Goal: Information Seeking & Learning: Learn about a topic

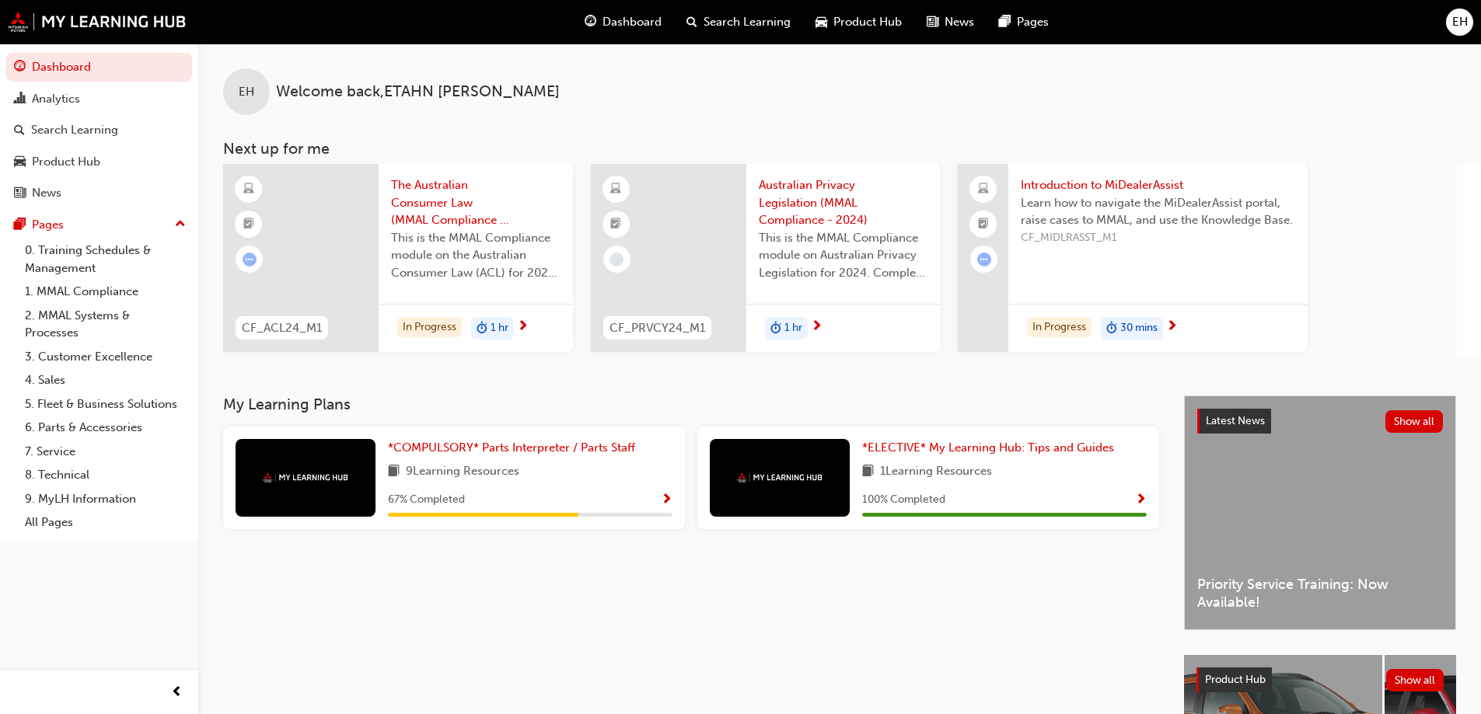
click at [662, 503] on span "Show Progress" at bounding box center [667, 501] width 12 height 14
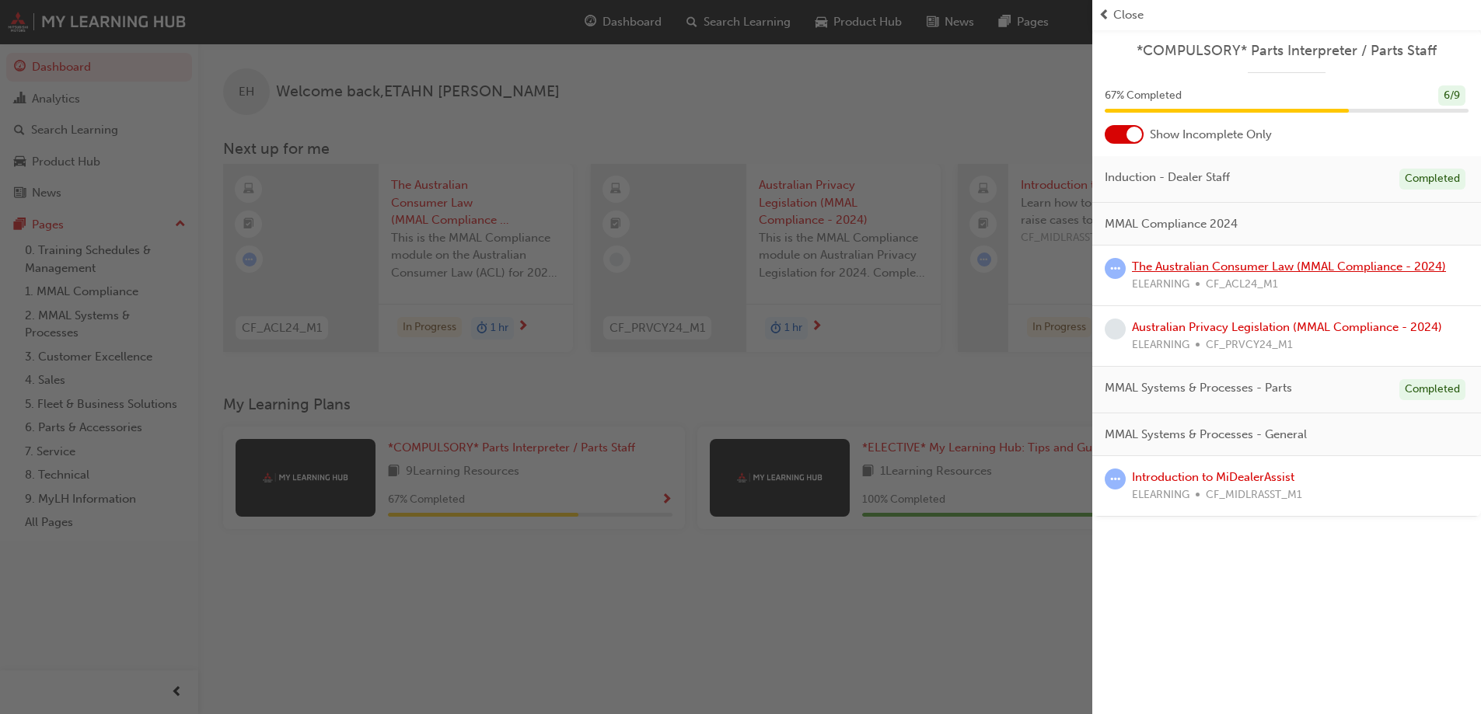
click at [1231, 269] on link "The Australian Consumer Law (MMAL Compliance - 2024)" at bounding box center [1289, 267] width 314 height 14
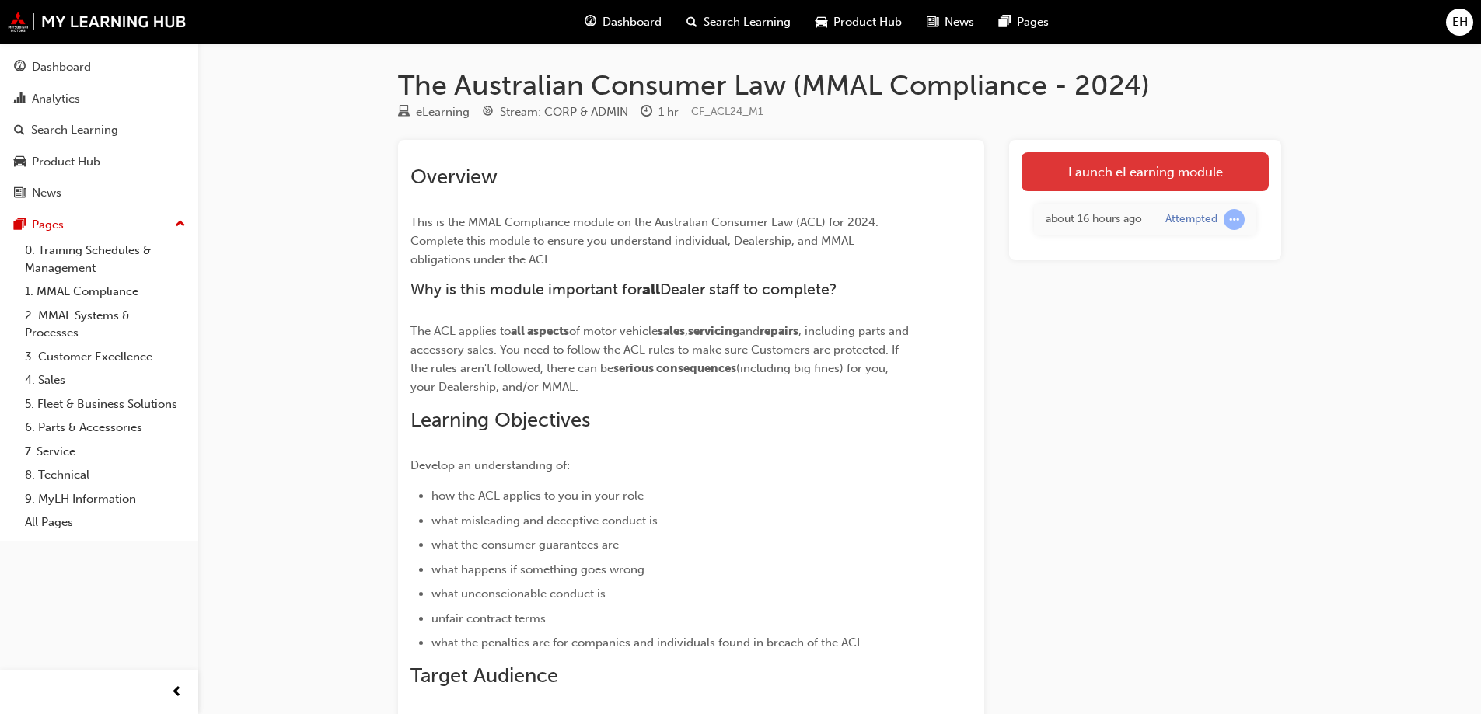
click at [1156, 183] on link "Launch eLearning module" at bounding box center [1144, 171] width 247 height 39
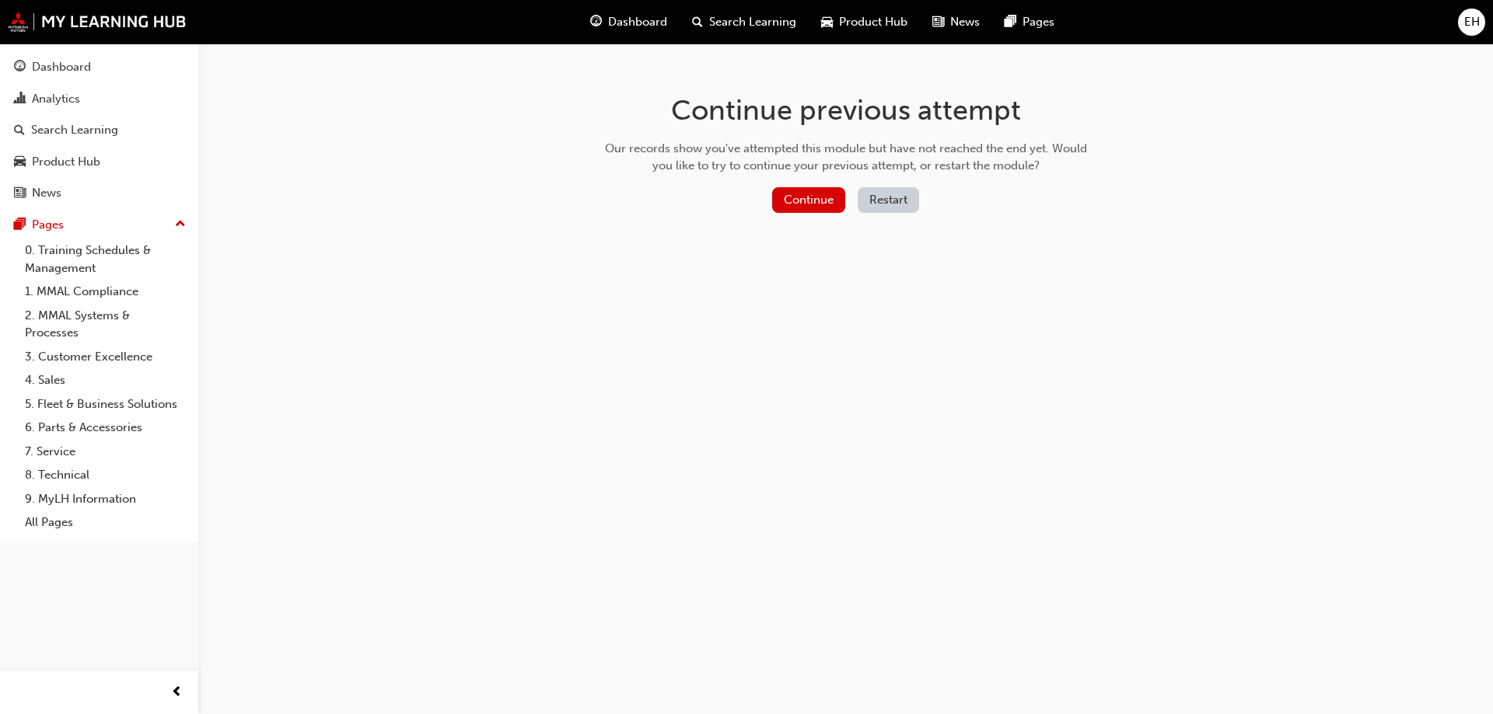
click at [900, 204] on button "Restart" at bounding box center [887, 200] width 61 height 26
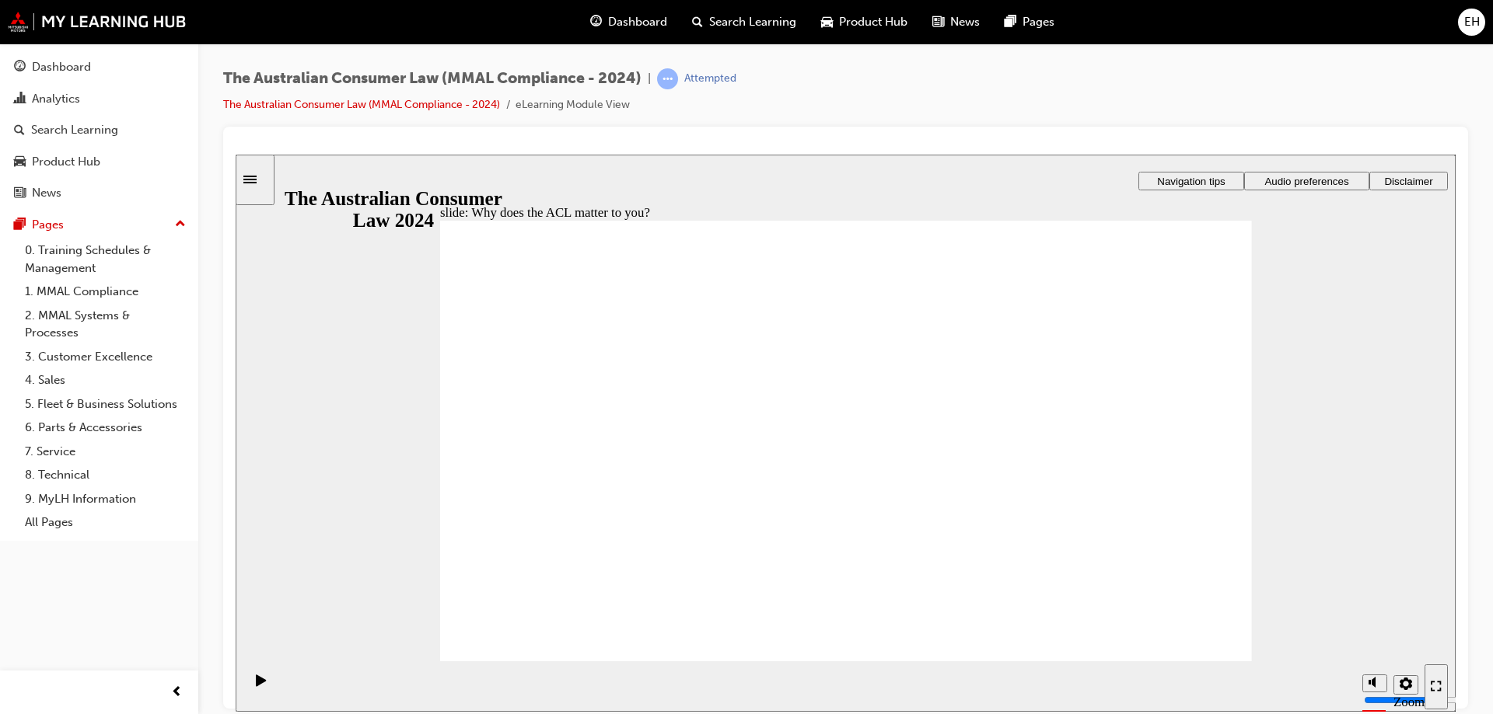
radio input "true"
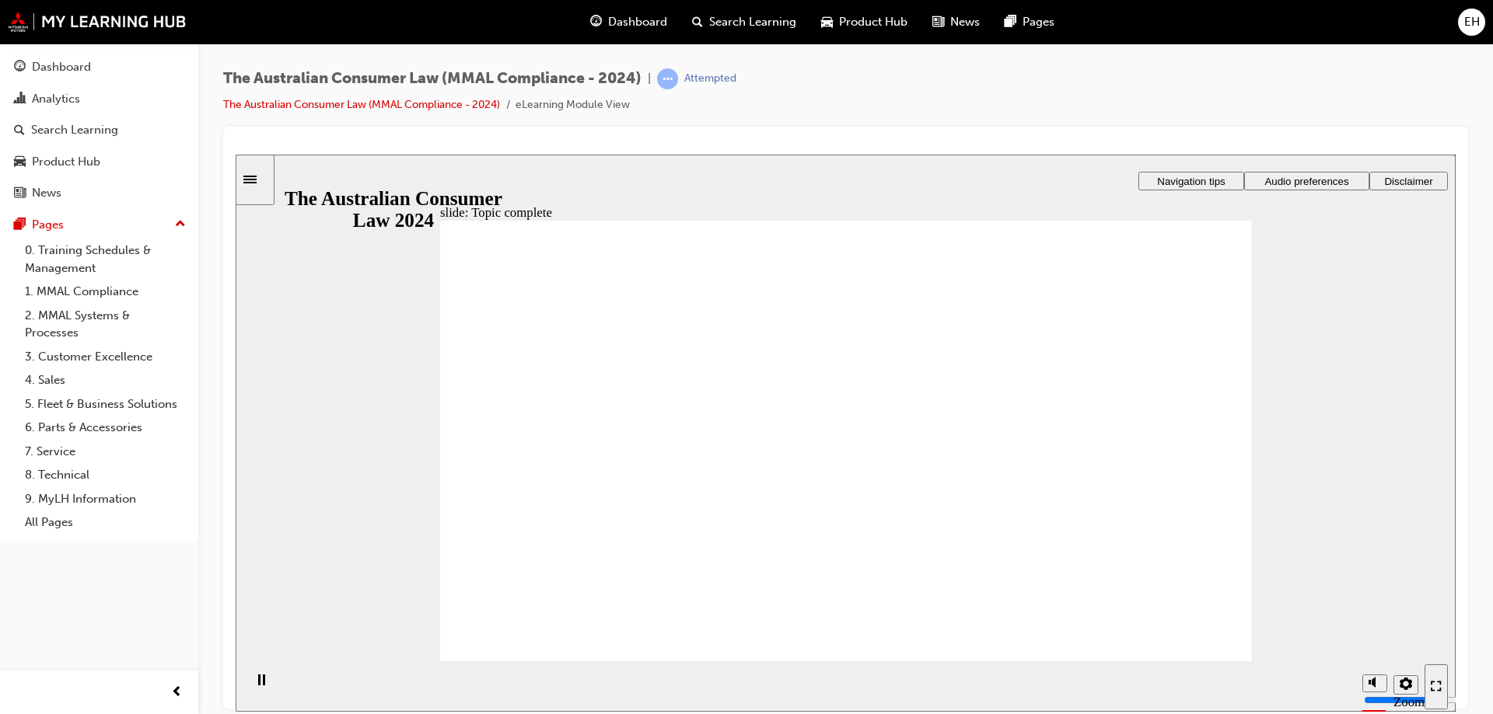
drag, startPoint x: 907, startPoint y: 371, endPoint x: 739, endPoint y: 477, distance: 198.4
drag, startPoint x: 788, startPoint y: 378, endPoint x: 644, endPoint y: 488, distance: 181.3
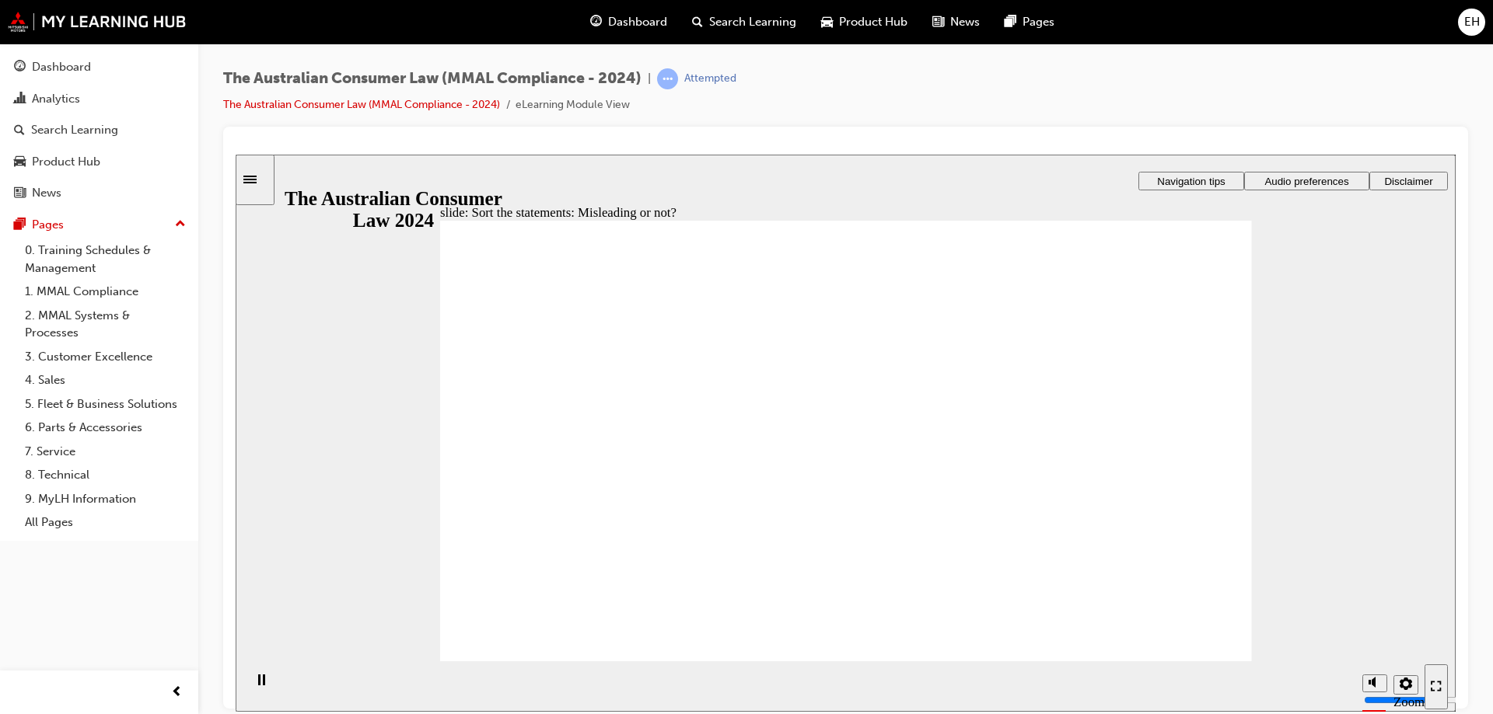
drag, startPoint x: 641, startPoint y: 381, endPoint x: 953, endPoint y: 410, distance: 313.0
drag, startPoint x: 898, startPoint y: 365, endPoint x: 746, endPoint y: 495, distance: 199.6
drag, startPoint x: 845, startPoint y: 399, endPoint x: 995, endPoint y: 517, distance: 191.0
drag, startPoint x: 917, startPoint y: 373, endPoint x: 780, endPoint y: 489, distance: 179.3
drag, startPoint x: 821, startPoint y: 401, endPoint x: 1006, endPoint y: 540, distance: 231.5
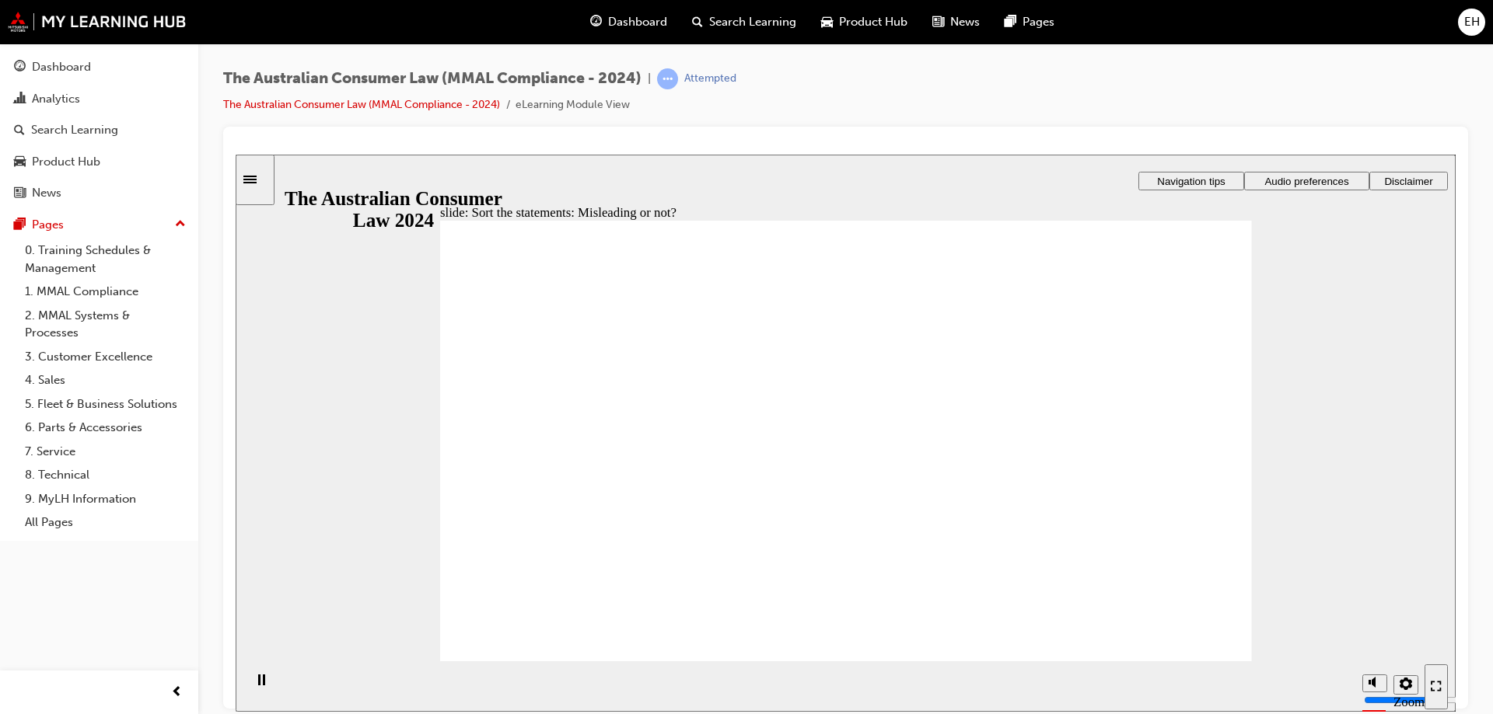
drag, startPoint x: 958, startPoint y: 471, endPoint x: 700, endPoint y: 473, distance: 258.1
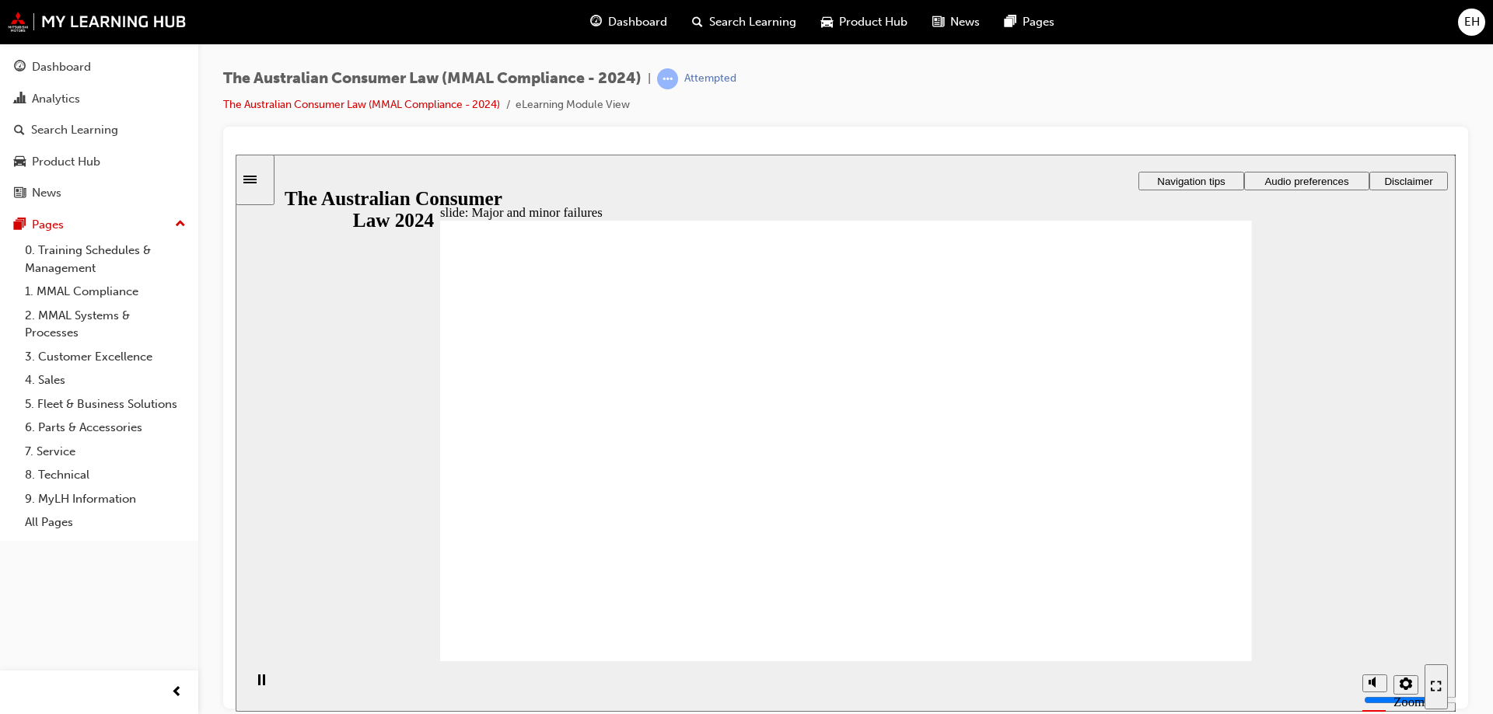
drag, startPoint x: 844, startPoint y: 385, endPoint x: 1099, endPoint y: 560, distance: 309.2
drag, startPoint x: 866, startPoint y: 393, endPoint x: 652, endPoint y: 550, distance: 265.2
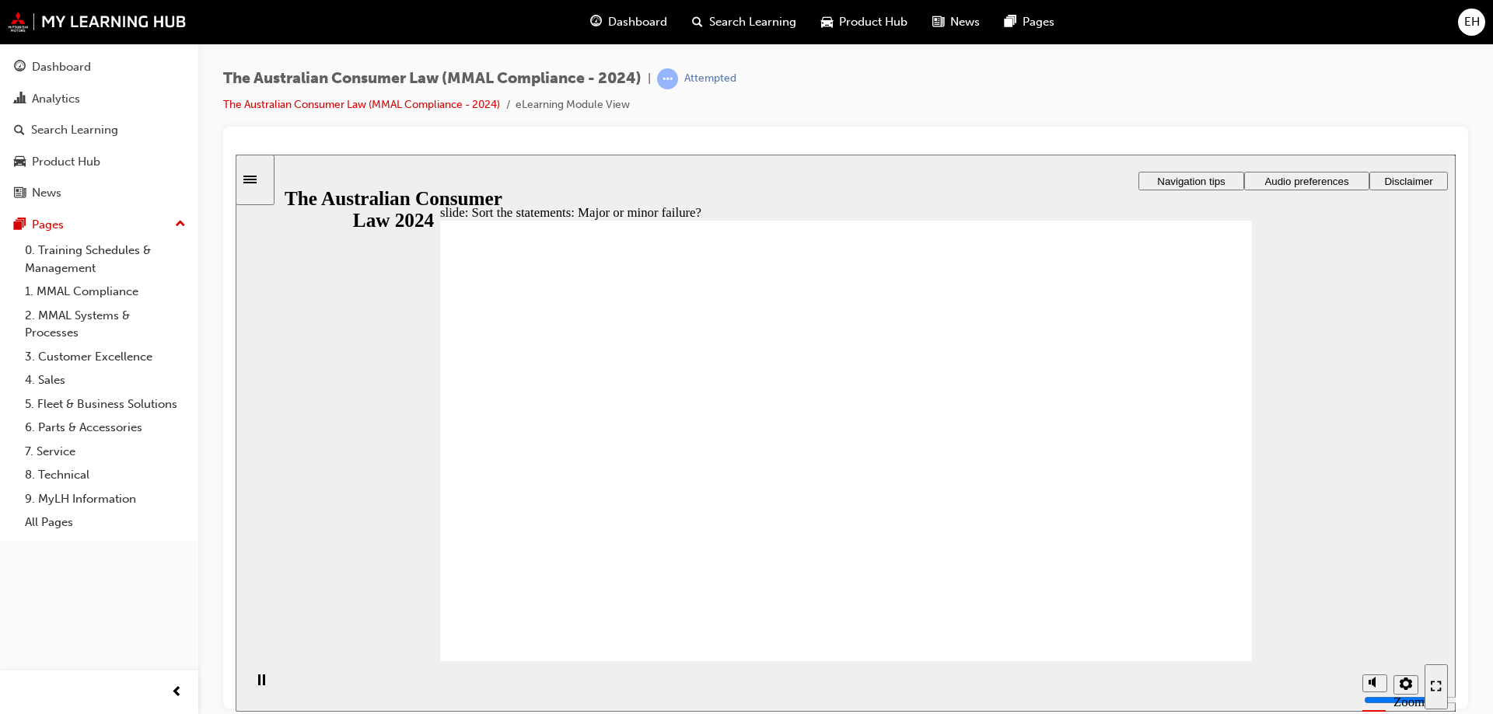
drag, startPoint x: 837, startPoint y: 406, endPoint x: 1097, endPoint y: 568, distance: 306.3
drag, startPoint x: 861, startPoint y: 393, endPoint x: 672, endPoint y: 522, distance: 227.7
drag, startPoint x: 843, startPoint y: 396, endPoint x: 647, endPoint y: 528, distance: 236.3
drag, startPoint x: 843, startPoint y: 403, endPoint x: 1092, endPoint y: 561, distance: 295.2
drag, startPoint x: 1090, startPoint y: 552, endPoint x: 626, endPoint y: 534, distance: 464.4
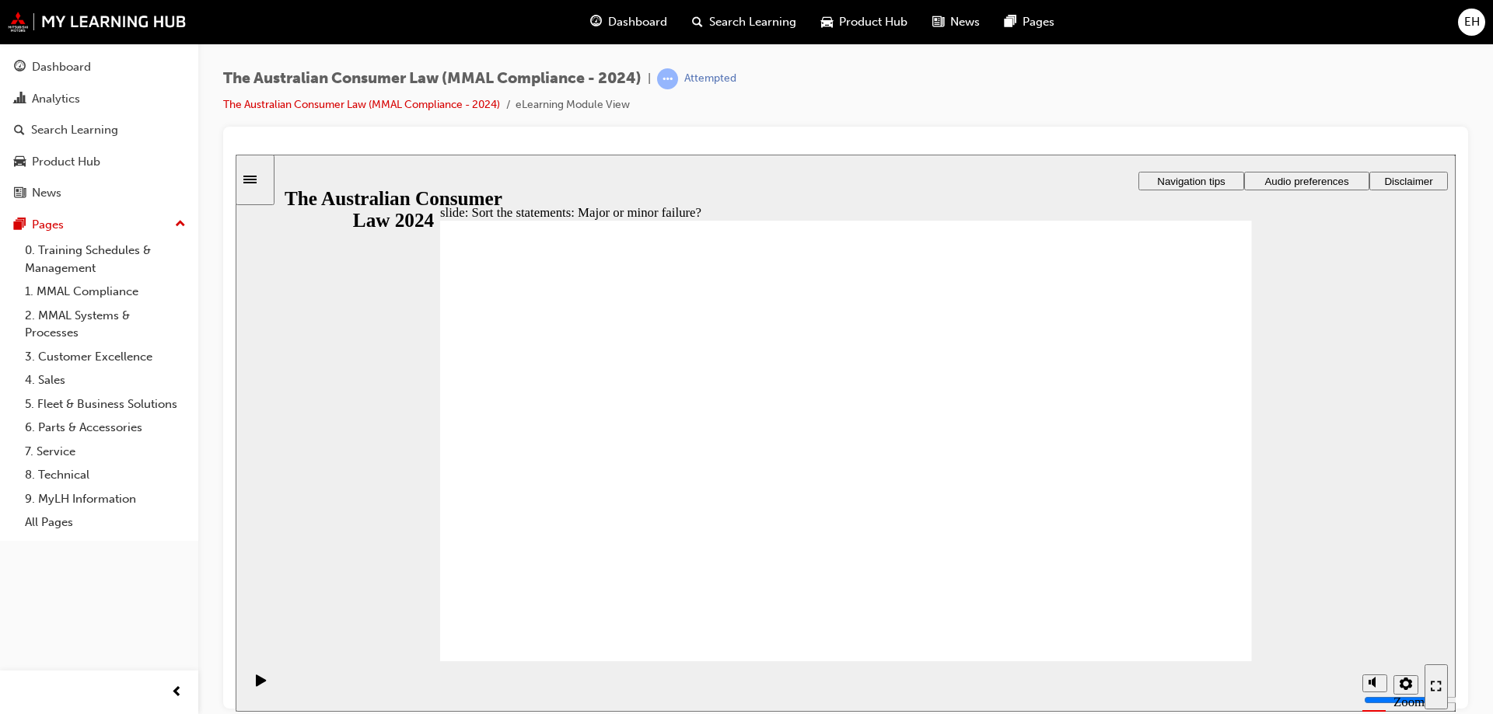
drag, startPoint x: 853, startPoint y: 405, endPoint x: 606, endPoint y: 539, distance: 280.7
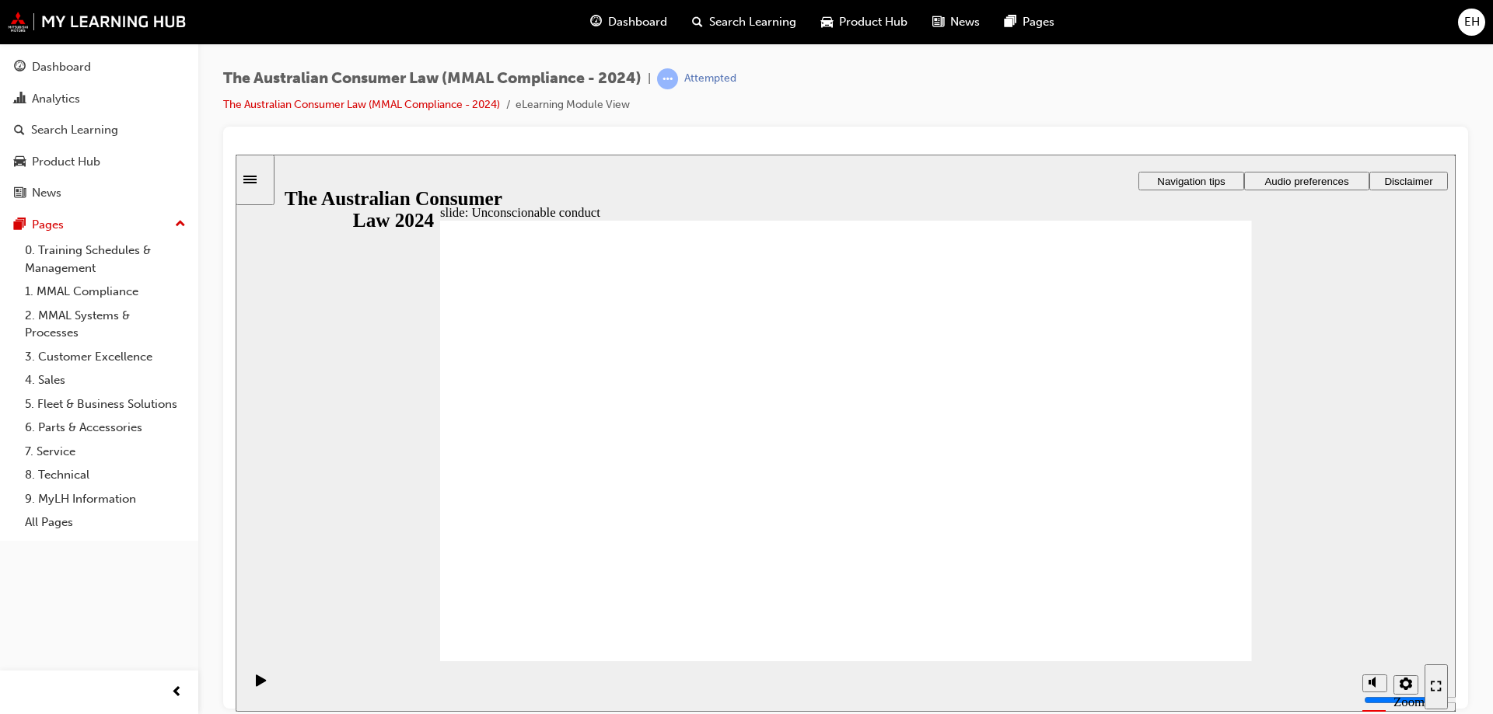
drag, startPoint x: 1160, startPoint y: 347, endPoint x: 1153, endPoint y: 361, distance: 15.0
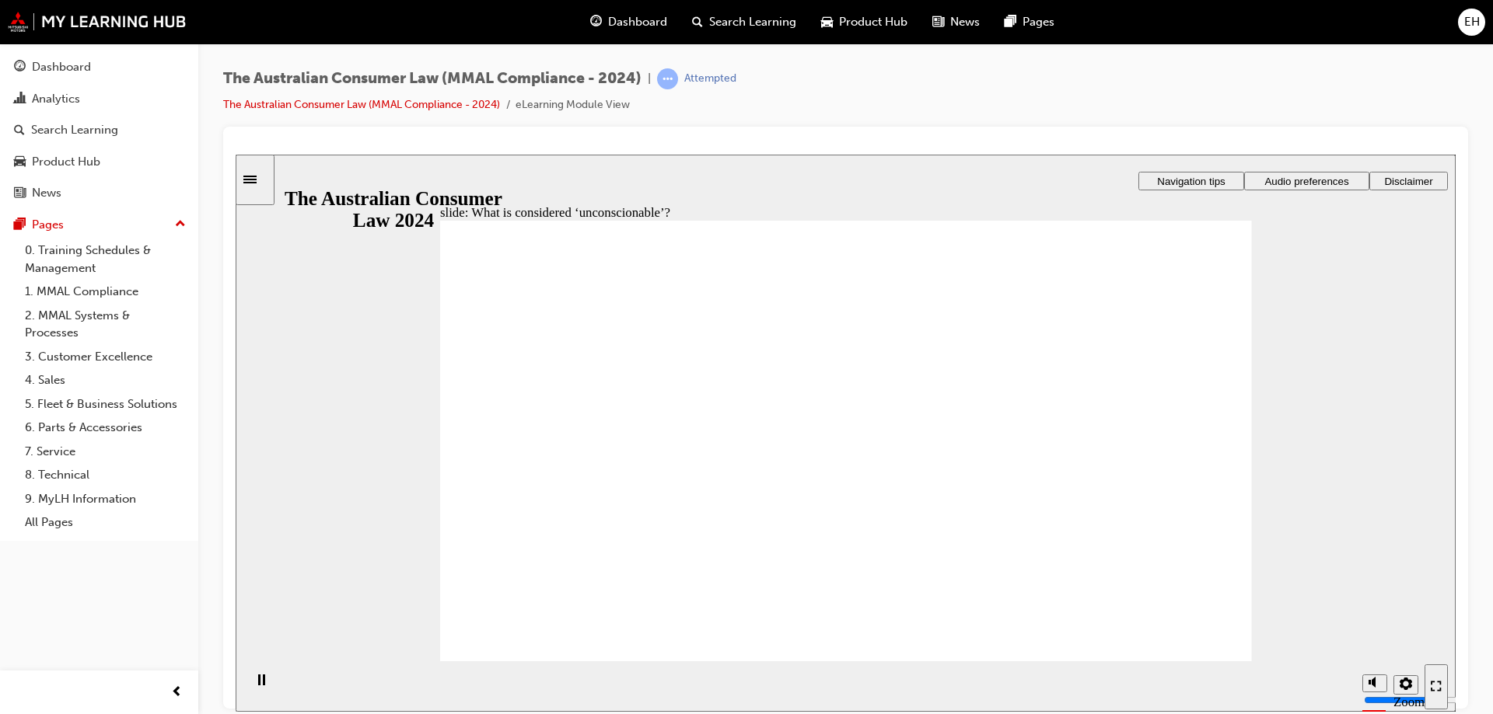
drag, startPoint x: 857, startPoint y: 403, endPoint x: 669, endPoint y: 530, distance: 227.2
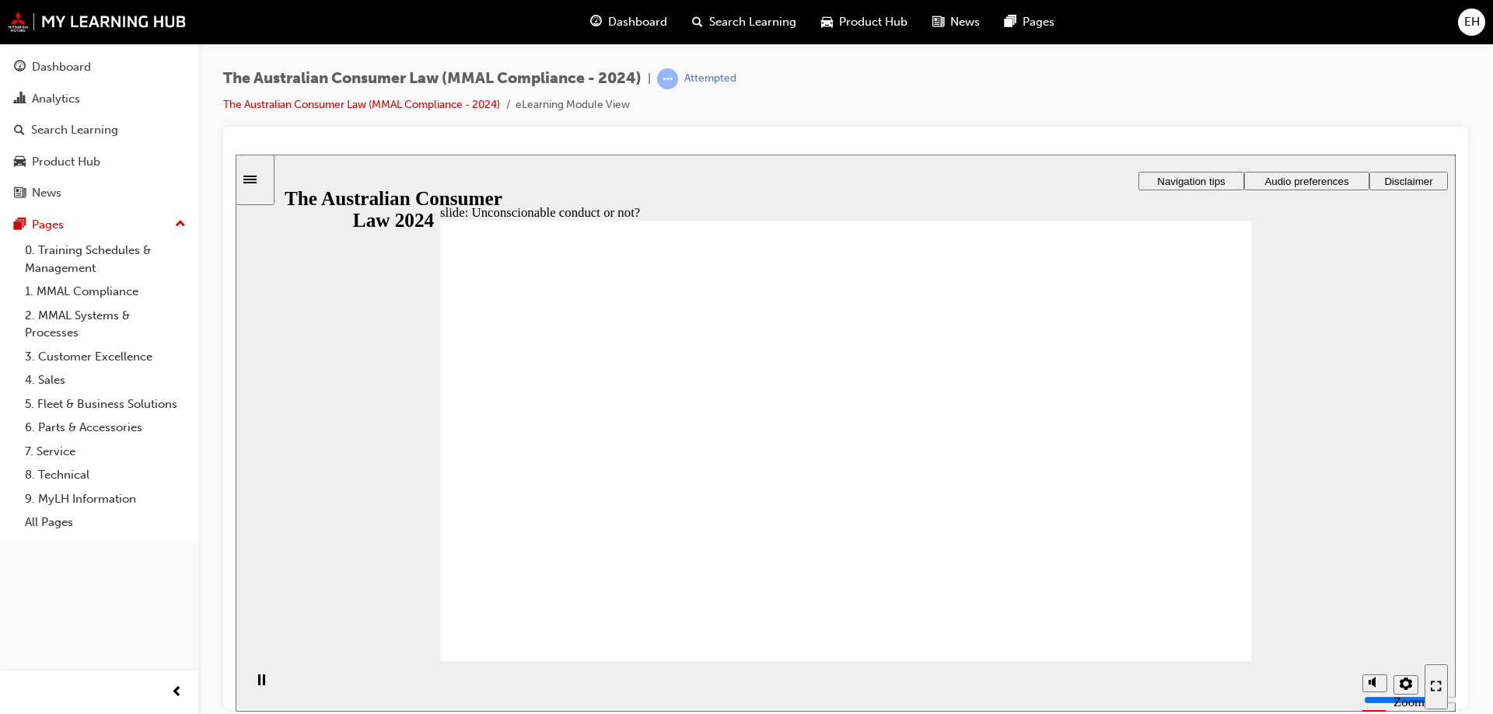
drag, startPoint x: 838, startPoint y: 358, endPoint x: 1059, endPoint y: 494, distance: 259.3
drag, startPoint x: 1034, startPoint y: 463, endPoint x: 561, endPoint y: 476, distance: 472.8
drag, startPoint x: 845, startPoint y: 394, endPoint x: 1061, endPoint y: 518, distance: 249.0
drag, startPoint x: 839, startPoint y: 410, endPoint x: 612, endPoint y: 527, distance: 255.5
drag, startPoint x: 822, startPoint y: 399, endPoint x: 628, endPoint y: 500, distance: 219.0
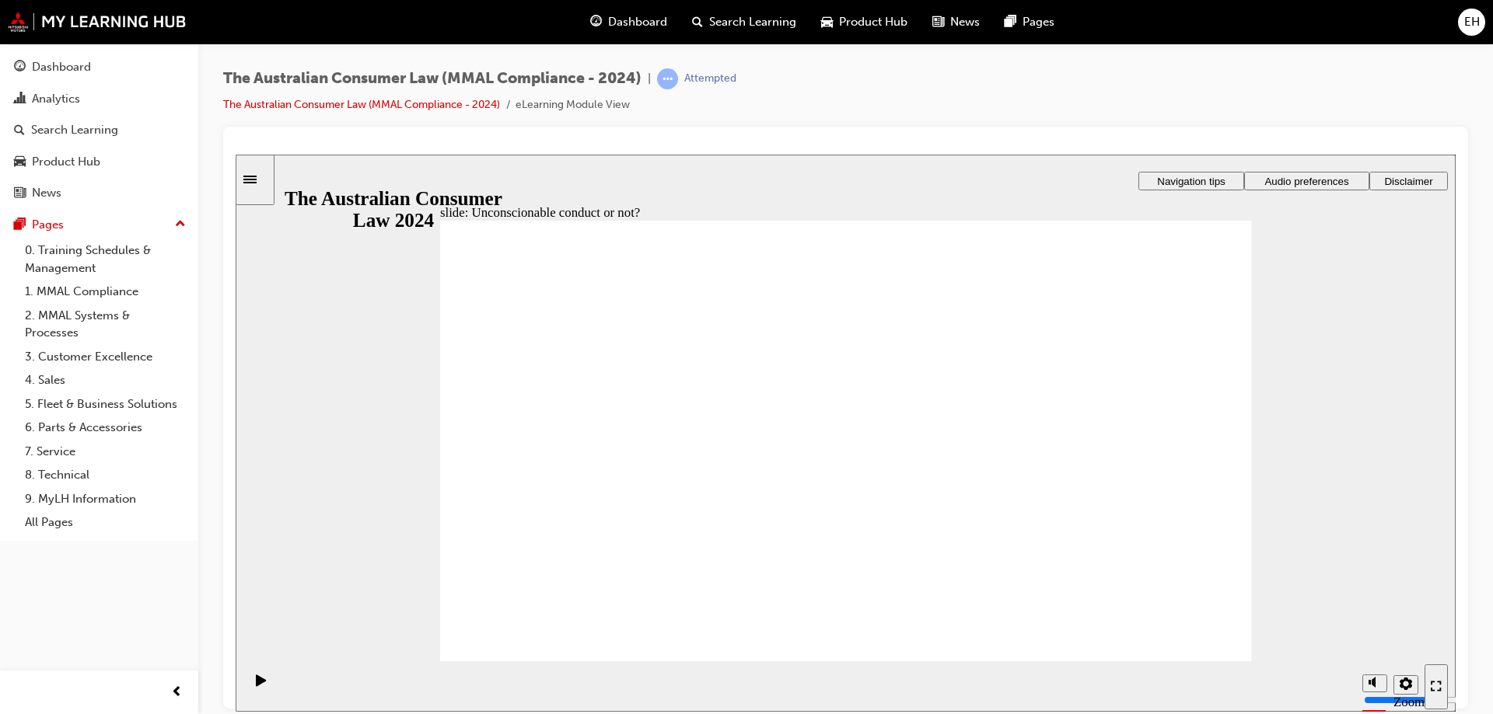
drag, startPoint x: 826, startPoint y: 401, endPoint x: 570, endPoint y: 564, distance: 303.6
drag, startPoint x: 853, startPoint y: 395, endPoint x: 1085, endPoint y: 522, distance: 265.1
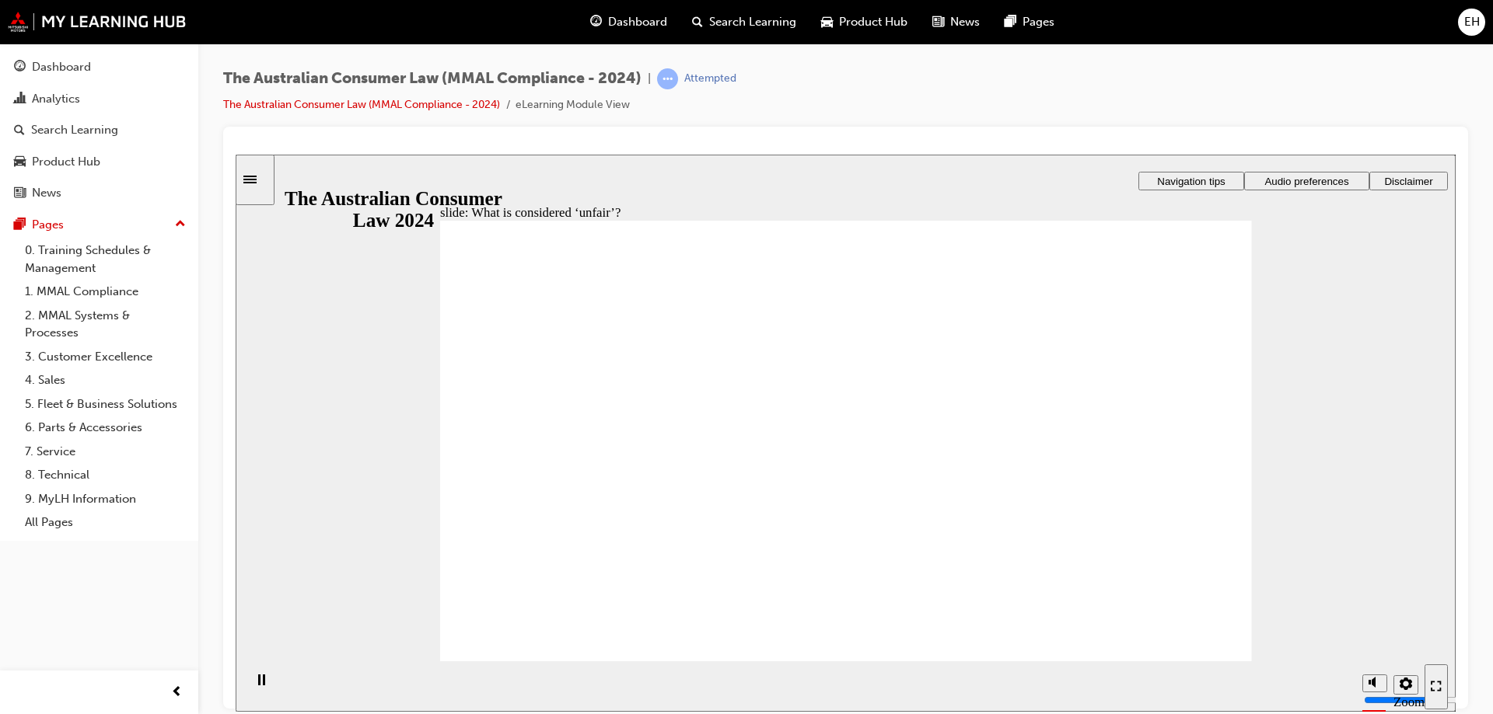
drag, startPoint x: 806, startPoint y: 351, endPoint x: 1059, endPoint y: 473, distance: 280.6
drag, startPoint x: 855, startPoint y: 383, endPoint x: 589, endPoint y: 510, distance: 294.5
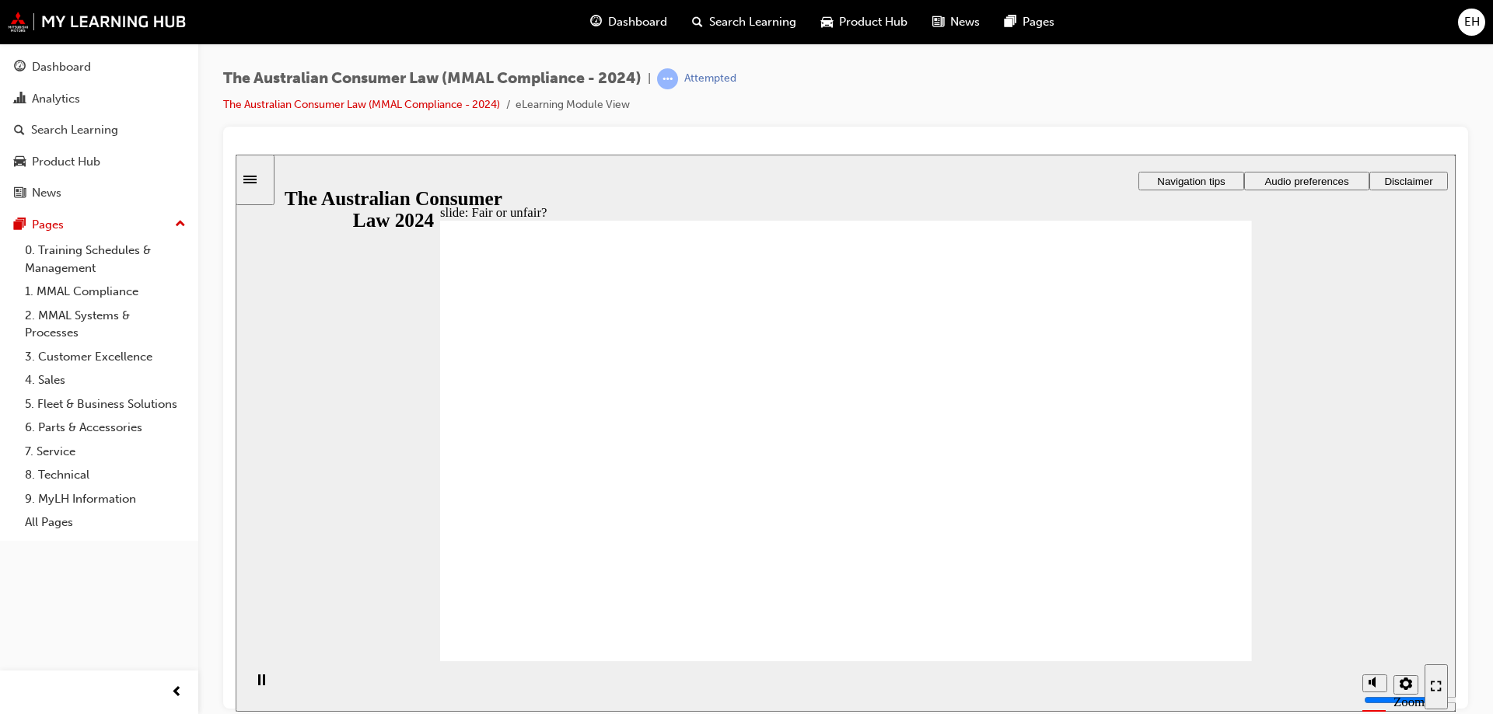
drag, startPoint x: 816, startPoint y: 400, endPoint x: 1088, endPoint y: 508, distance: 291.7
drag, startPoint x: 860, startPoint y: 391, endPoint x: 1088, endPoint y: 494, distance: 250.8
drag, startPoint x: 898, startPoint y: 400, endPoint x: 578, endPoint y: 534, distance: 347.4
drag, startPoint x: 590, startPoint y: 499, endPoint x: 1140, endPoint y: 505, distance: 549.6
drag, startPoint x: 923, startPoint y: 385, endPoint x: 641, endPoint y: 511, distance: 309.0
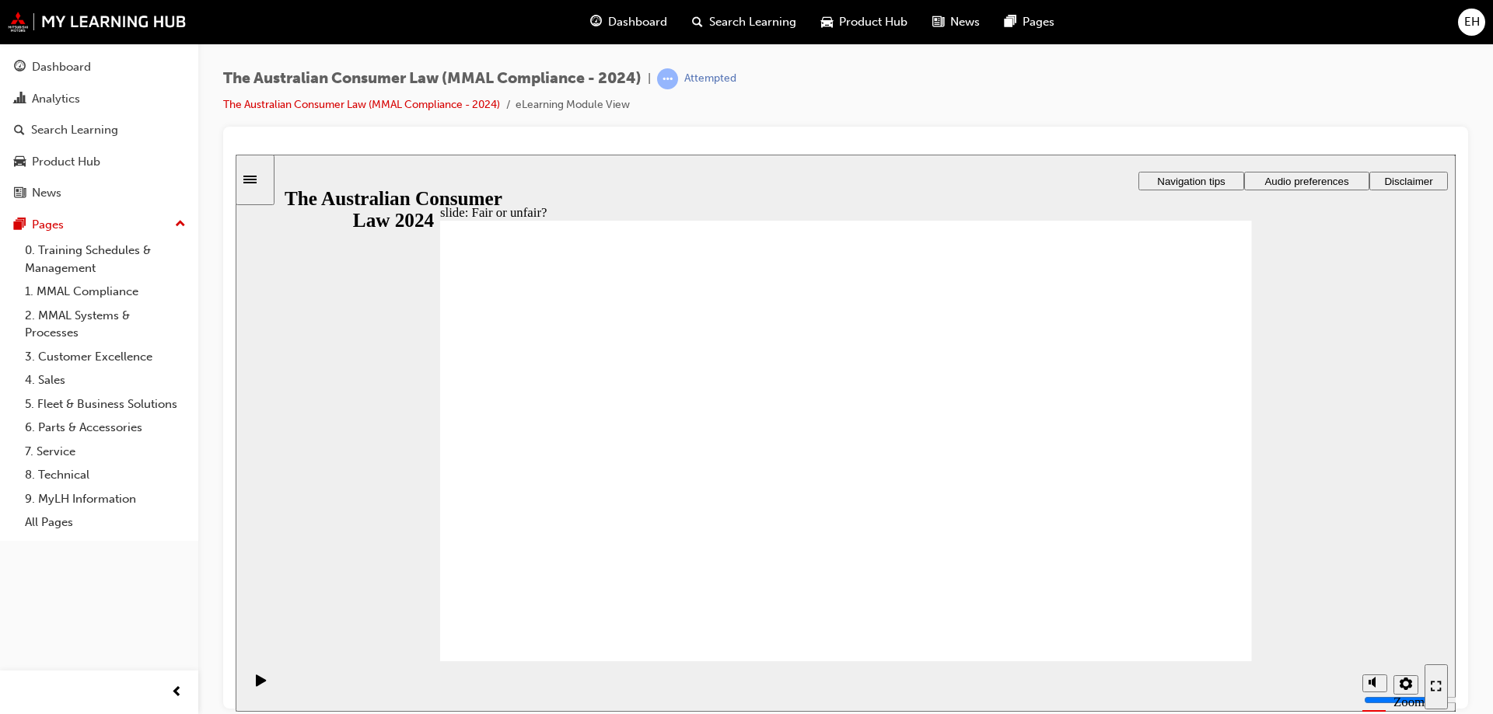
drag, startPoint x: 868, startPoint y: 408, endPoint x: 1089, endPoint y: 529, distance: 251.9
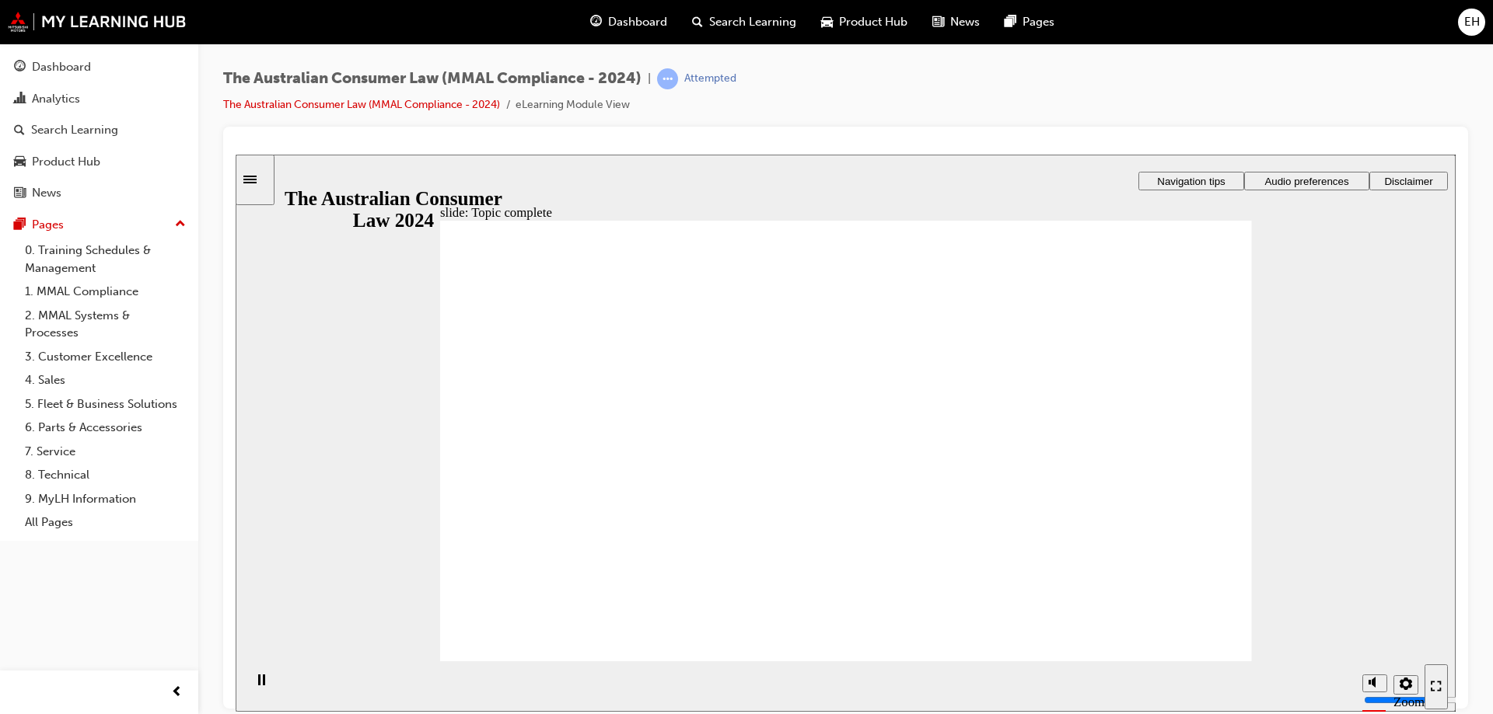
radio input "true"
drag, startPoint x: 628, startPoint y: 442, endPoint x: 570, endPoint y: 636, distance: 202.1
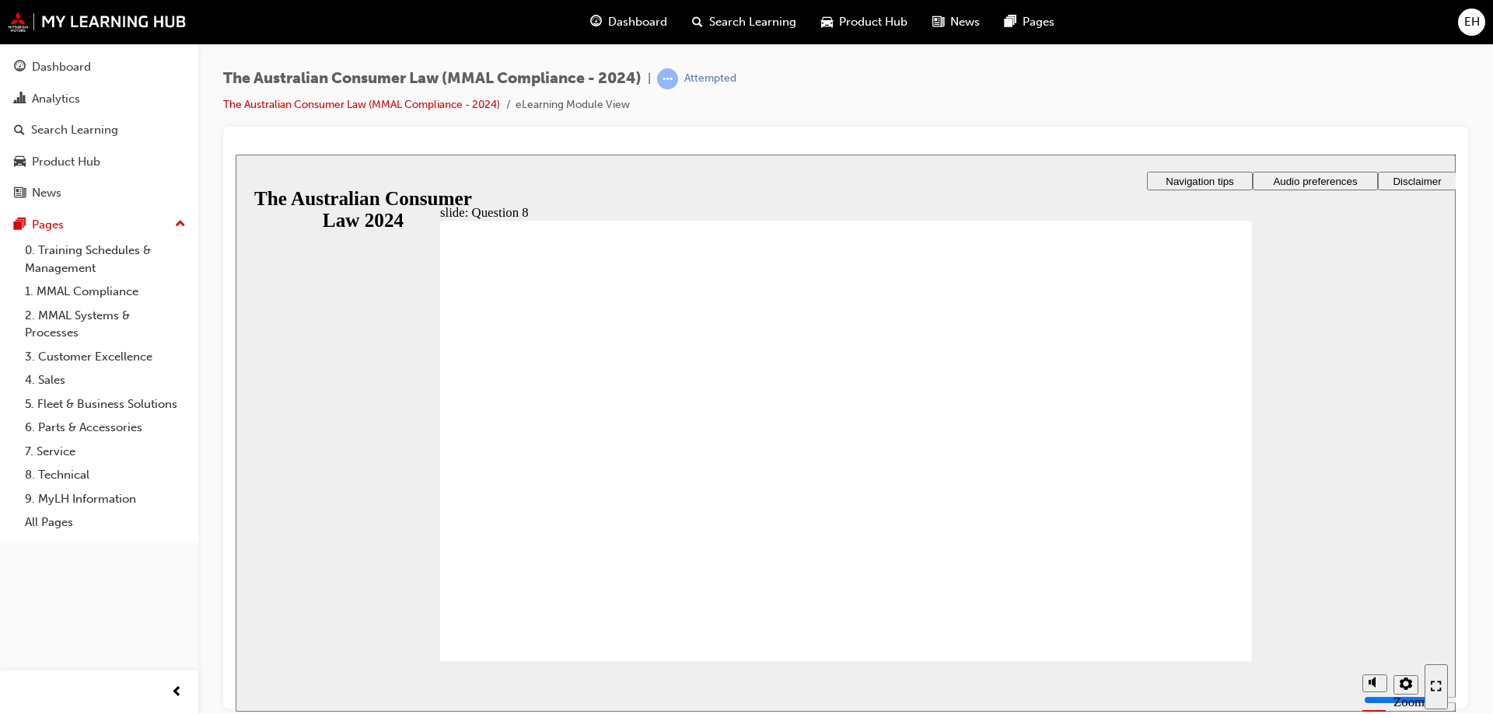
checkbox input "true"
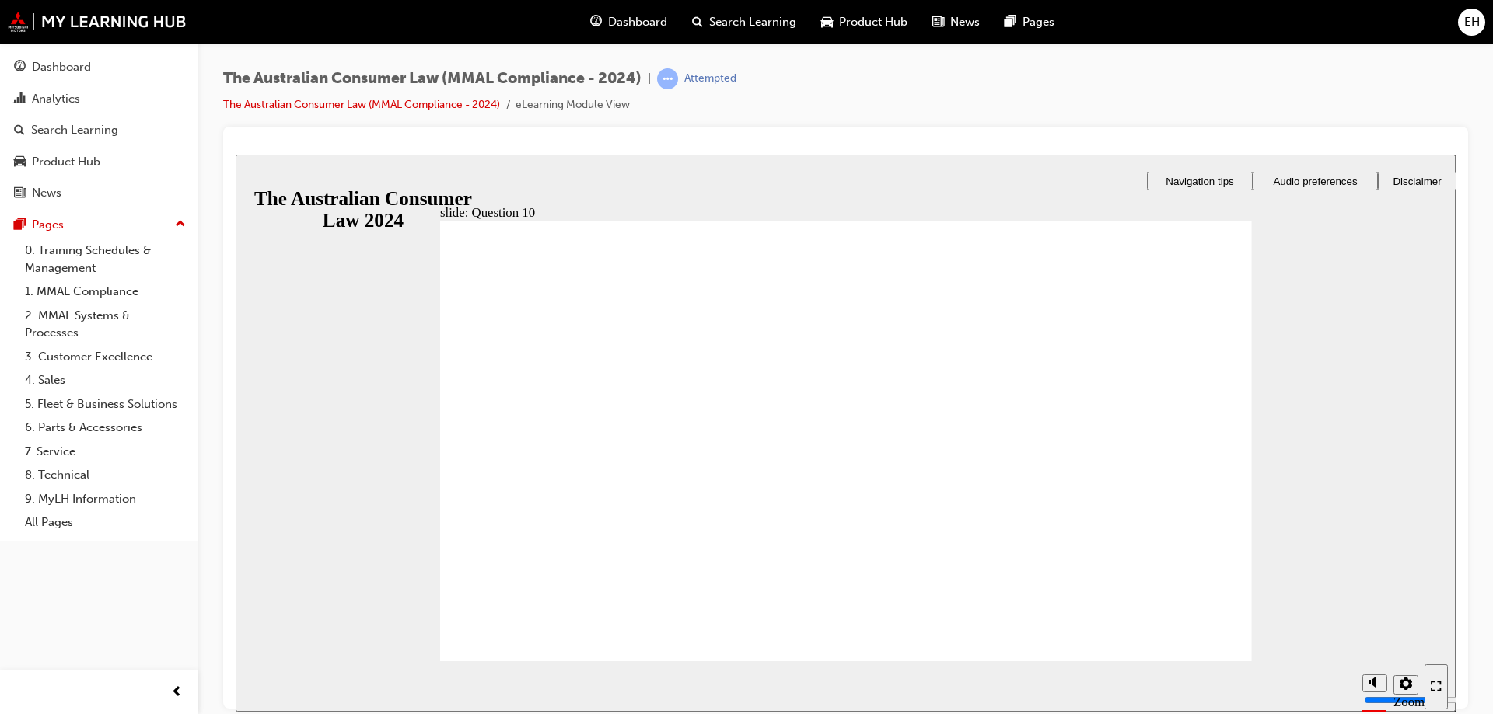
checkbox input "true"
drag, startPoint x: 780, startPoint y: 424, endPoint x: 783, endPoint y: 456, distance: 31.2
checkbox input "true"
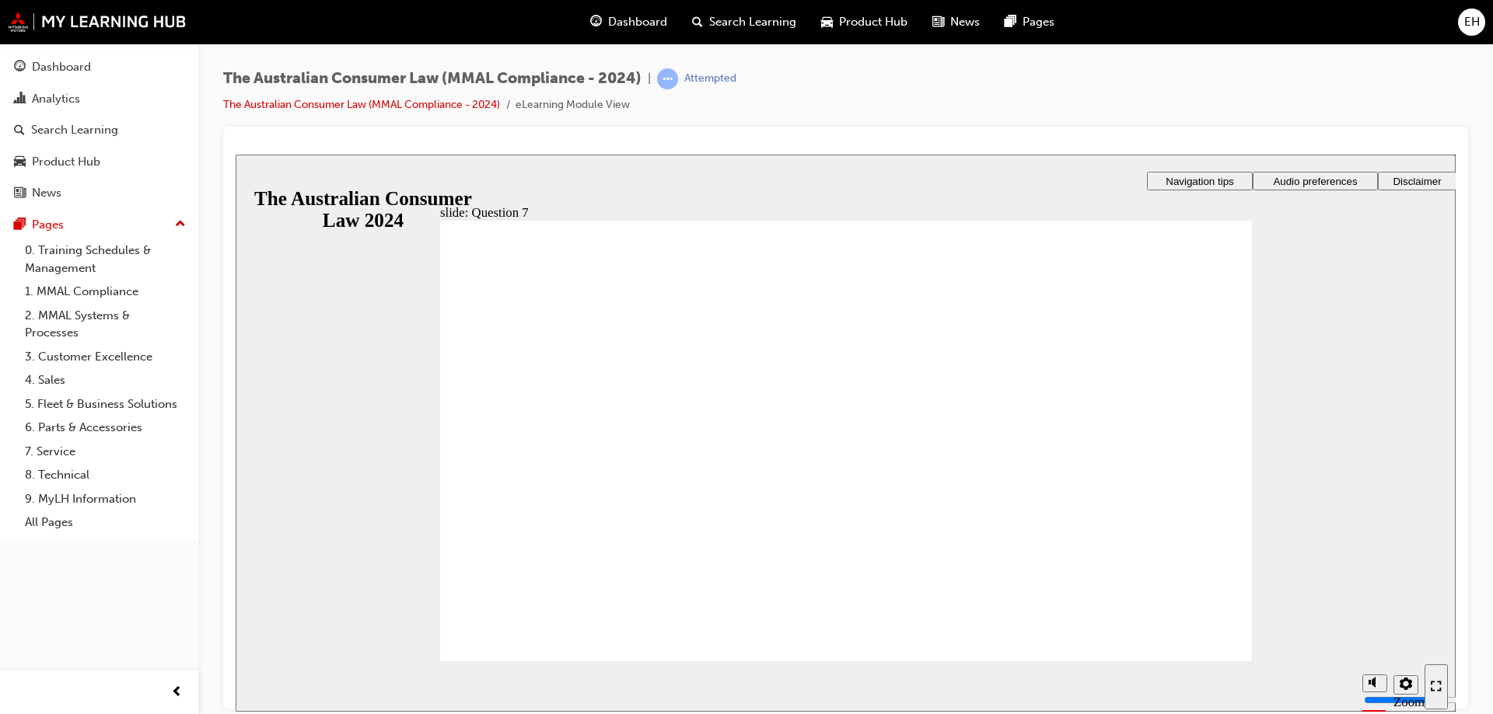
checkbox input "true"
radio input "false"
radio input "true"
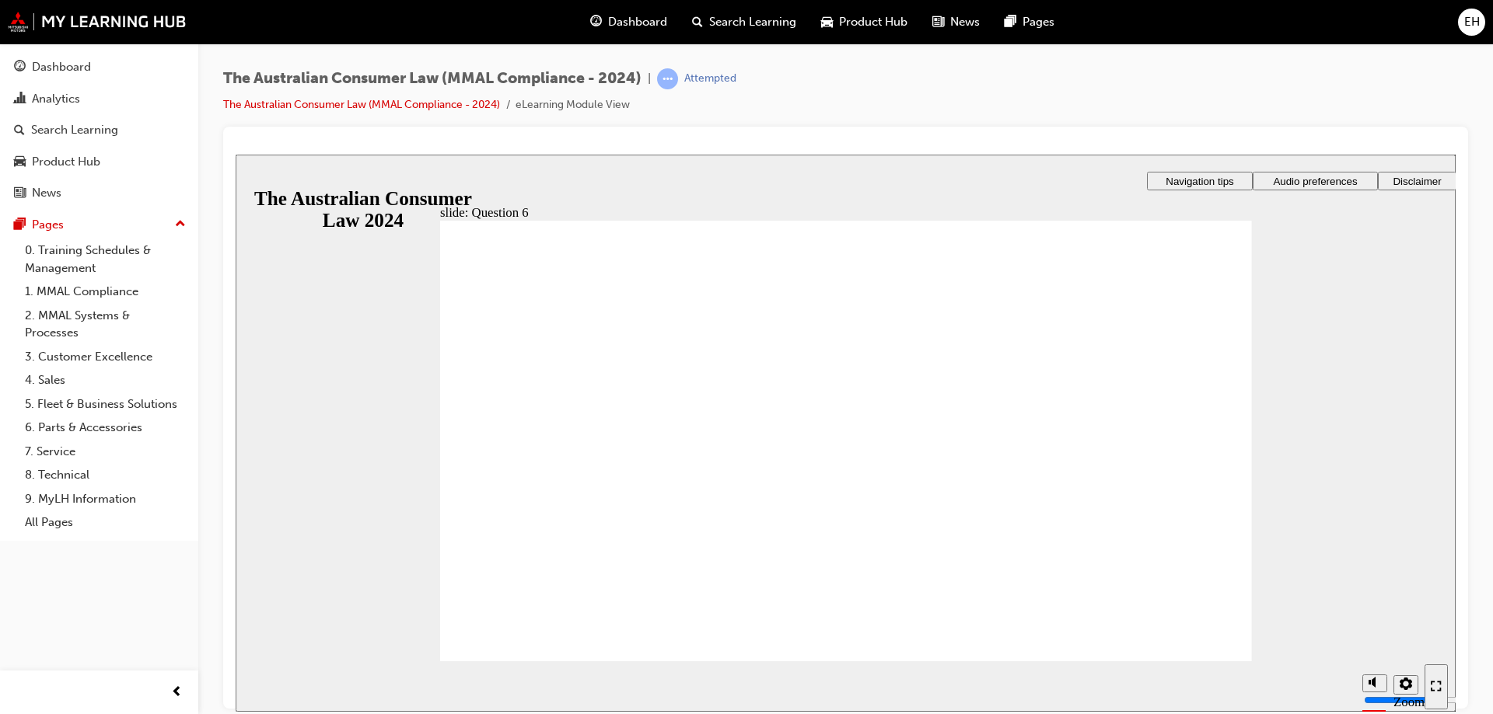
radio input "false"
radio input "true"
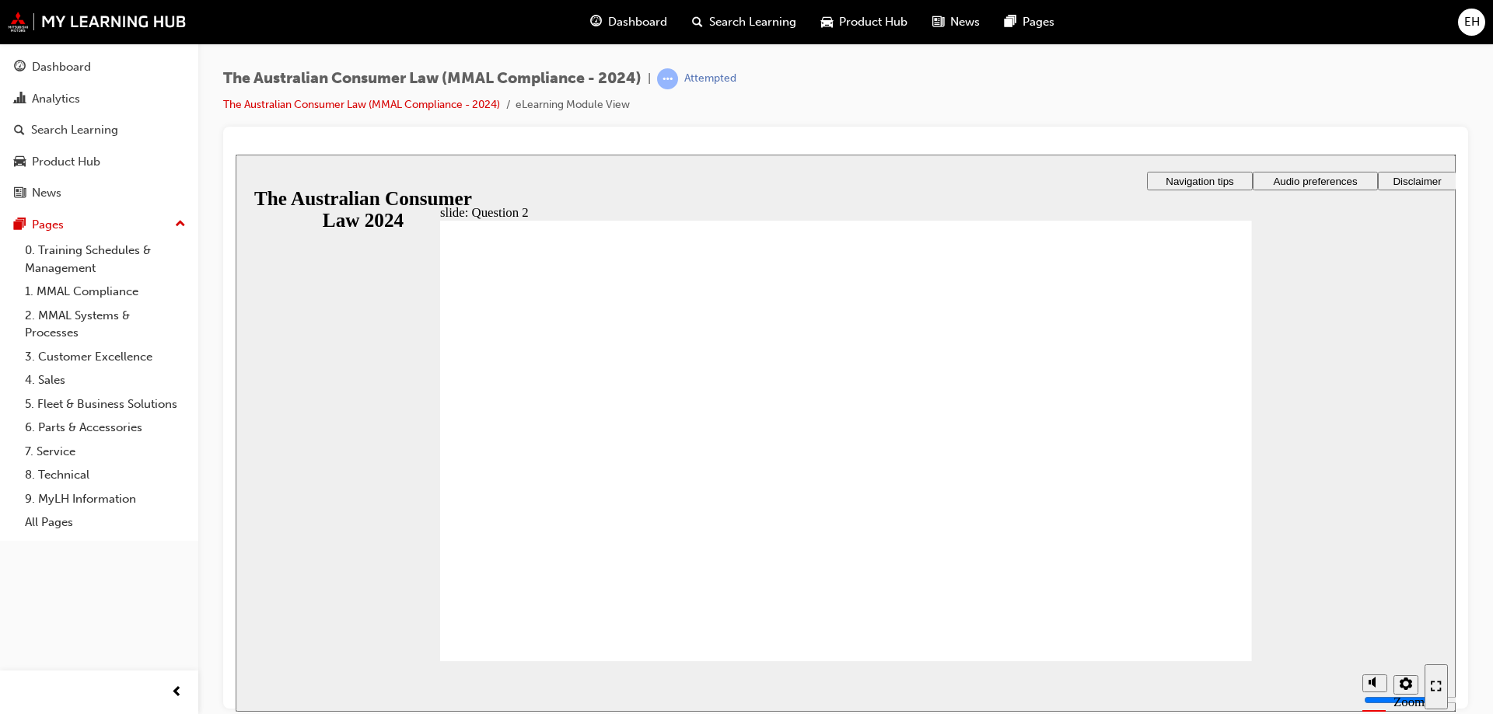
checkbox input "true"
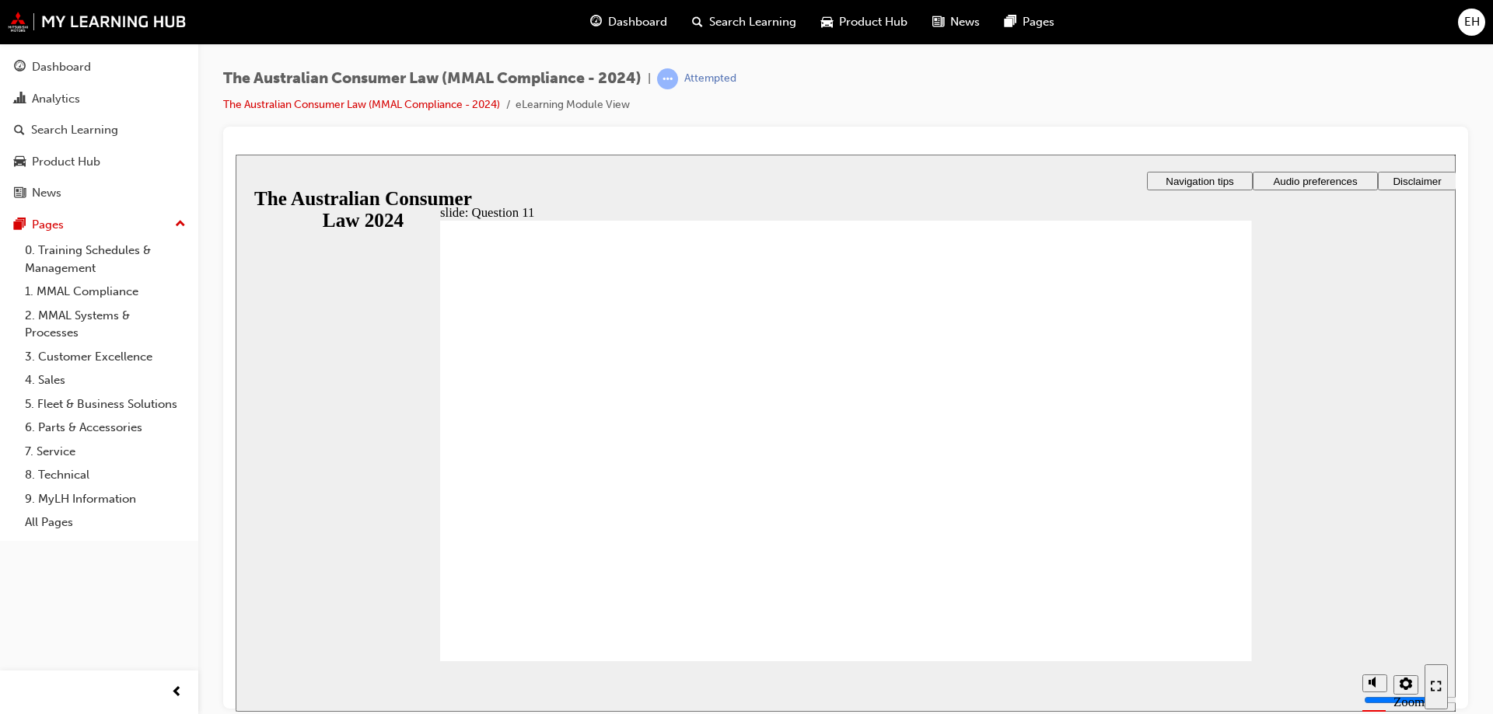
drag, startPoint x: 655, startPoint y: 449, endPoint x: 574, endPoint y: 635, distance: 203.3
radio input "true"
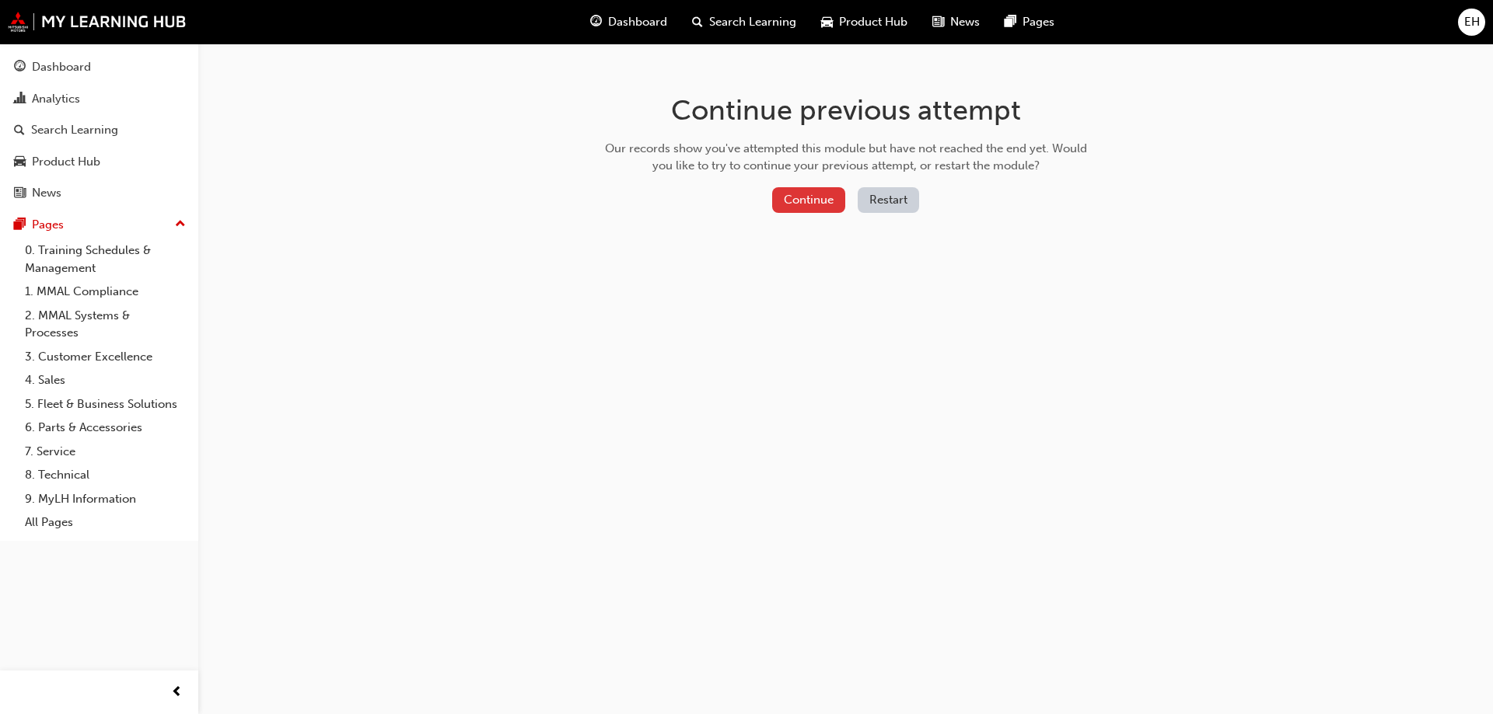
click at [830, 204] on button "Continue" at bounding box center [808, 200] width 73 height 26
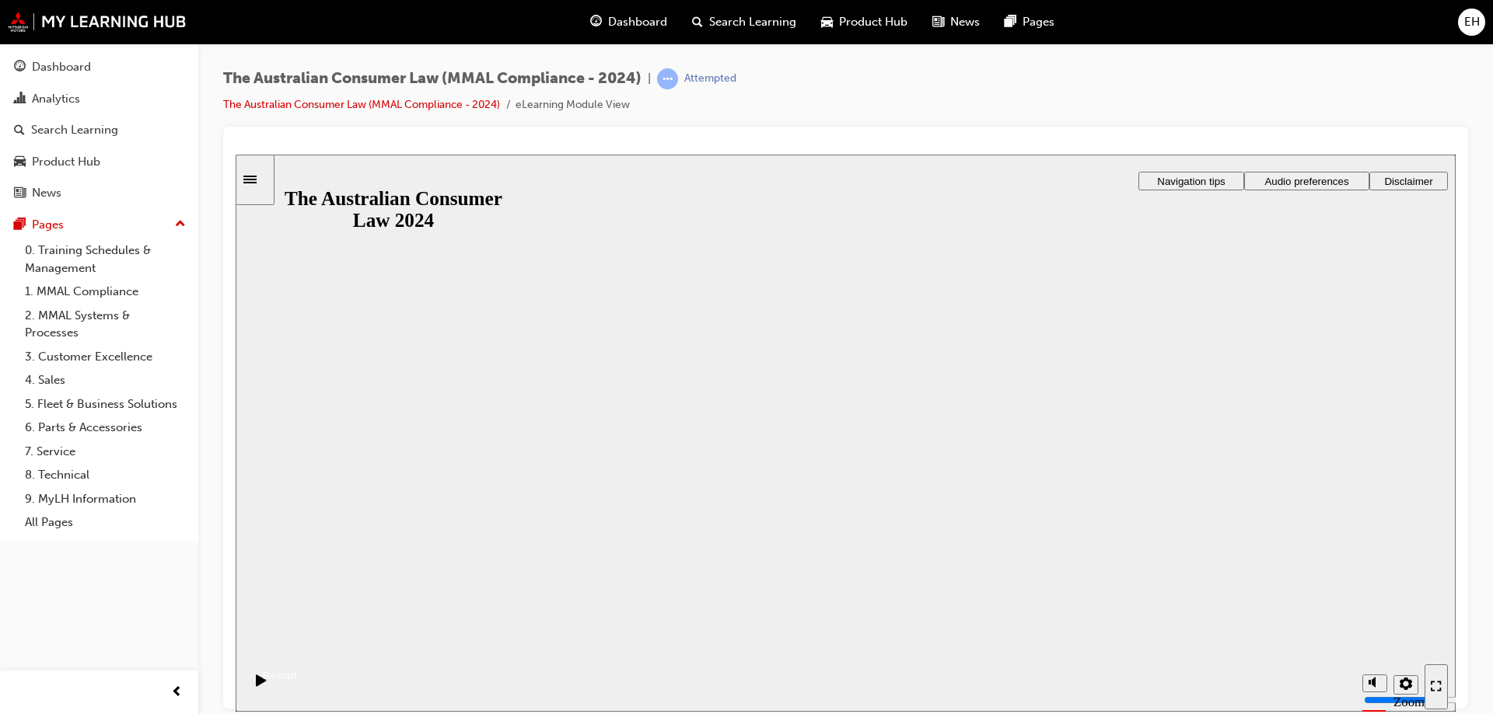
click at [297, 647] on button "Resume" at bounding box center [266, 657] width 61 height 20
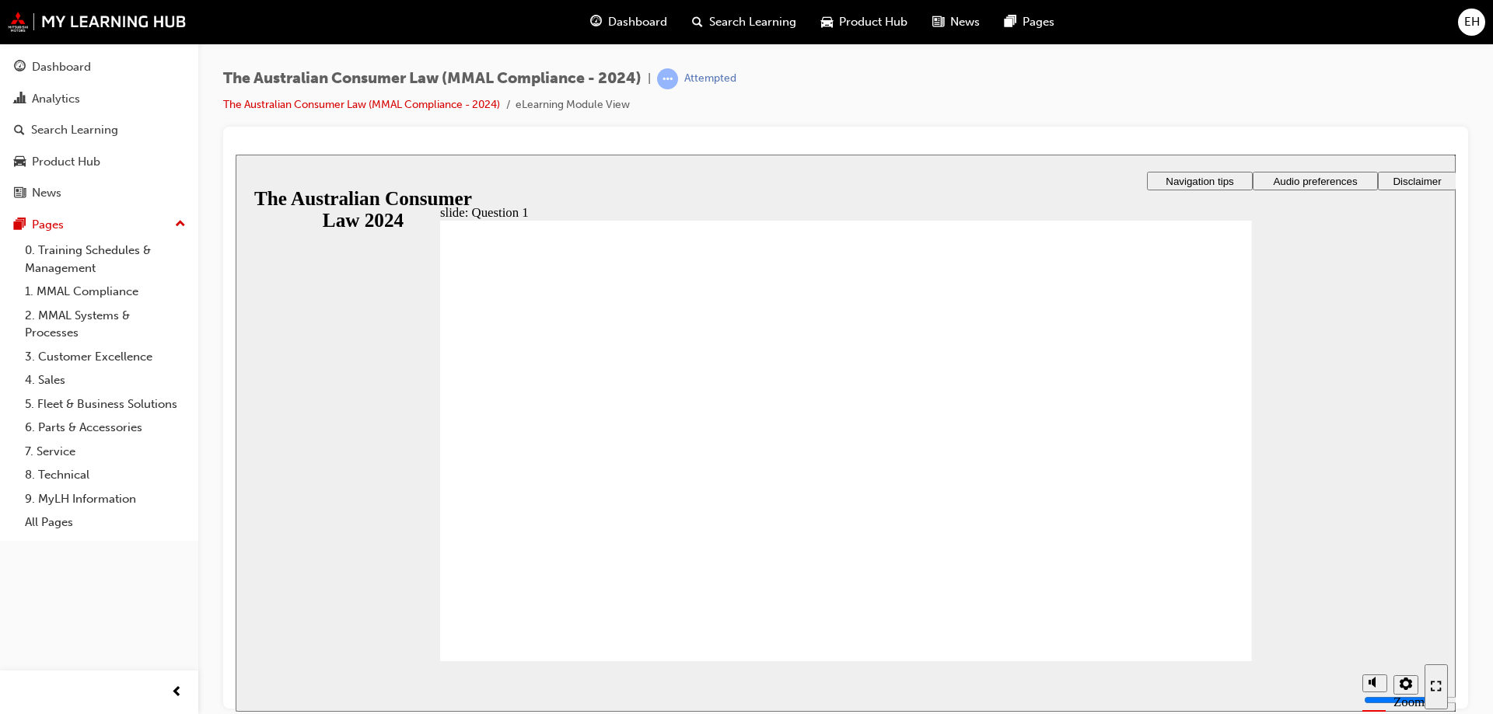
checkbox input "true"
drag, startPoint x: 779, startPoint y: 362, endPoint x: 769, endPoint y: 405, distance: 43.9
checkbox input "true"
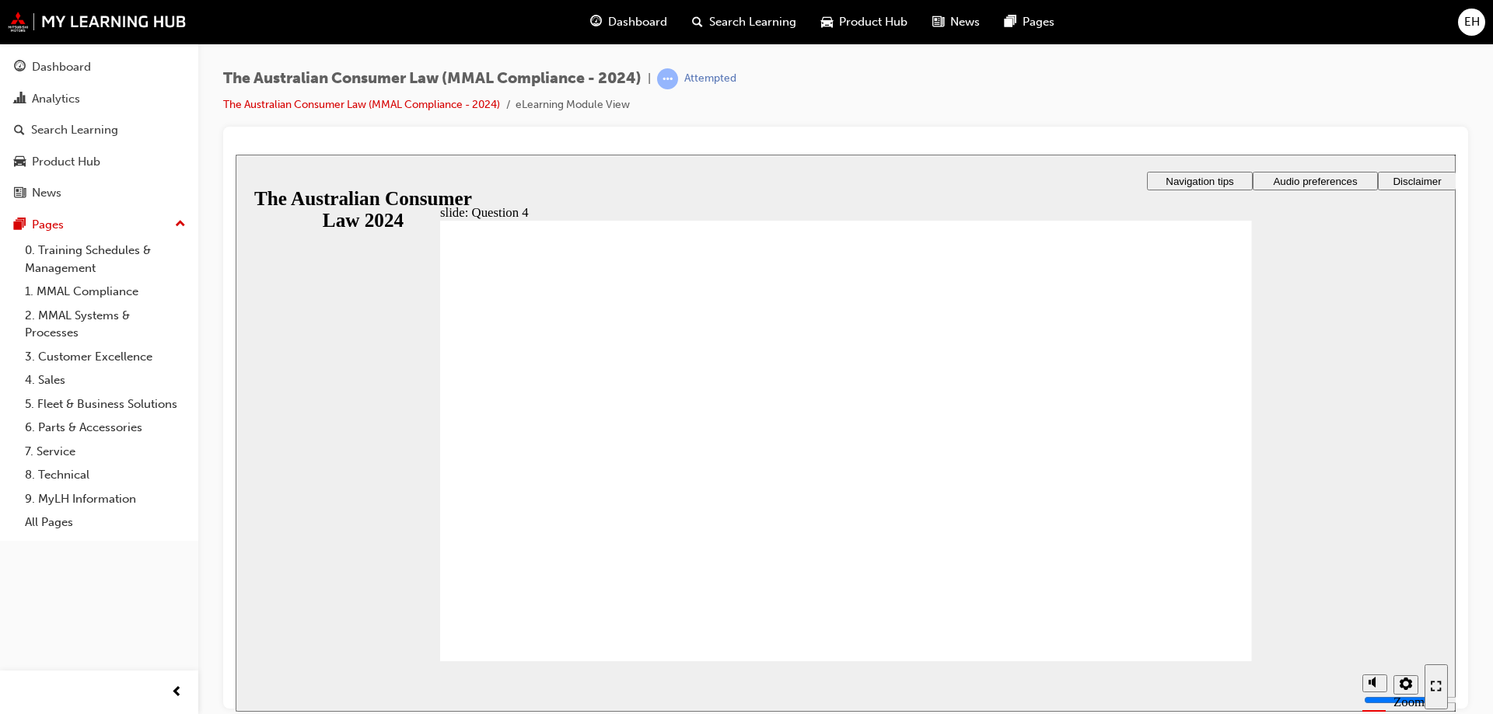
checkbox input "true"
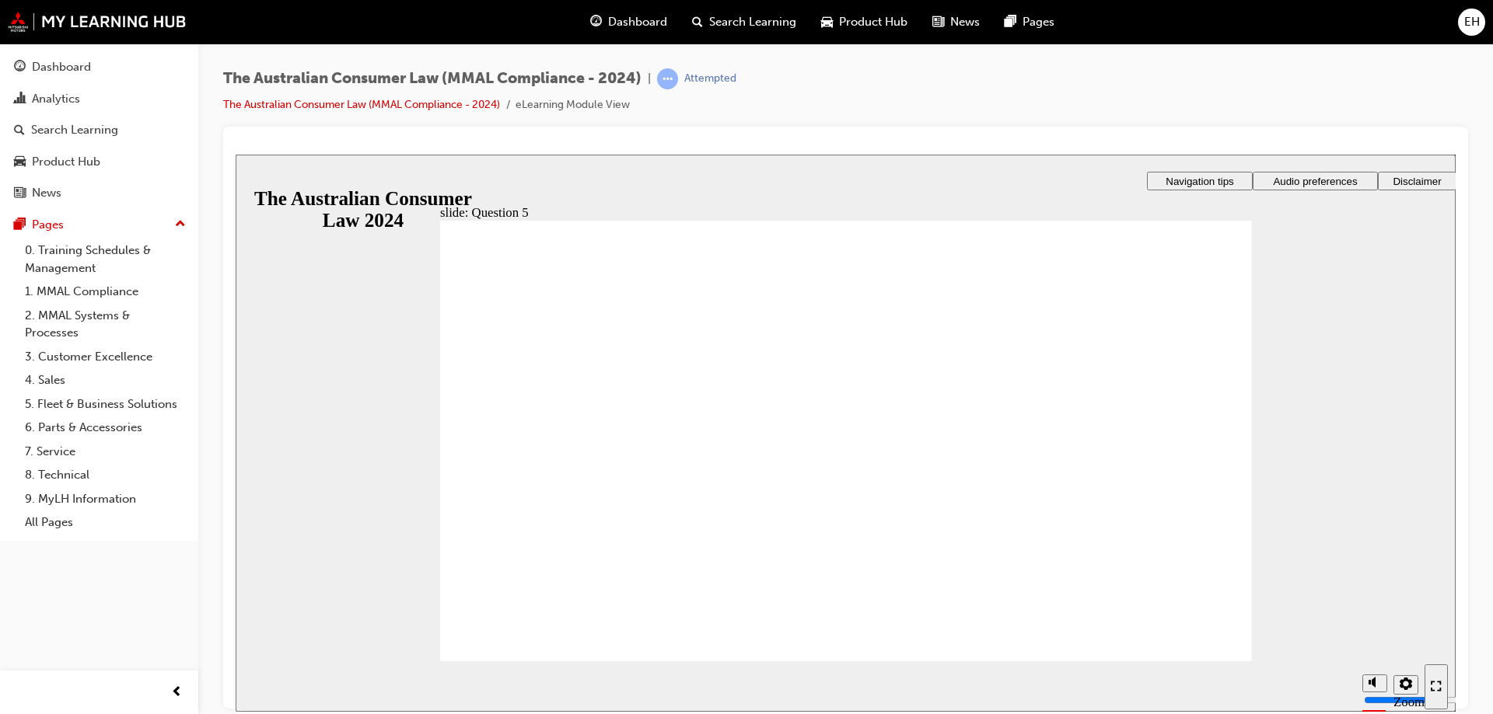
radio input "true"
checkbox input "true"
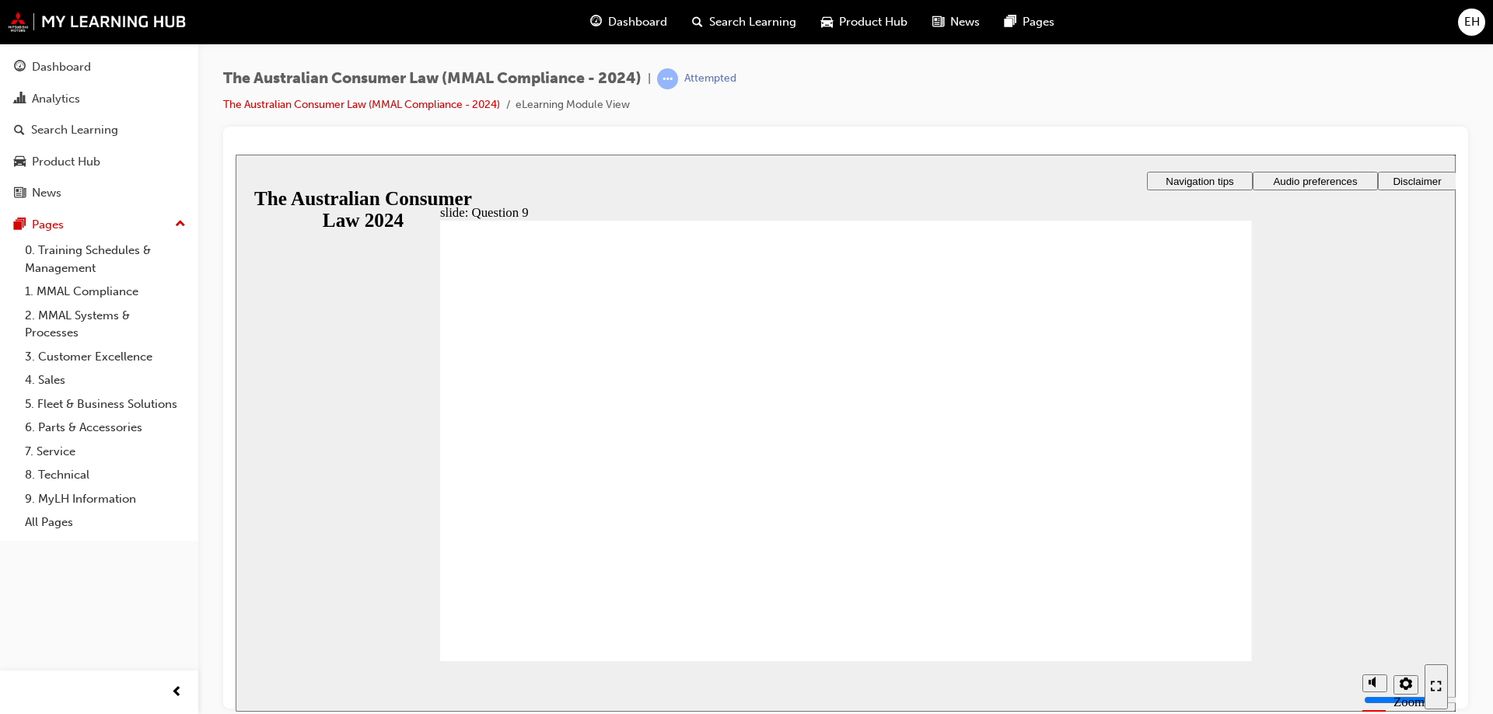
checkbox input "true"
radio input "true"
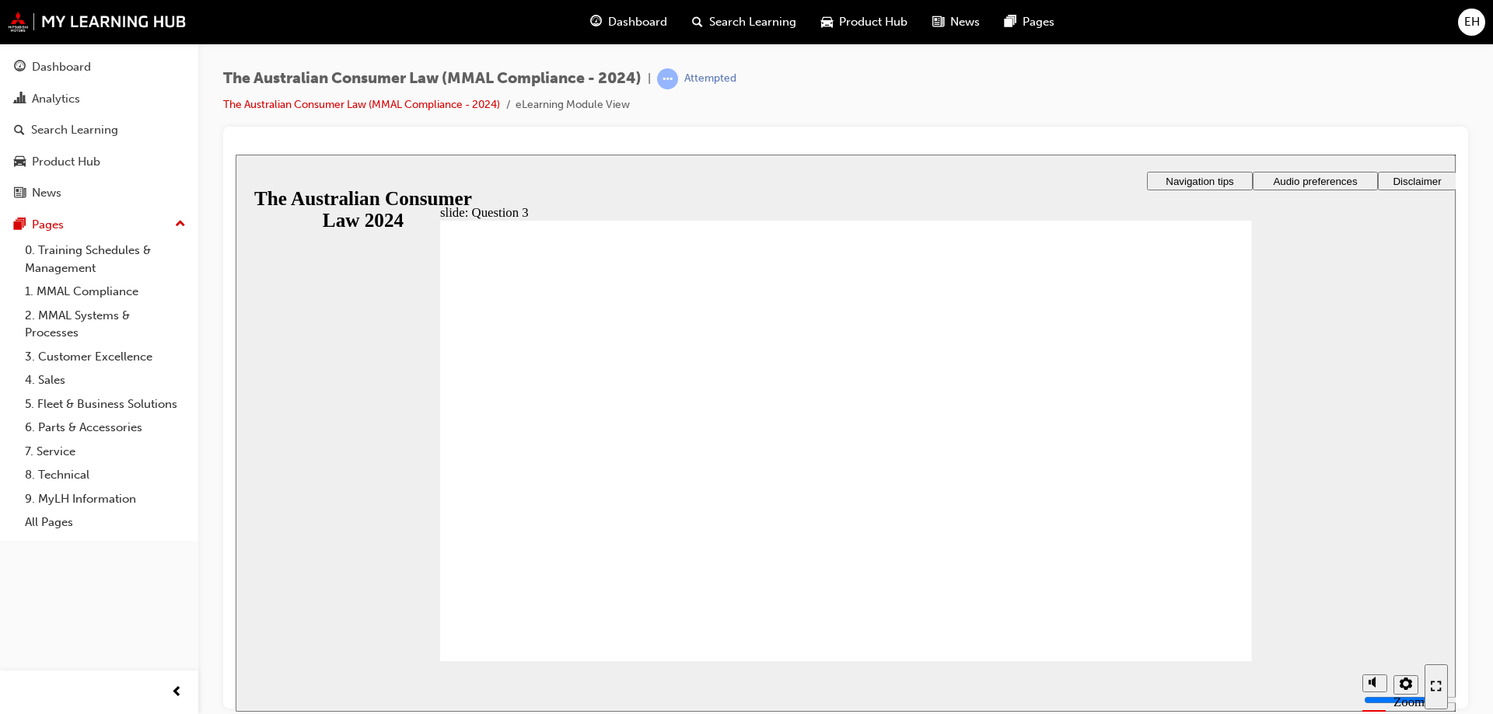
checkbox input "true"
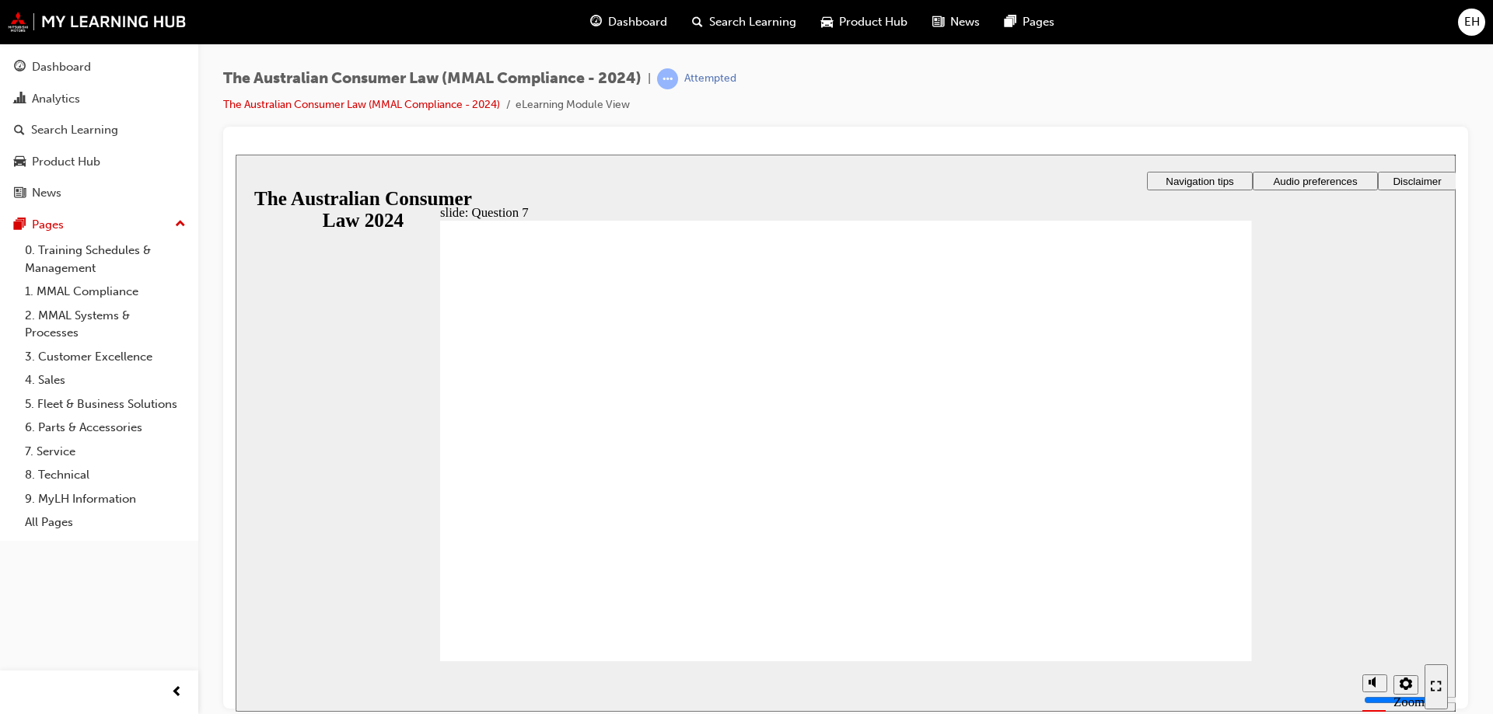
checkbox input "true"
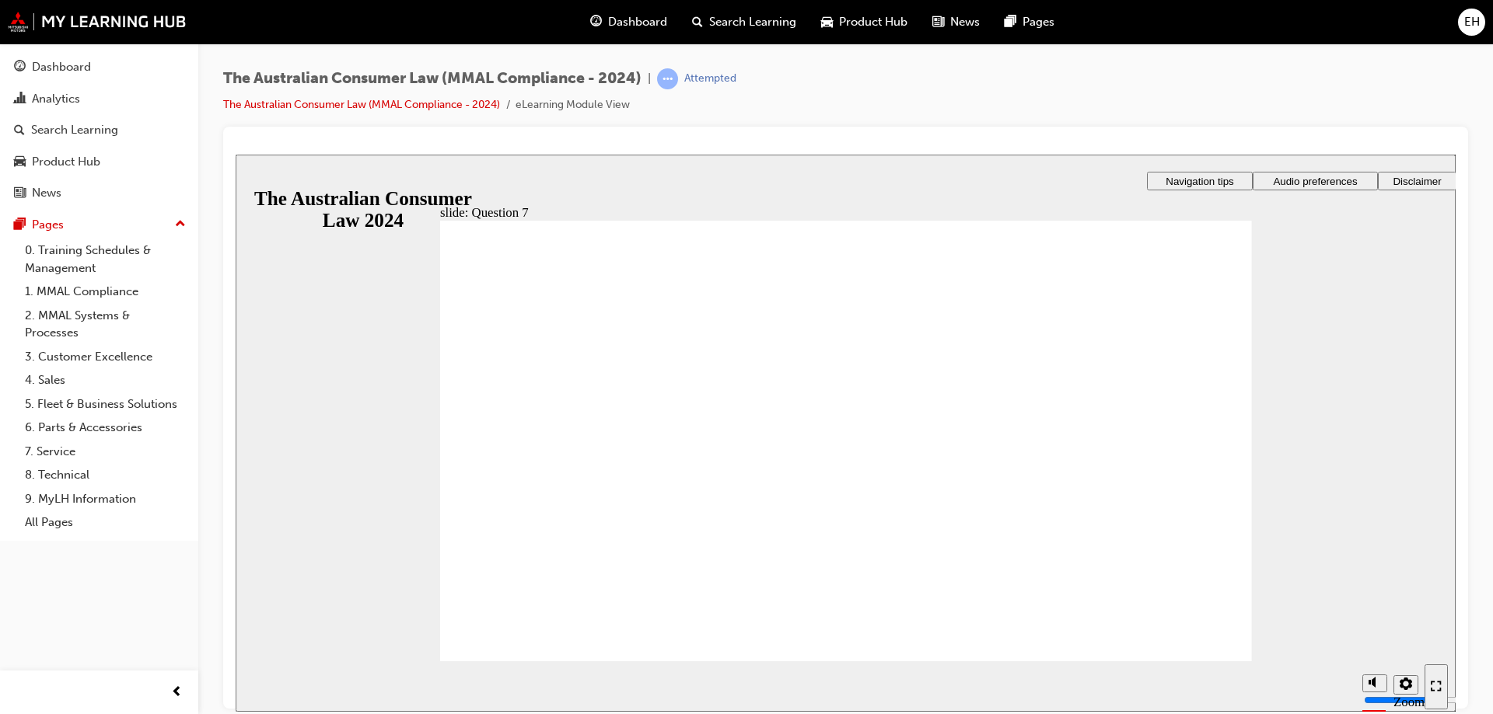
checkbox input "true"
drag, startPoint x: 787, startPoint y: 416, endPoint x: 791, endPoint y: 386, distance: 30.7
checkbox input "true"
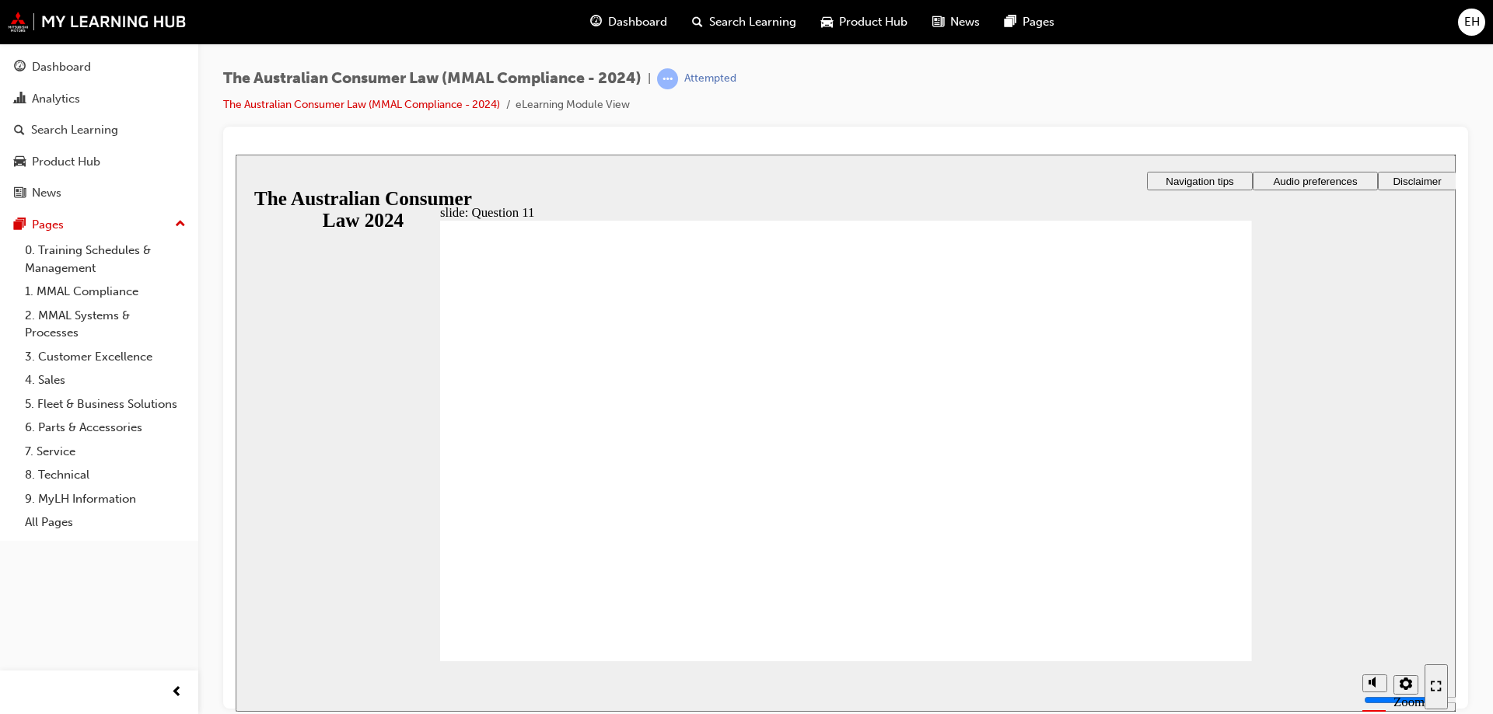
radio input "true"
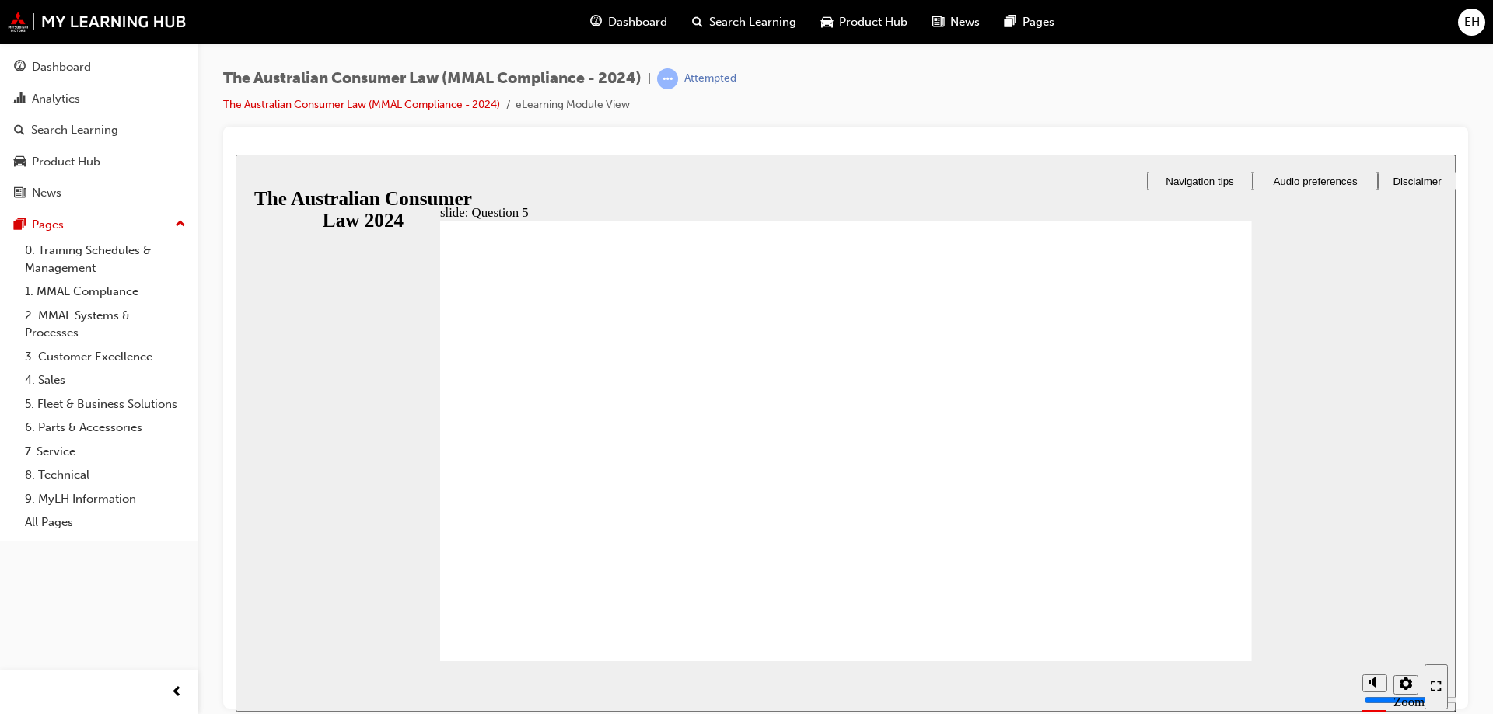
radio input "true"
checkbox input "true"
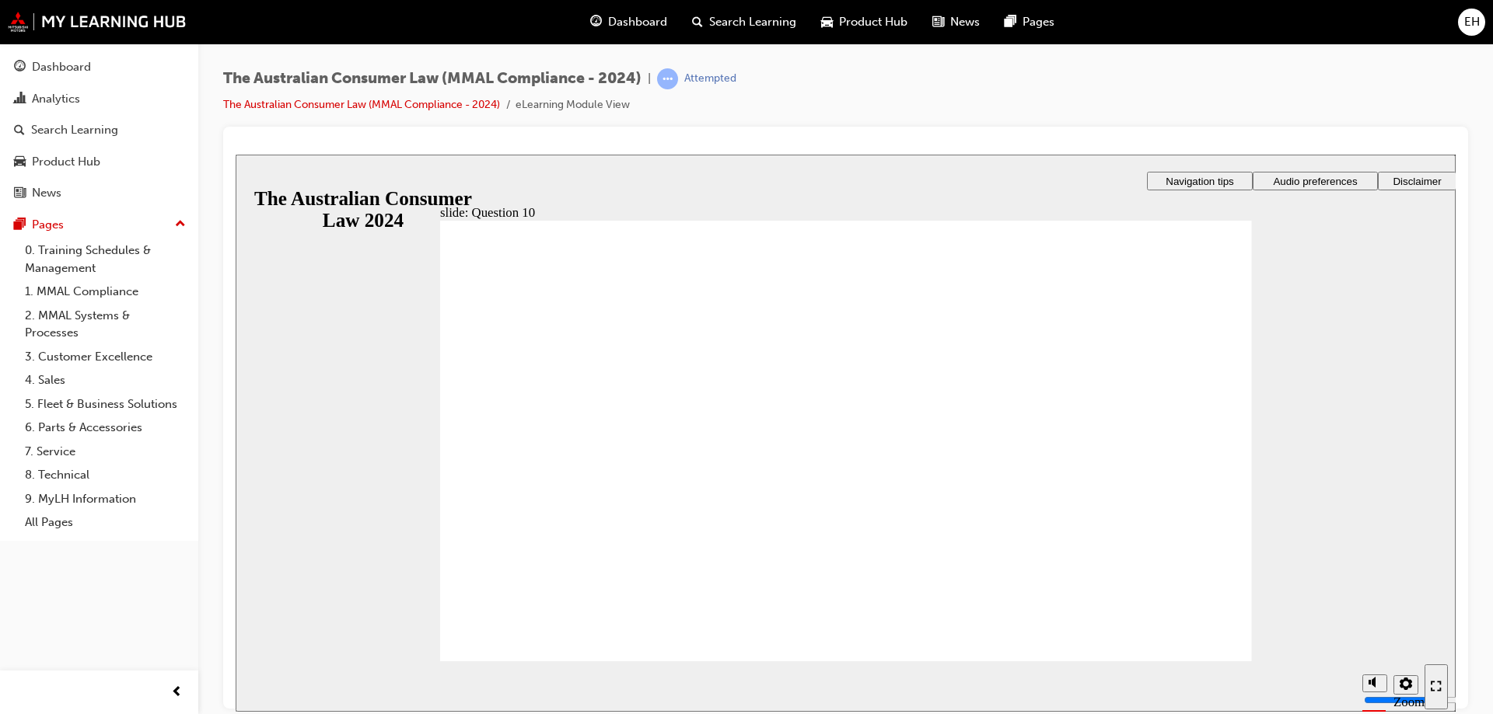
checkbox input "true"
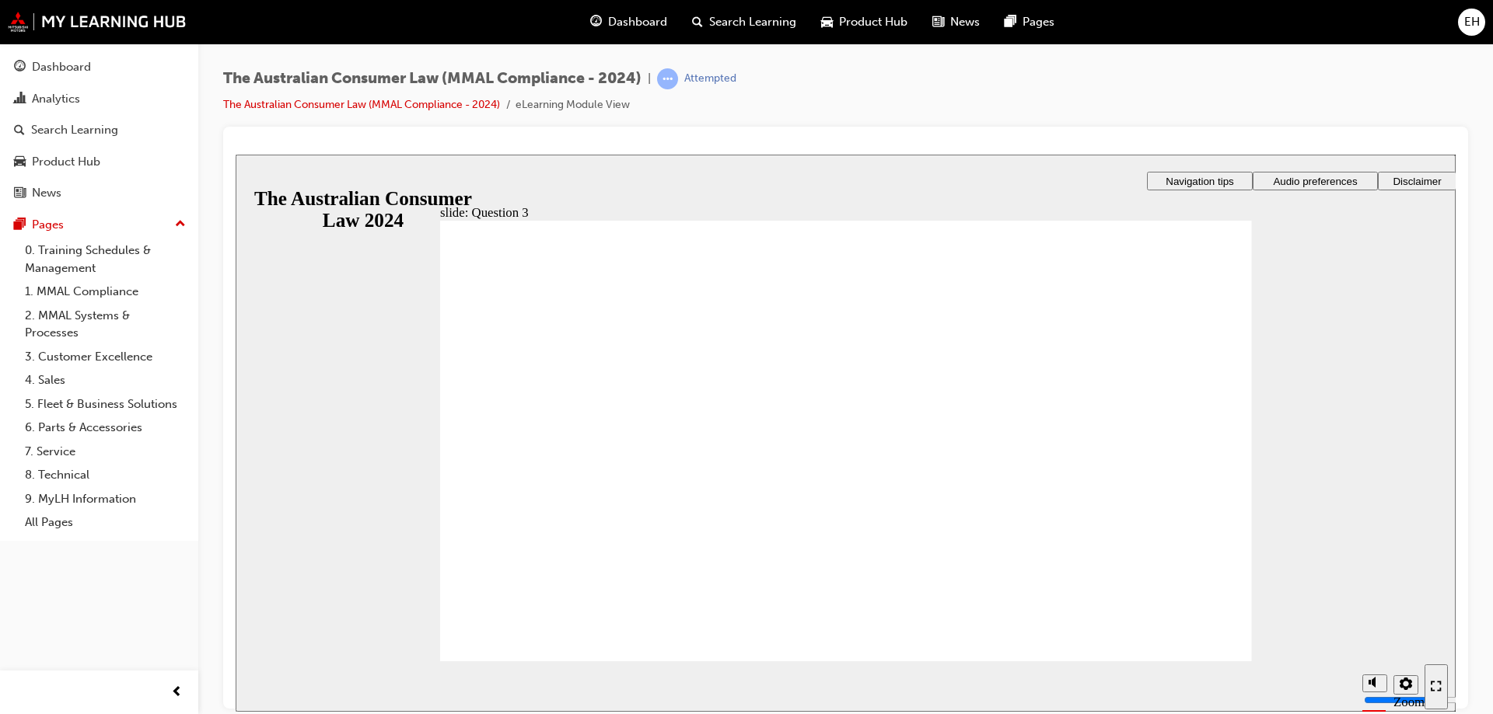
radio input "true"
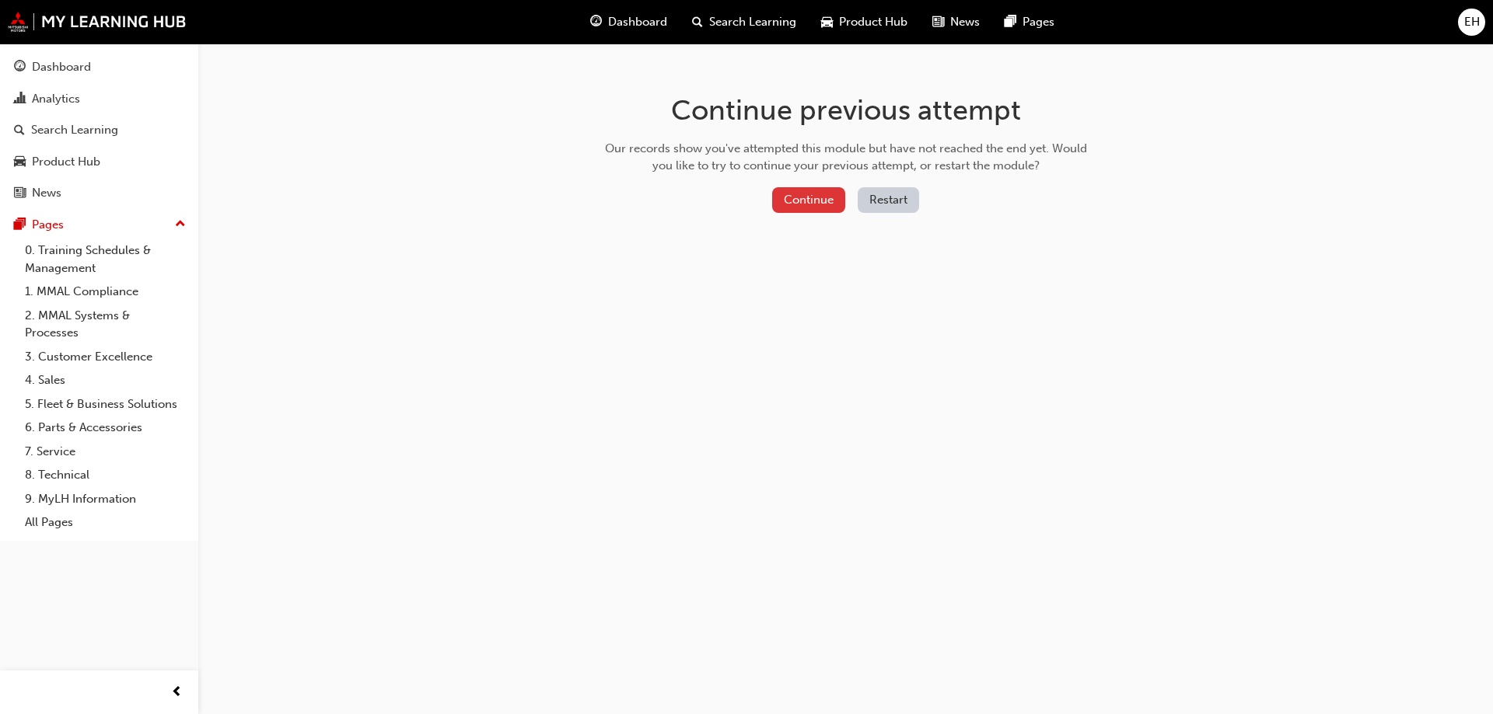
click at [823, 202] on button "Continue" at bounding box center [808, 200] width 73 height 26
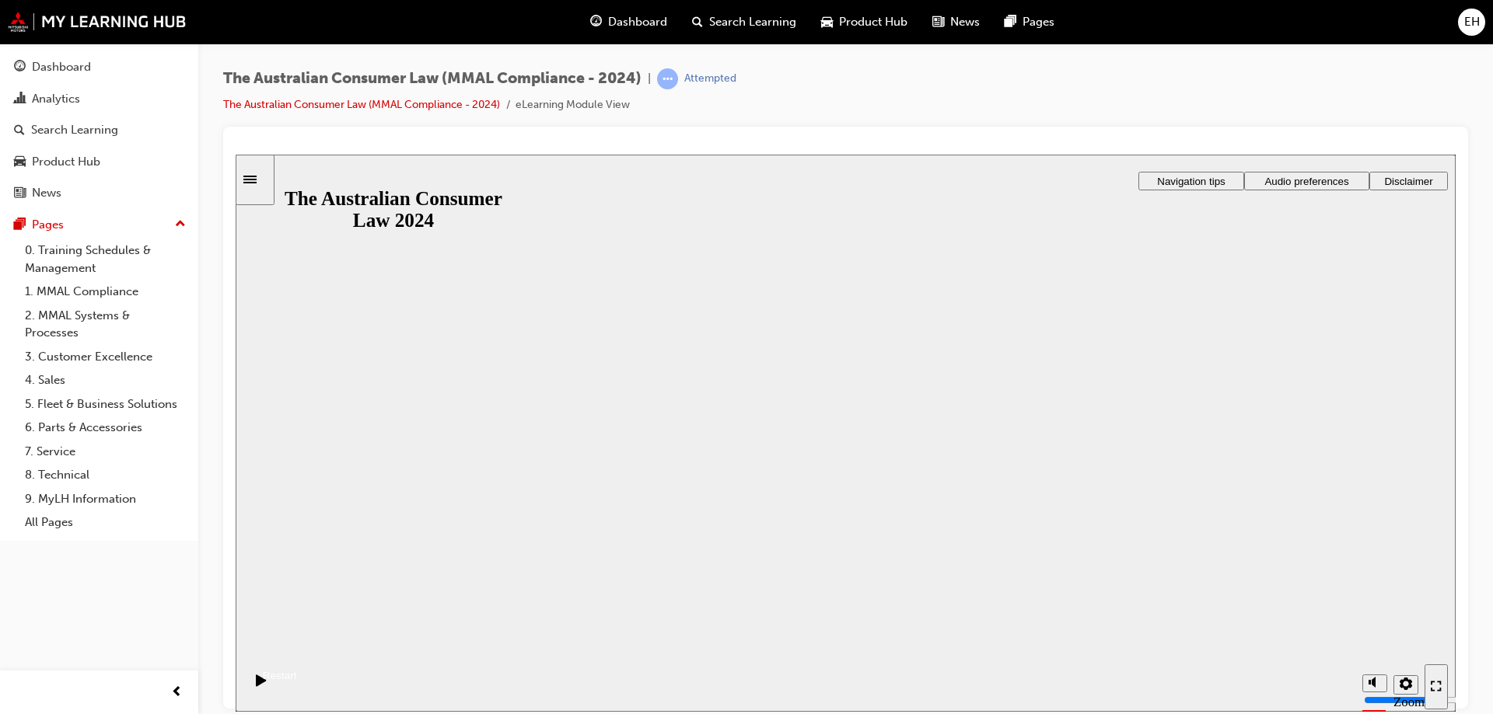
click at [297, 647] on button "Resume" at bounding box center [266, 657] width 61 height 20
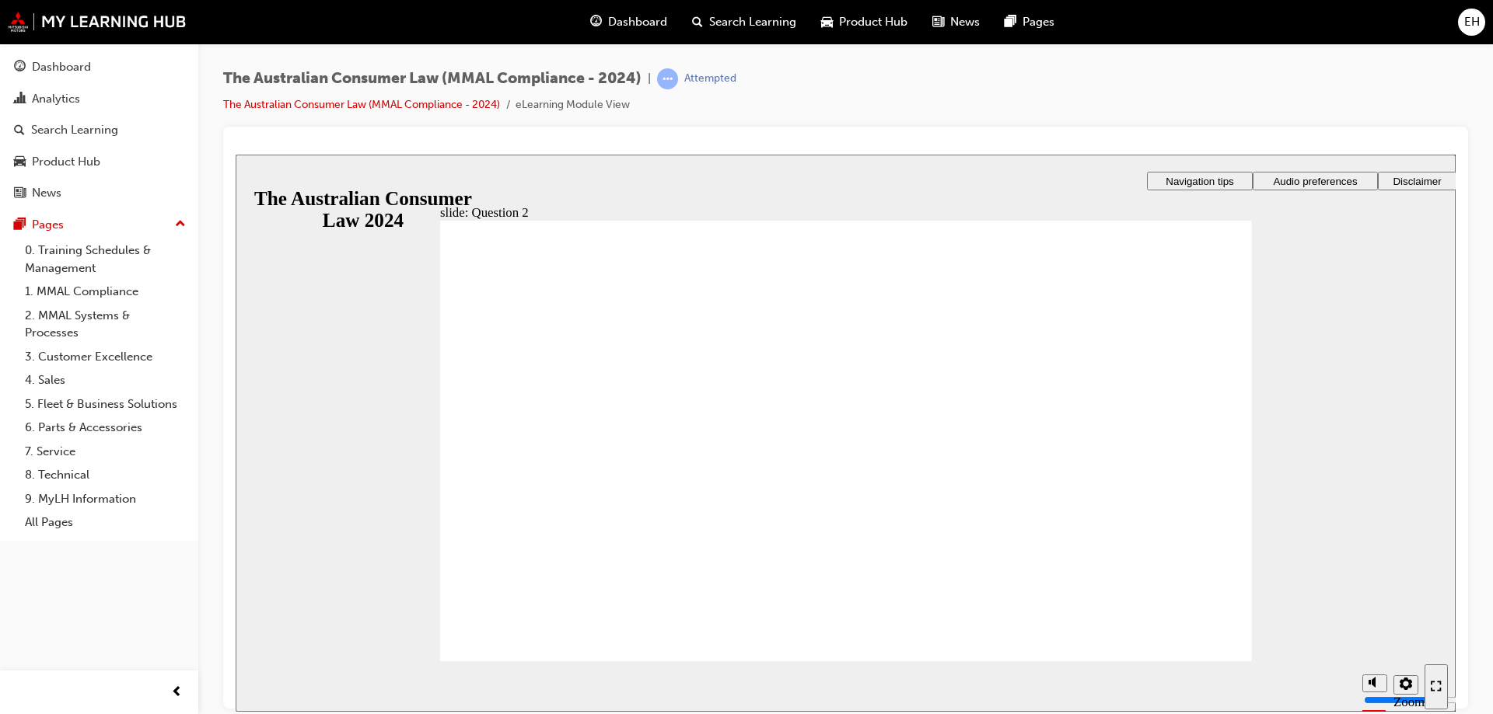
checkbox input "true"
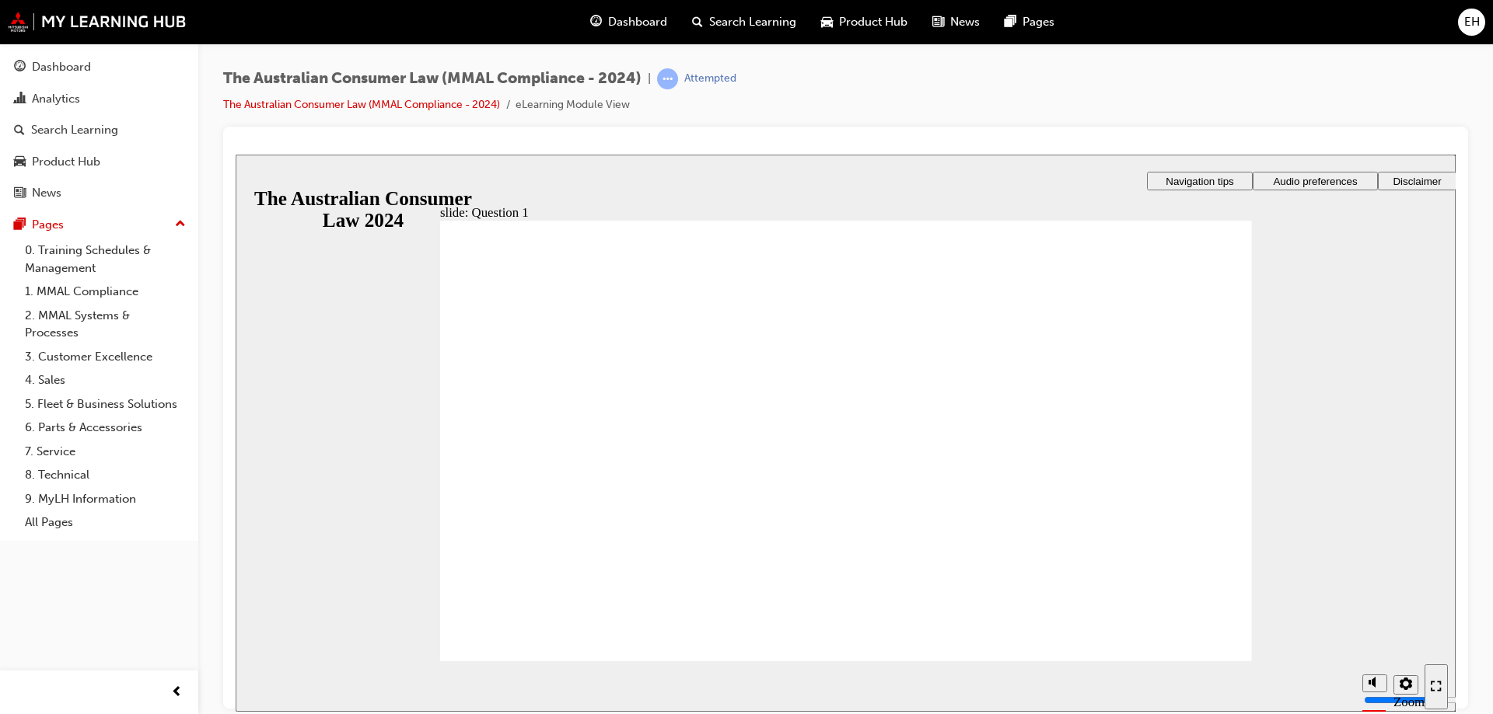
radio input "true"
checkbox input "true"
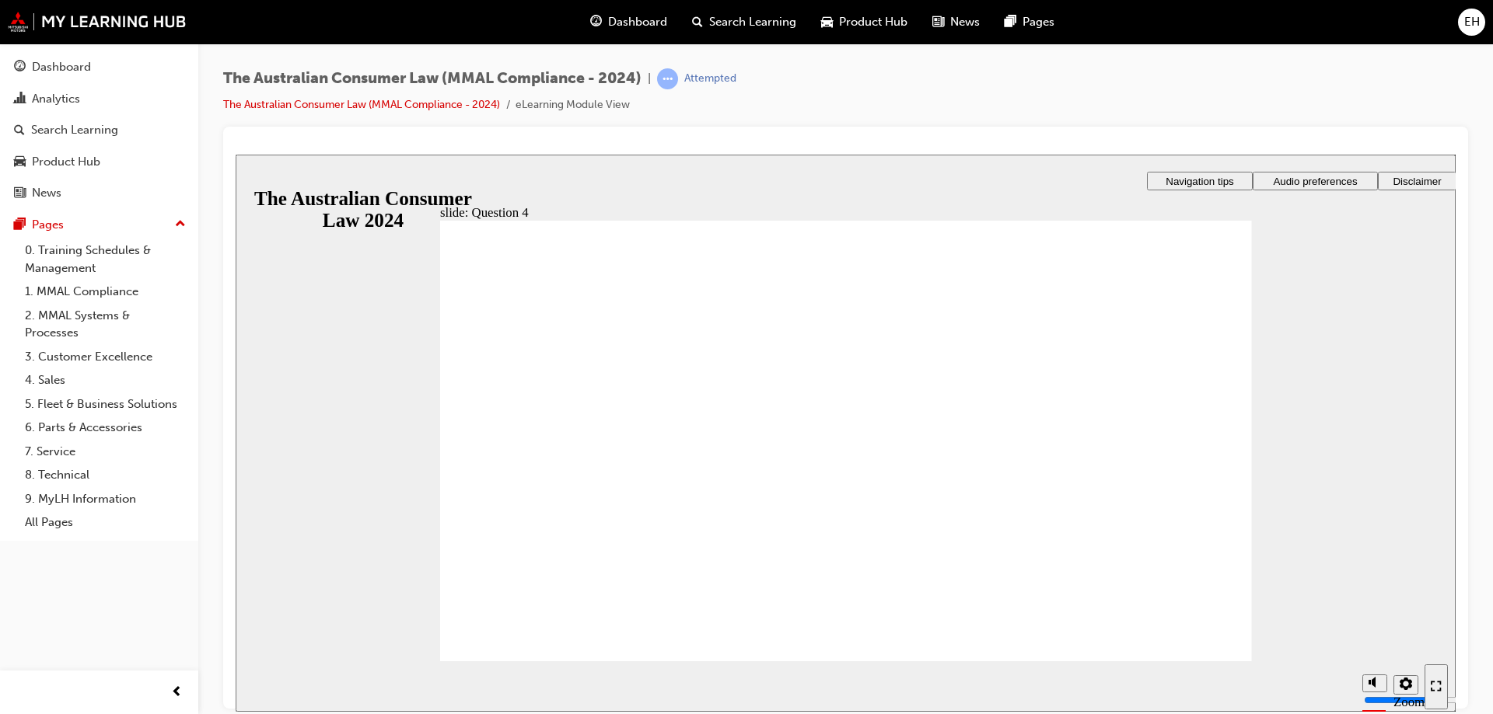
checkbox input "true"
radio input "true"
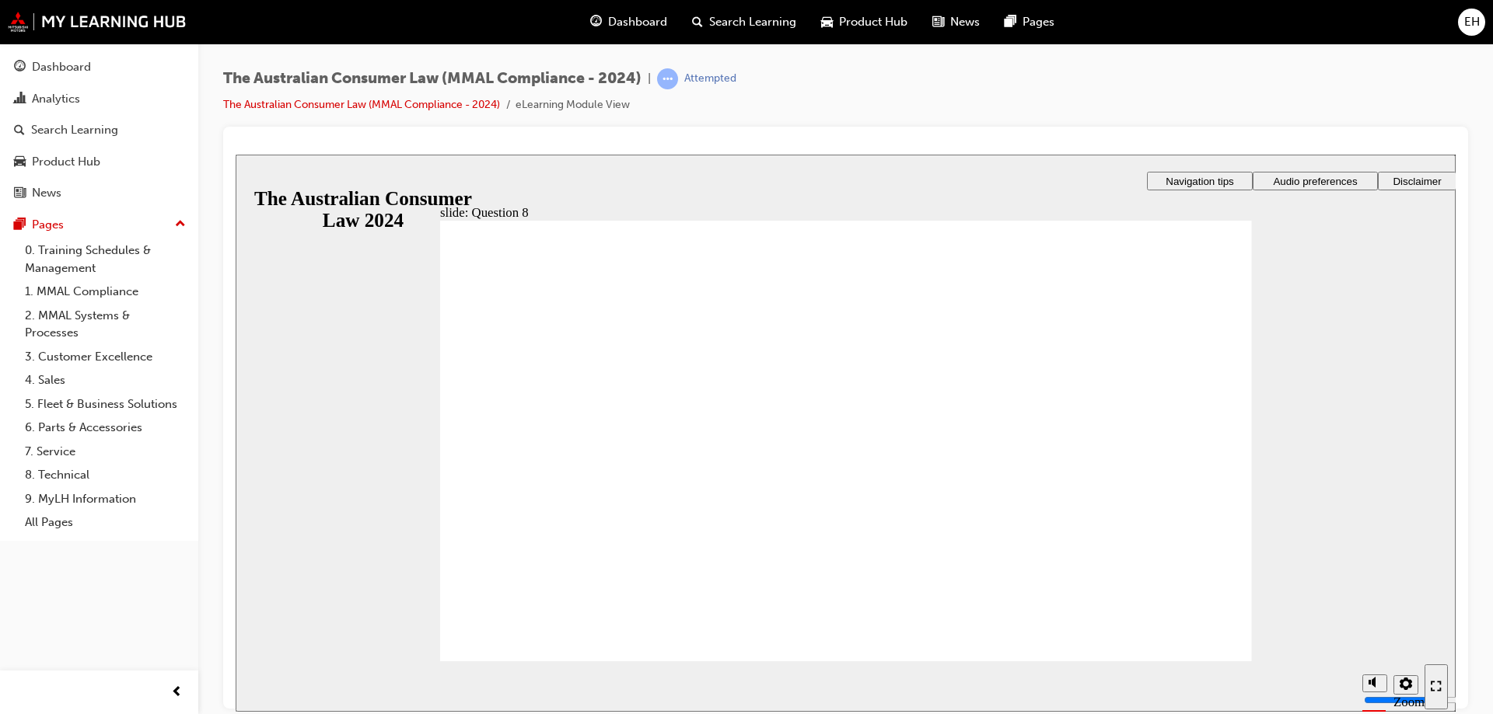
checkbox input "true"
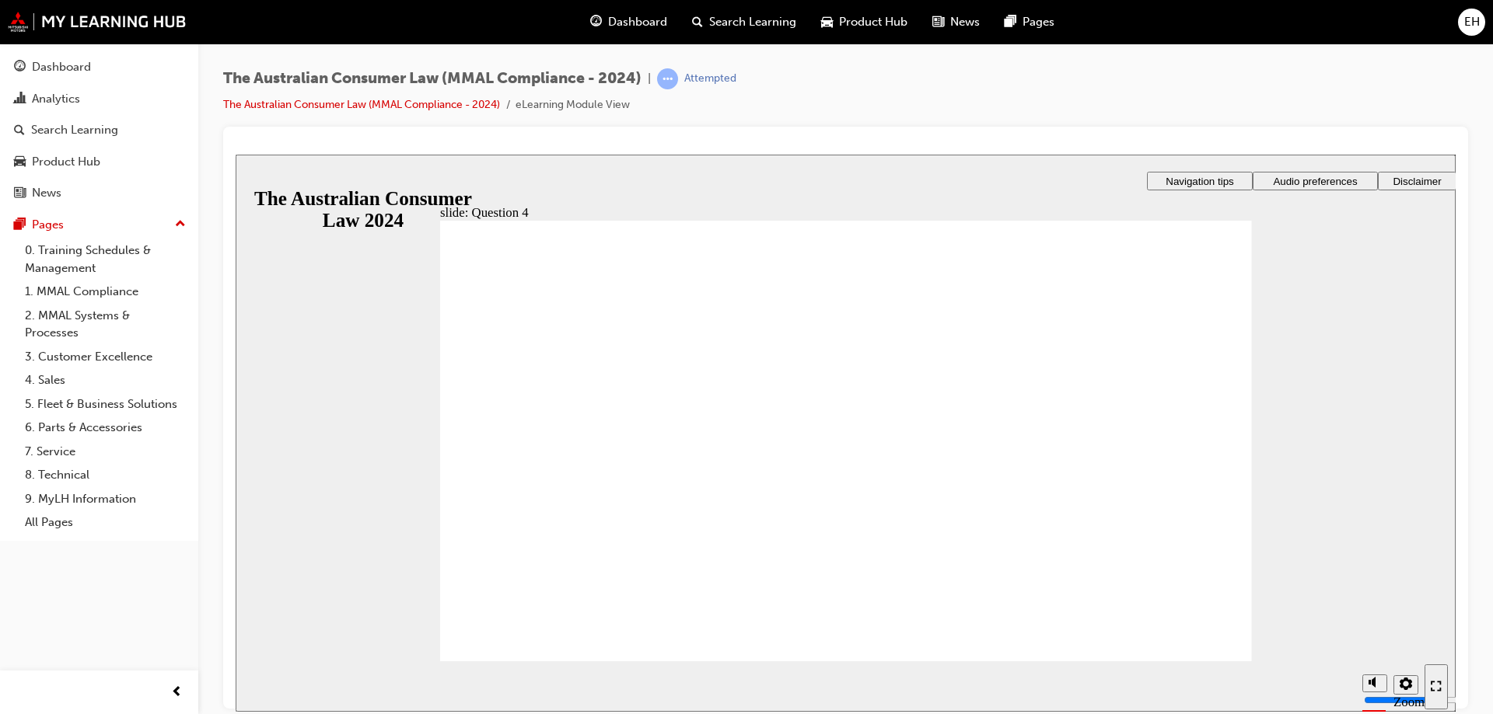
drag, startPoint x: 756, startPoint y: 449, endPoint x: 755, endPoint y: 420, distance: 29.5
checkbox input "true"
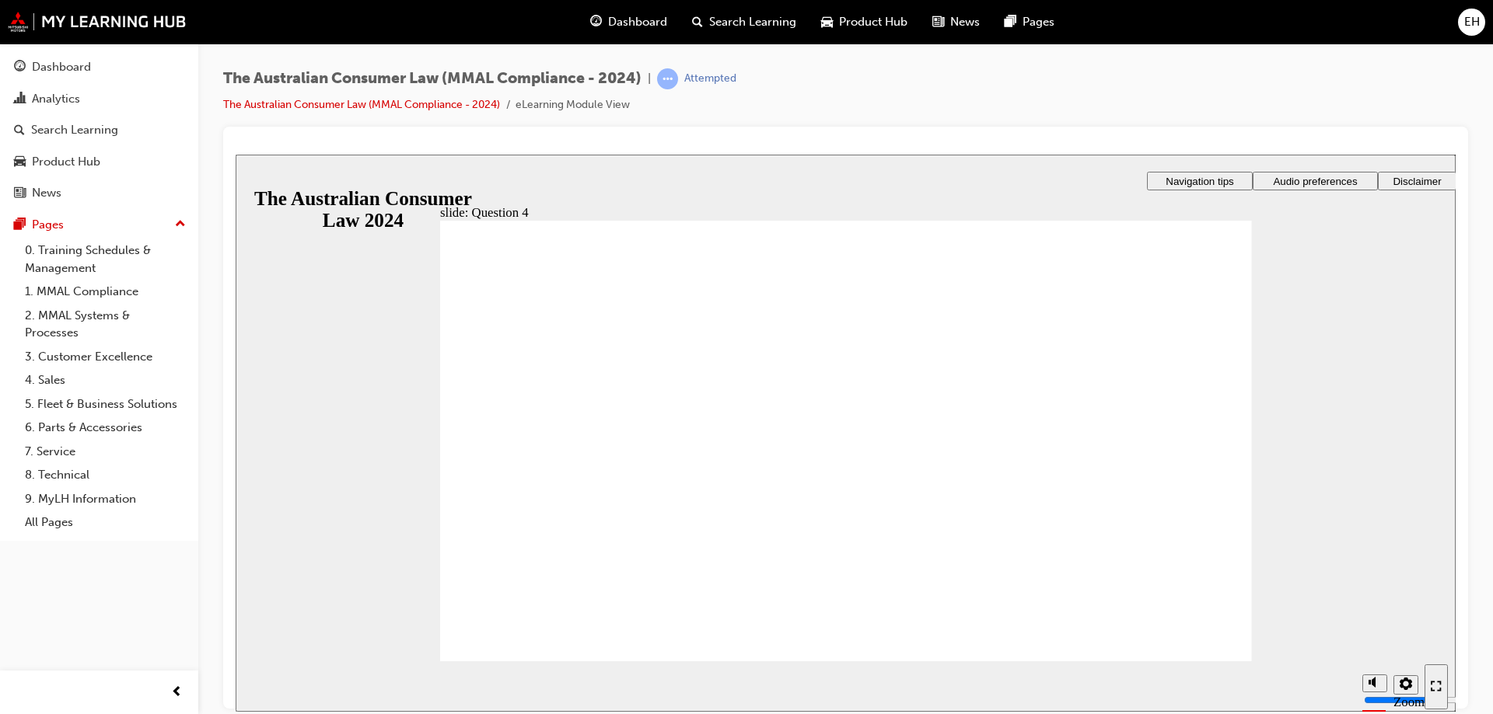
radio input "true"
checkbox input "true"
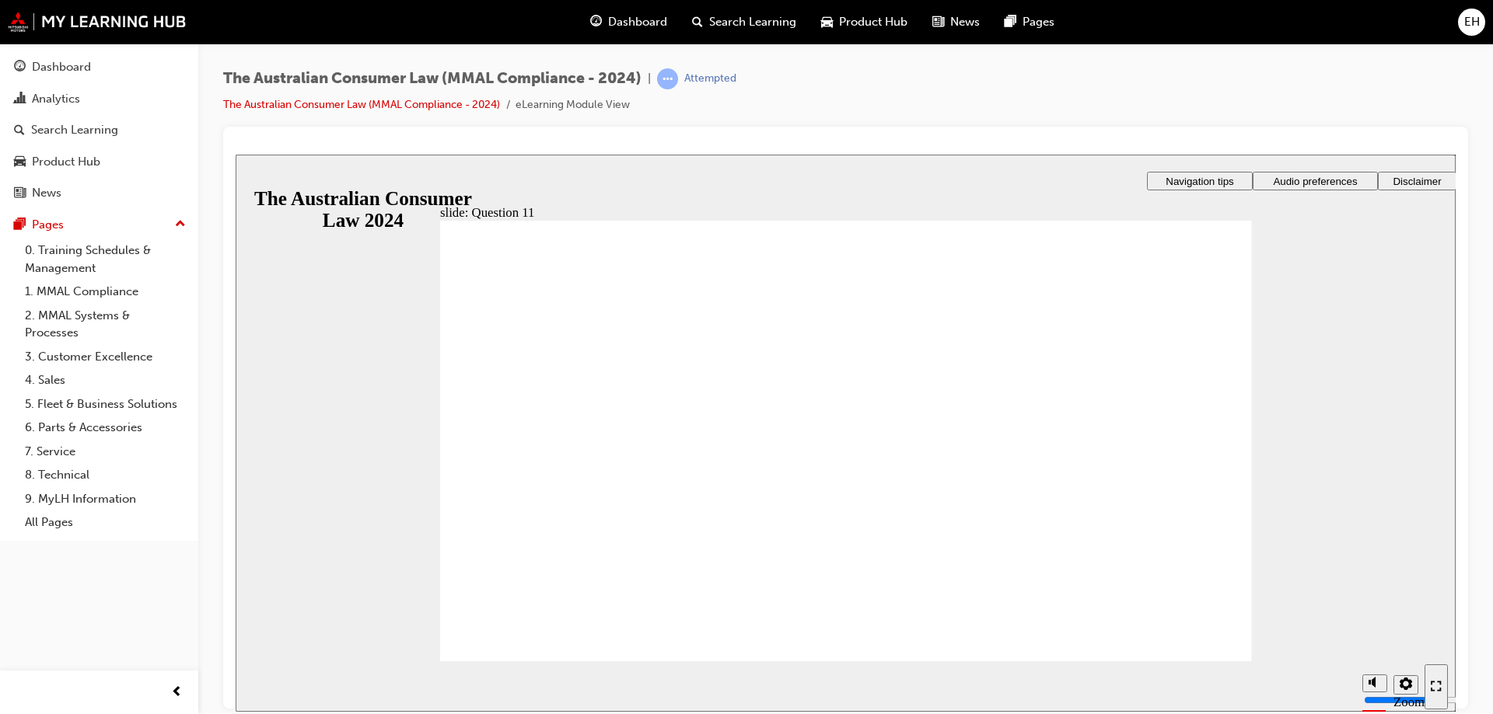
checkbox input "true"
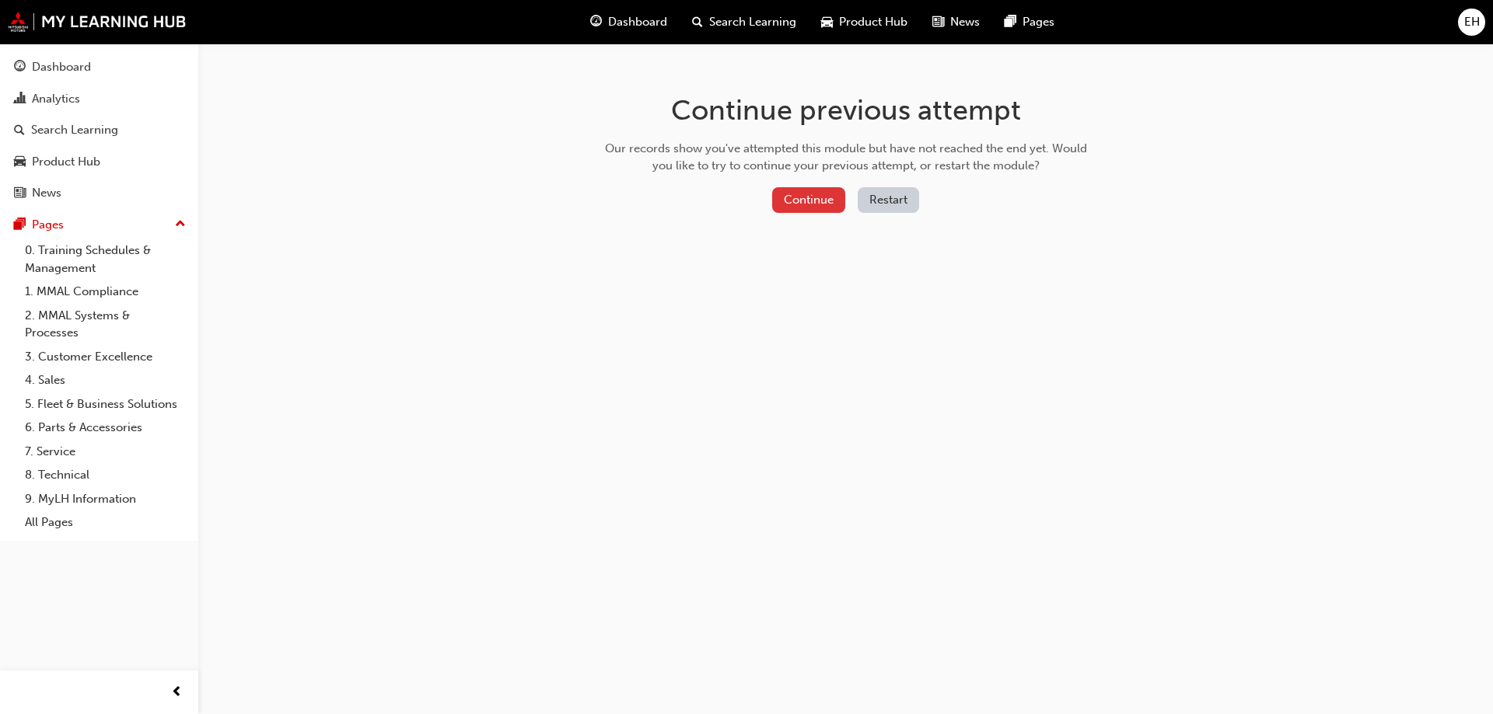
click at [795, 206] on button "Continue" at bounding box center [808, 200] width 73 height 26
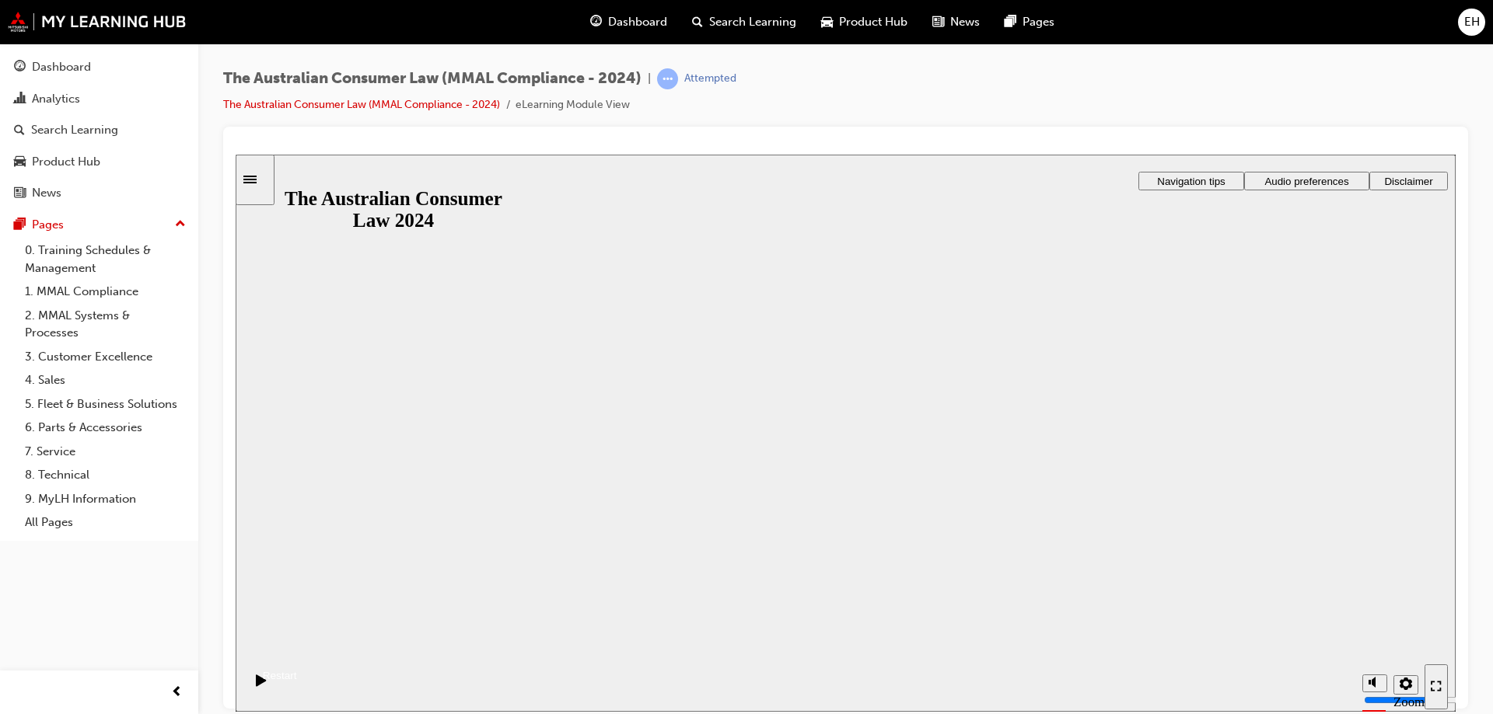
click at [297, 647] on button "Resume" at bounding box center [266, 657] width 61 height 20
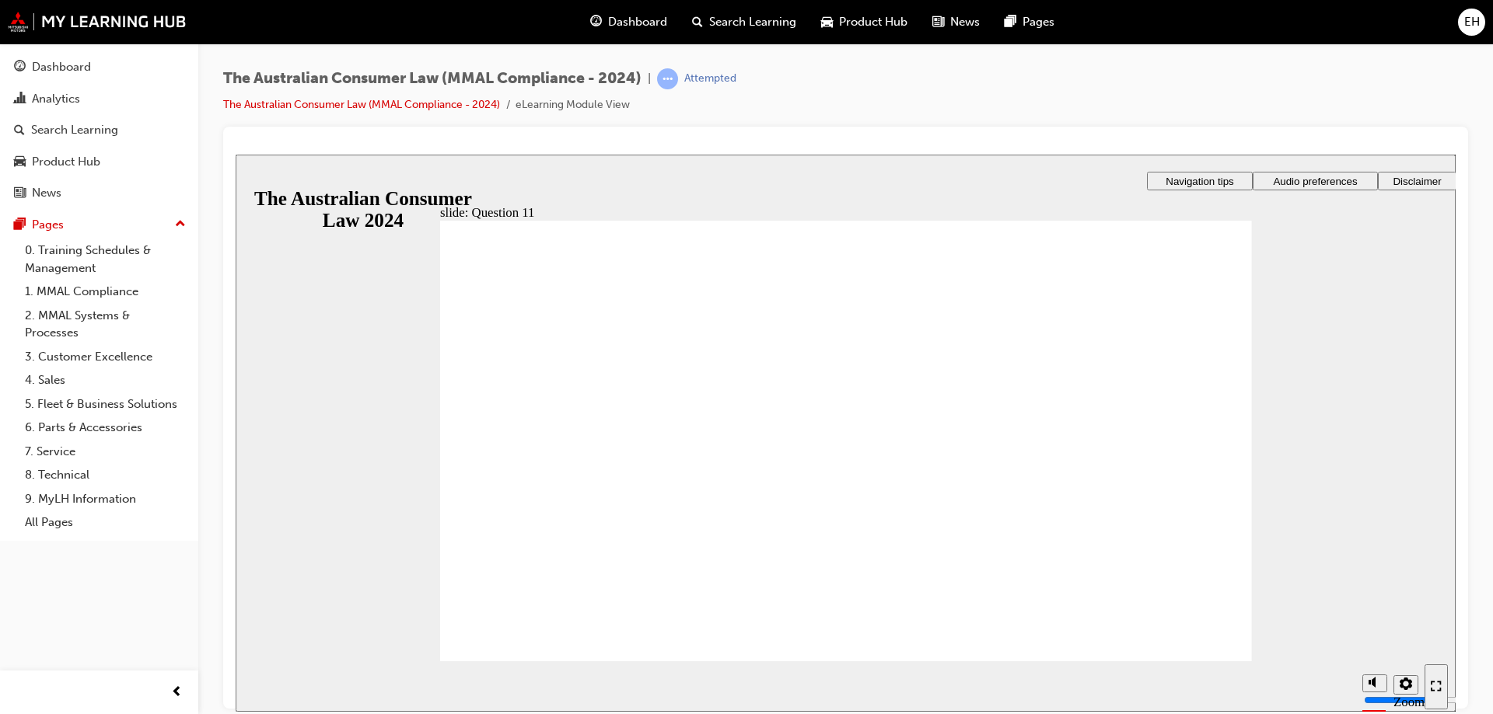
checkbox input "true"
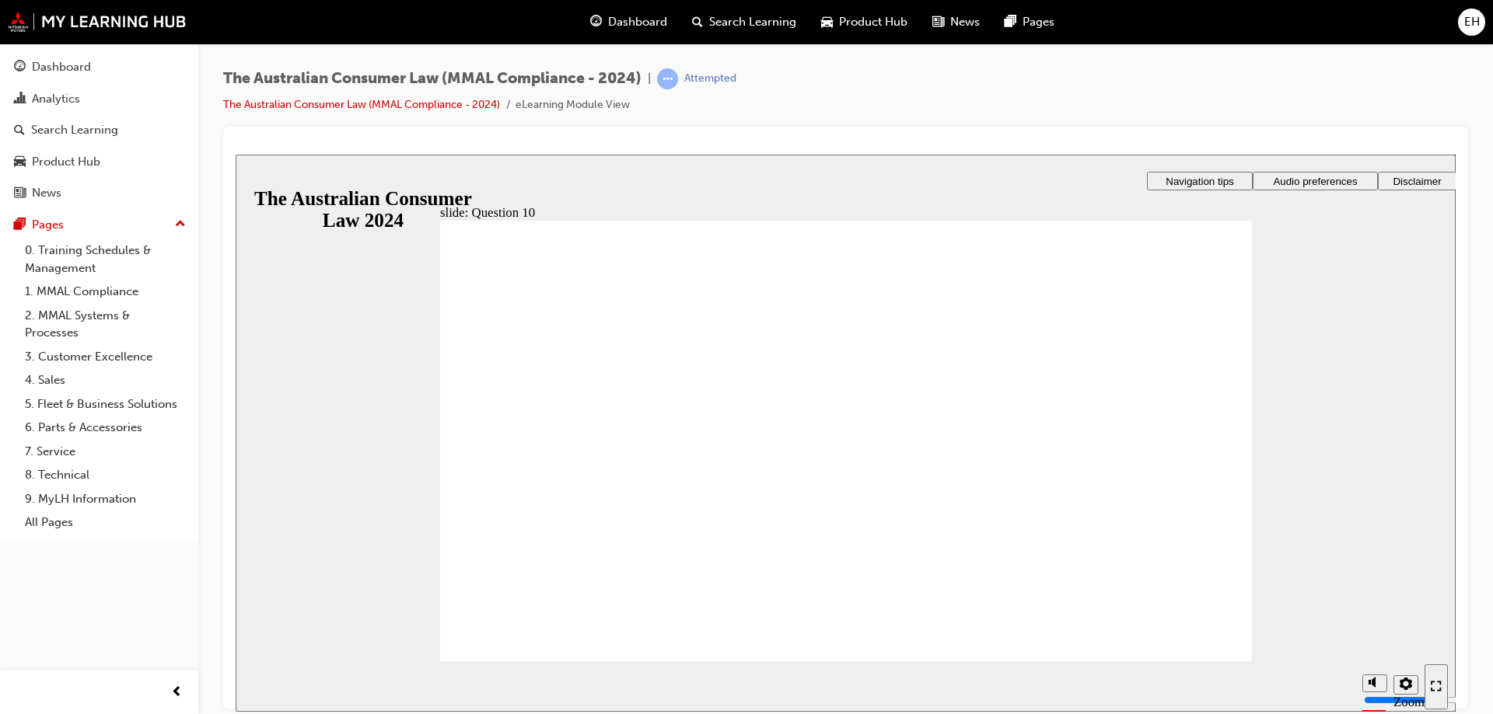
checkbox input "true"
checkbox input "false"
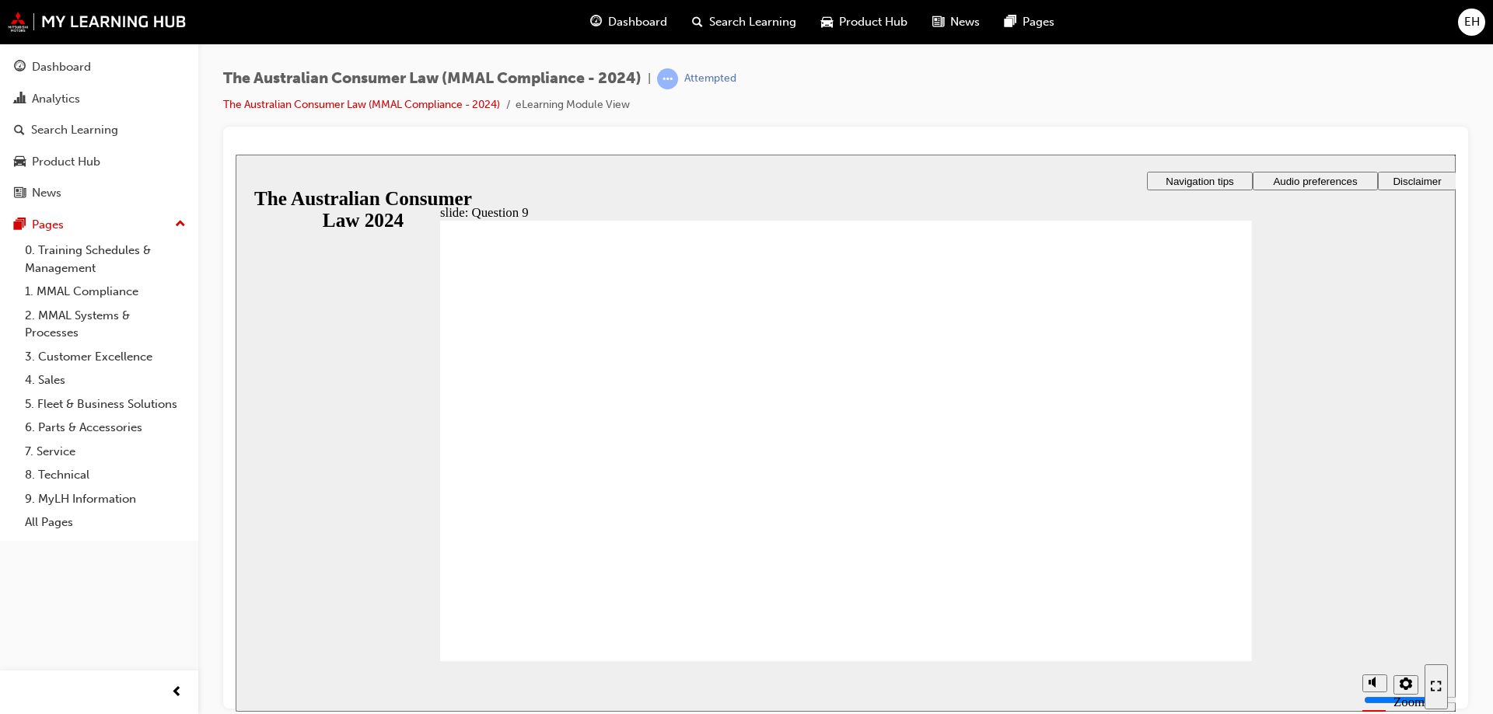
radio input "true"
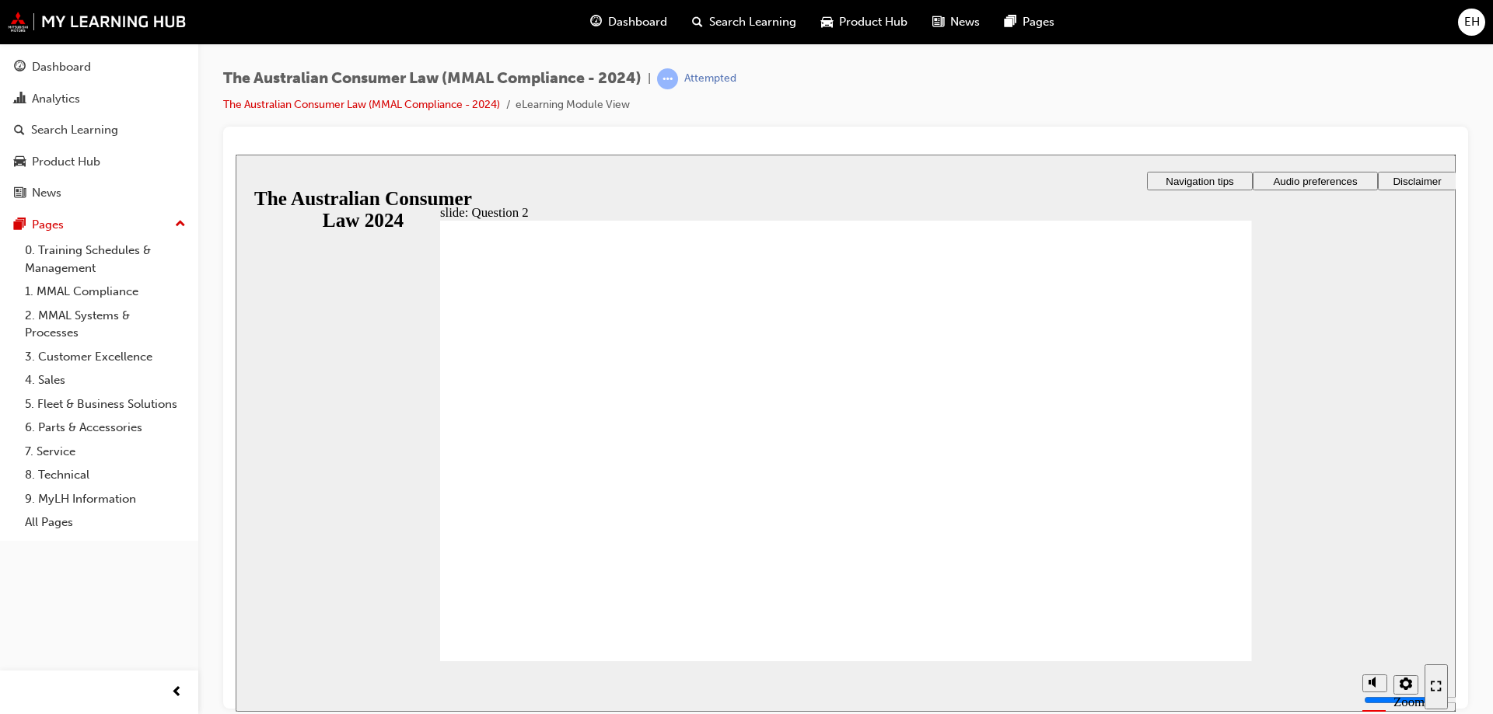
drag, startPoint x: 646, startPoint y: 508, endPoint x: 574, endPoint y: 615, distance: 129.4
radio input "true"
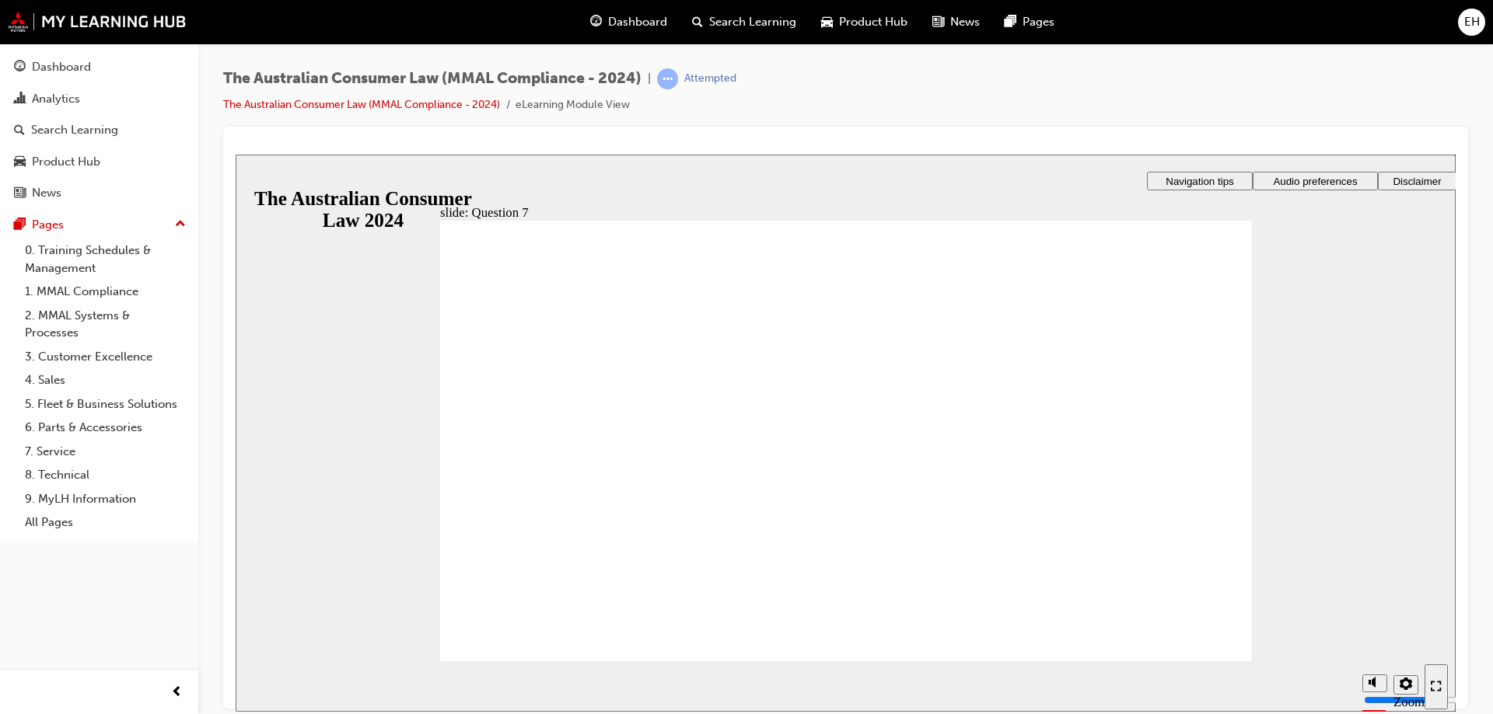
checkbox input "true"
drag, startPoint x: 585, startPoint y: 616, endPoint x: 583, endPoint y: 624, distance: 8.7
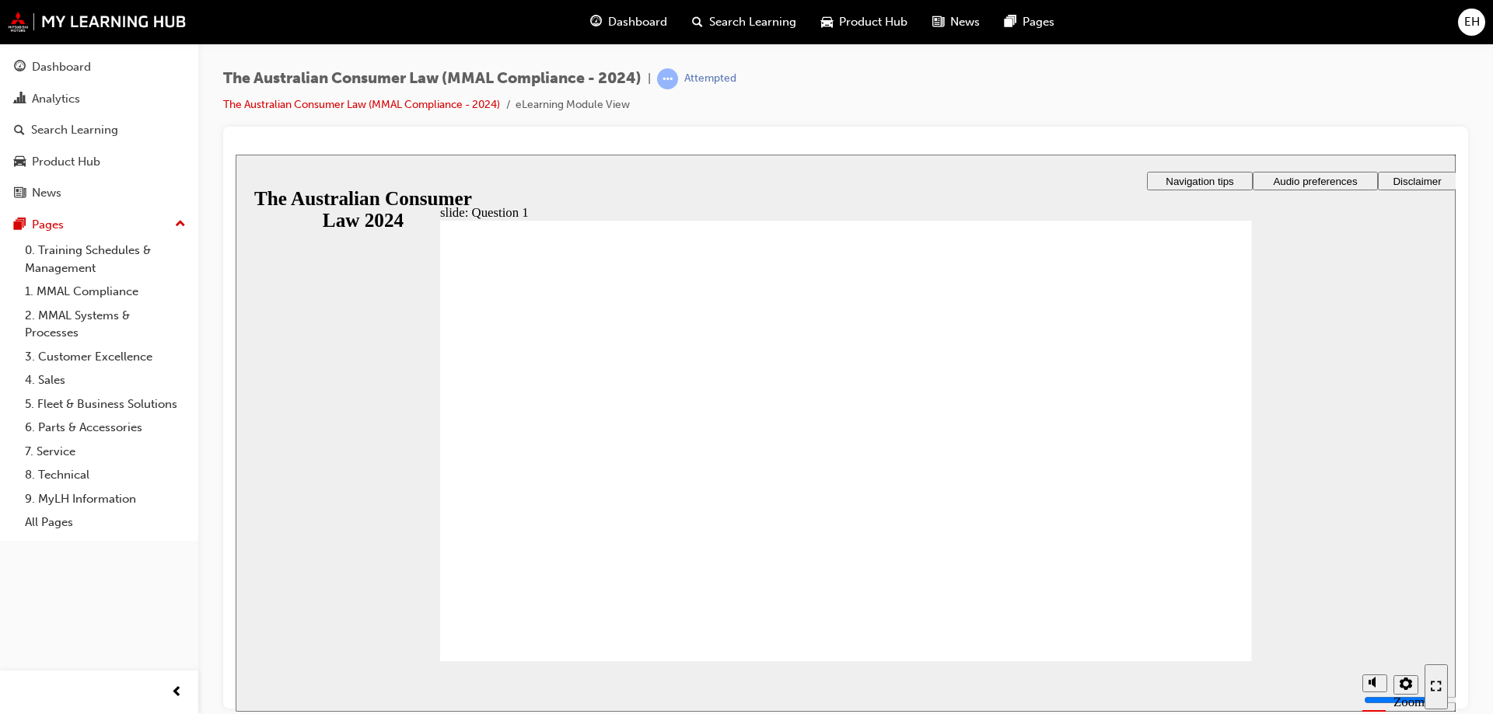
radio input "true"
drag, startPoint x: 636, startPoint y: 464, endPoint x: 650, endPoint y: 407, distance: 58.4
radio input "true"
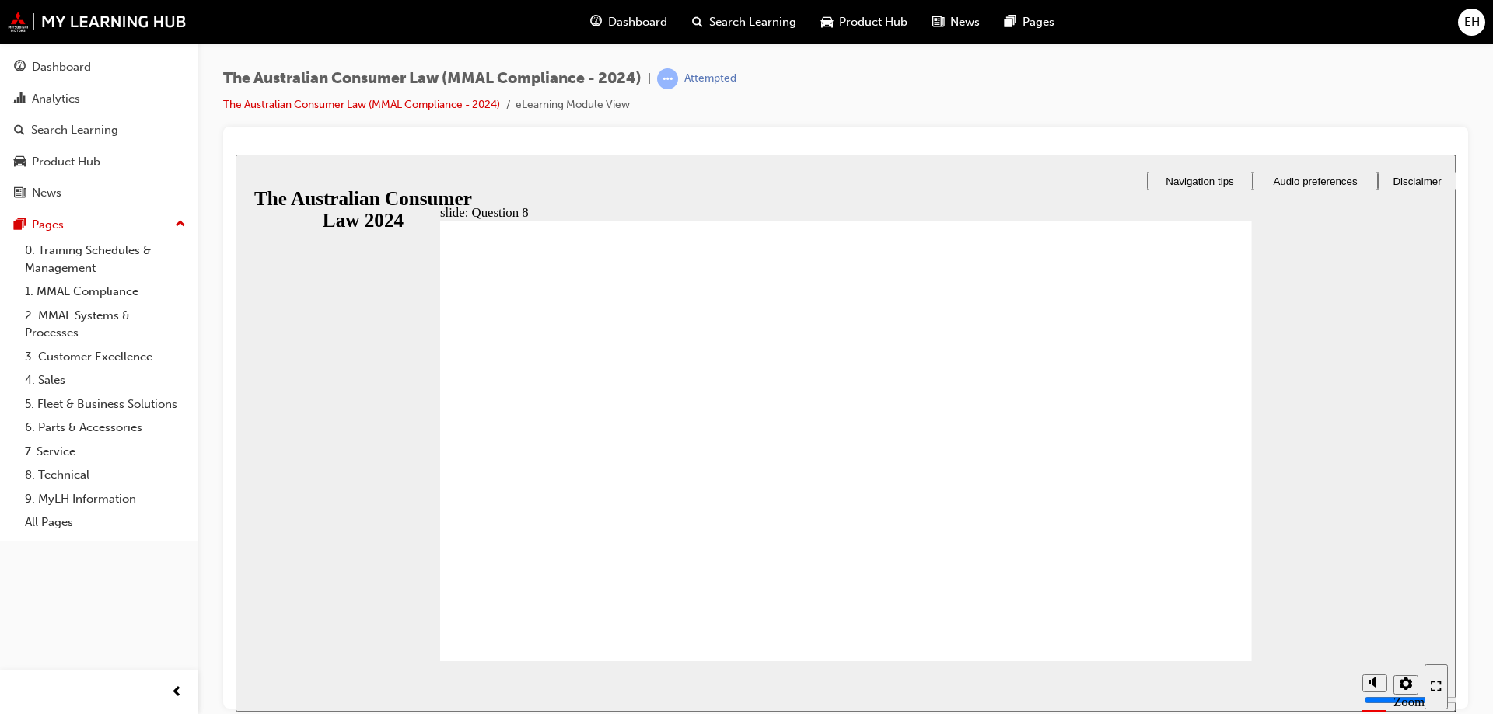
radio input "true"
checkbox input "true"
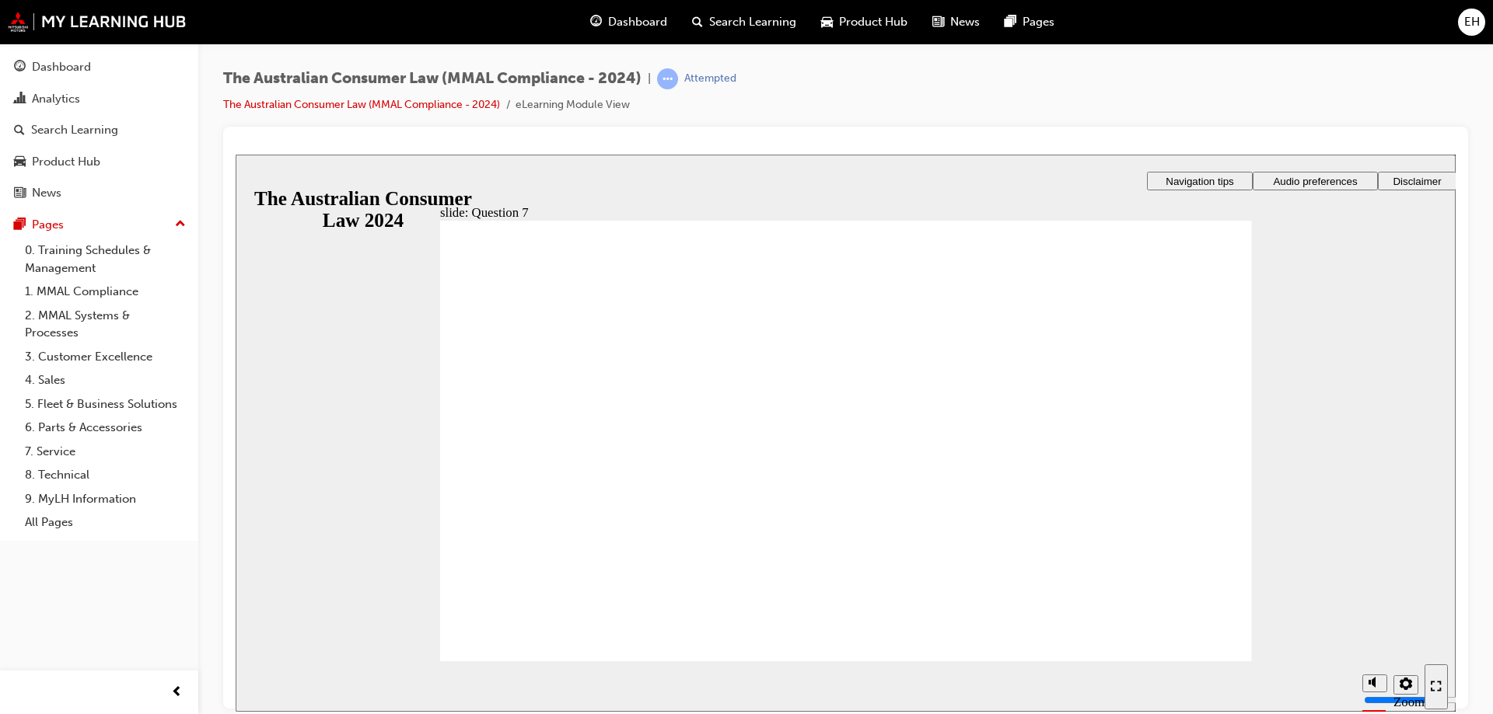
checkbox input "true"
drag, startPoint x: 571, startPoint y: 616, endPoint x: 662, endPoint y: 635, distance: 93.0
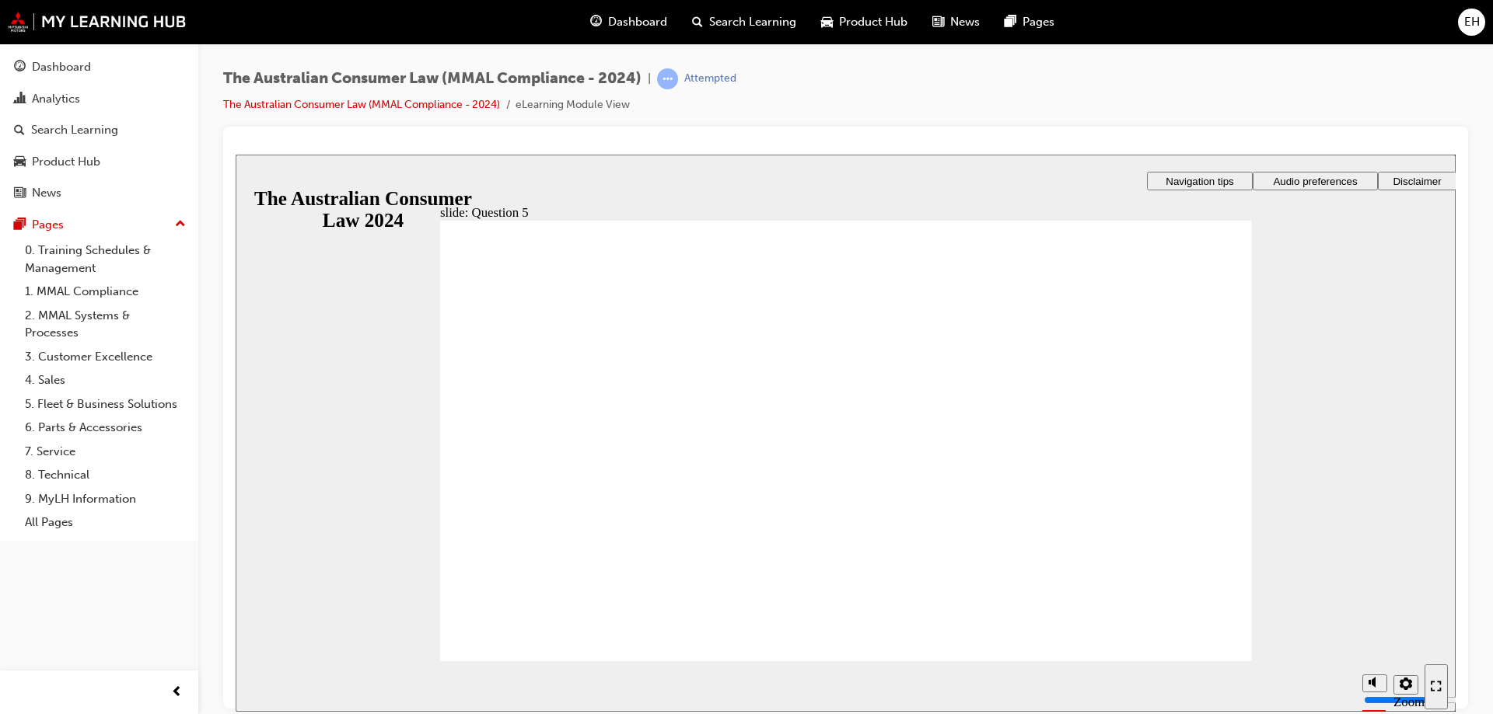
radio input "true"
checkbox input "true"
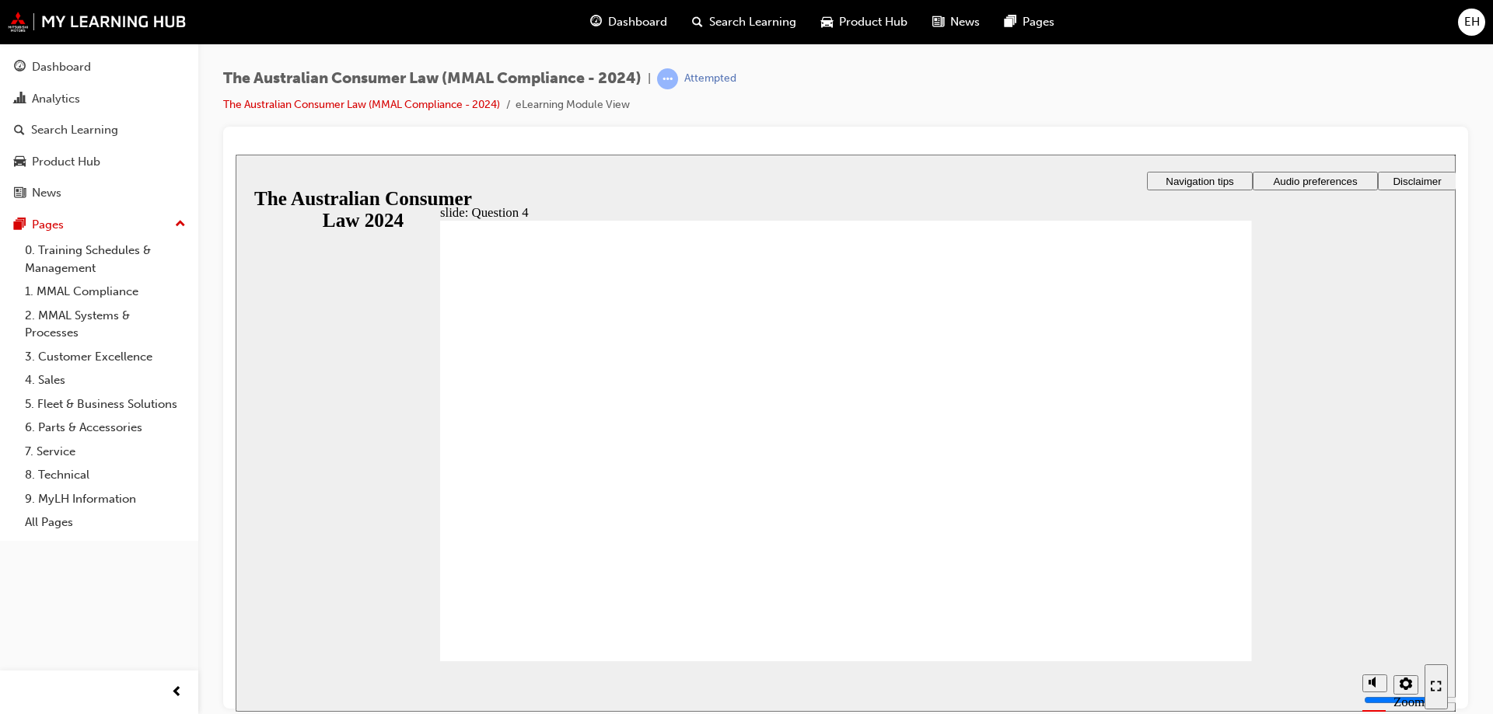
checkbox input "true"
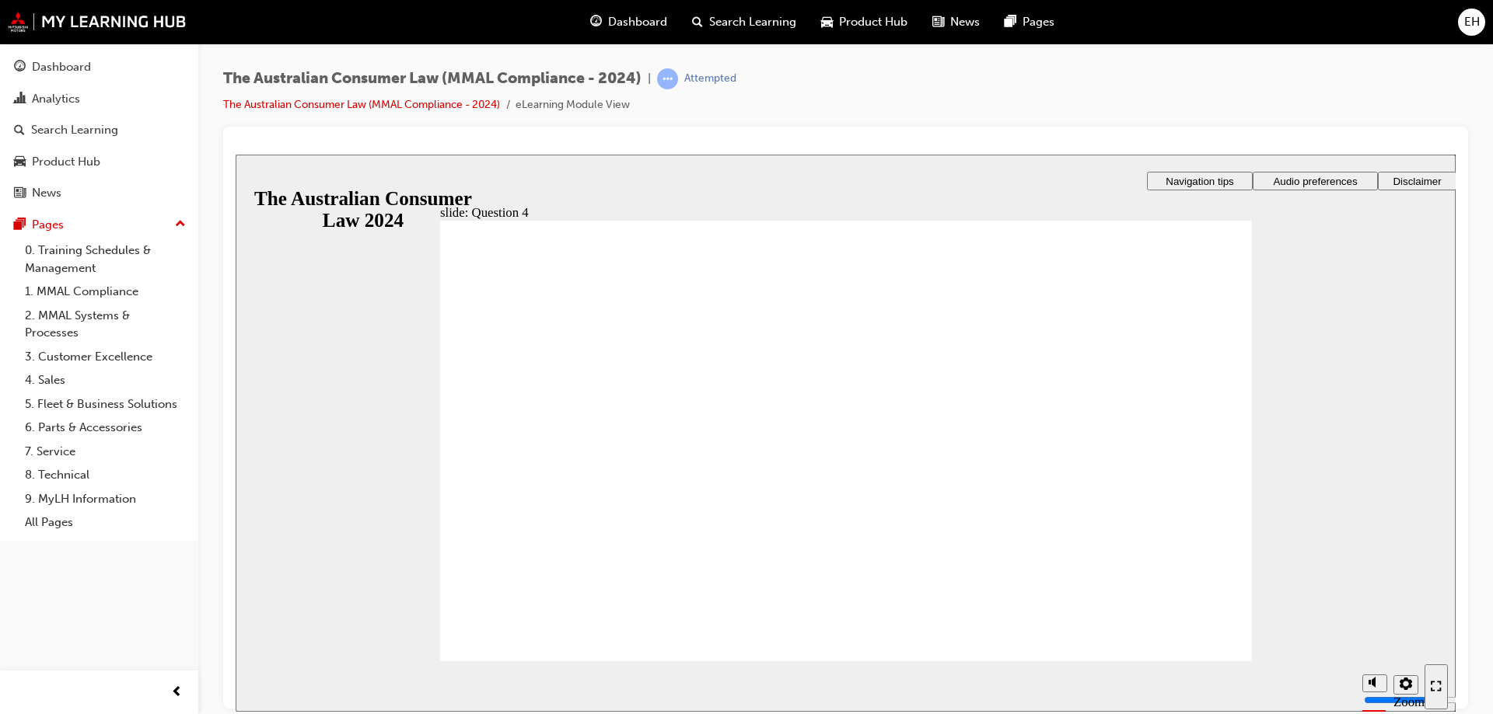
radio input "true"
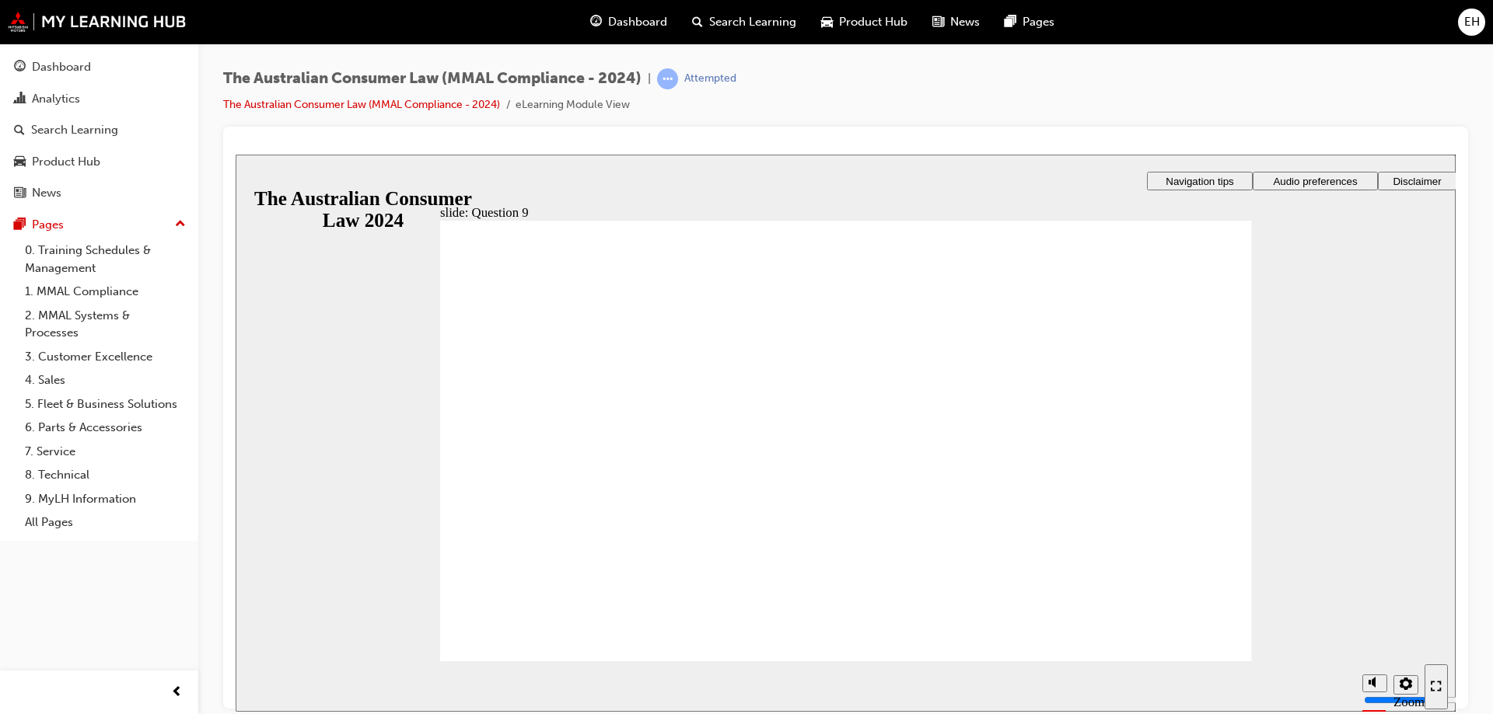
checkbox input "true"
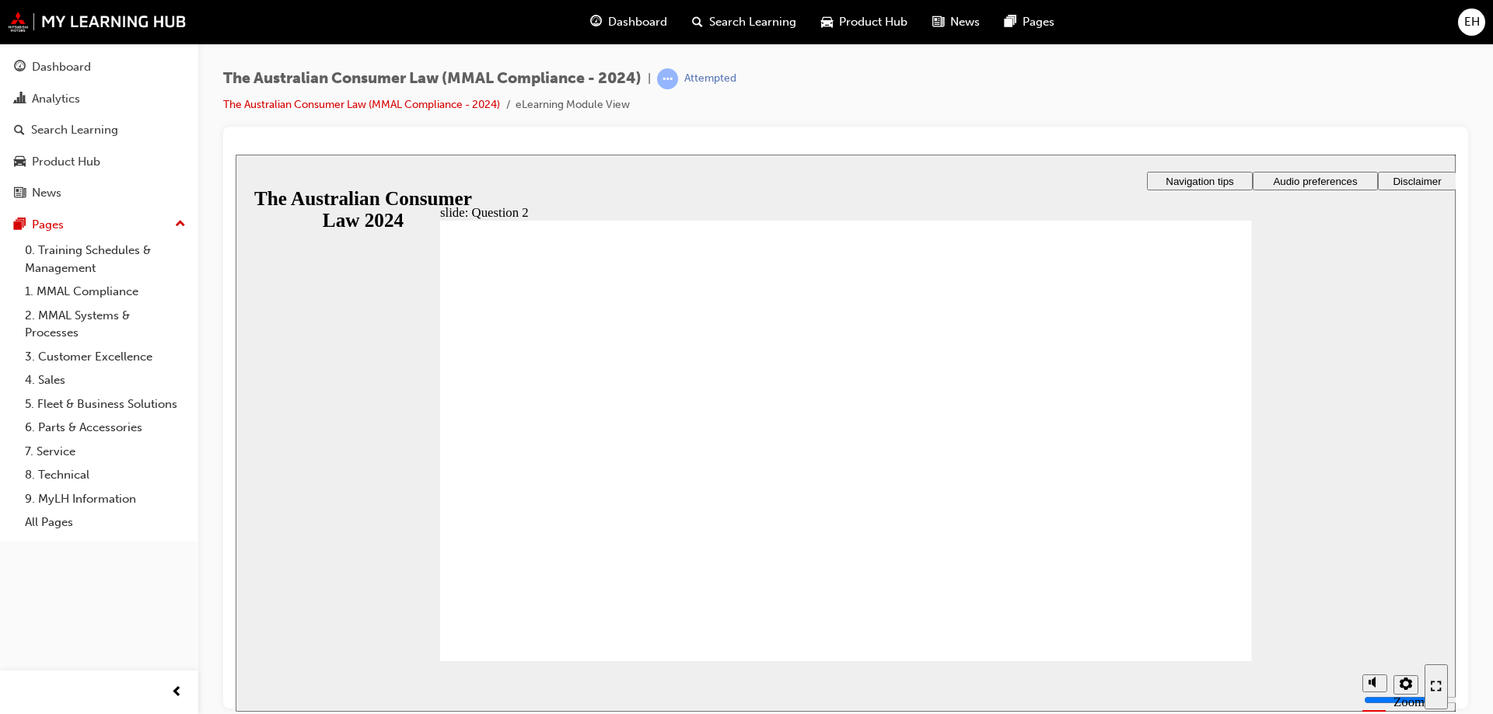
radio input "true"
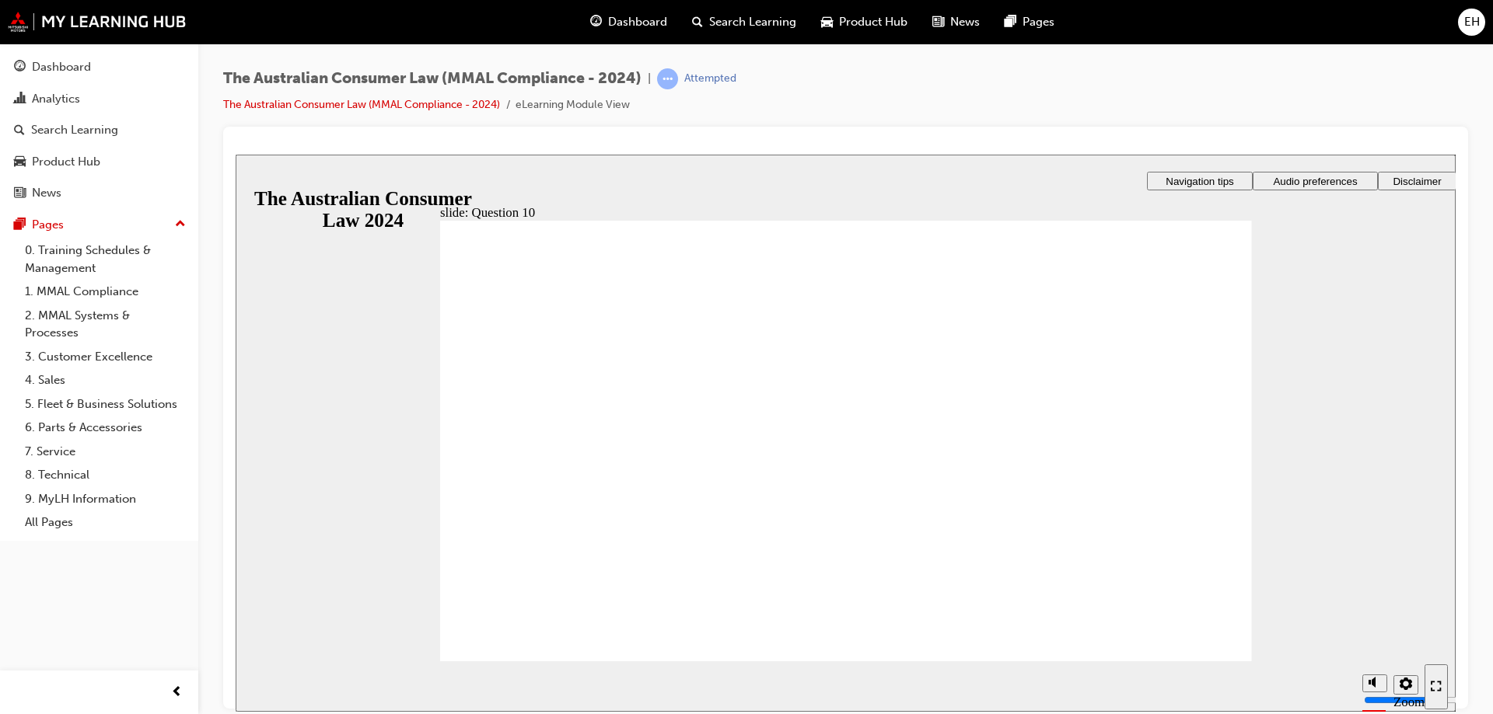
checkbox input "true"
drag, startPoint x: 763, startPoint y: 464, endPoint x: 583, endPoint y: 644, distance: 253.9
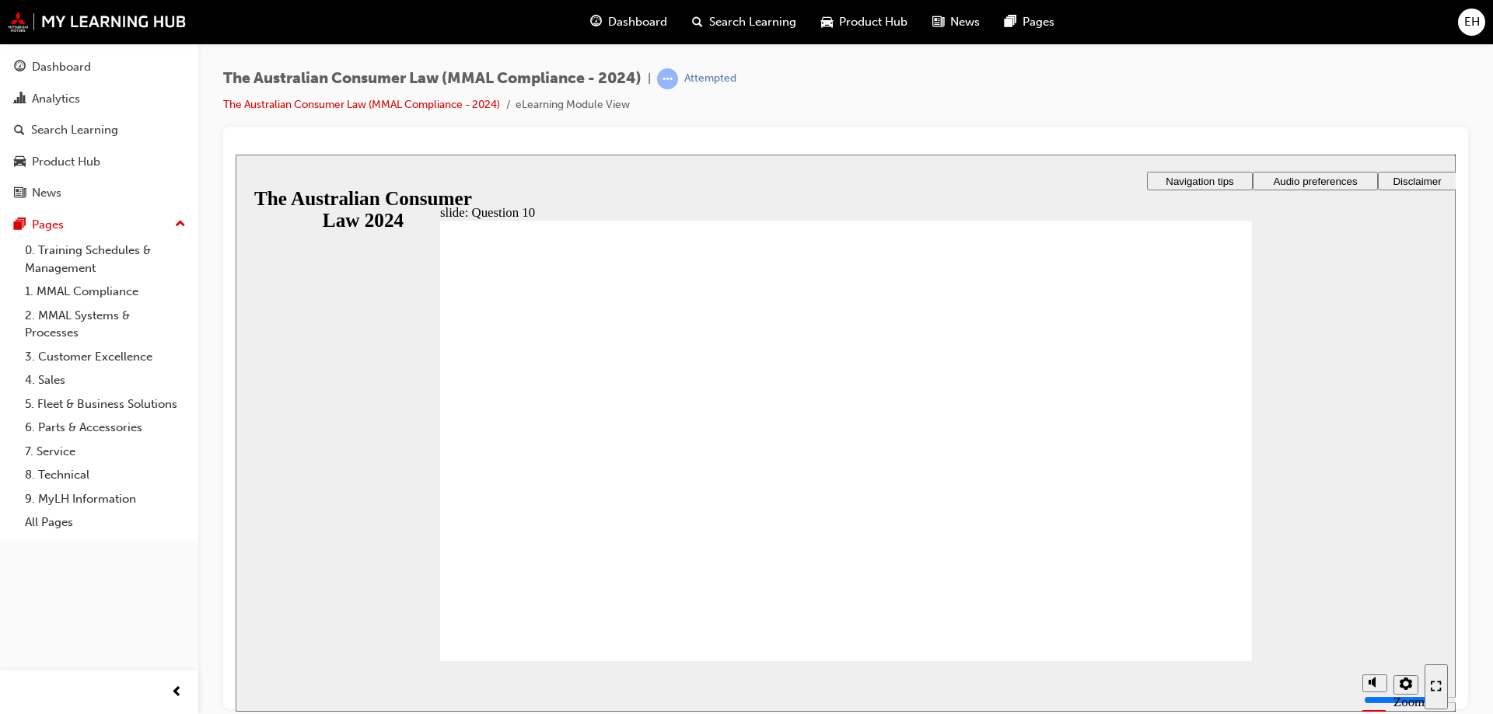
checkbox input "true"
drag, startPoint x: 728, startPoint y: 458, endPoint x: 726, endPoint y: 420, distance: 38.1
checkbox input "true"
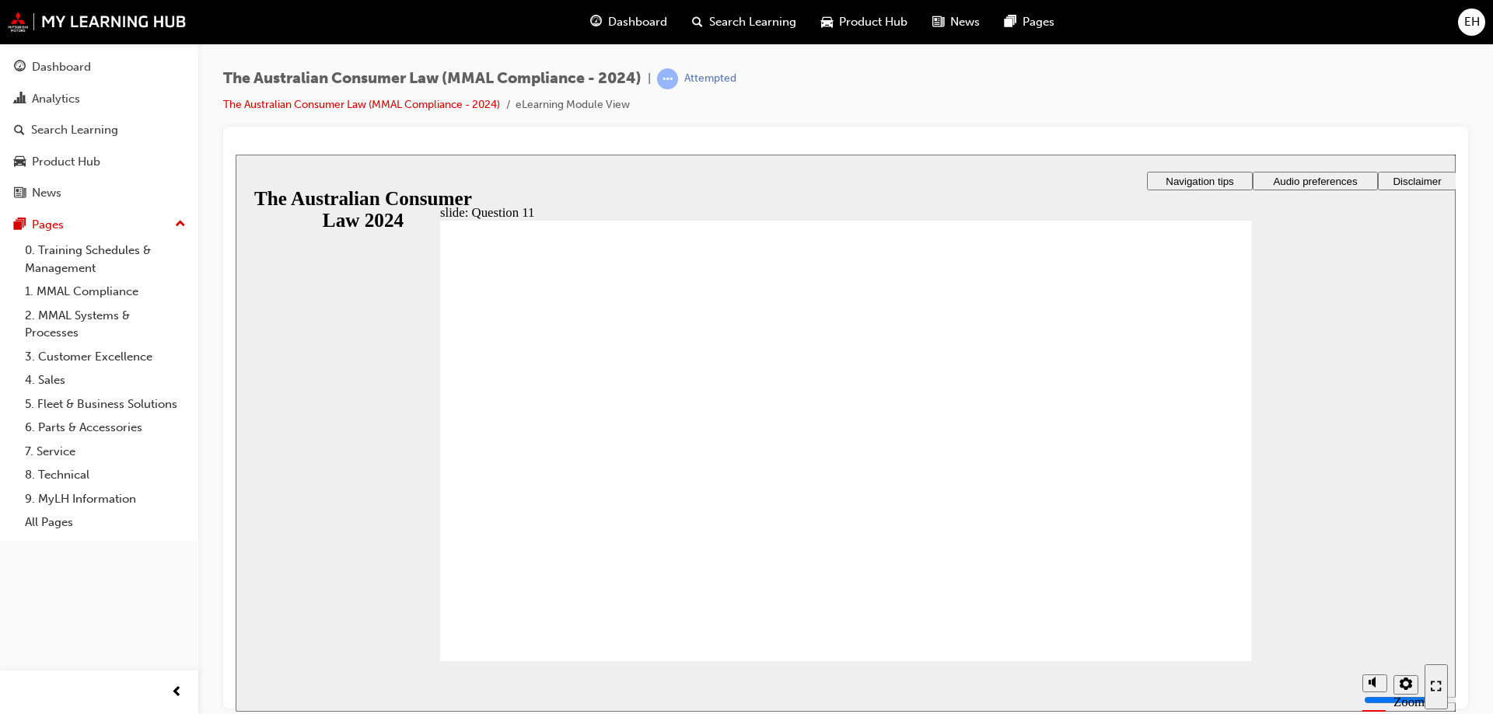
radio input "true"
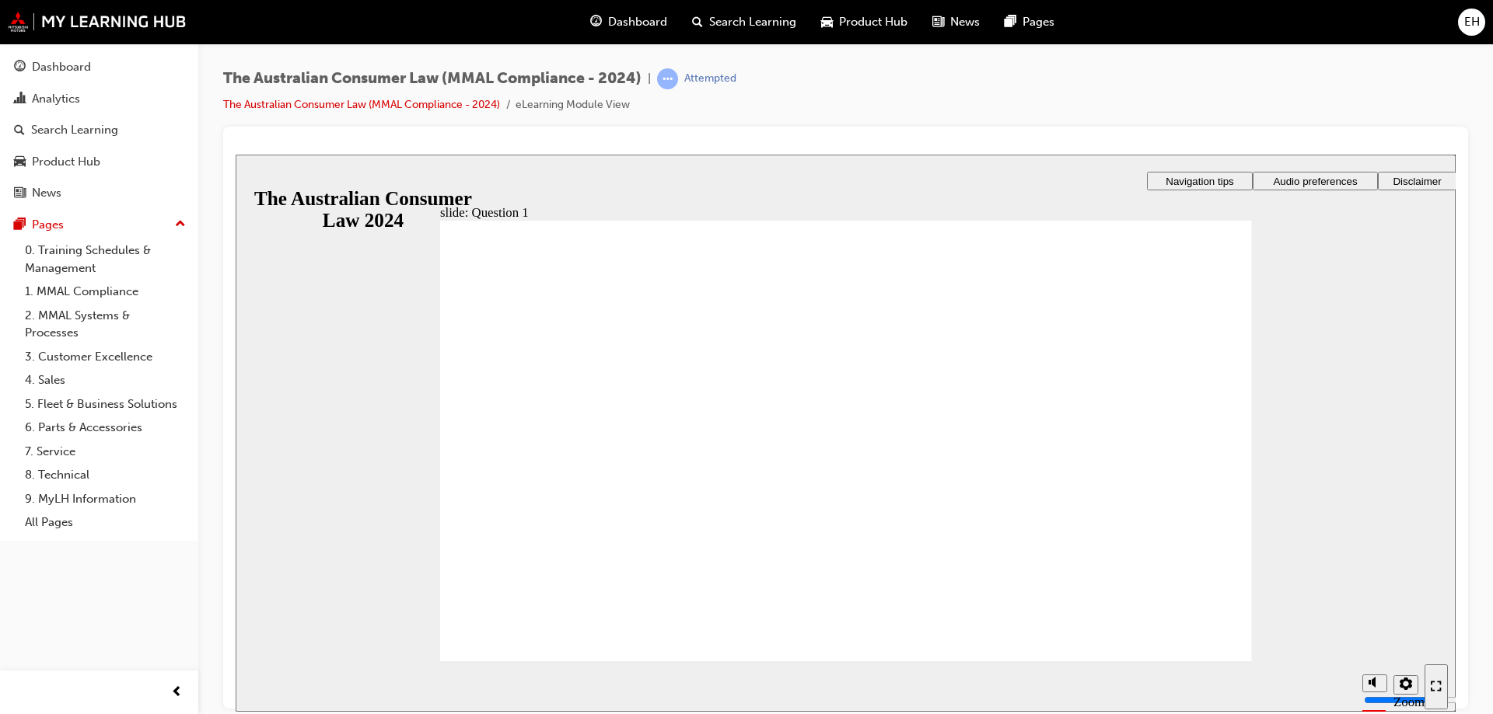
radio input "true"
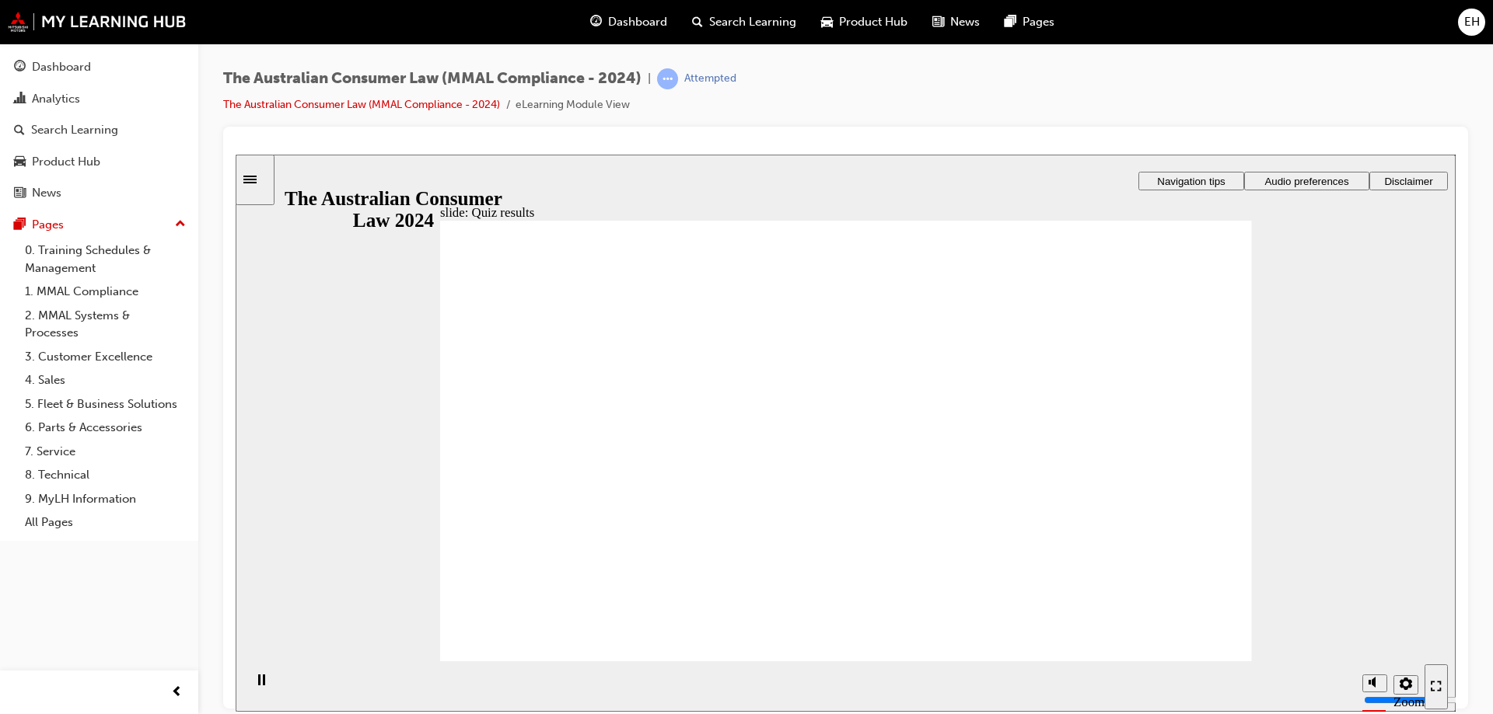
checkbox input "true"
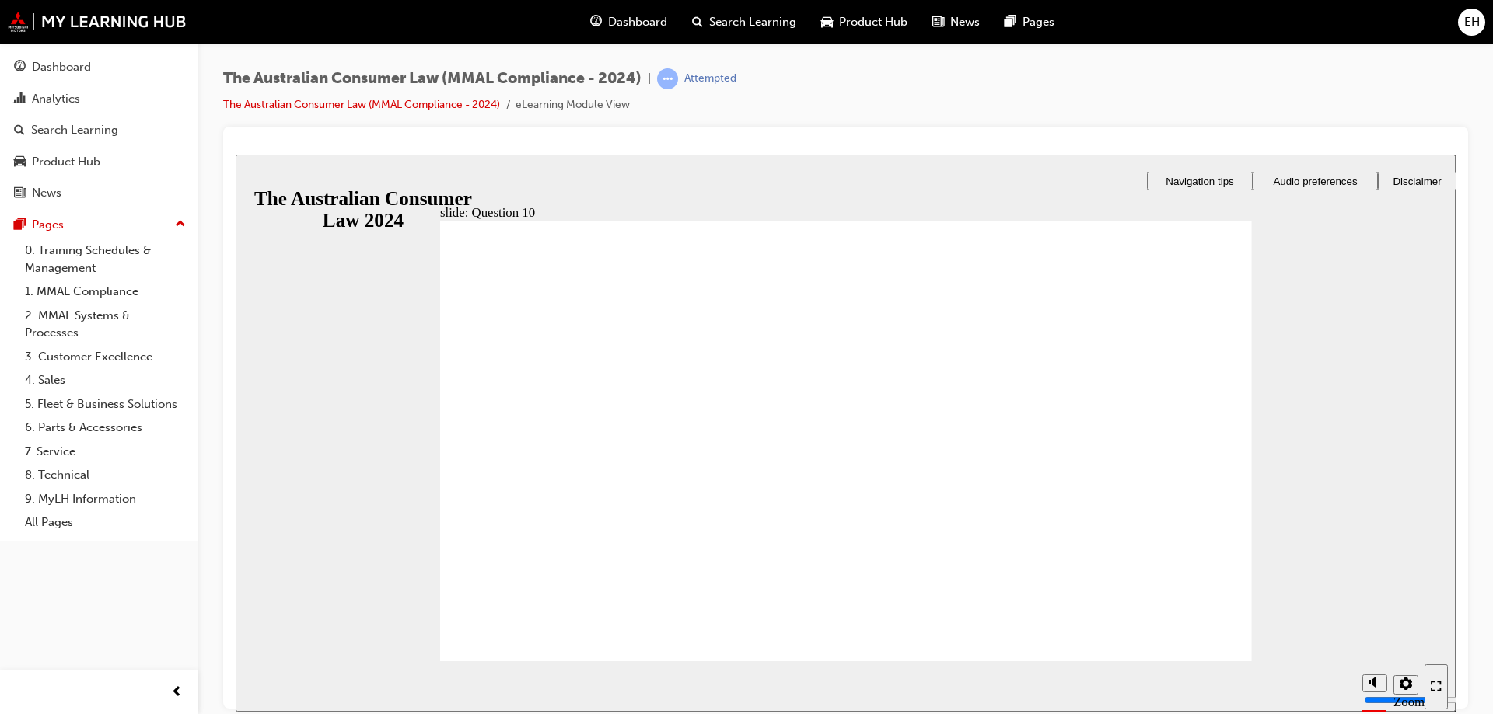
checkbox input "true"
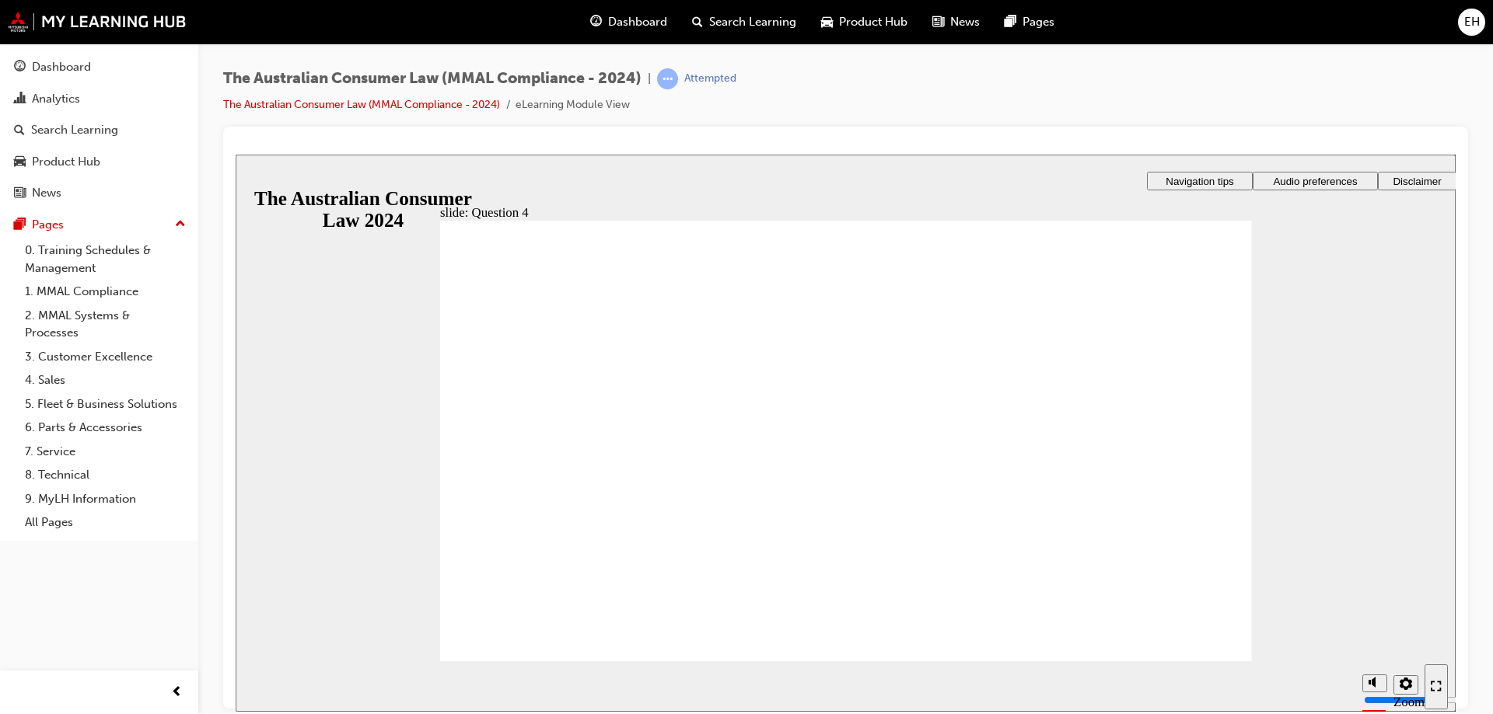
checkbox input "true"
radio input "true"
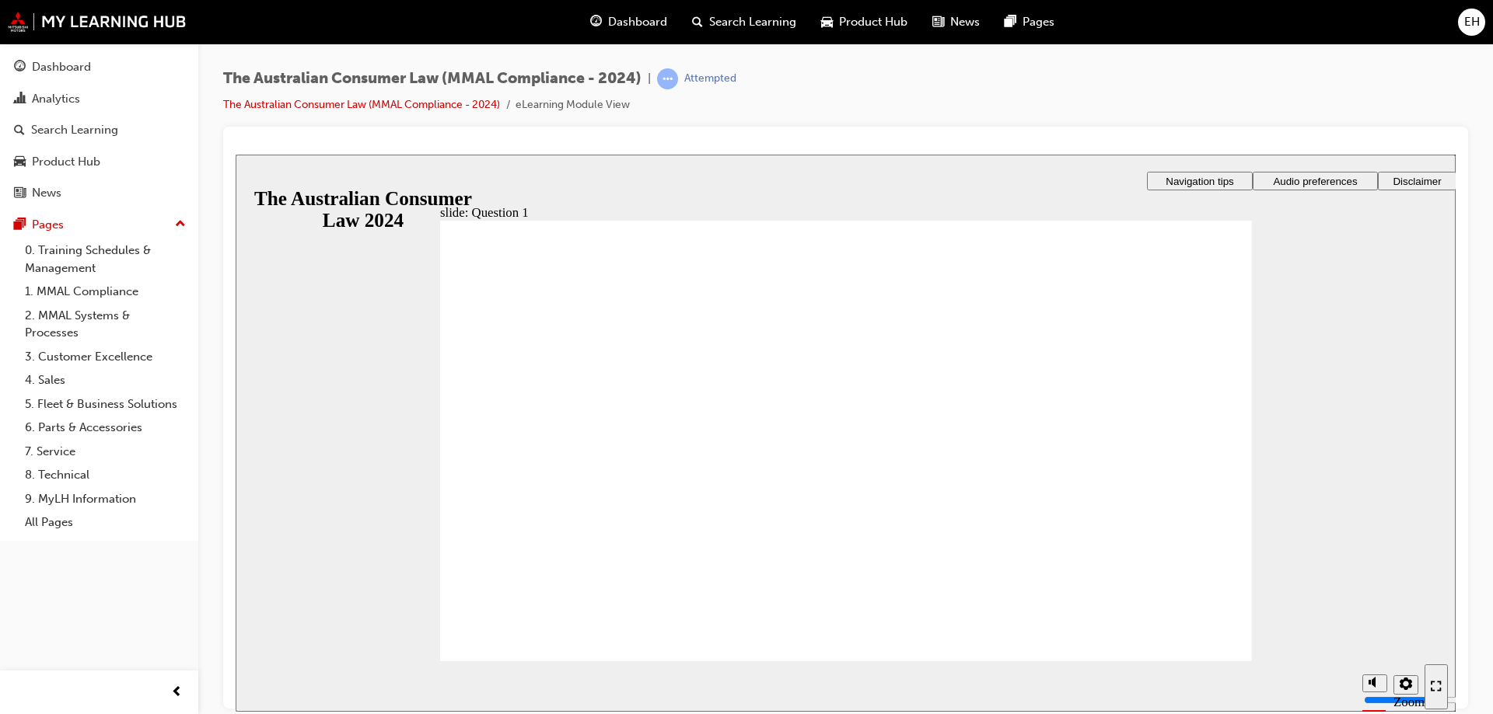
radio input "true"
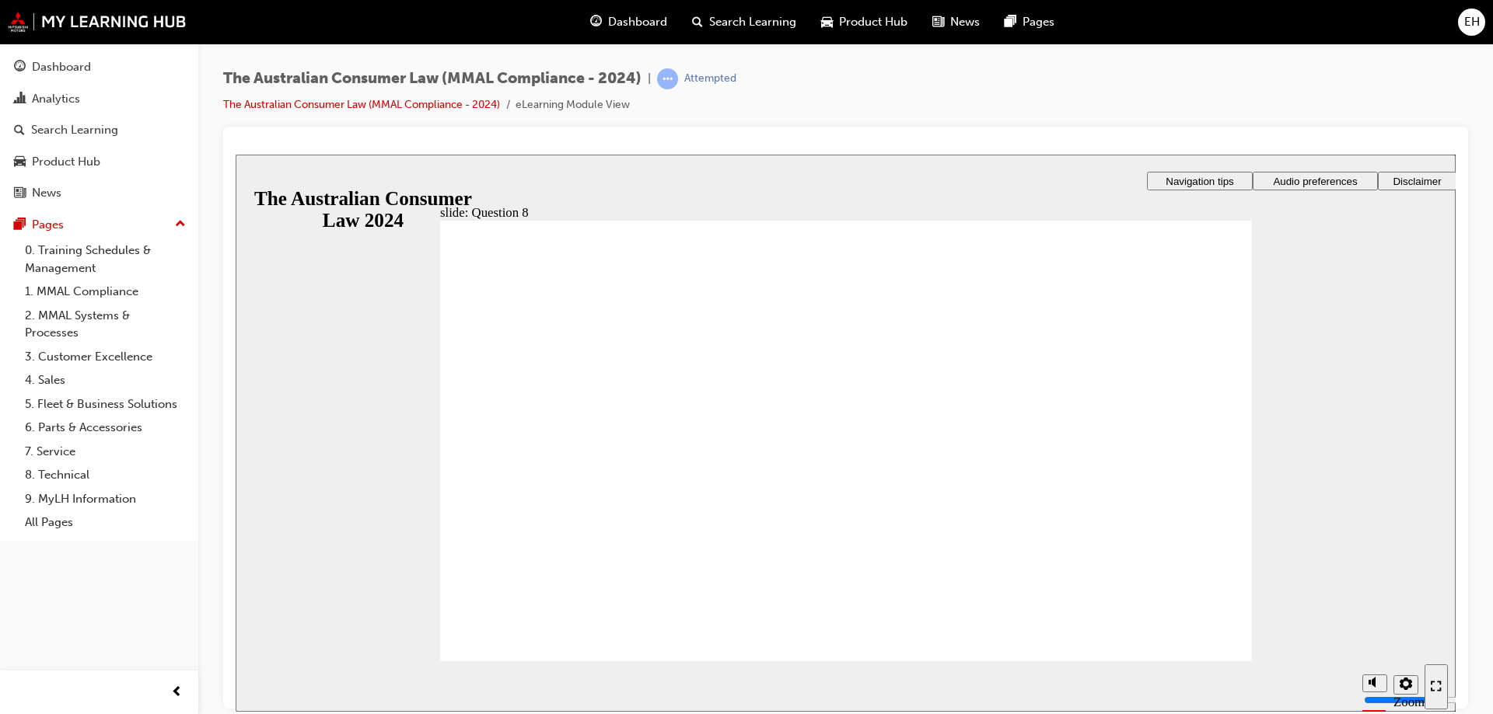
radio input "true"
checkbox input "true"
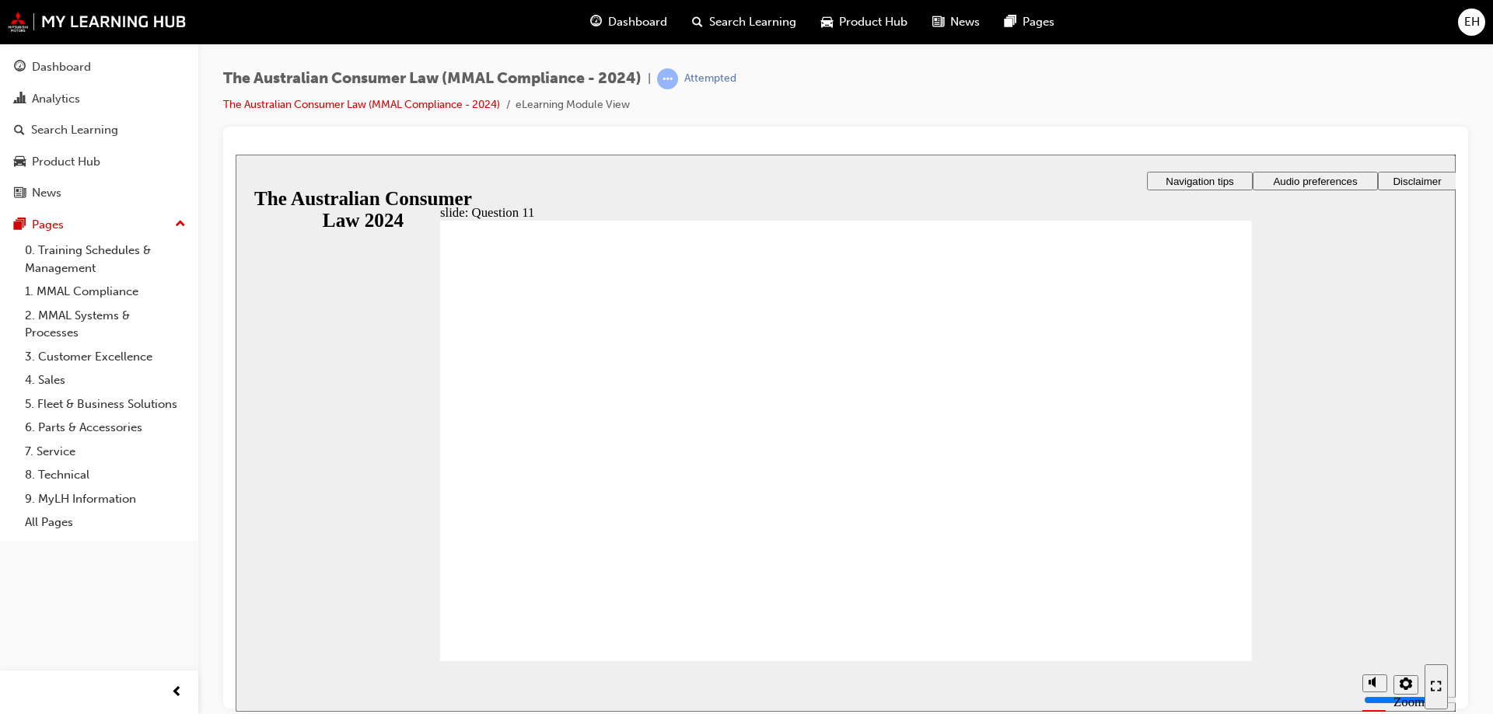
checkbox input "true"
radio input "true"
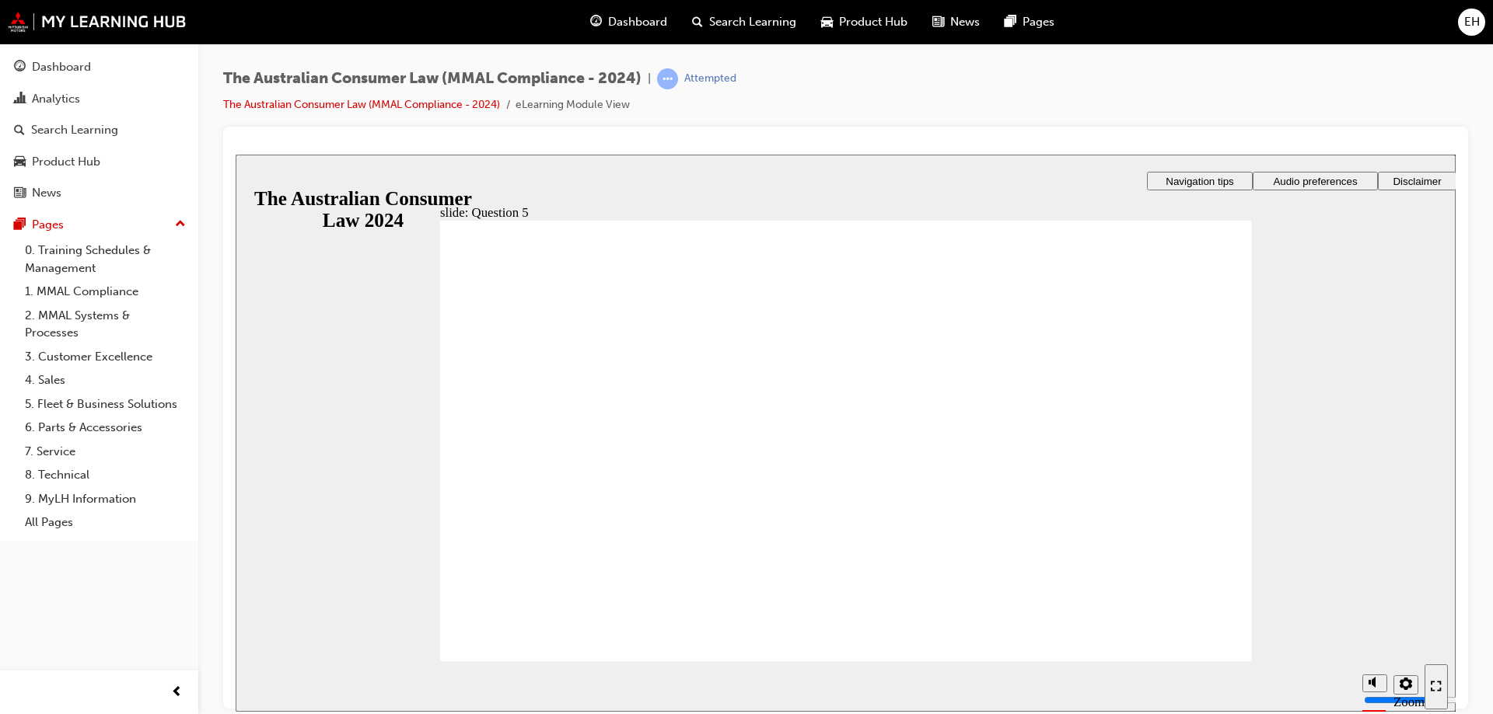
radio input "true"
checkbox input "true"
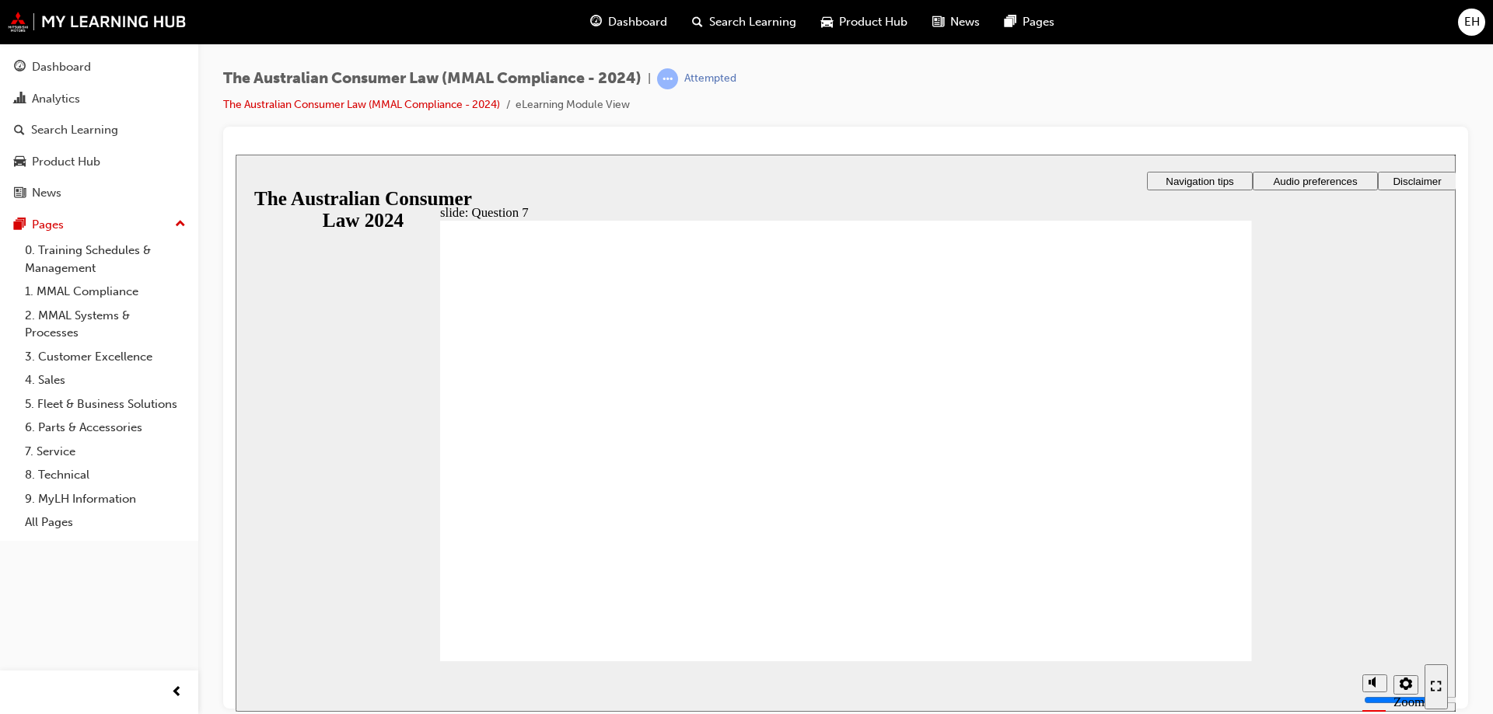
checkbox input "true"
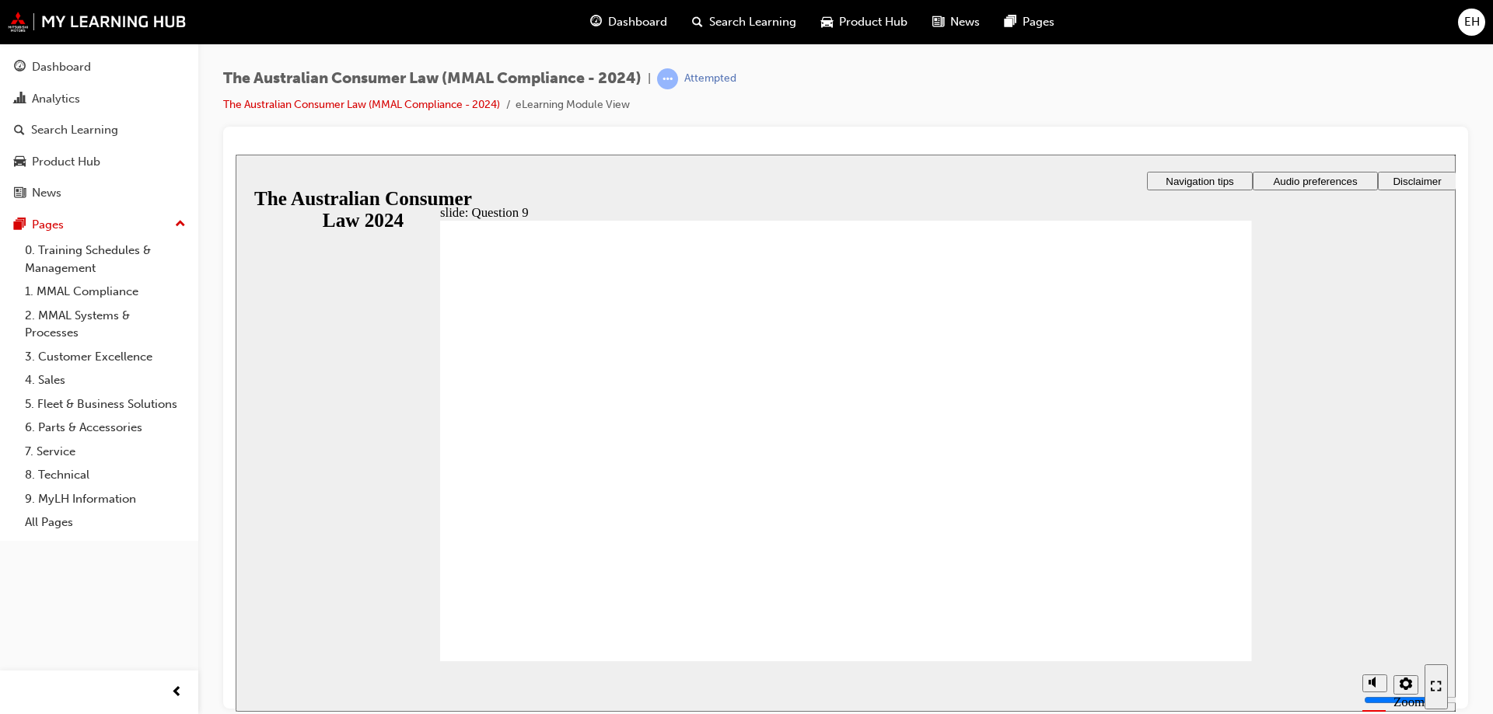
checkbox input "true"
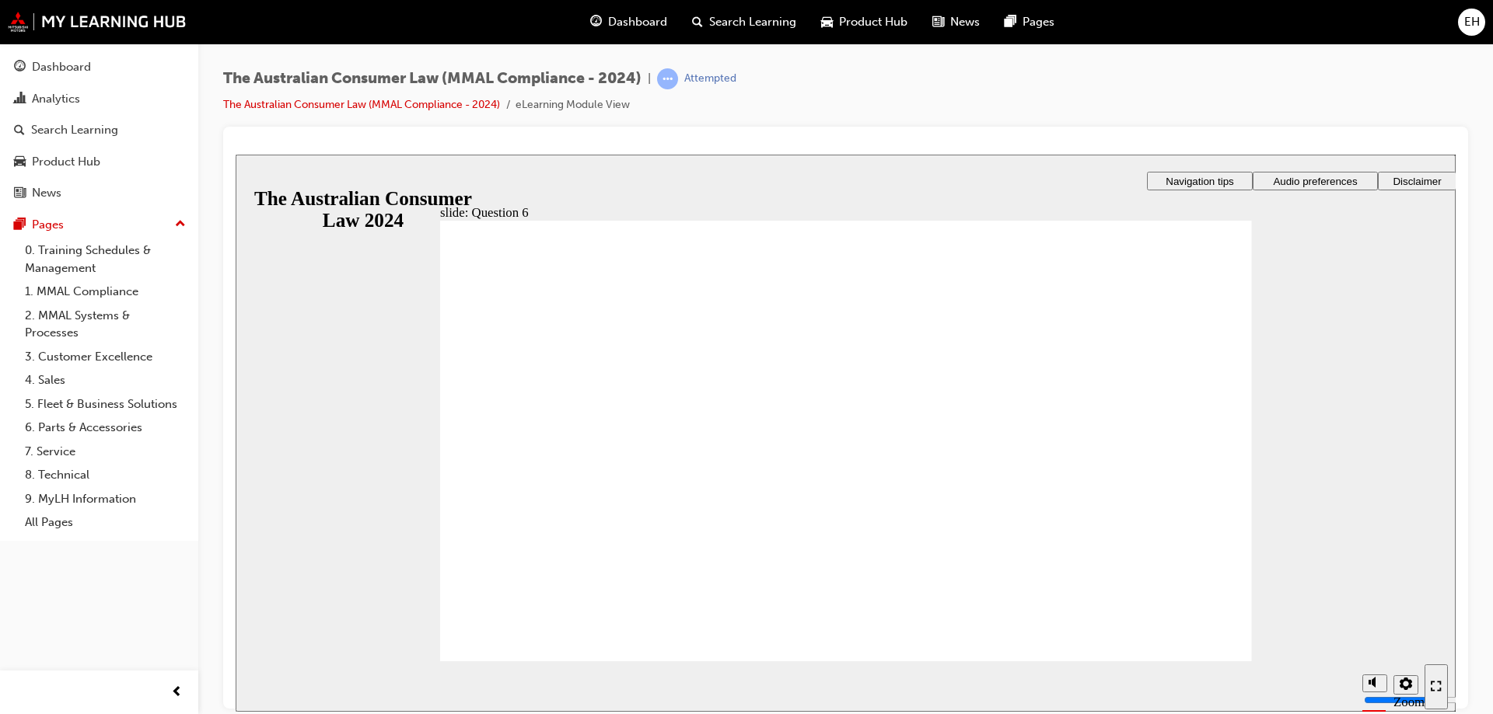
radio input "true"
drag, startPoint x: 783, startPoint y: 476, endPoint x: 599, endPoint y: 615, distance: 230.3
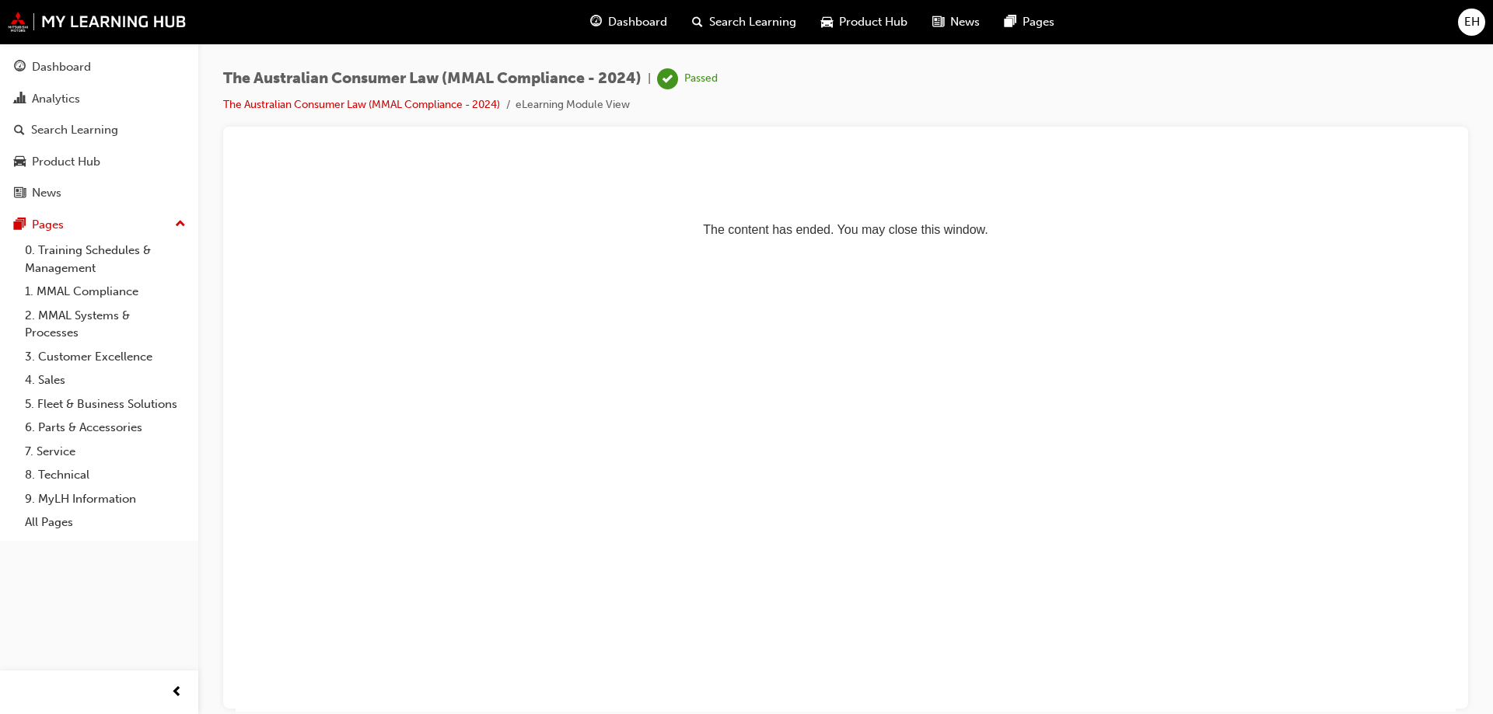
click at [648, 15] on span "Dashboard" at bounding box center [637, 22] width 59 height 18
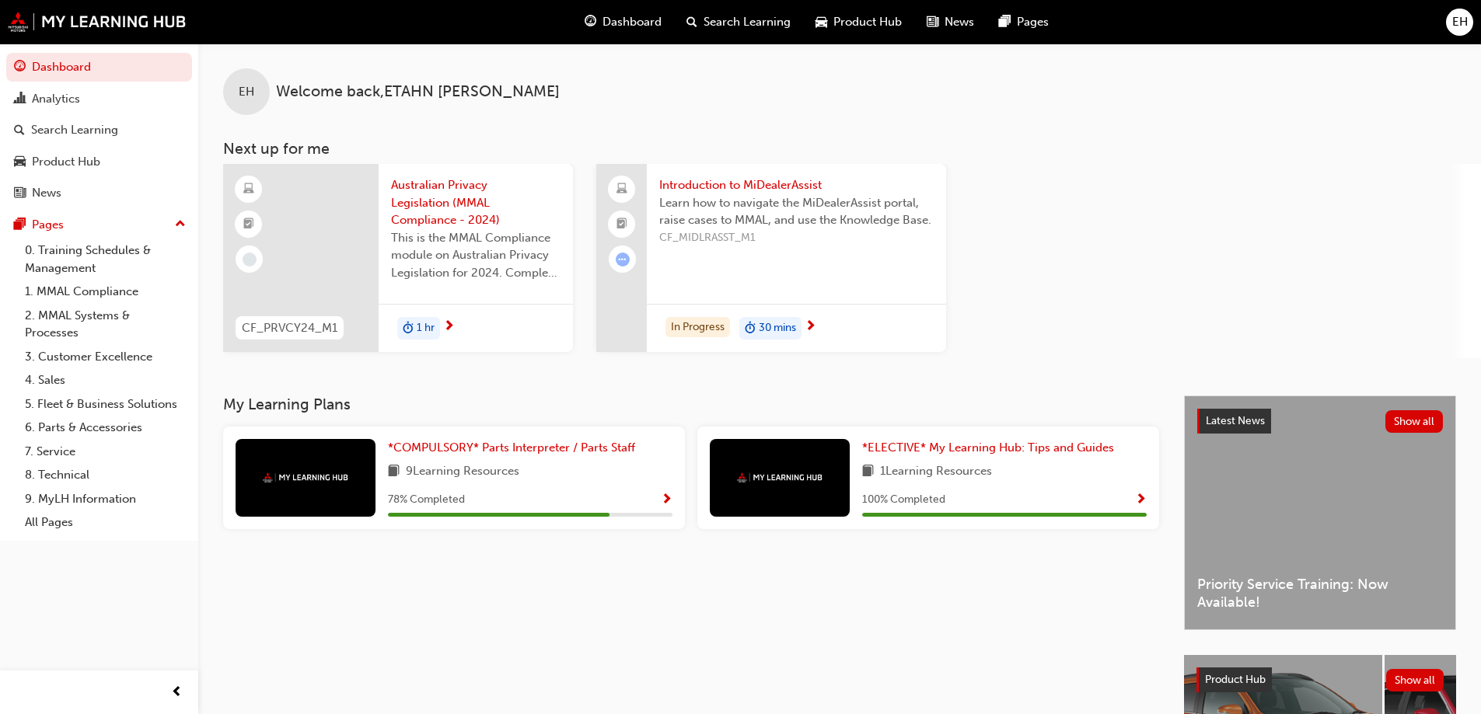
click at [665, 494] on span "Show Progress" at bounding box center [667, 501] width 12 height 14
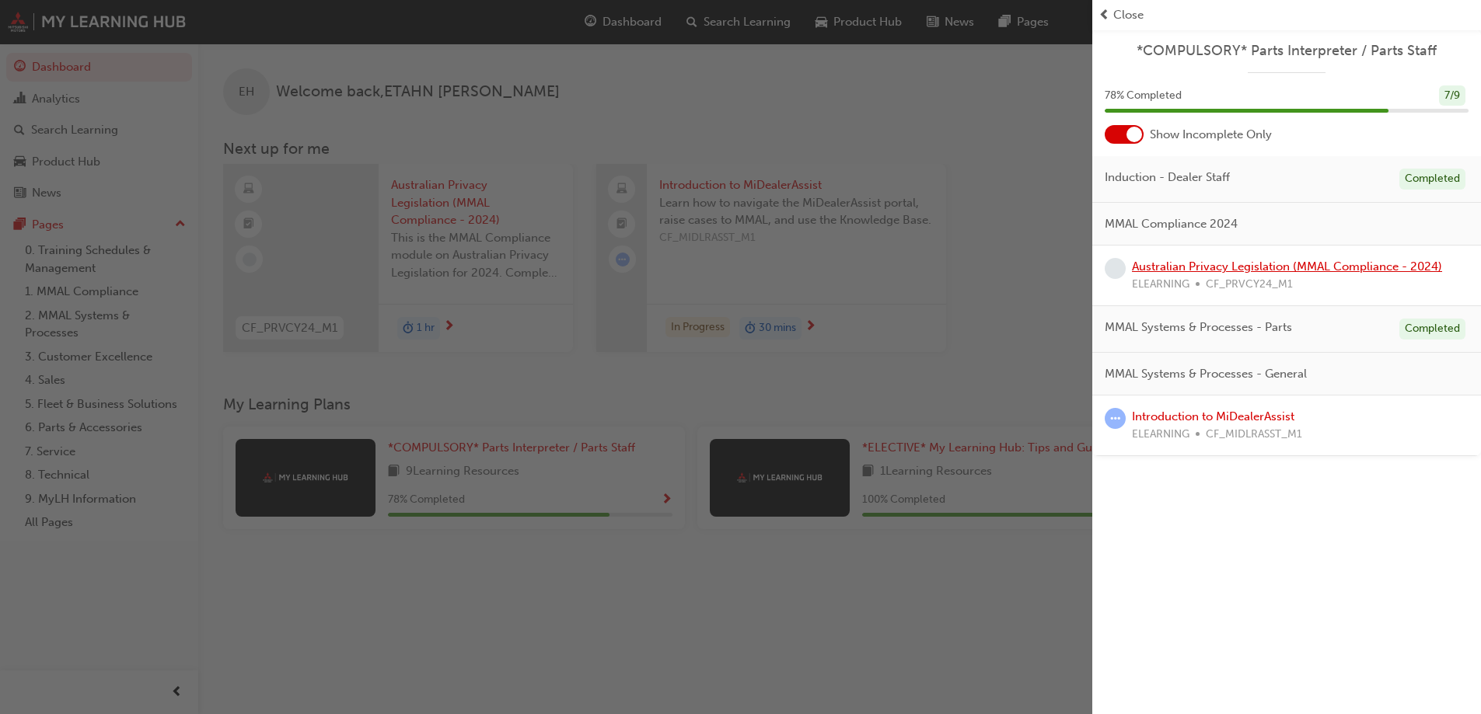
click at [1208, 260] on link "Australian Privacy Legislation (MMAL Compliance - 2024)" at bounding box center [1287, 267] width 310 height 14
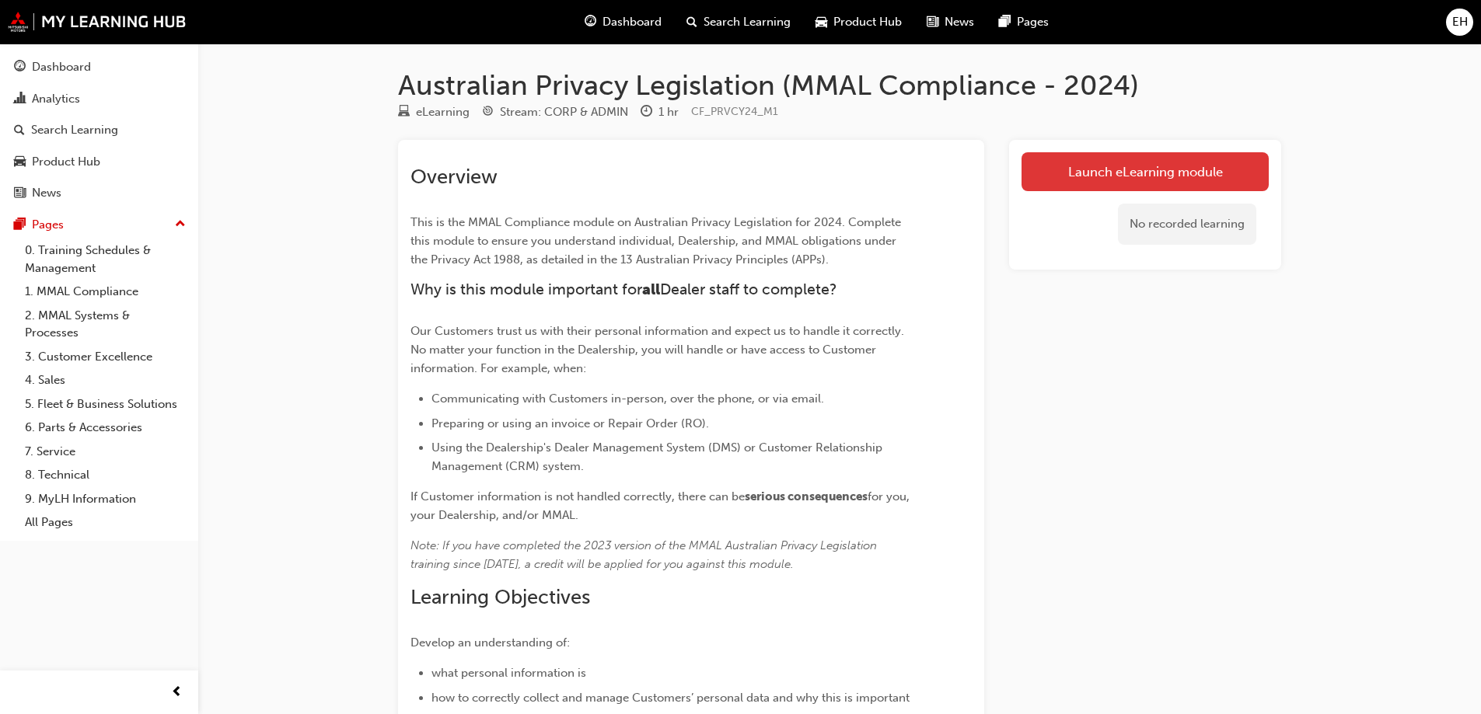
click at [1071, 177] on link "Launch eLearning module" at bounding box center [1144, 171] width 247 height 39
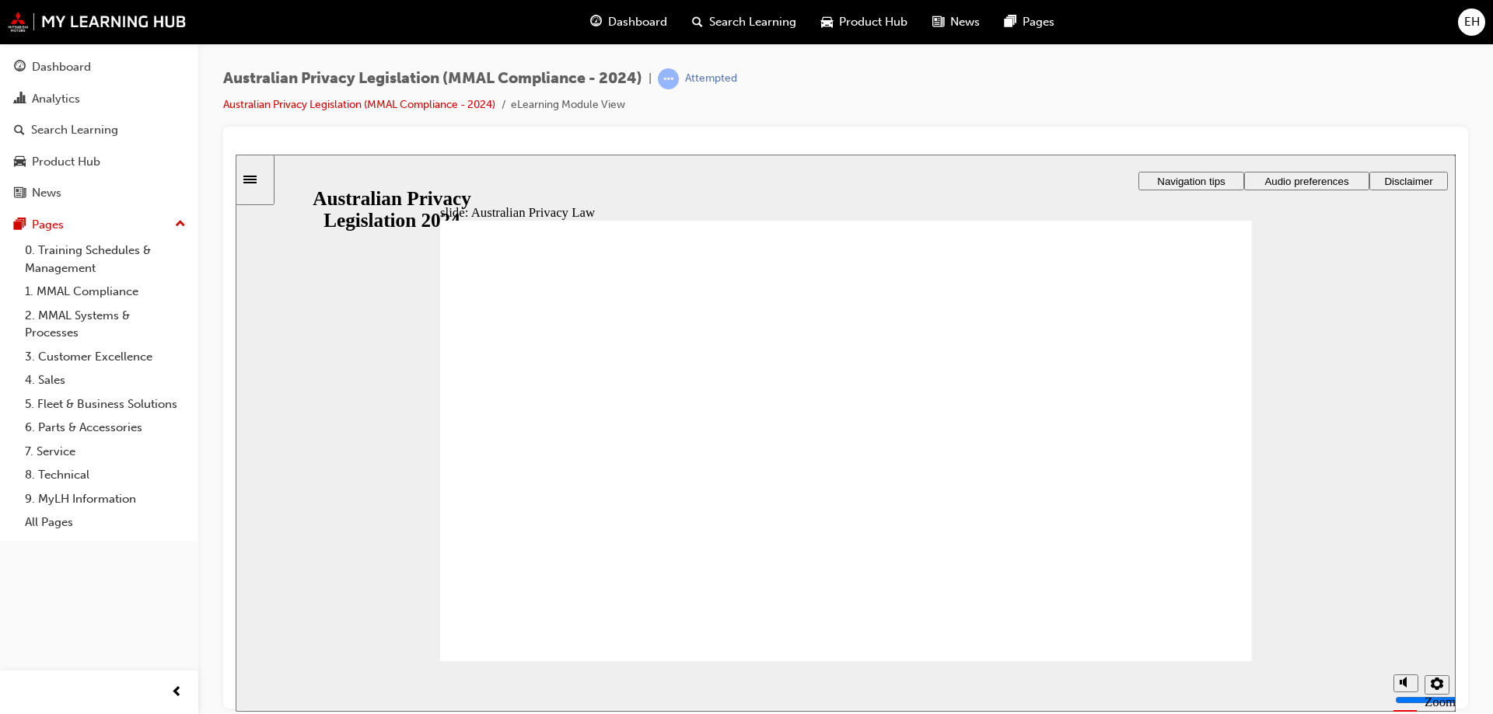
checkbox input "true"
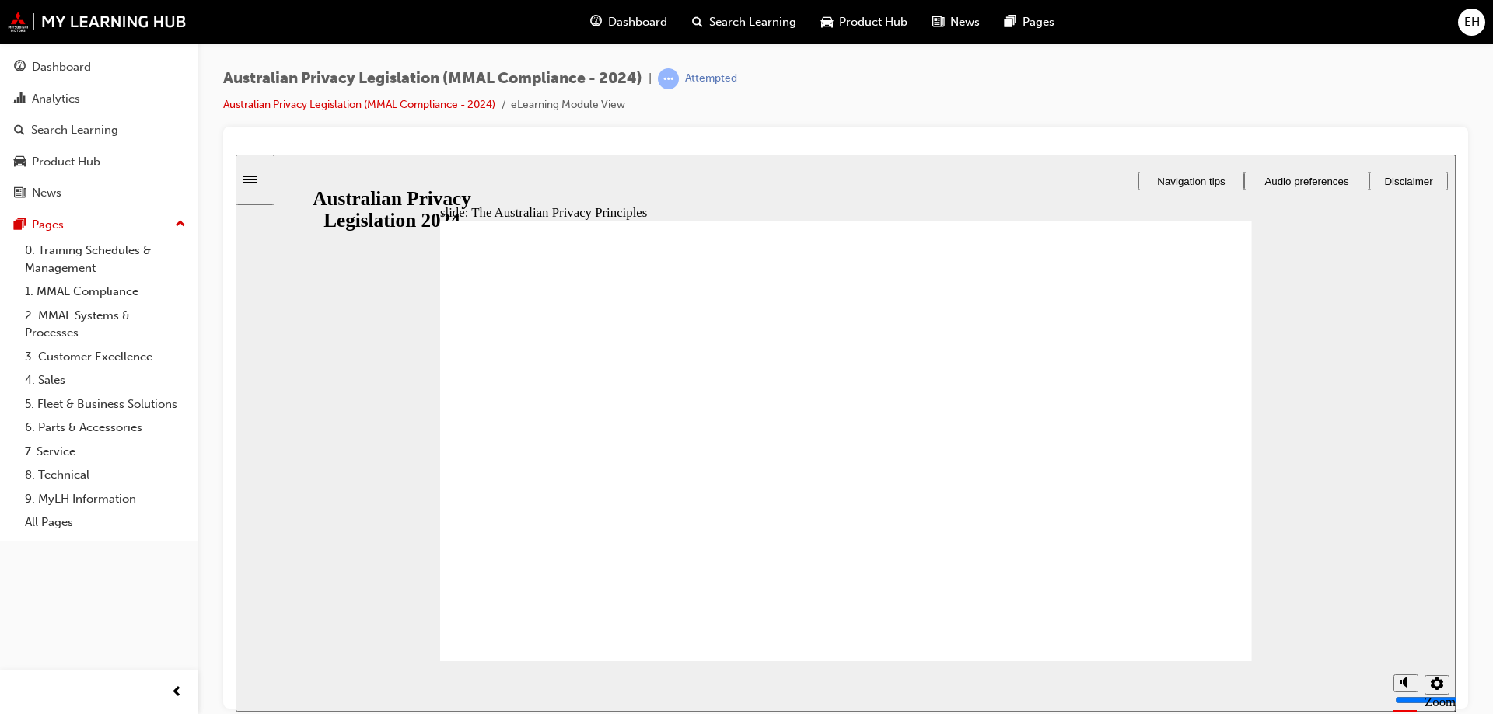
drag, startPoint x: 592, startPoint y: 633, endPoint x: 729, endPoint y: 606, distance: 139.3
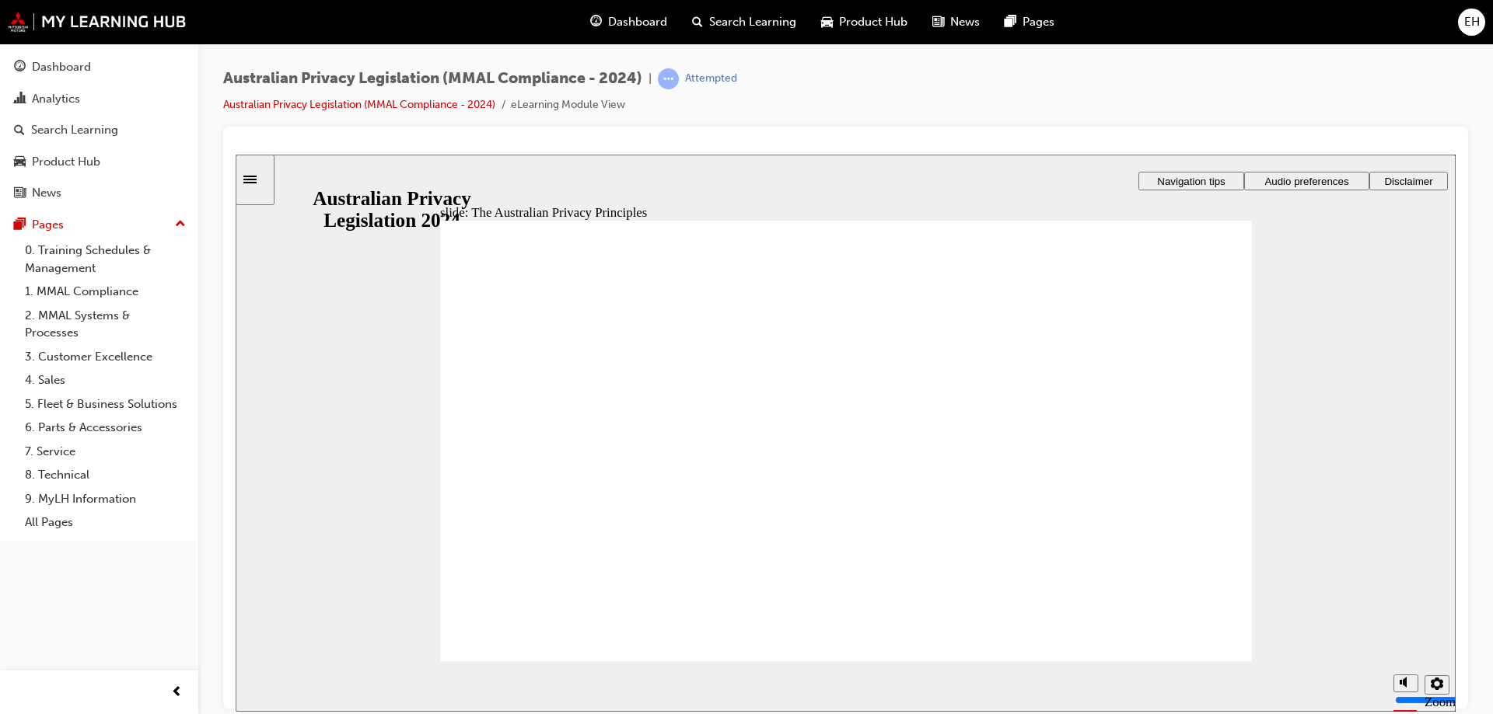
drag, startPoint x: 1084, startPoint y: 623, endPoint x: 819, endPoint y: 655, distance: 267.0
drag, startPoint x: 1093, startPoint y: 637, endPoint x: 1107, endPoint y: 575, distance: 63.7
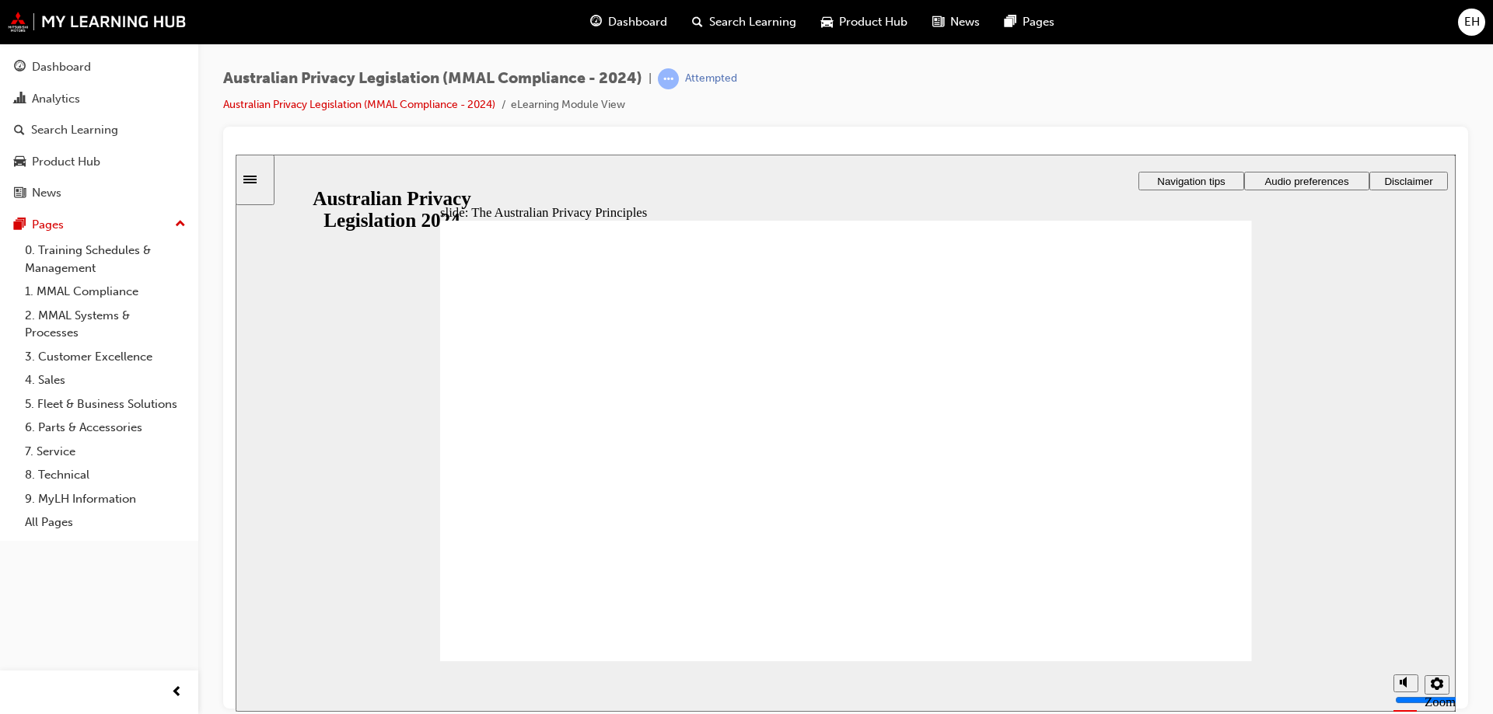
drag, startPoint x: 1115, startPoint y: 593, endPoint x: 1114, endPoint y: 557, distance: 35.8
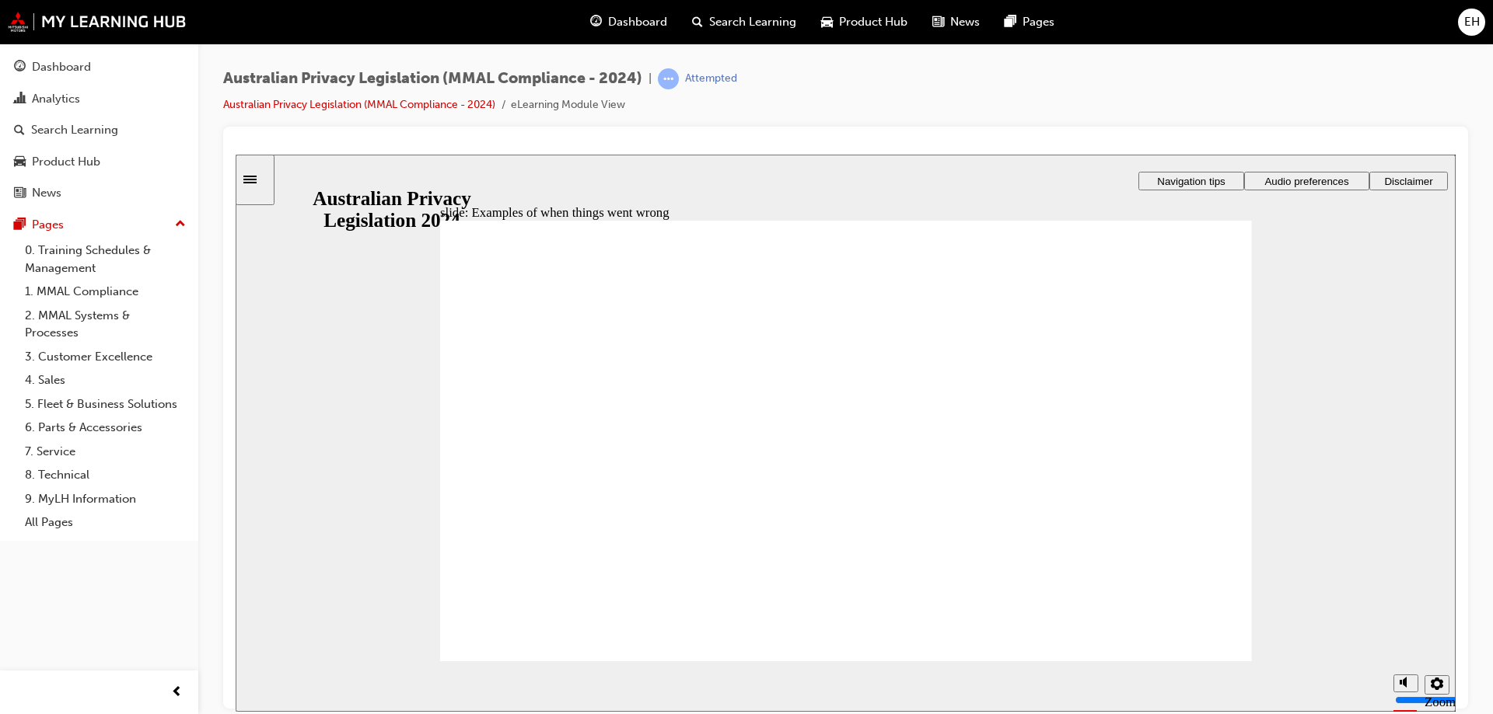
radio input "true"
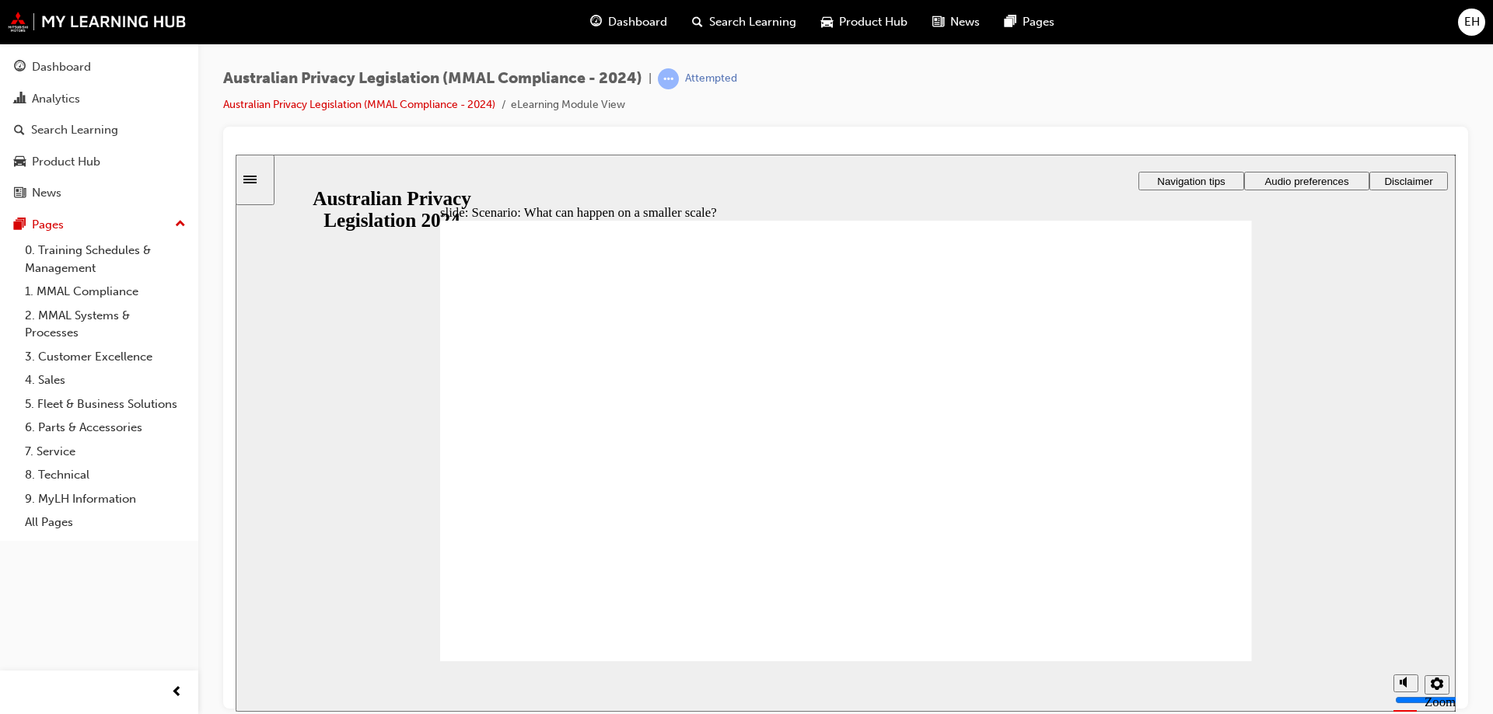
radio input "true"
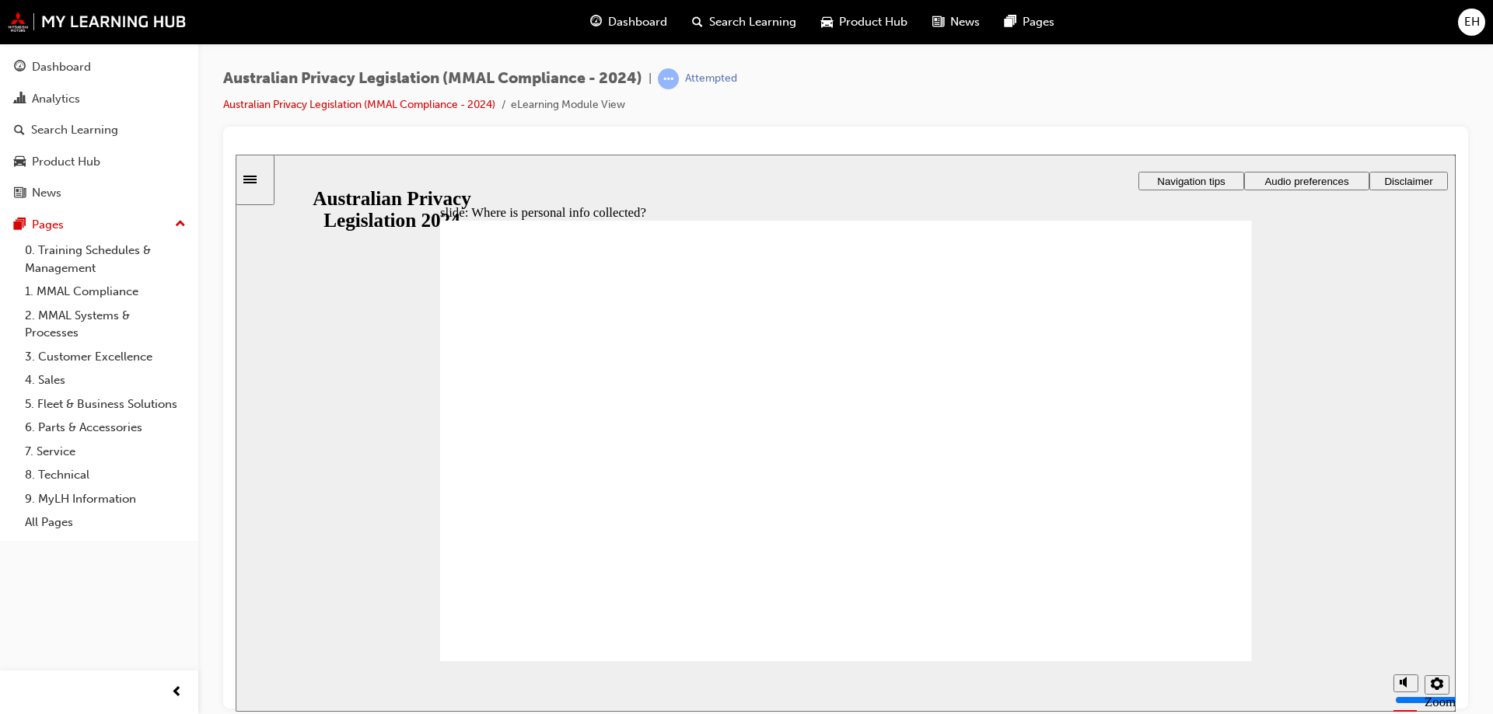
drag, startPoint x: 882, startPoint y: 424, endPoint x: 1115, endPoint y: 539, distance: 259.7
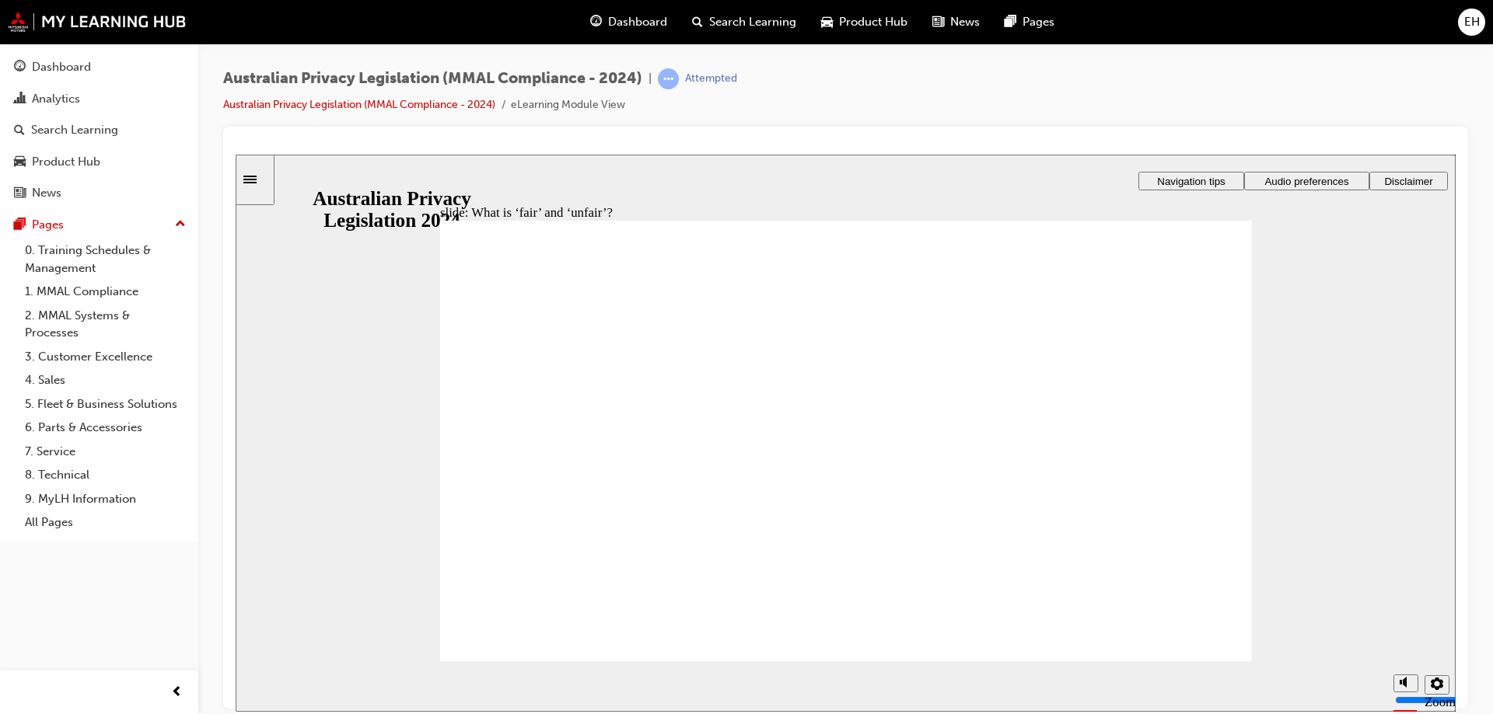
drag, startPoint x: 885, startPoint y: 403, endPoint x: 662, endPoint y: 495, distance: 241.5
drag, startPoint x: 833, startPoint y: 406, endPoint x: 1049, endPoint y: 496, distance: 234.9
drag, startPoint x: 912, startPoint y: 400, endPoint x: 702, endPoint y: 496, distance: 231.0
drag, startPoint x: 830, startPoint y: 406, endPoint x: 666, endPoint y: 498, distance: 188.3
drag, startPoint x: 804, startPoint y: 434, endPoint x: 1053, endPoint y: 546, distance: 272.8
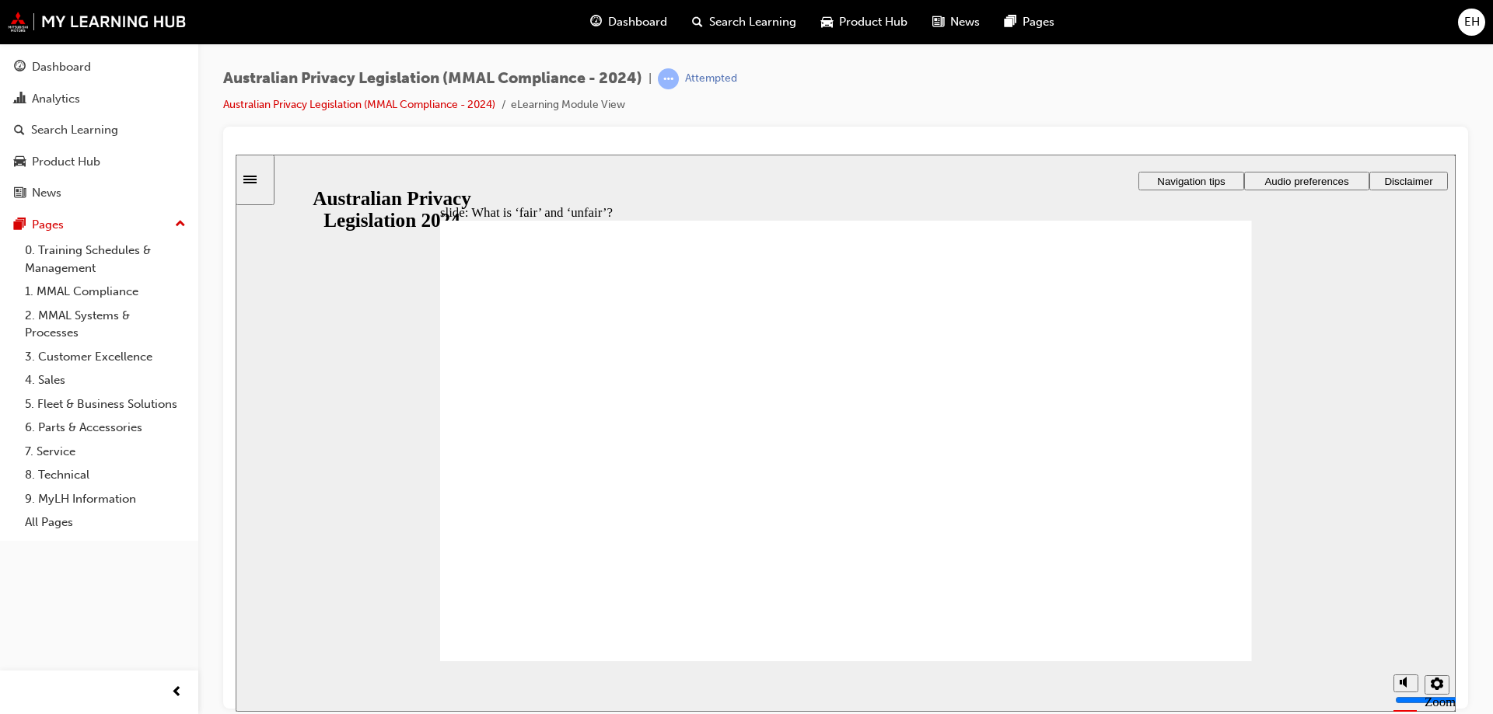
drag, startPoint x: 860, startPoint y: 394, endPoint x: 1069, endPoint y: 509, distance: 238.7
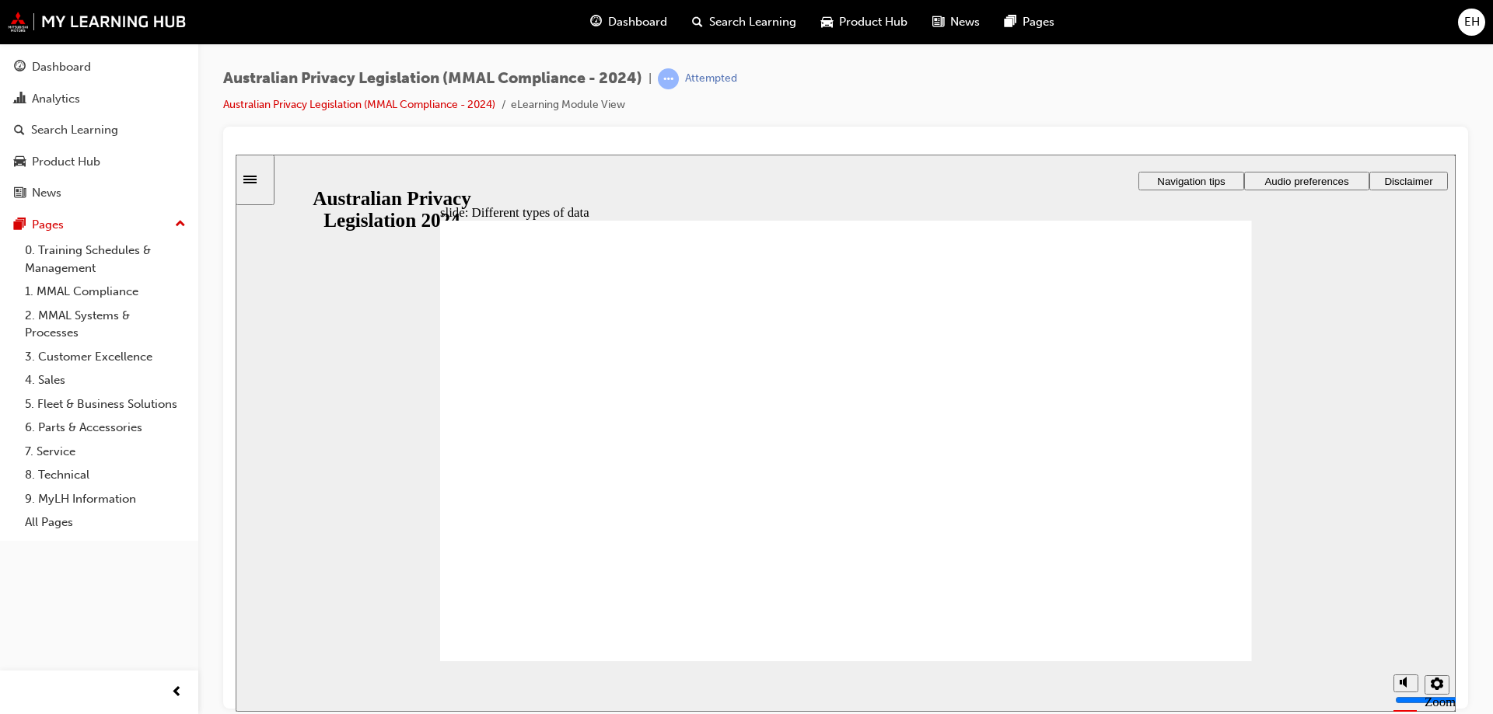
drag, startPoint x: 899, startPoint y: 491, endPoint x: 877, endPoint y: 499, distance: 24.1
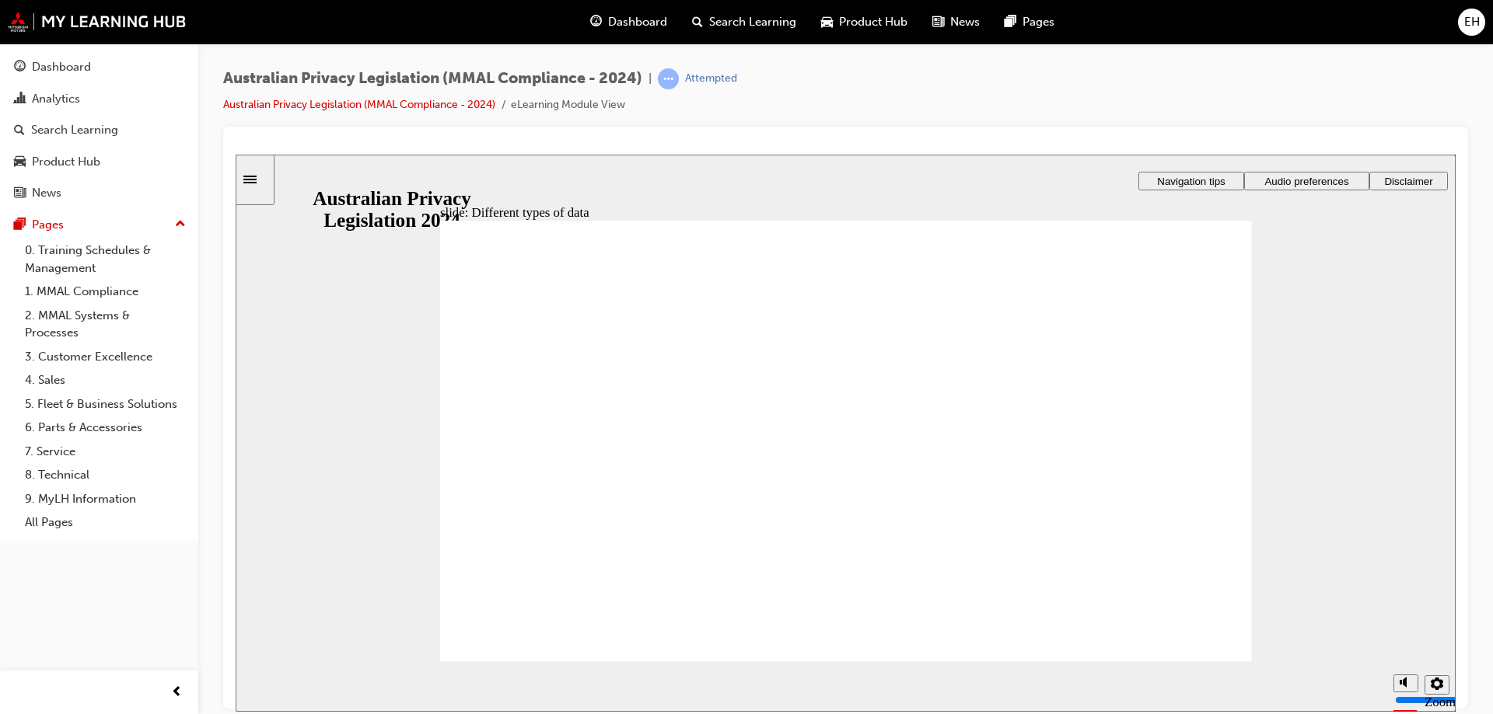
checkbox input "true"
drag, startPoint x: 753, startPoint y: 373, endPoint x: 747, endPoint y: 387, distance: 15.3
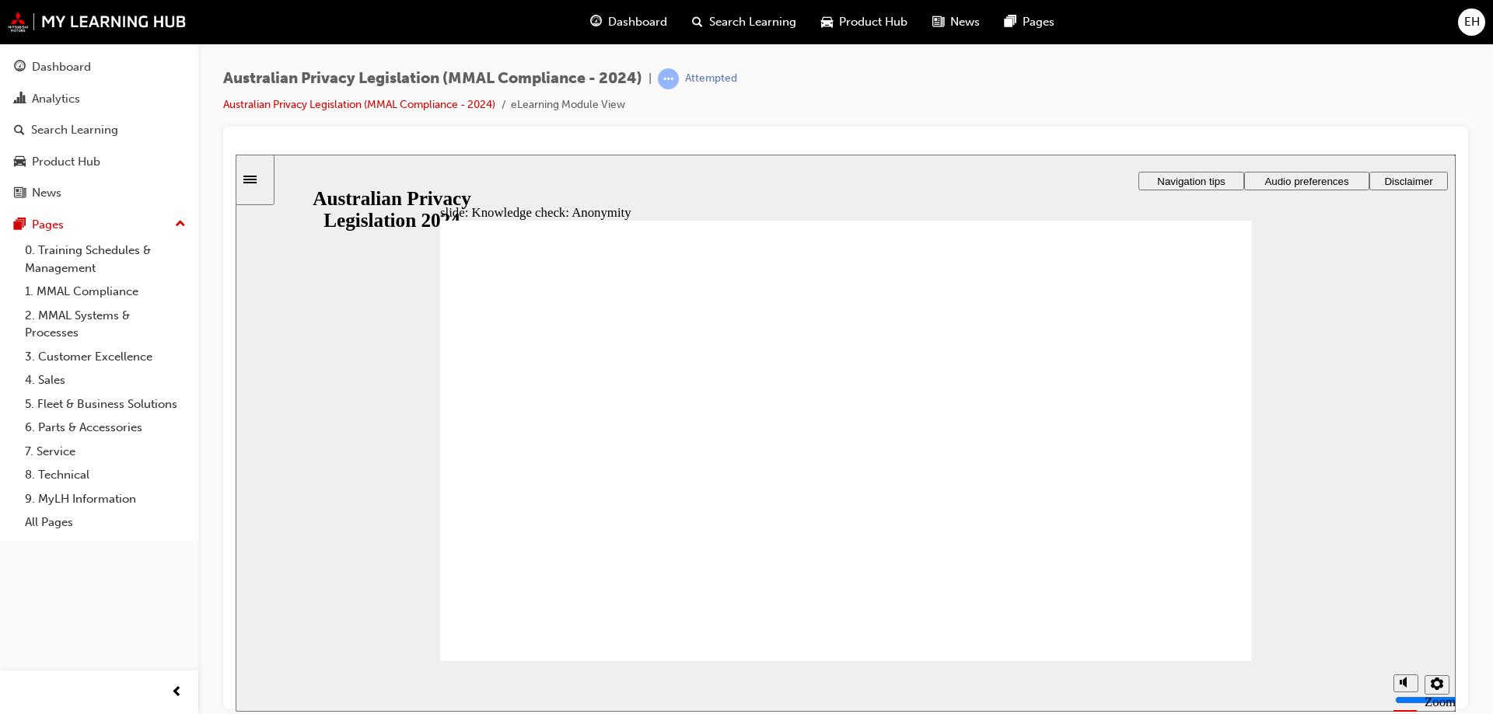
checkbox input "true"
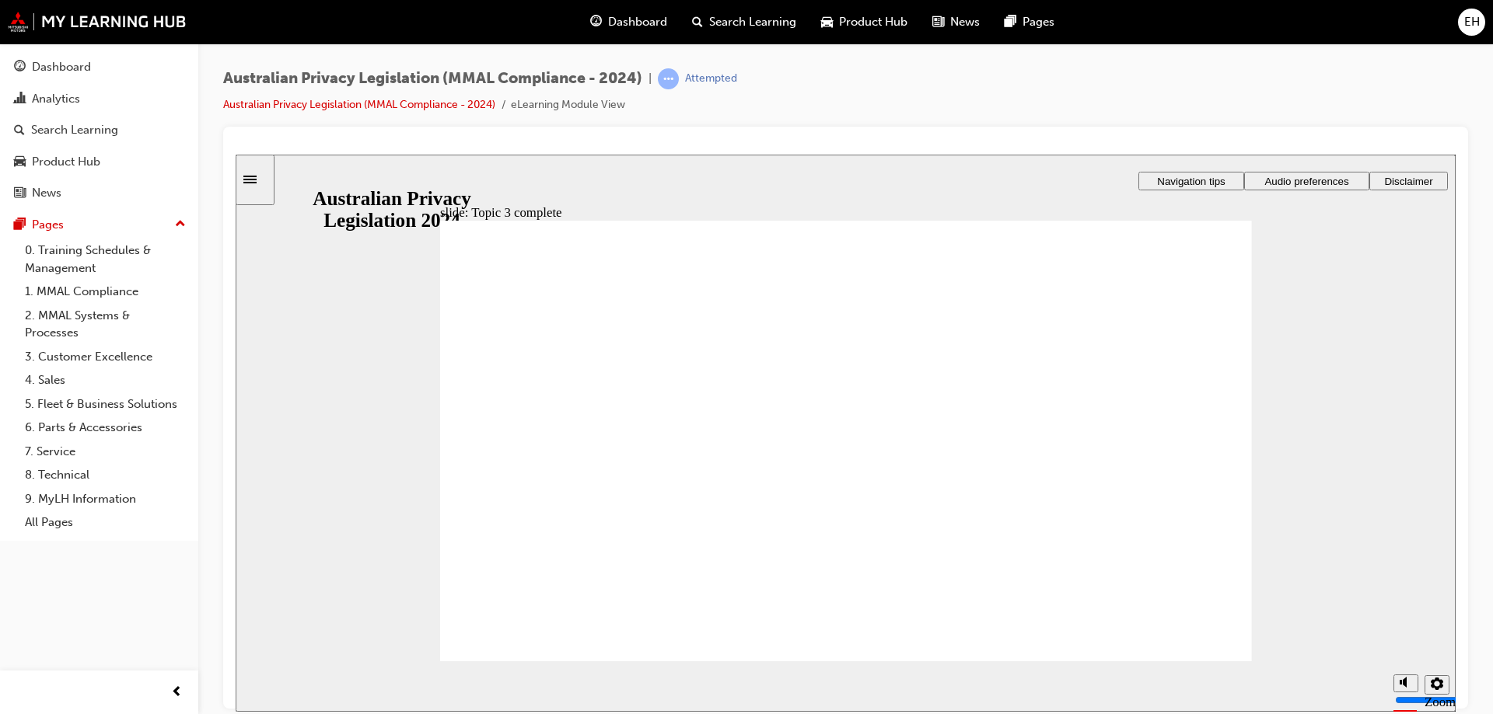
checkbox input "true"
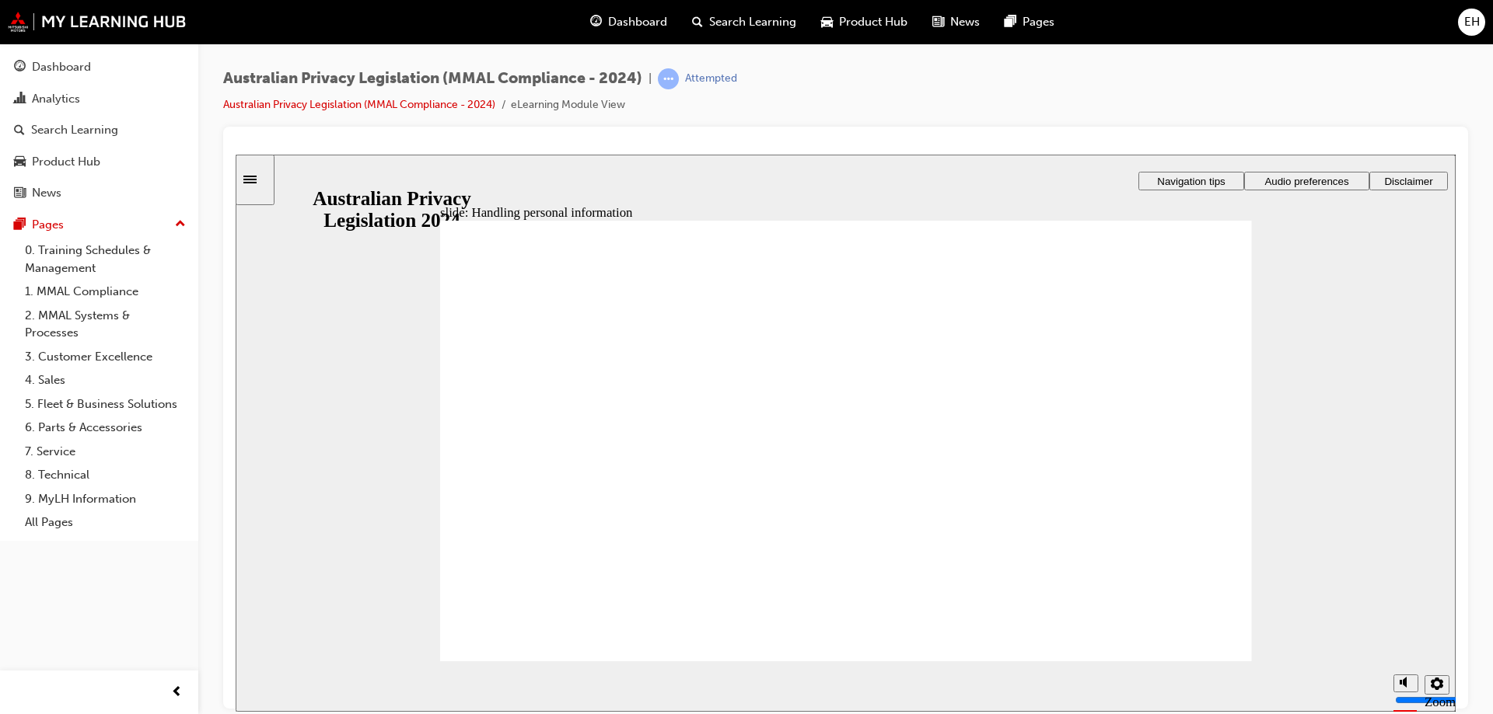
drag, startPoint x: 561, startPoint y: 629, endPoint x: 724, endPoint y: 625, distance: 162.5
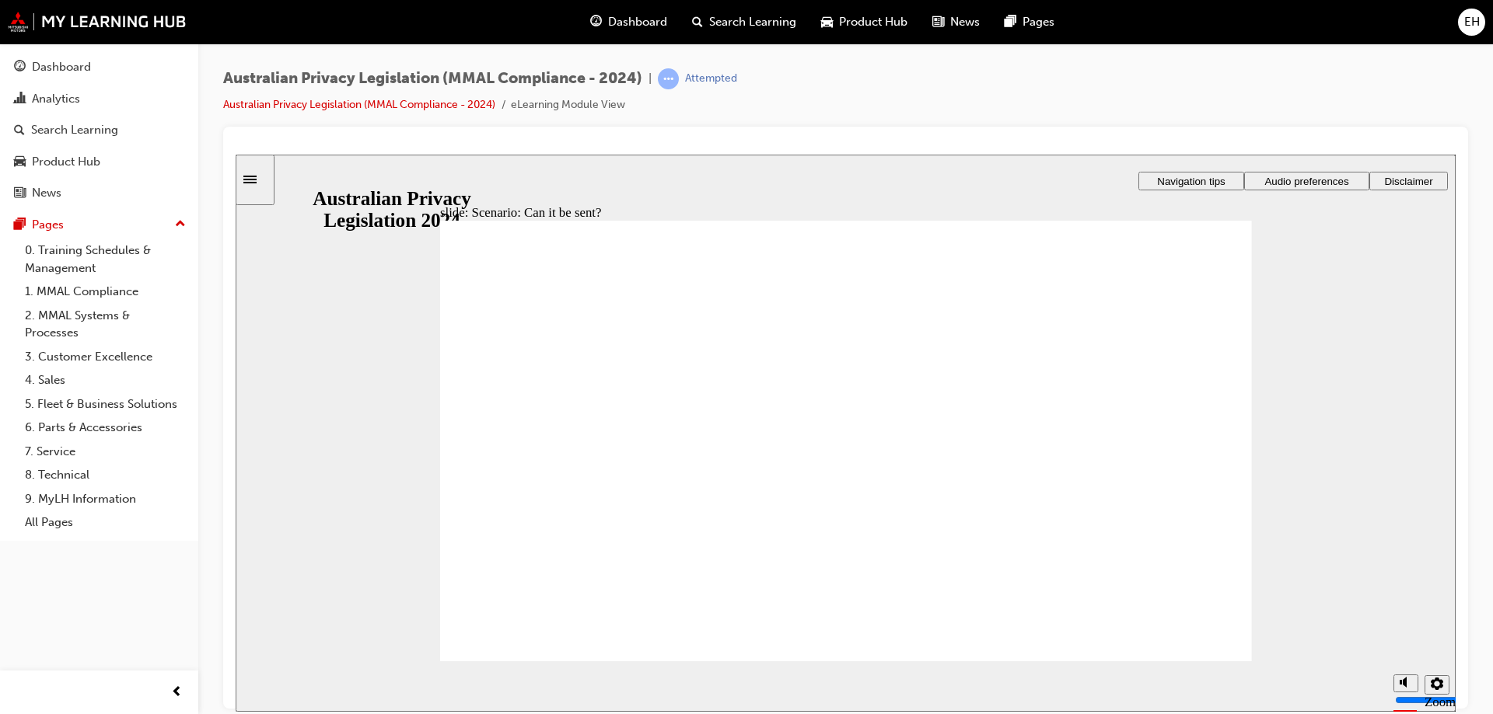
radio input "true"
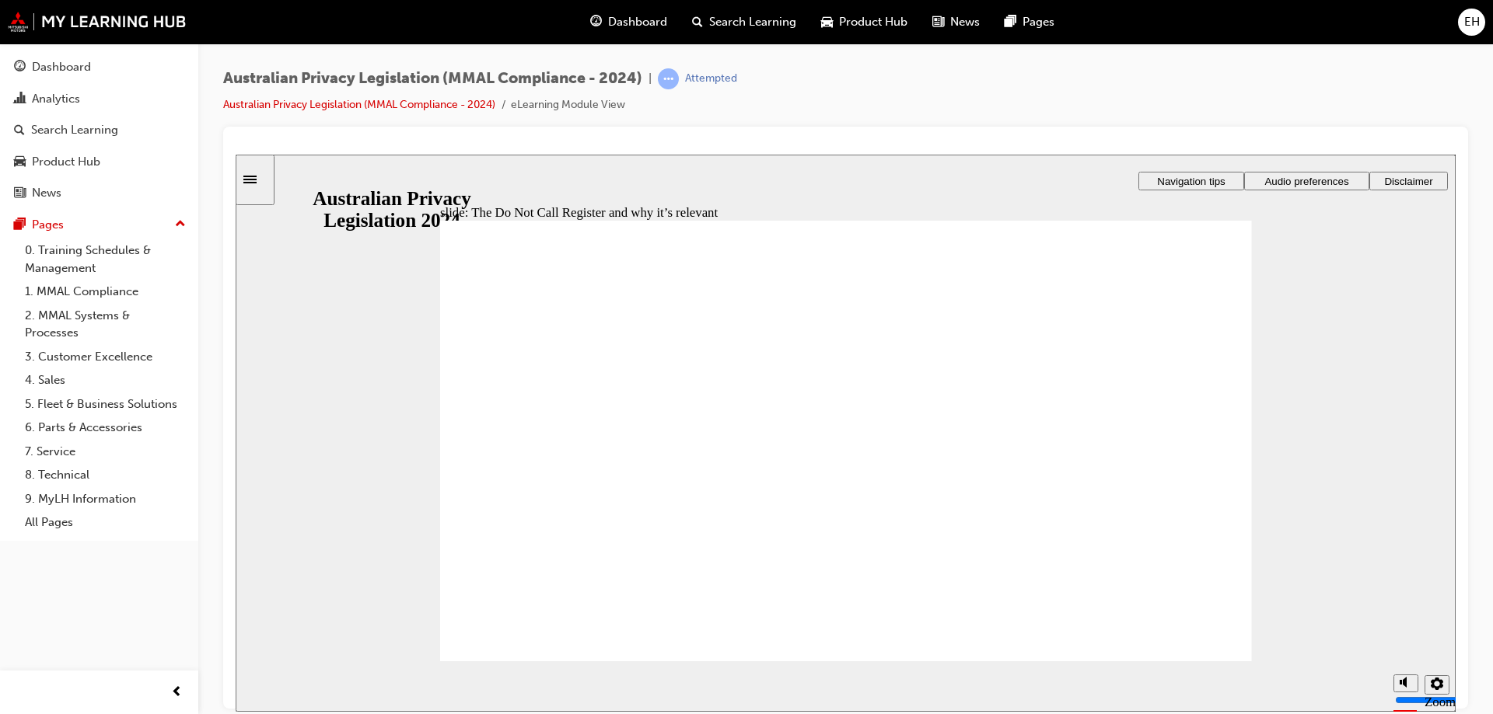
radio input "true"
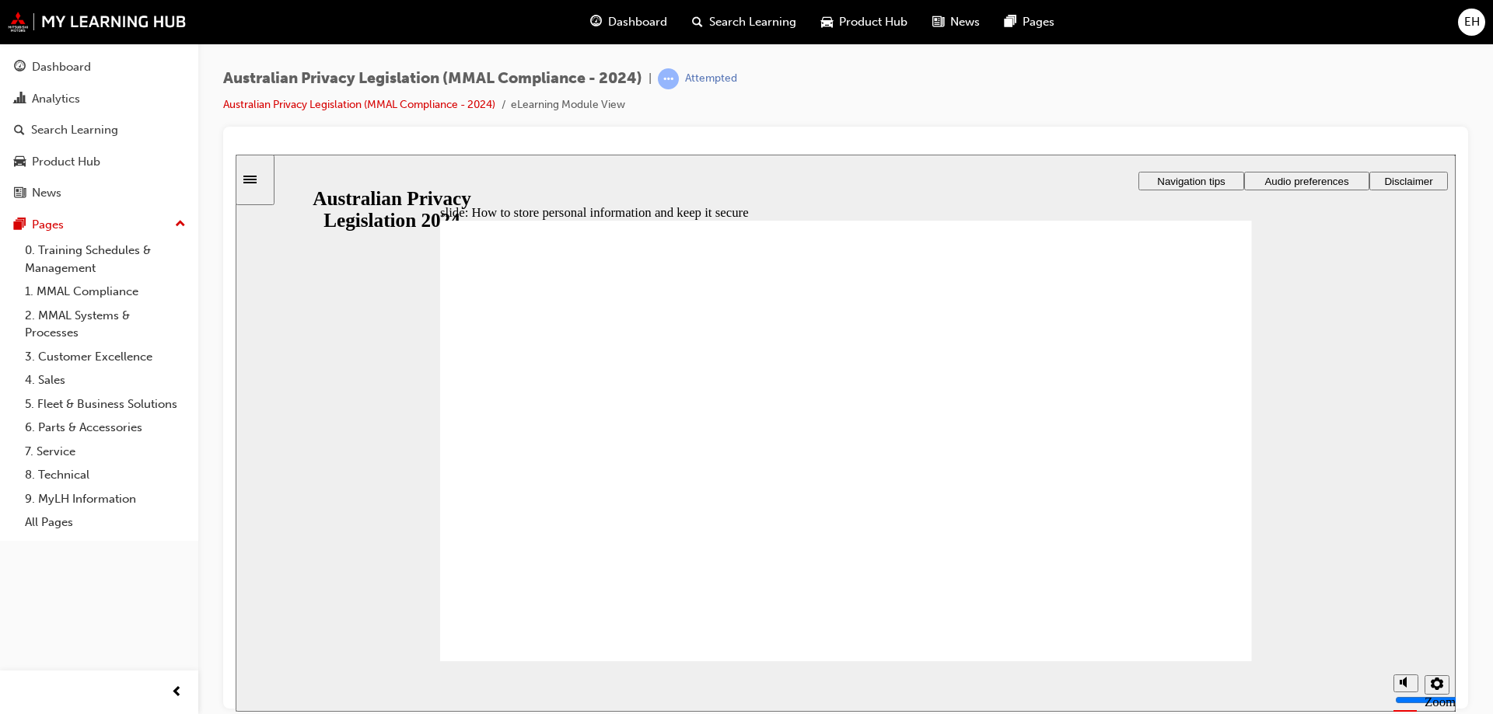
radio input "true"
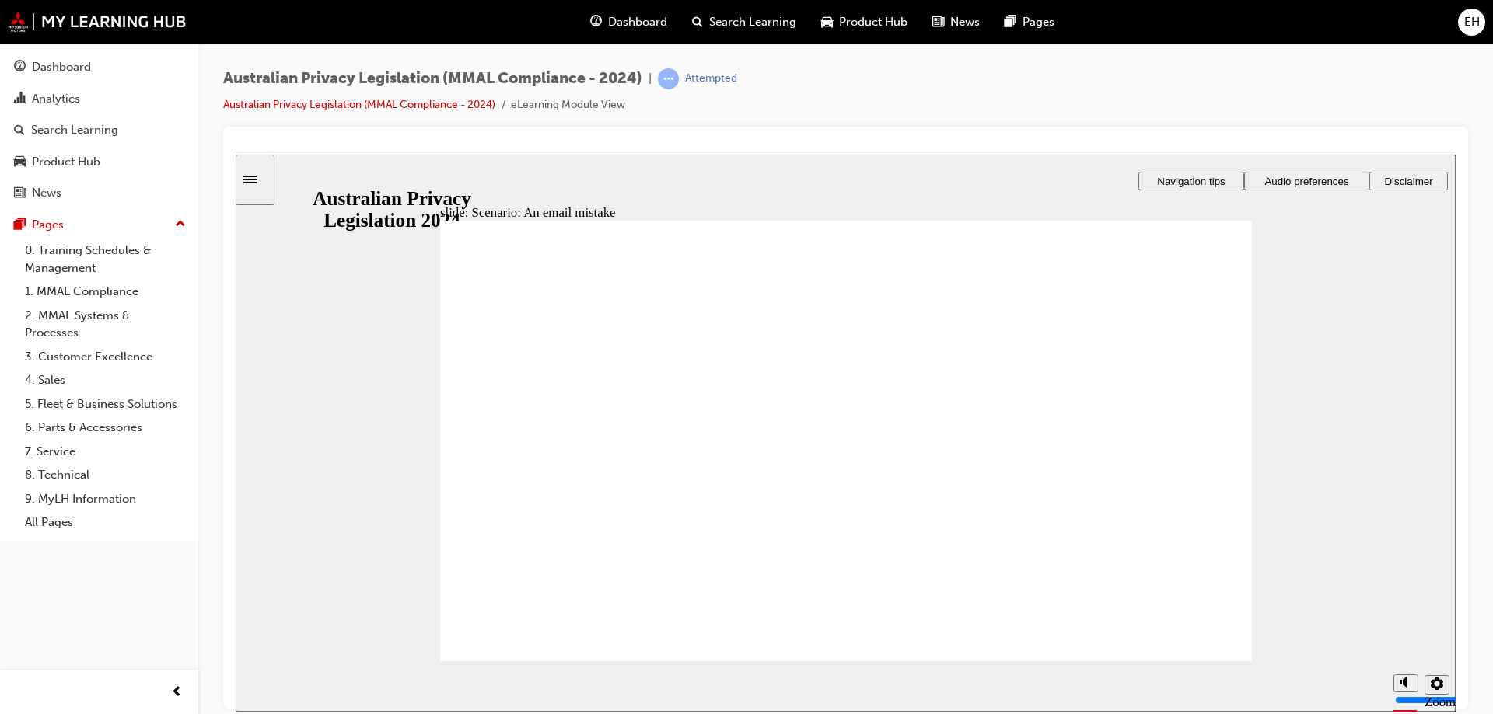
radio input "true"
click at [1200, 648] on div "That’s not right. The best action for [PERSON_NAME] to take is to immediately e…" at bounding box center [846, 448] width 812 height 456
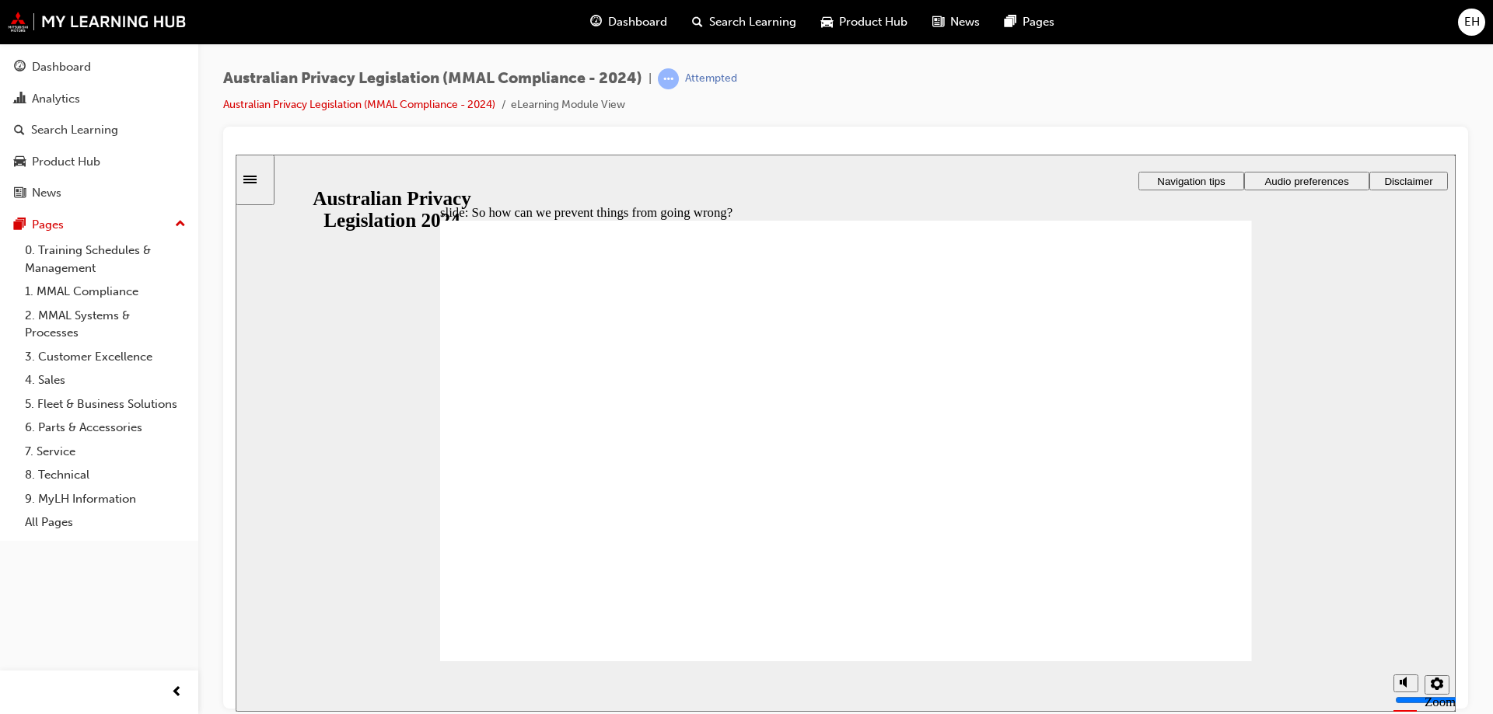
drag, startPoint x: 658, startPoint y: 348, endPoint x: 679, endPoint y: 361, distance: 24.1
drag, startPoint x: 679, startPoint y: 361, endPoint x: 829, endPoint y: 361, distance: 150.8
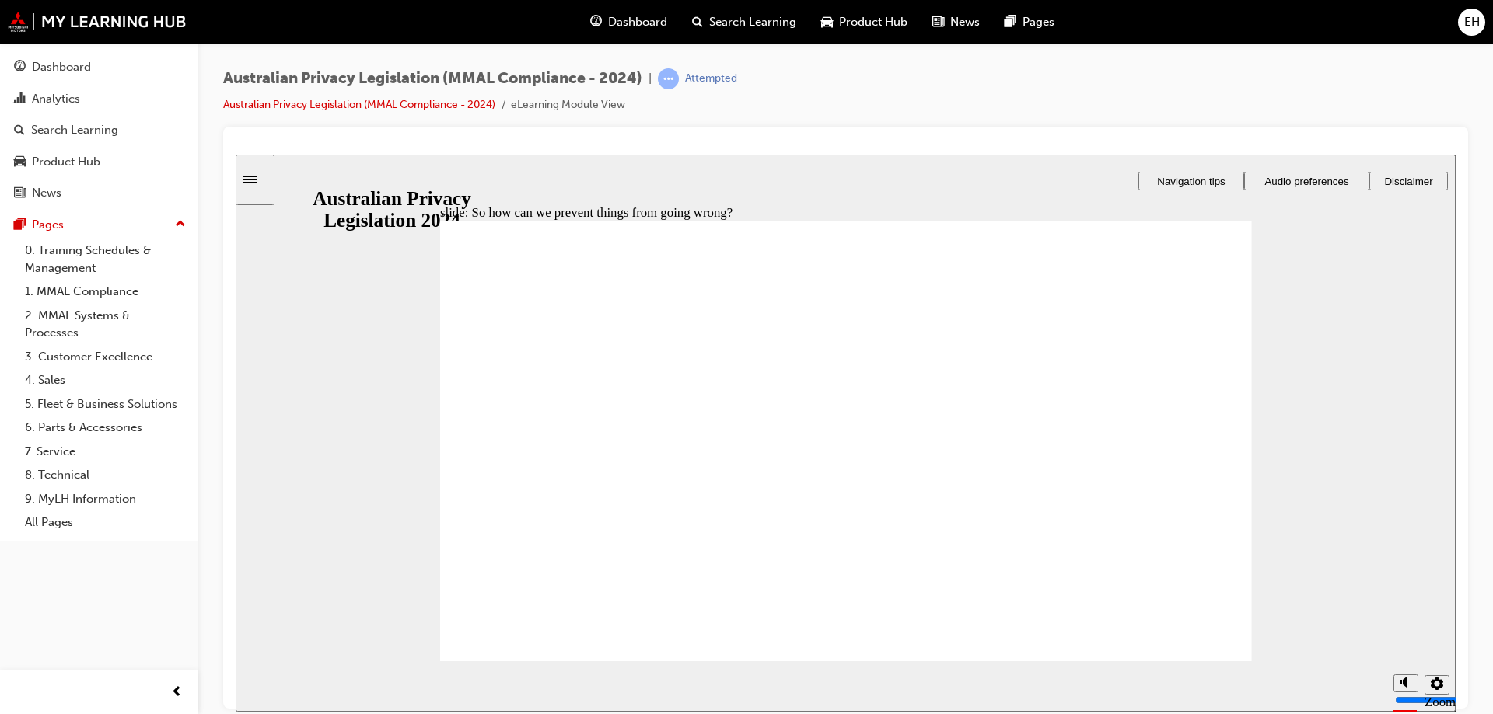
radio input "true"
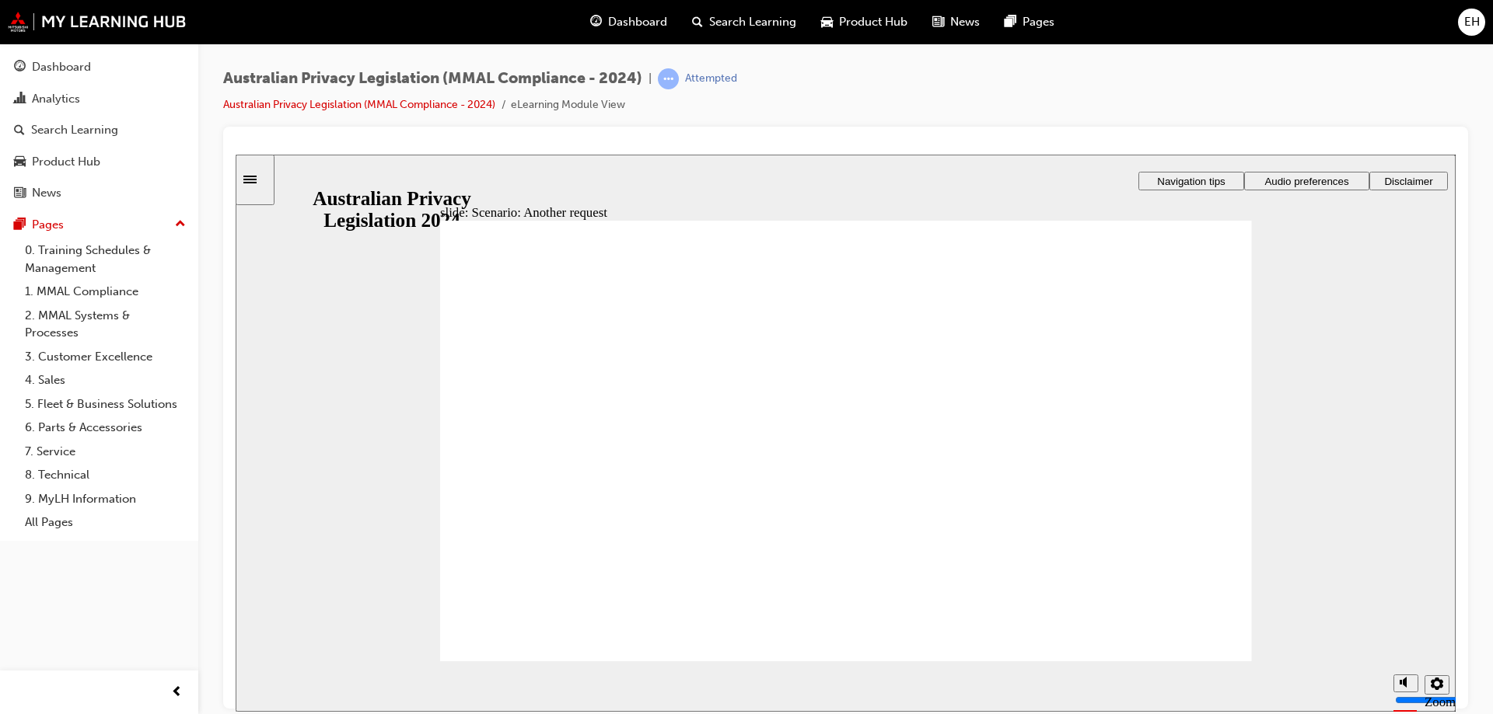
radio input "true"
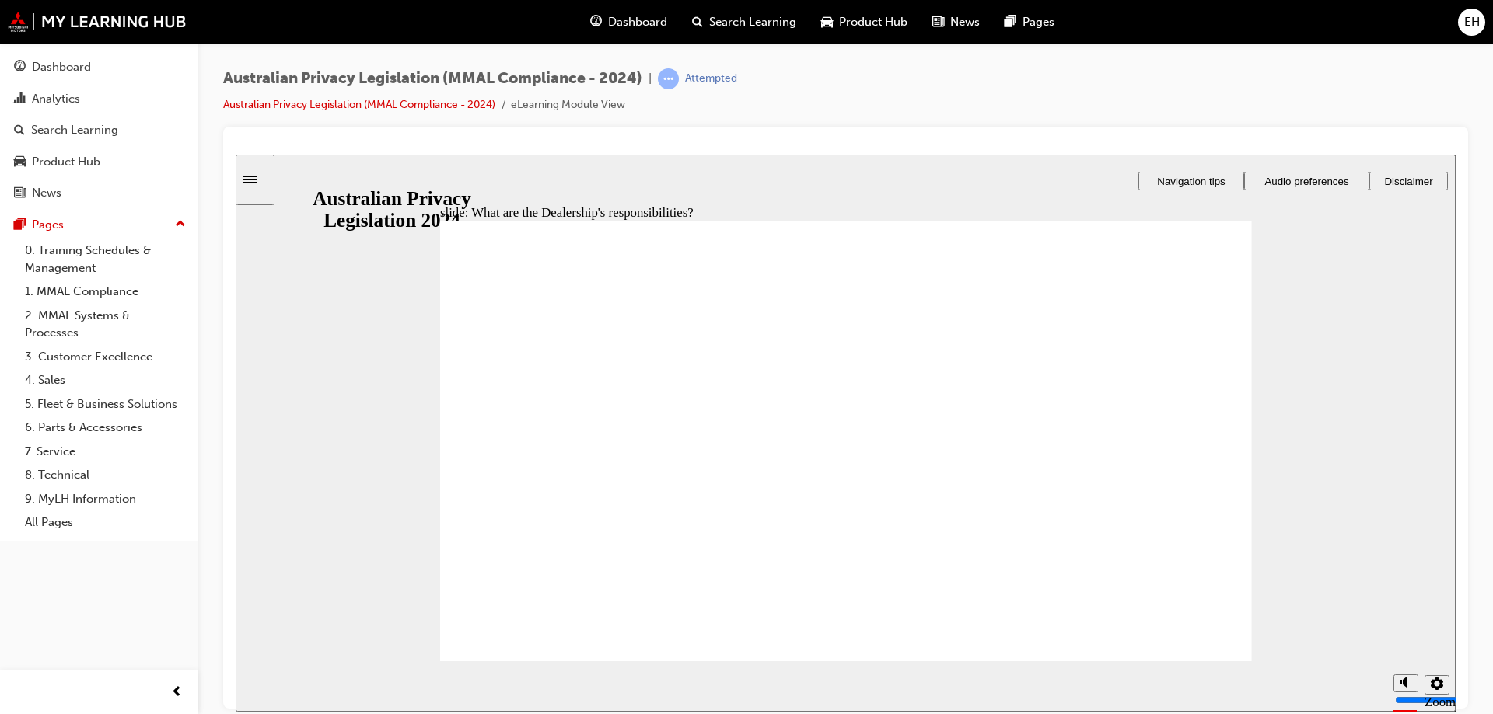
drag, startPoint x: 1019, startPoint y: 505, endPoint x: 1000, endPoint y: 511, distance: 20.2
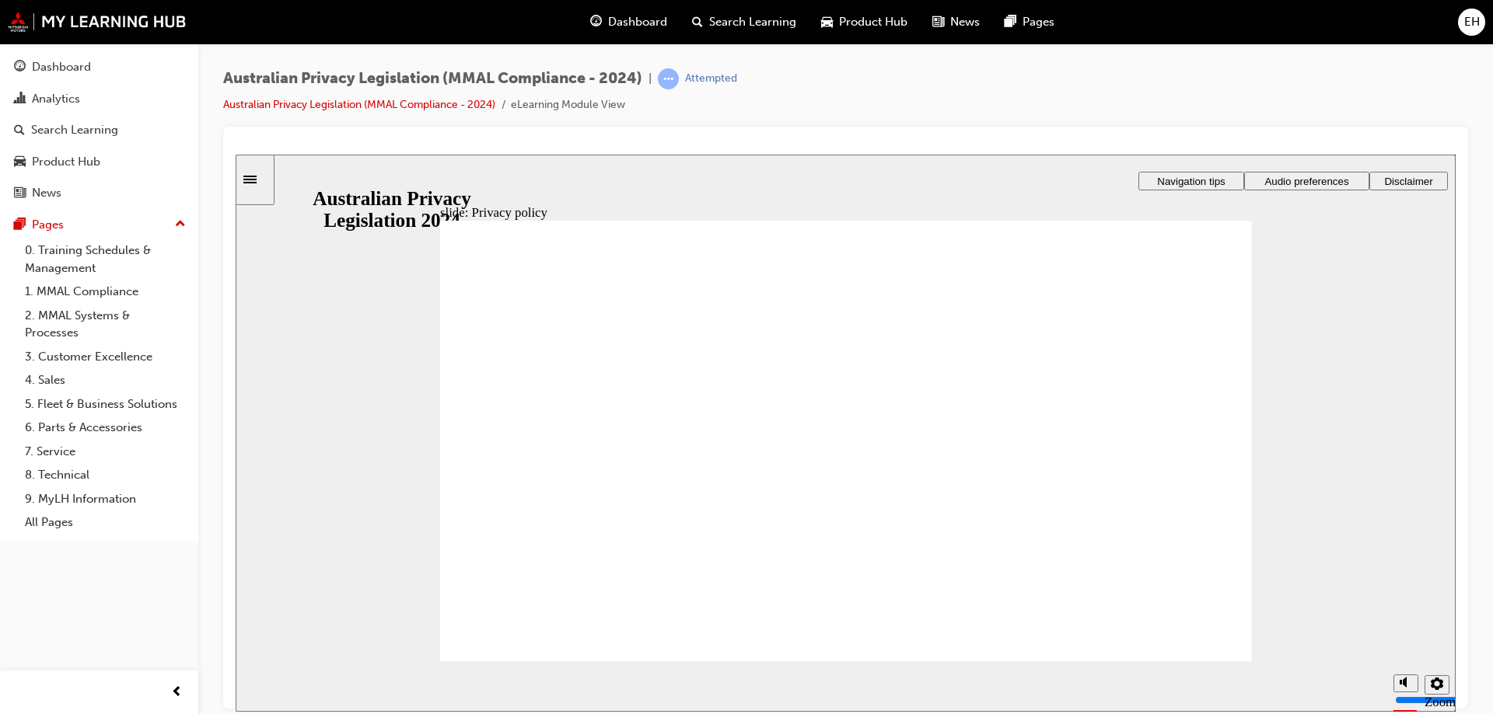
checkbox input "true"
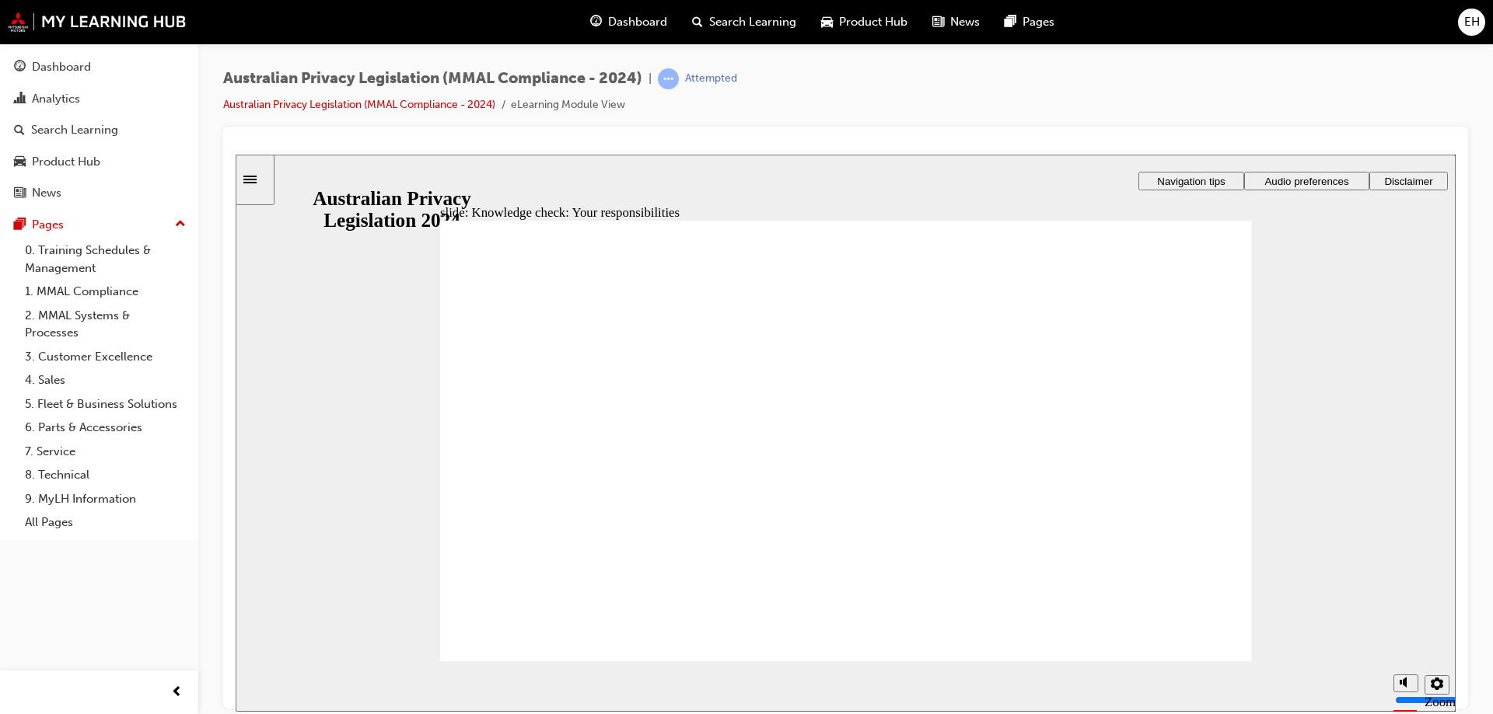
drag, startPoint x: 814, startPoint y: 479, endPoint x: 804, endPoint y: 462, distance: 19.9
checkbox input "true"
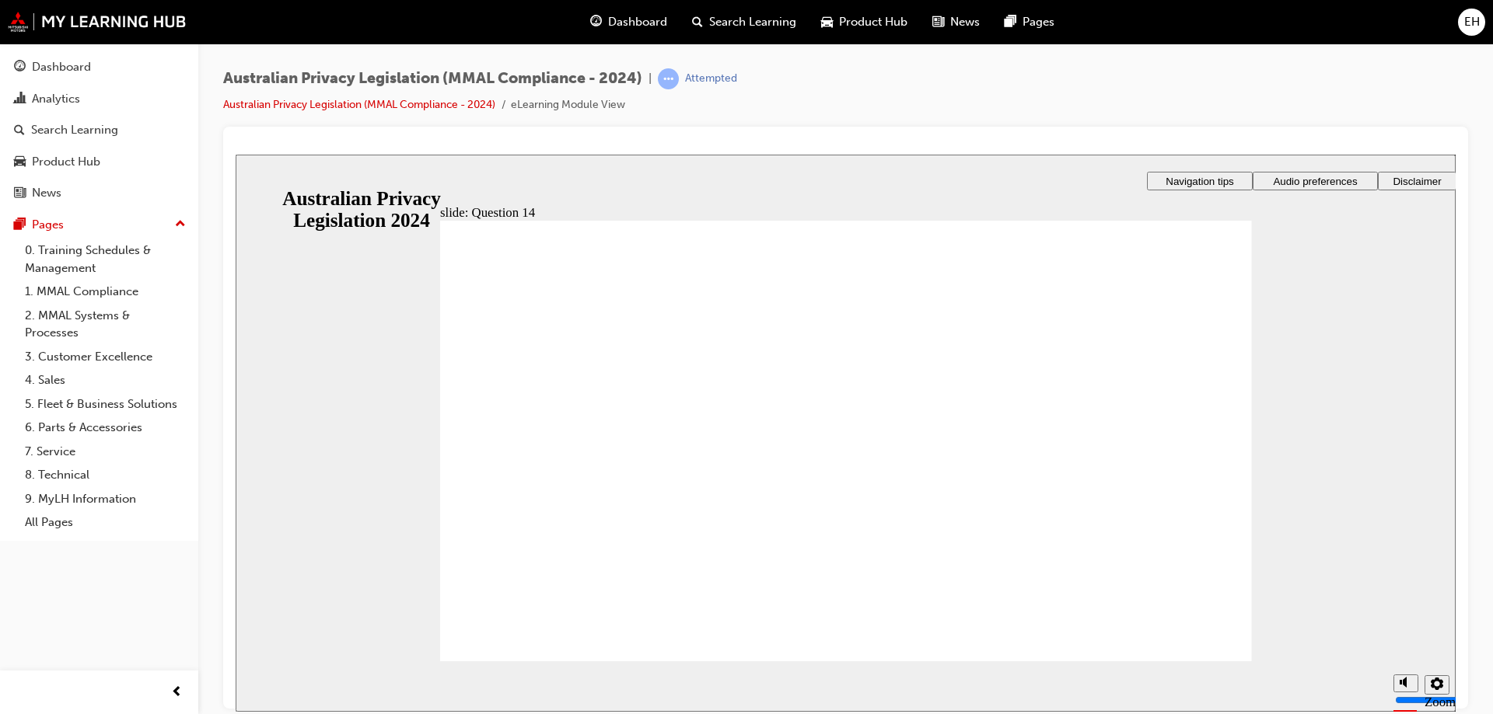
radio input "true"
drag, startPoint x: 656, startPoint y: 444, endPoint x: 579, endPoint y: 640, distance: 210.5
radio input "true"
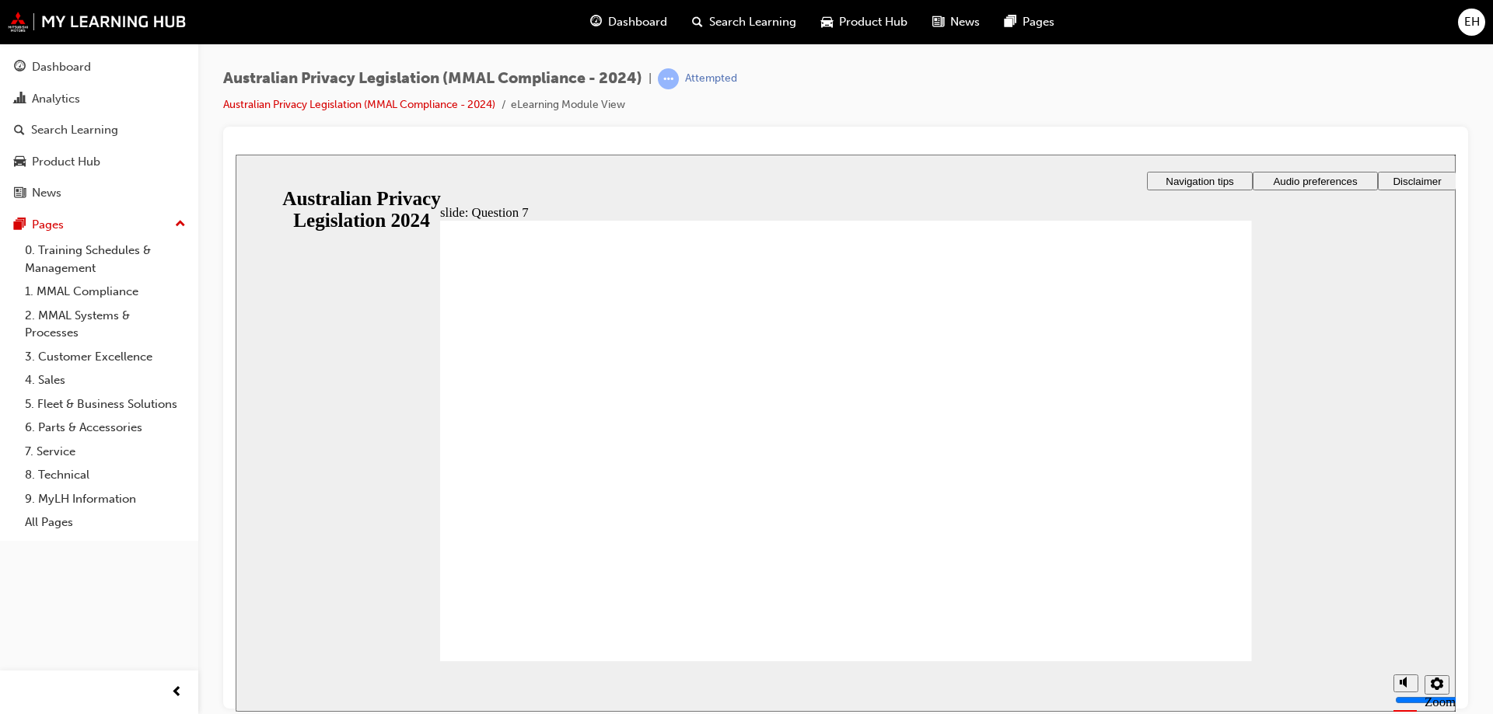
radio input "true"
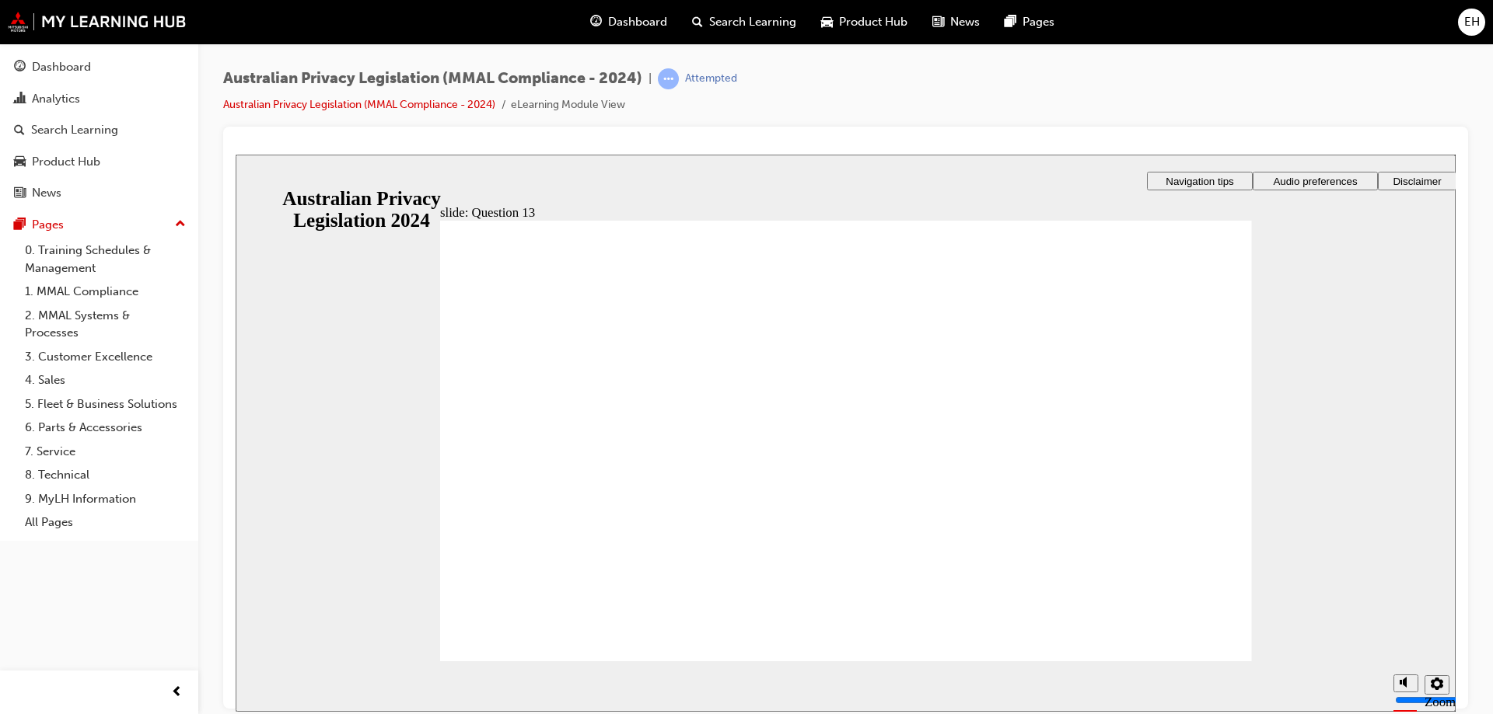
radio input "true"
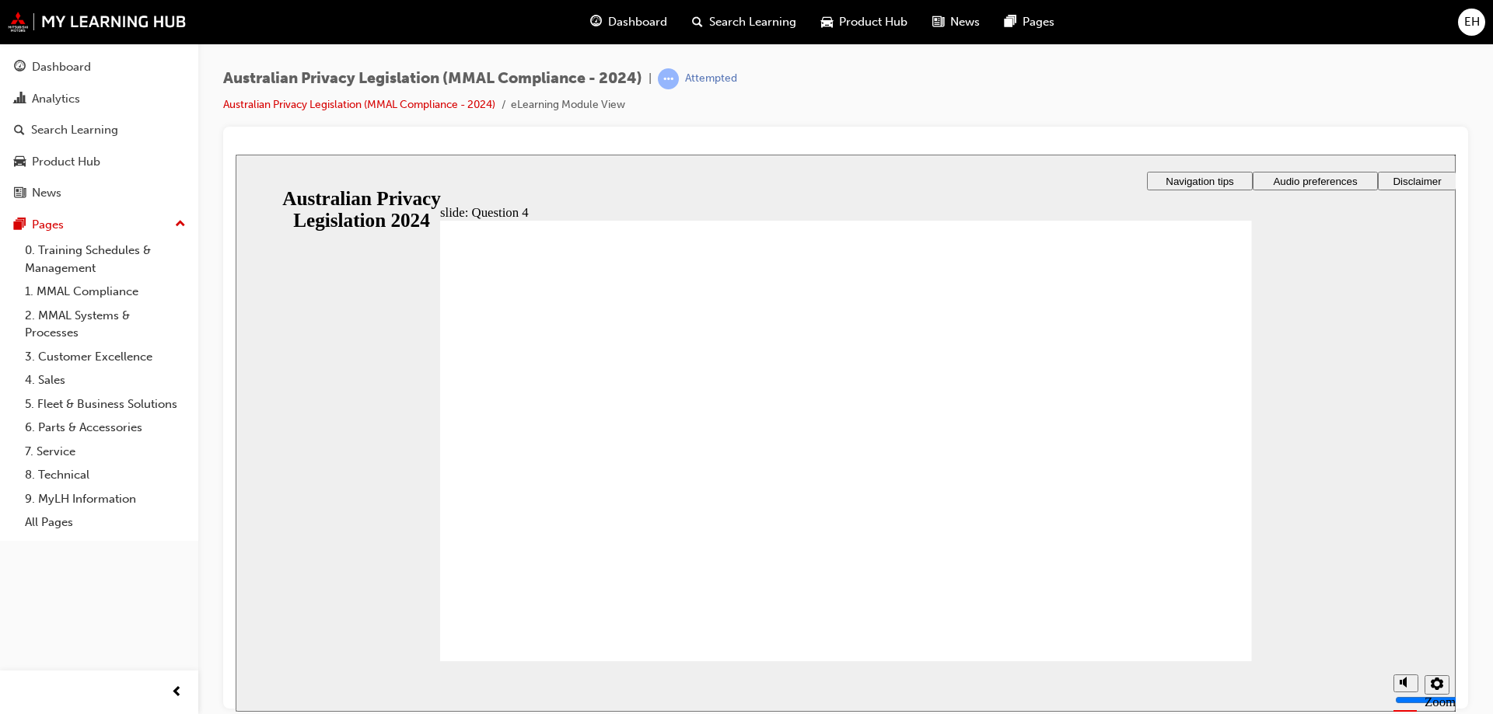
checkbox input "true"
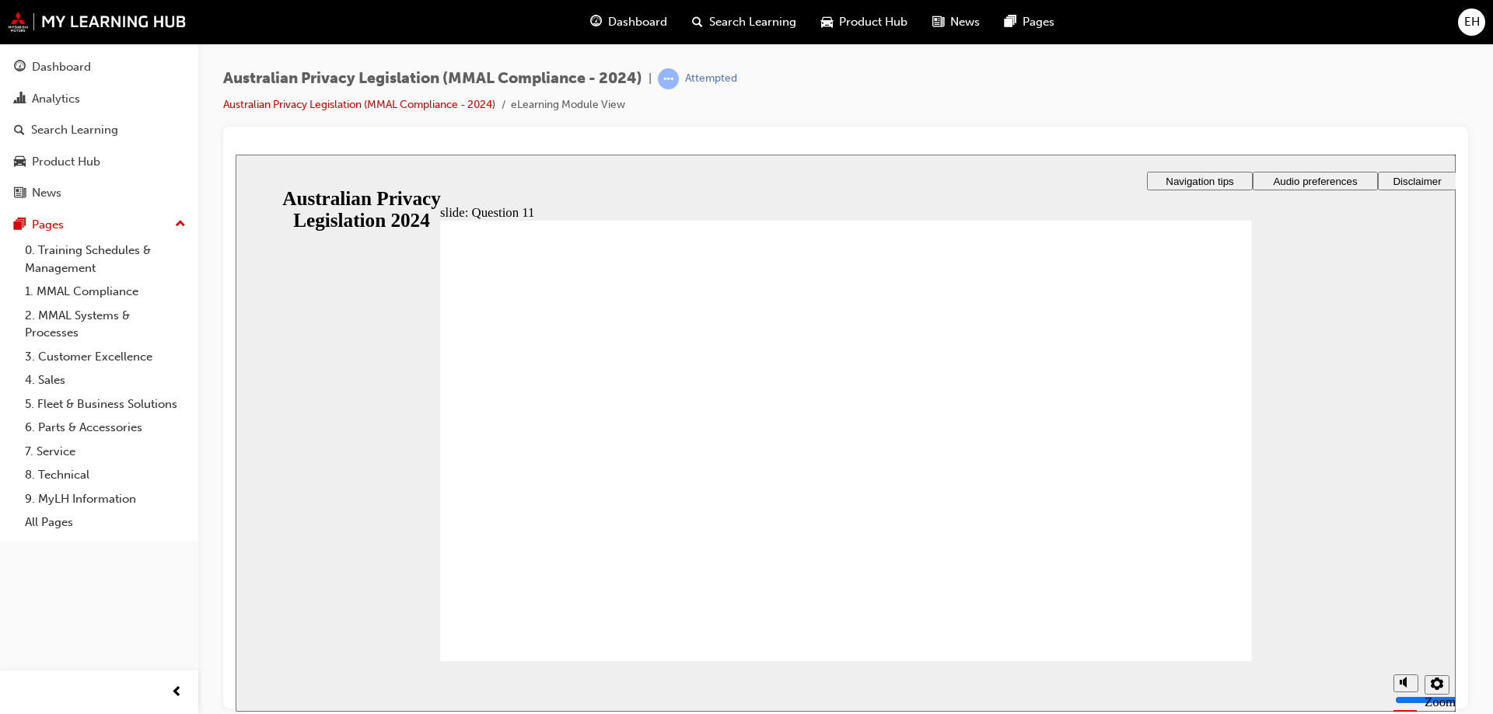
radio input "true"
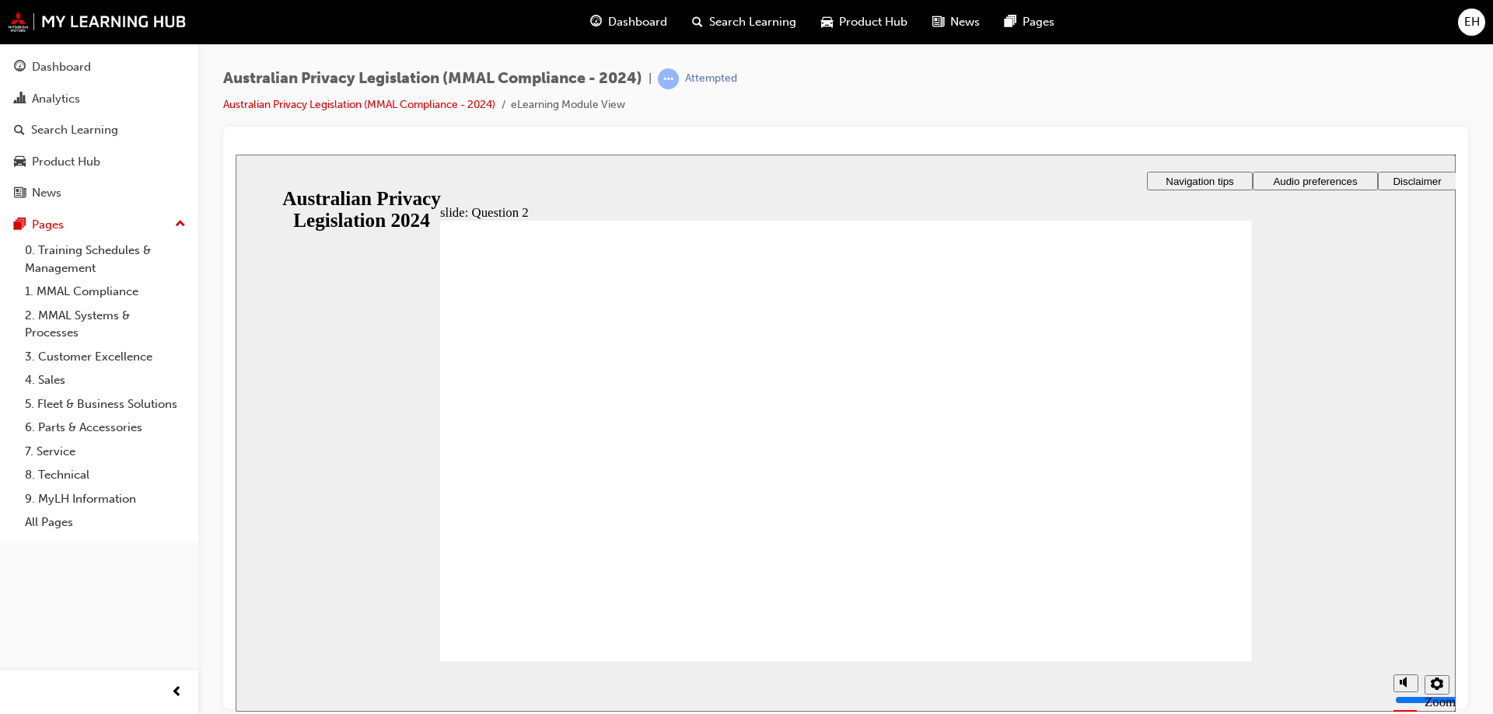
radio input "true"
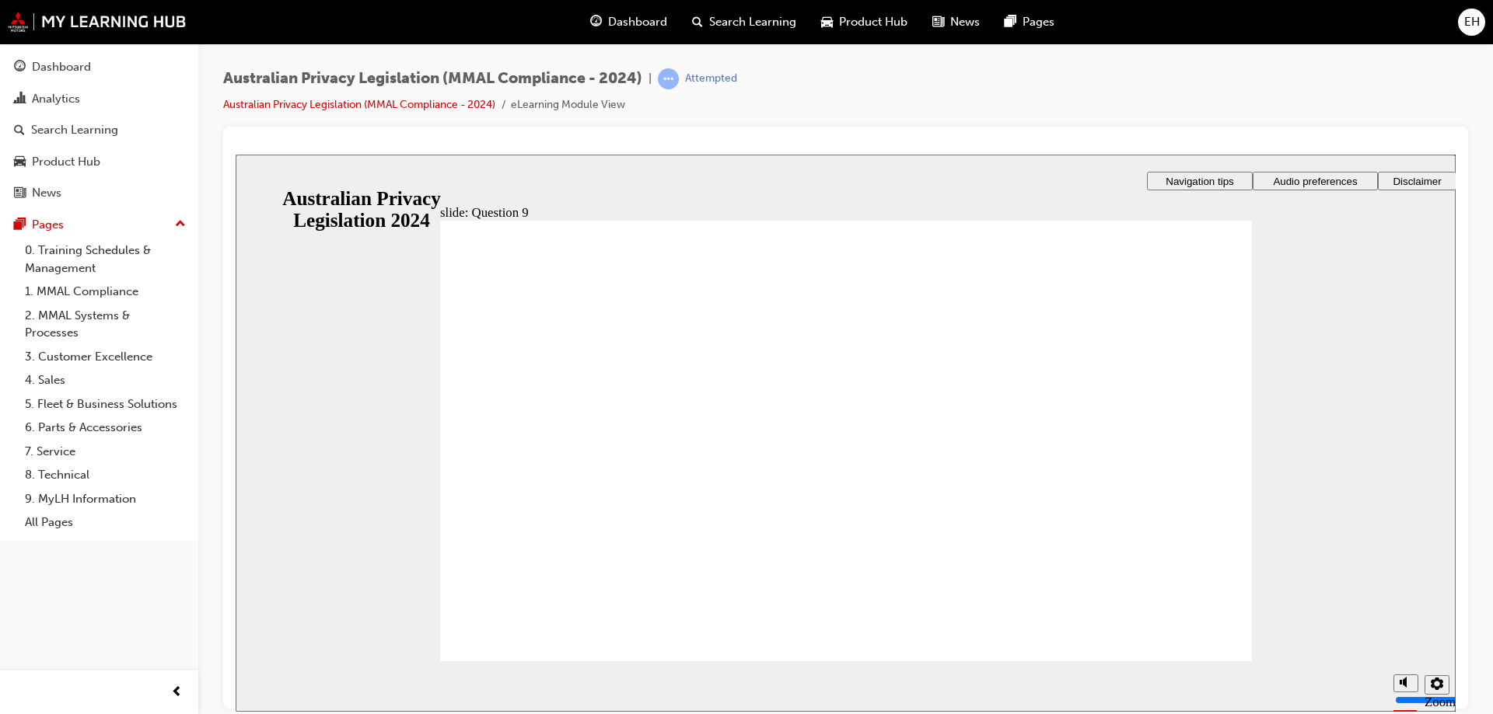
drag, startPoint x: 536, startPoint y: 644, endPoint x: 539, endPoint y: 634, distance: 11.3
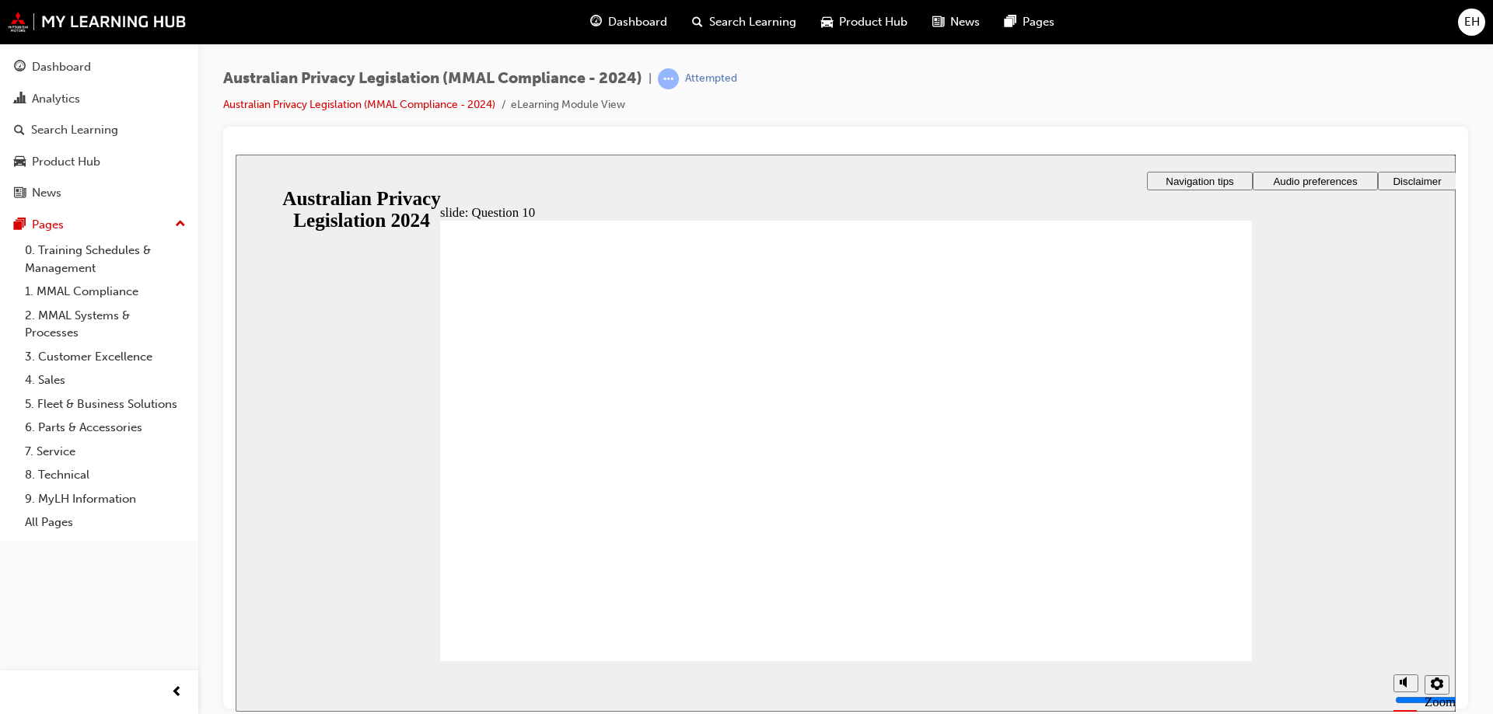
radio input "false"
radio input "true"
checkbox input "true"
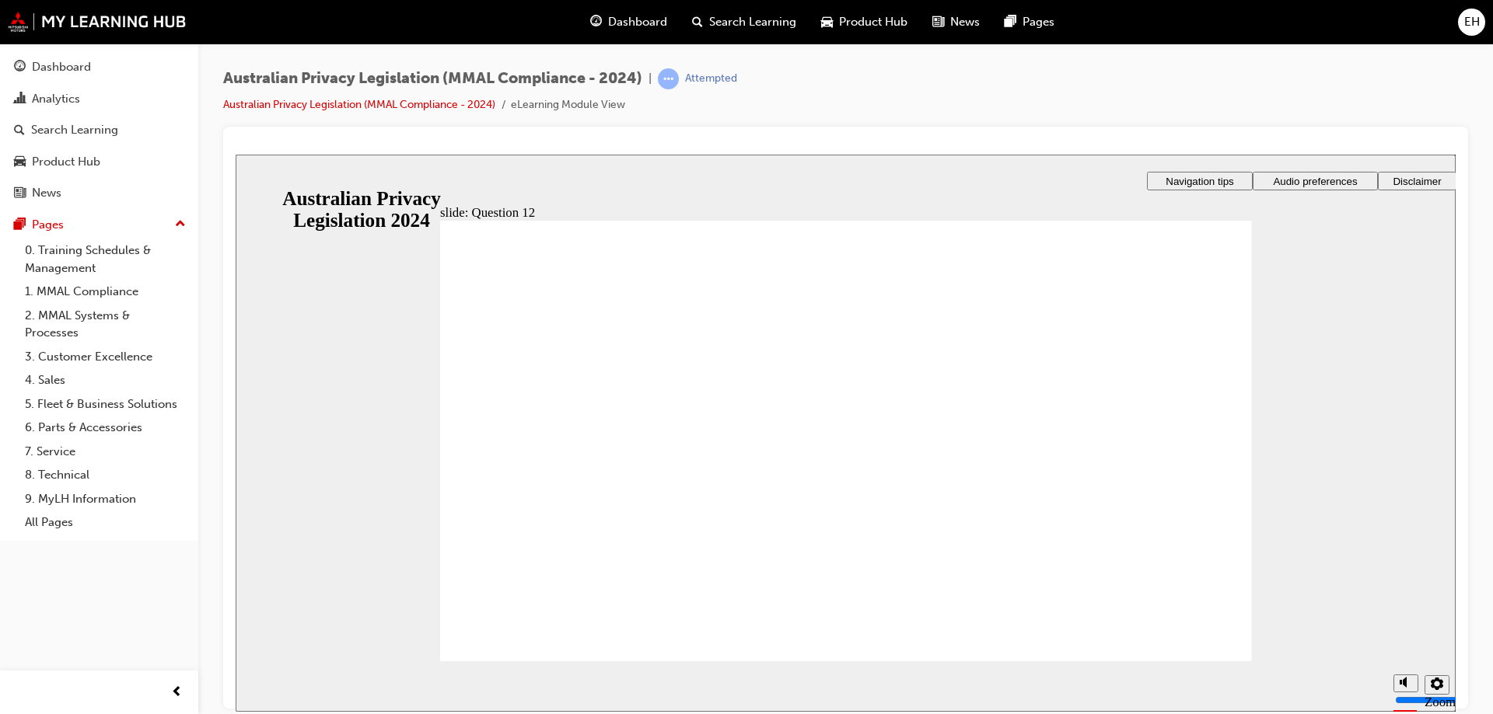
drag, startPoint x: 797, startPoint y: 379, endPoint x: 571, endPoint y: 623, distance: 332.3
radio input "true"
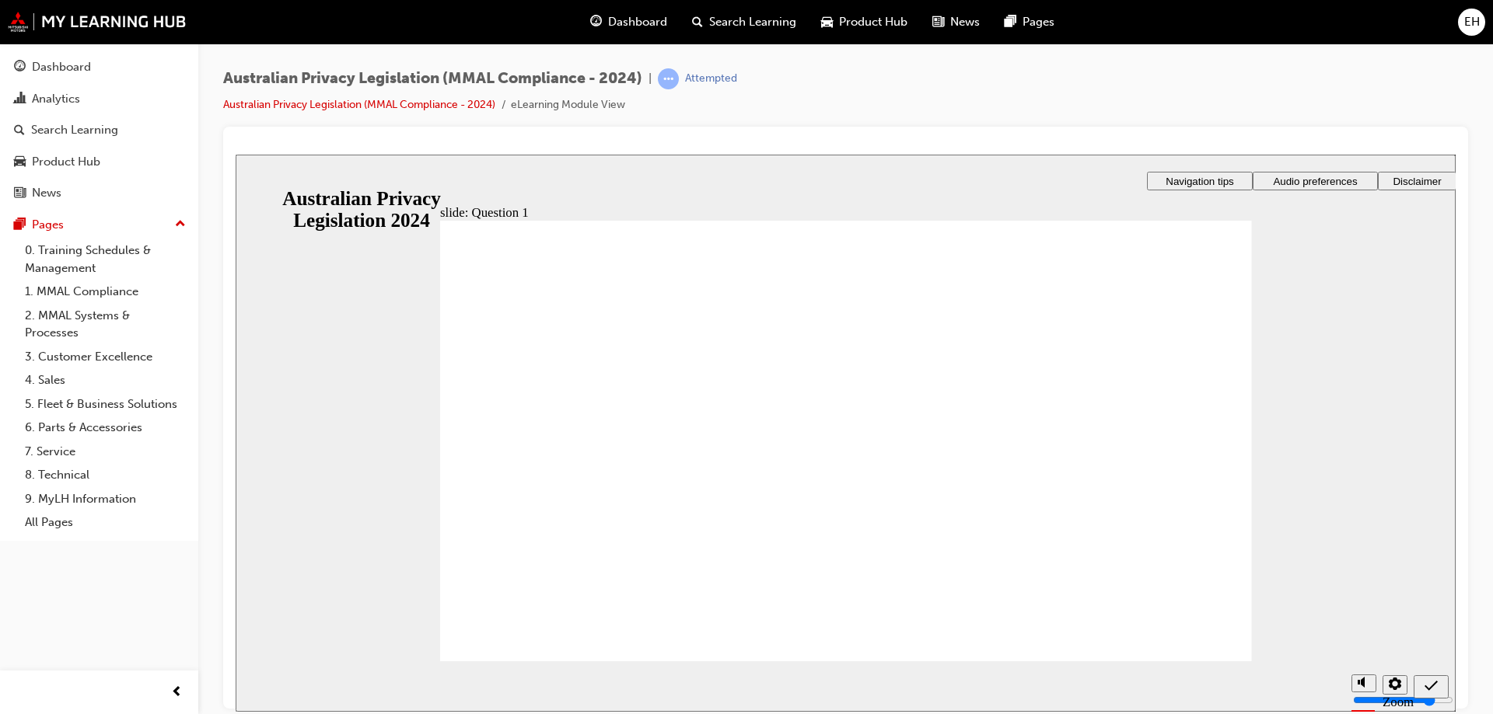
radio input "true"
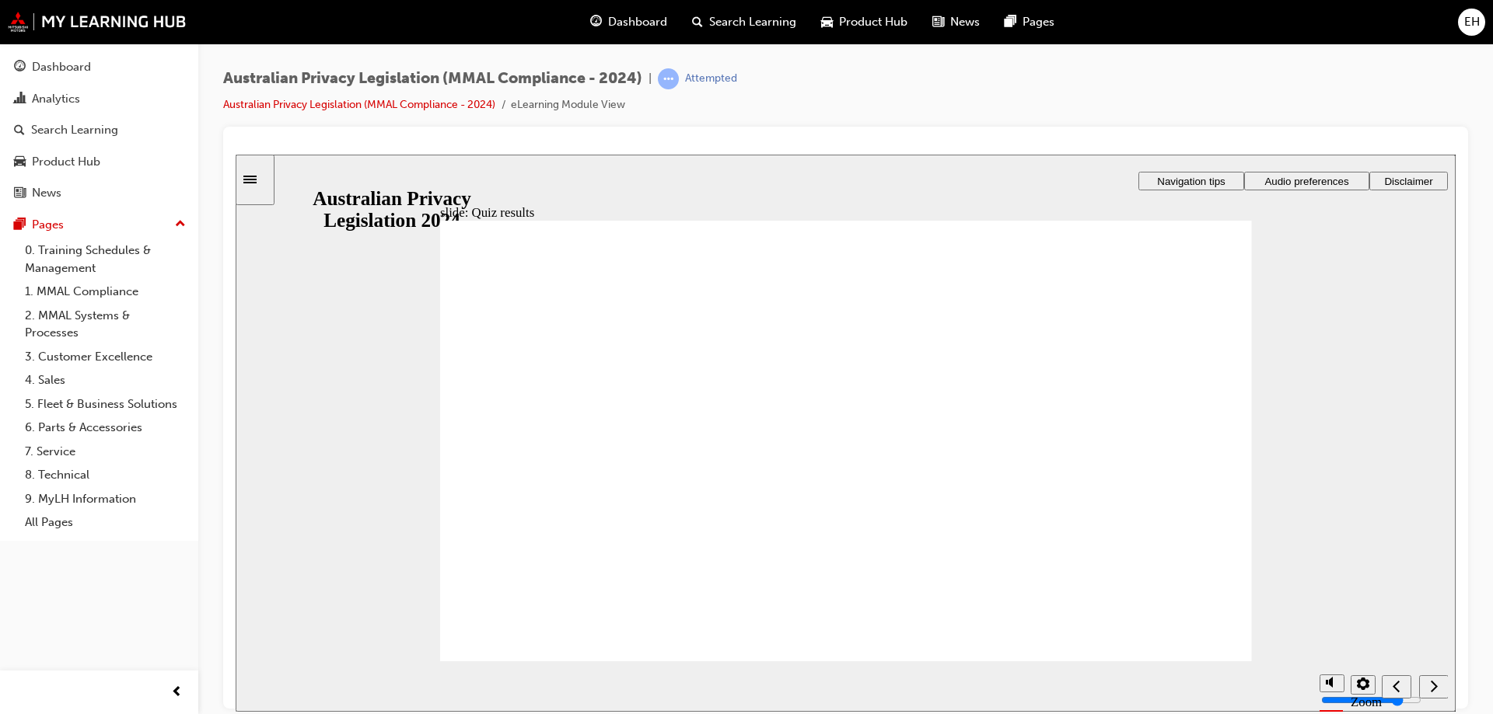
click at [1134, 185] on div "slide: Quiz results restart icon 1 Sorry, you didn’t pass. Click Retry quiz to …" at bounding box center [846, 432] width 1220 height 557
checkbox input "true"
drag, startPoint x: 792, startPoint y: 390, endPoint x: 765, endPoint y: 501, distance: 114.4
checkbox input "true"
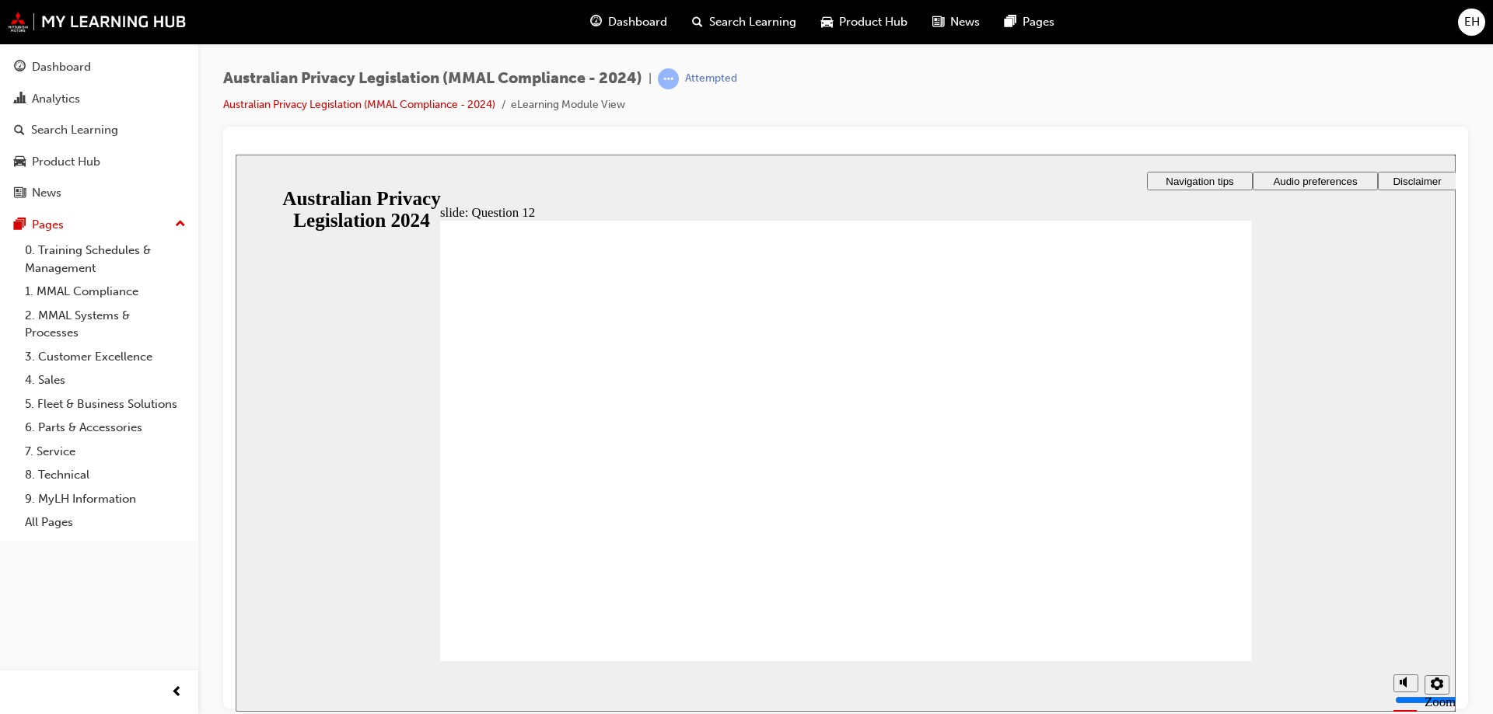
radio input "true"
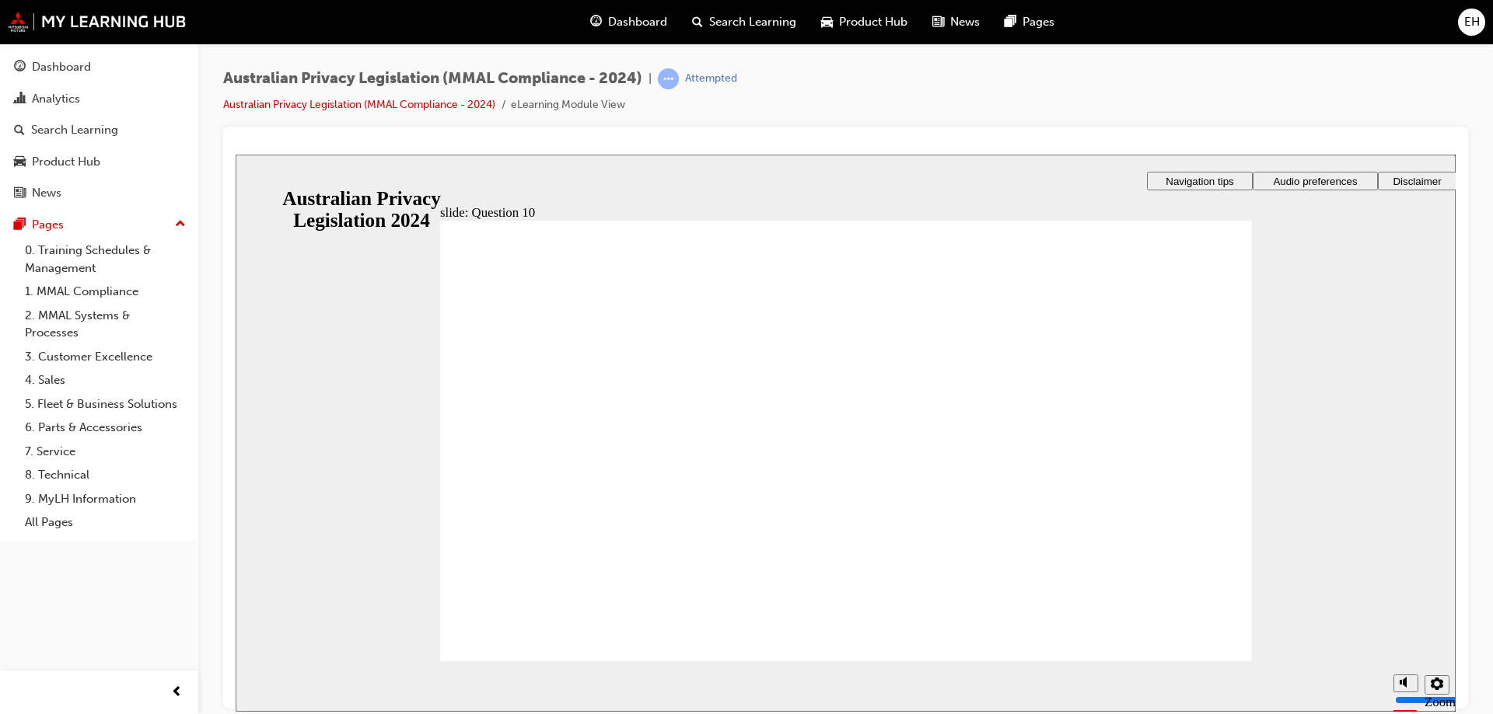
radio input "true"
drag, startPoint x: 728, startPoint y: 387, endPoint x: 599, endPoint y: 620, distance: 265.8
radio input "true"
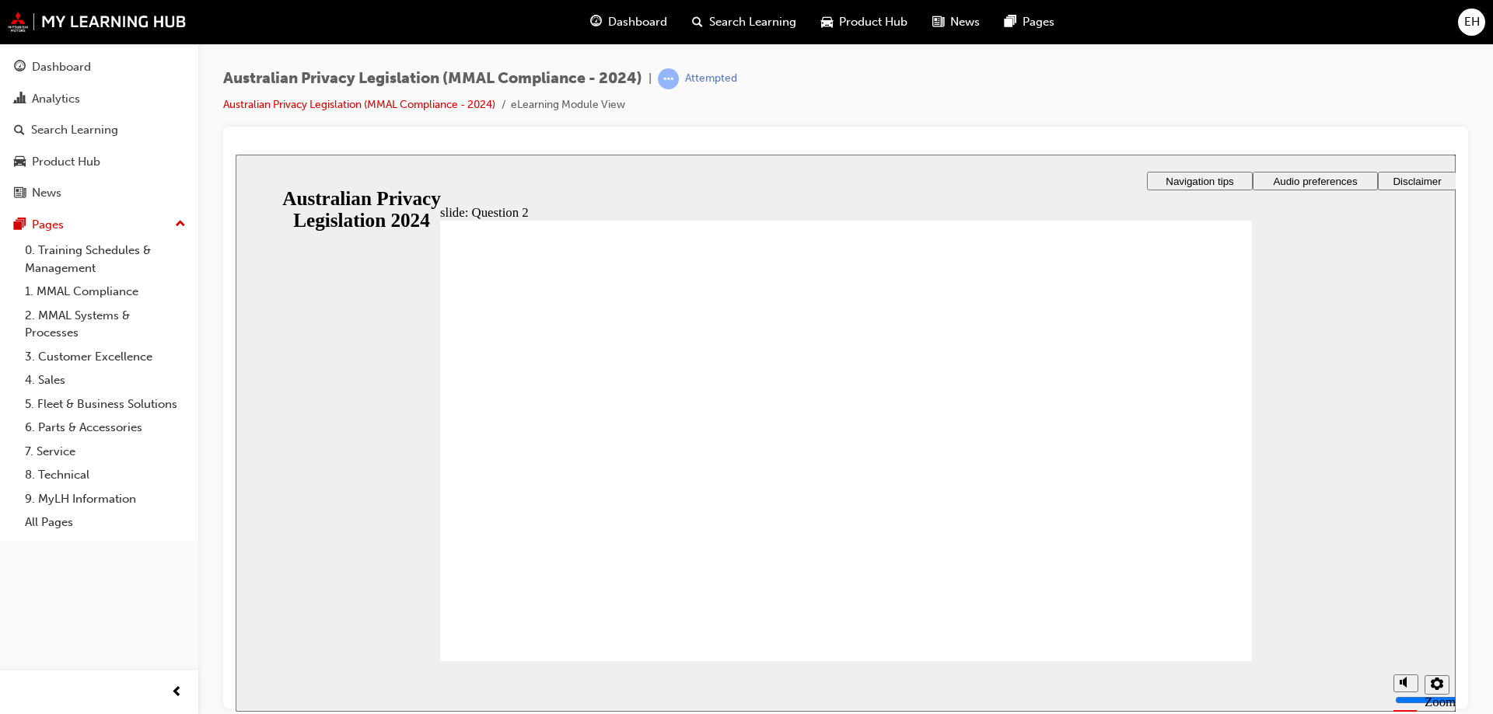
drag, startPoint x: 502, startPoint y: 432, endPoint x: 550, endPoint y: 617, distance: 191.2
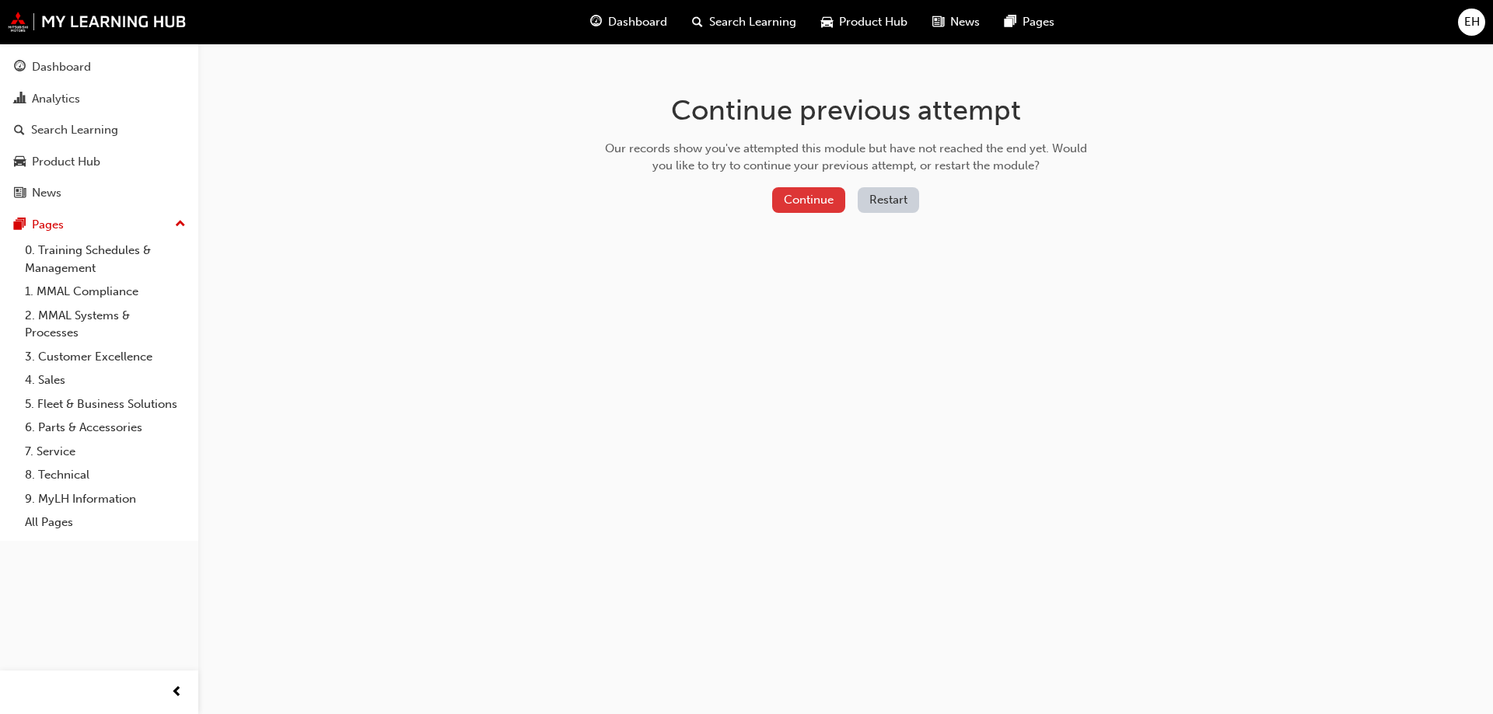
click at [793, 198] on button "Continue" at bounding box center [808, 200] width 73 height 26
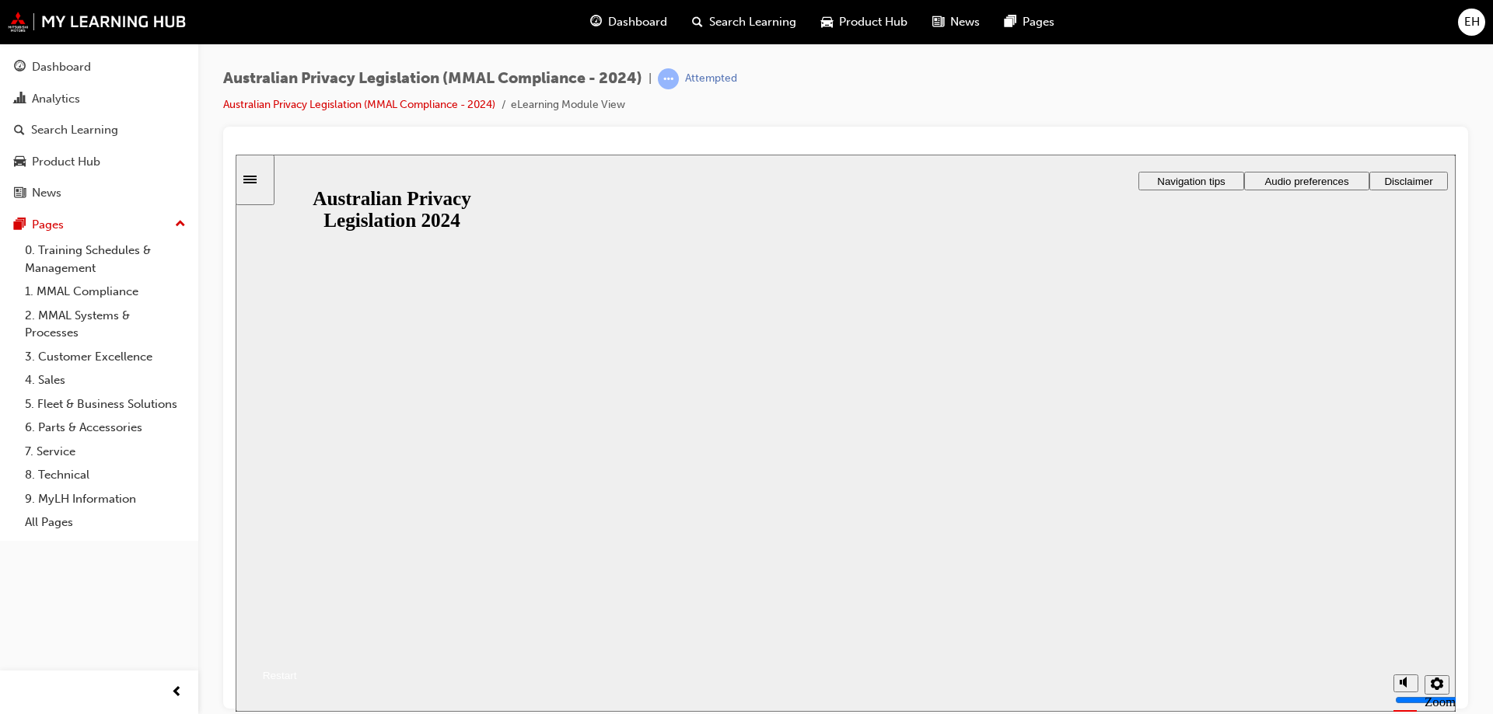
click at [297, 647] on button "Resume" at bounding box center [266, 657] width 61 height 20
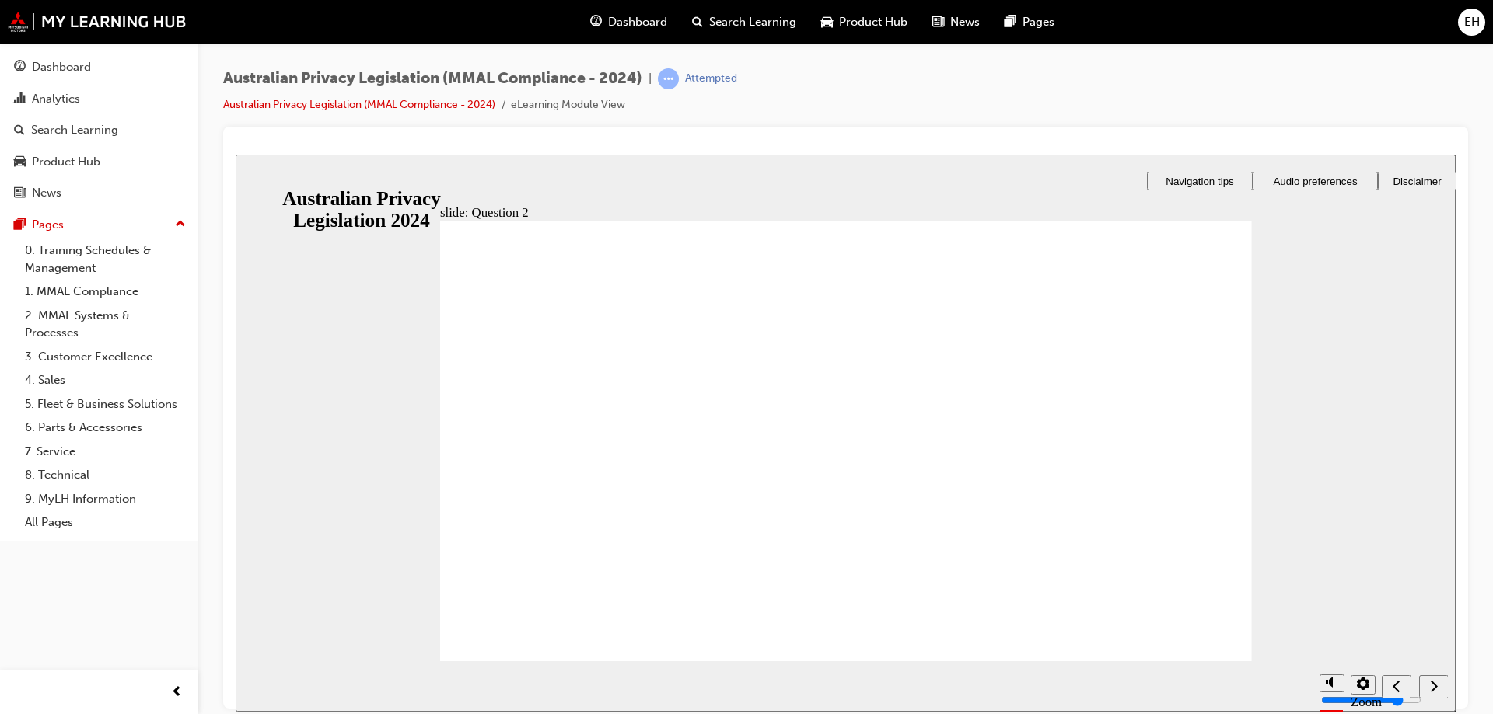
click at [1177, 661] on section "Playback Speed 2 1.75 1.5 1.25 0.75" at bounding box center [846, 686] width 1220 height 51
radio input "true"
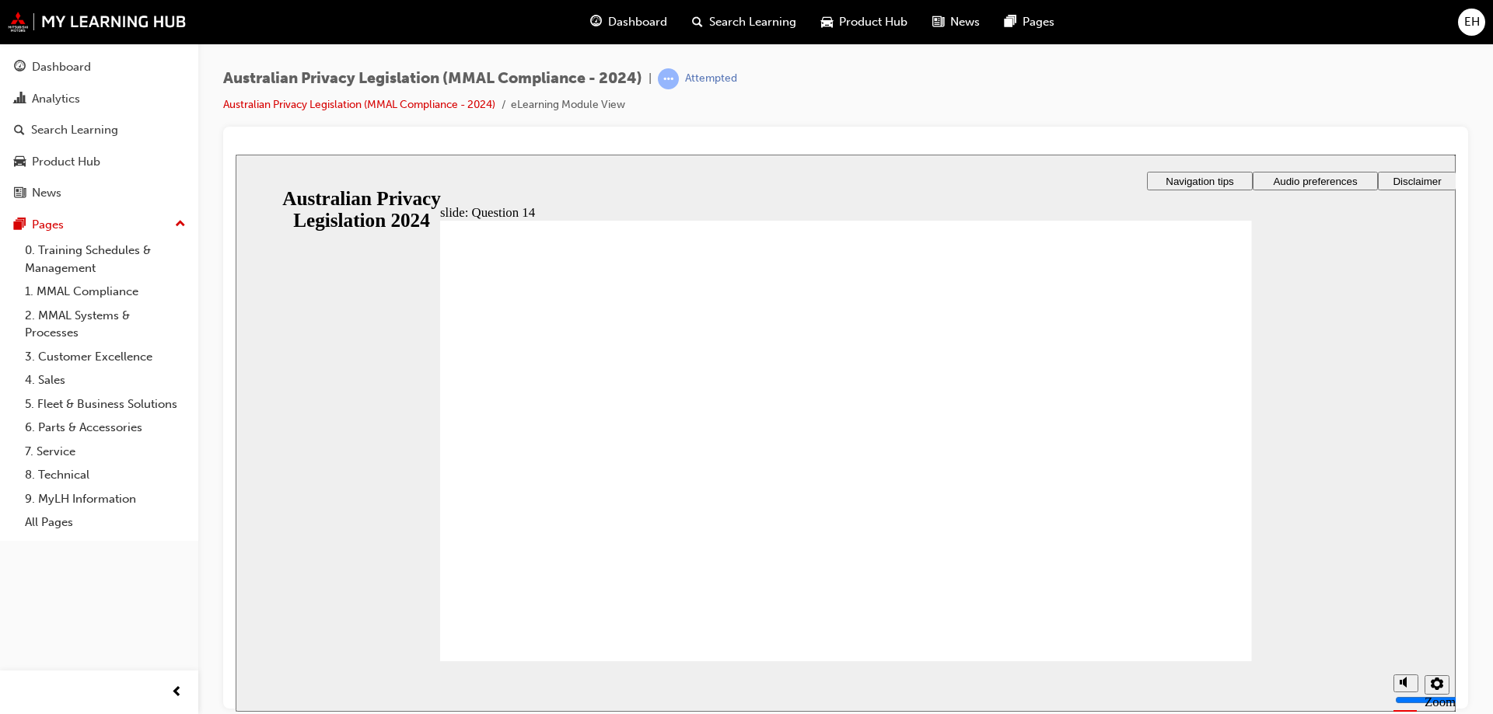
radio input "true"
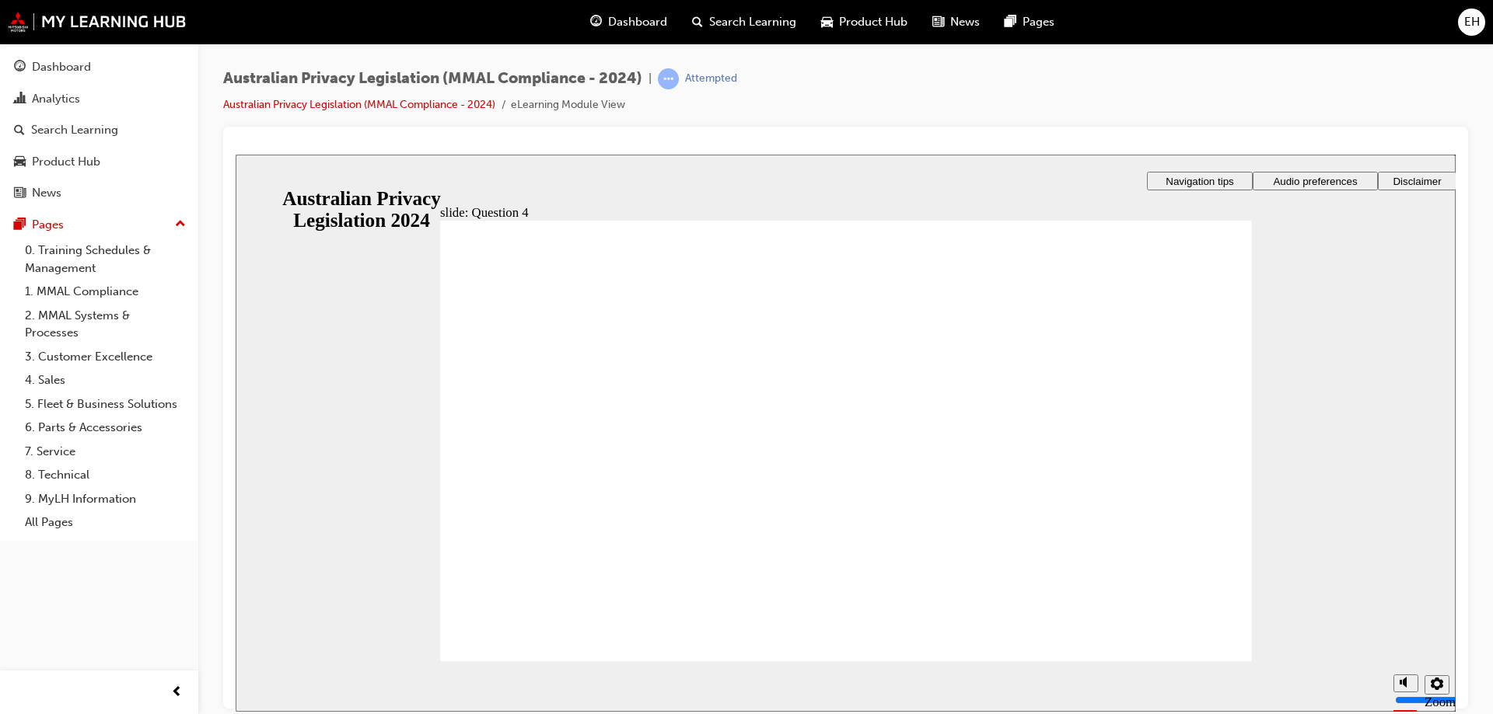
radio input "true"
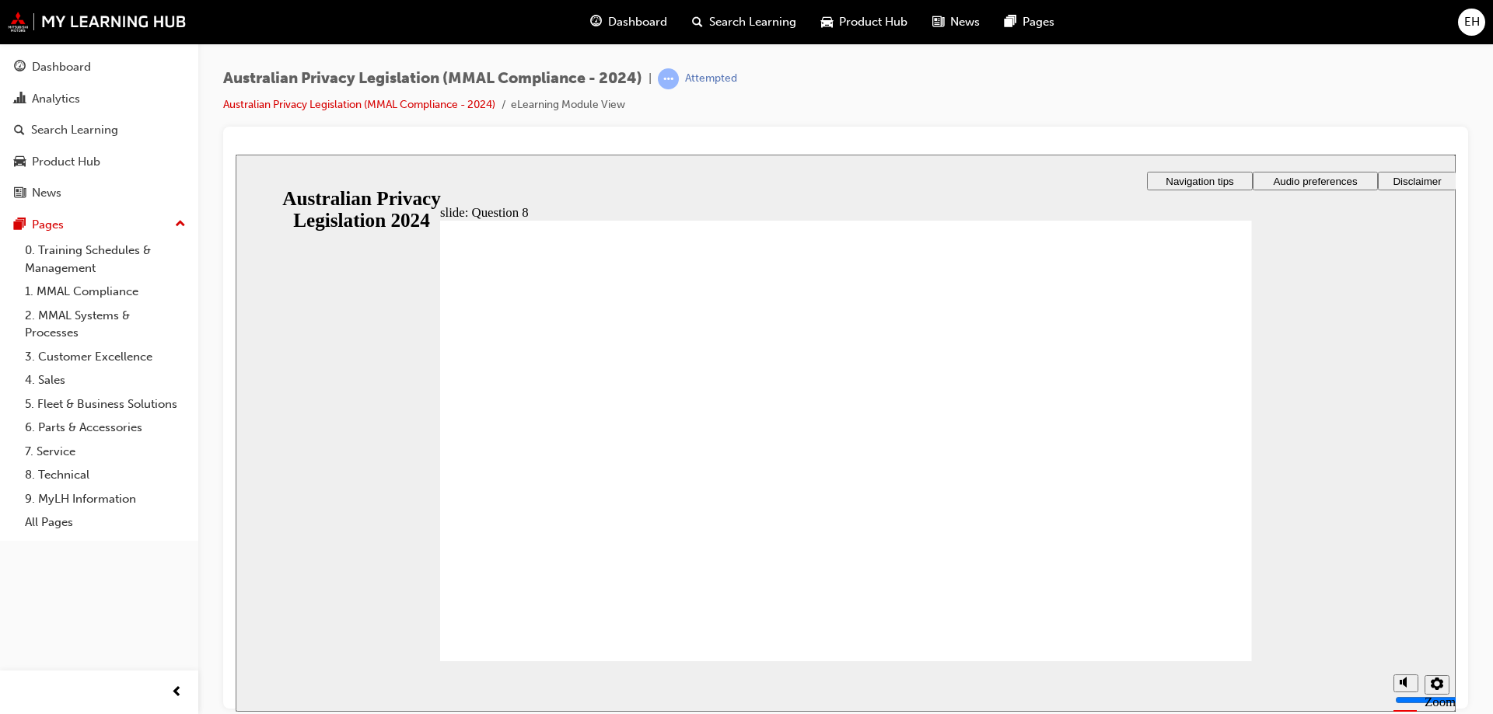
radio input "true"
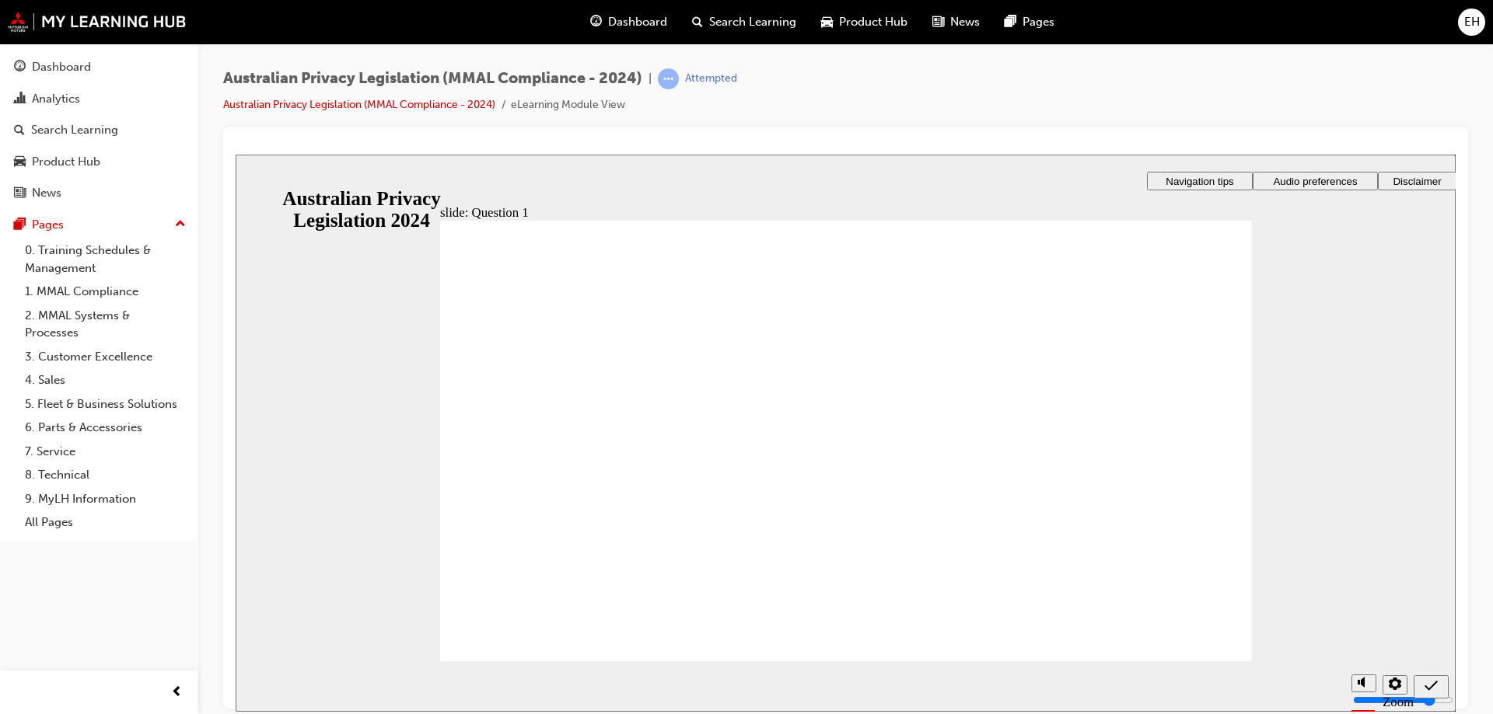
radio input "true"
drag, startPoint x: 561, startPoint y: 618, endPoint x: 535, endPoint y: 636, distance: 31.9
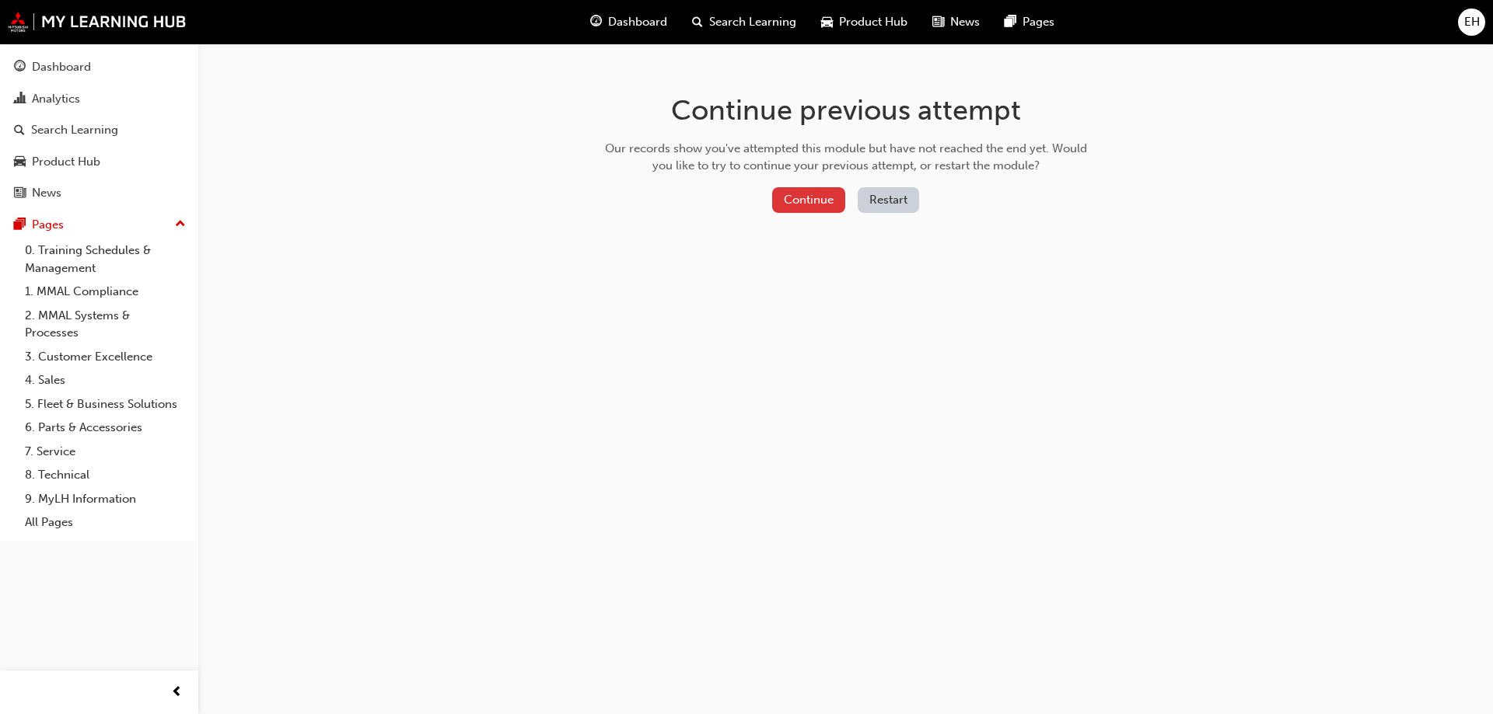
click at [802, 202] on button "Continue" at bounding box center [808, 200] width 73 height 26
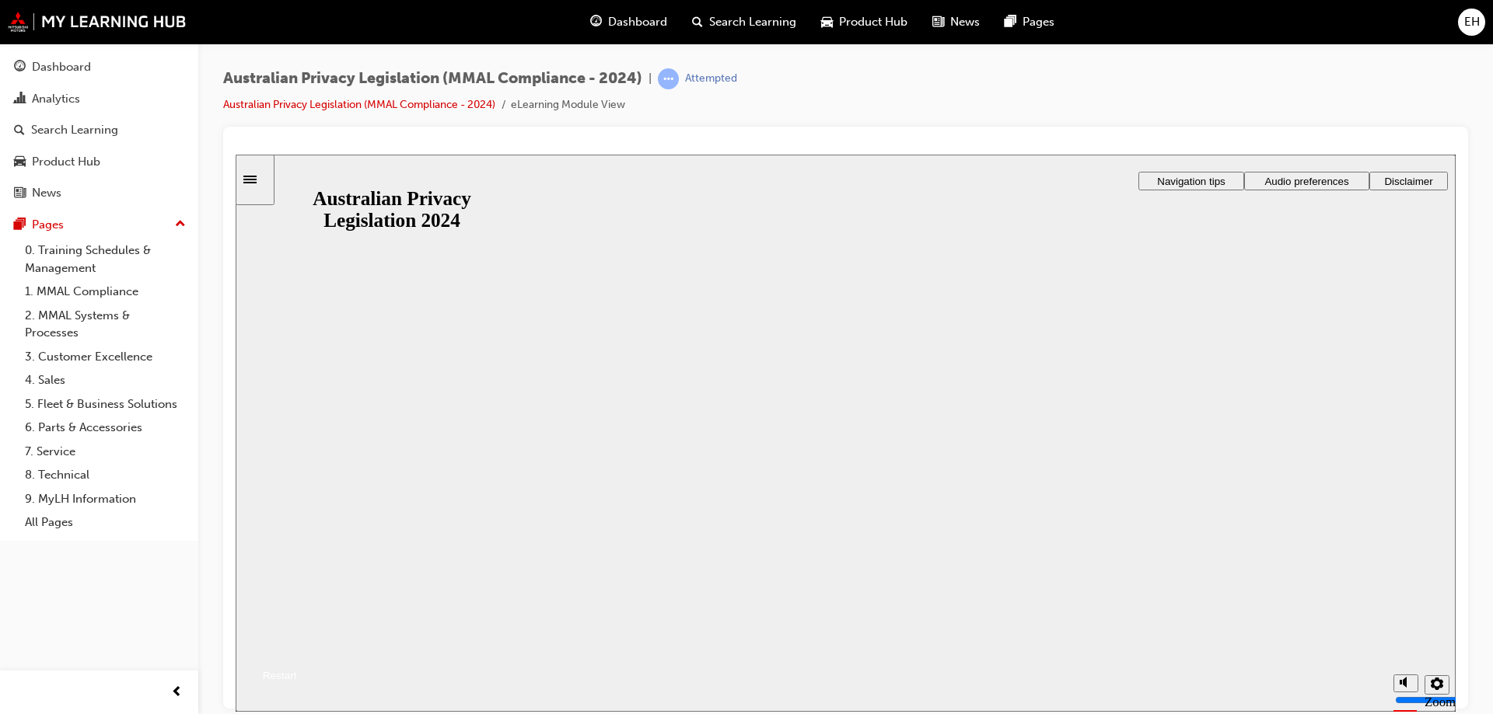
click at [297, 647] on button "Resume" at bounding box center [266, 657] width 61 height 20
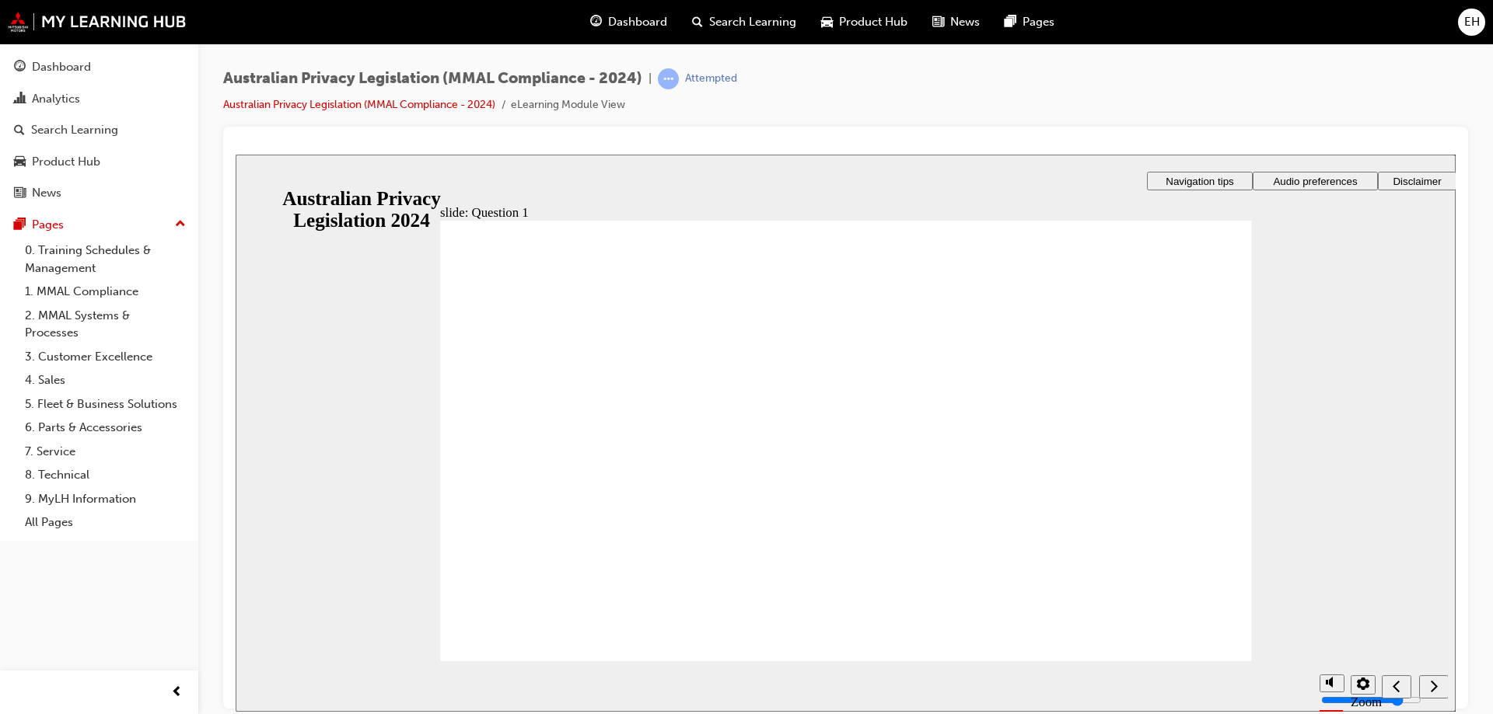
radio input "true"
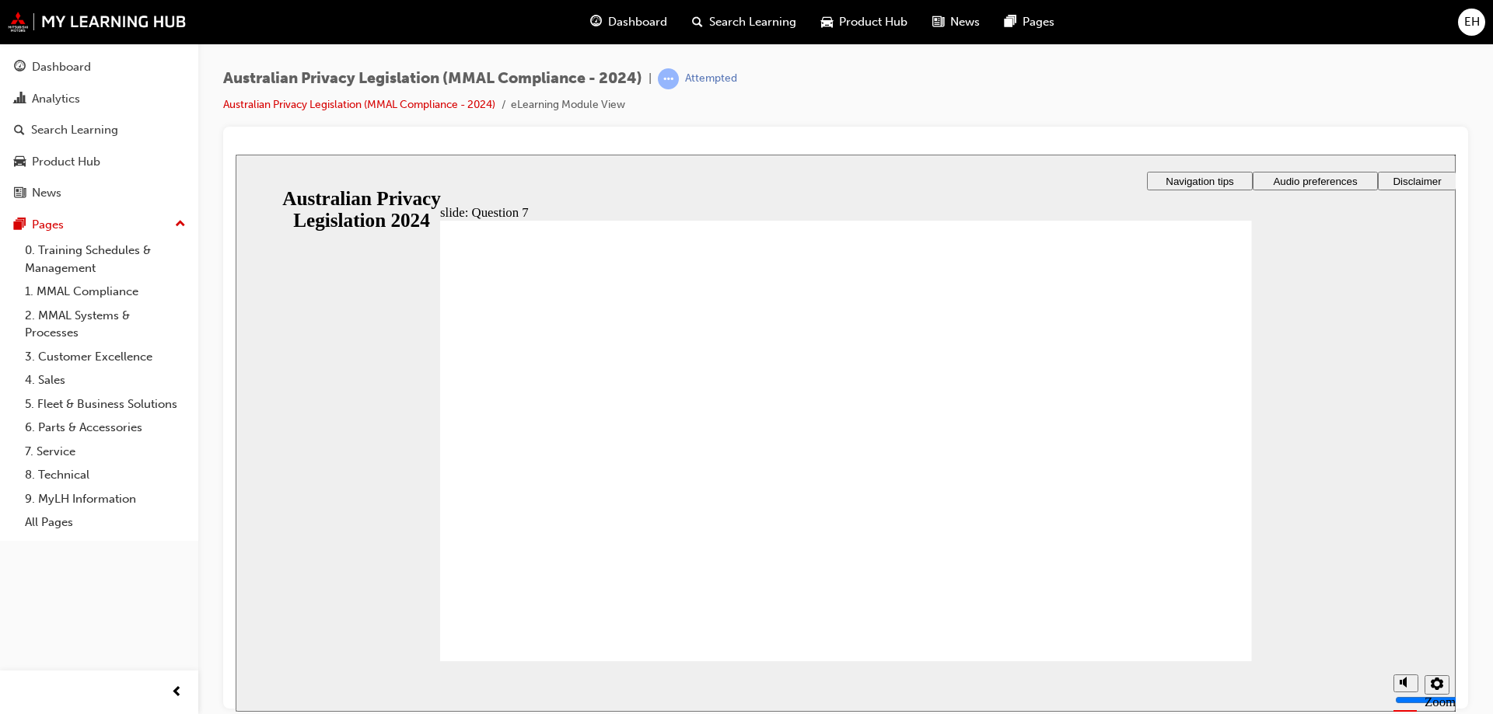
radio input "true"
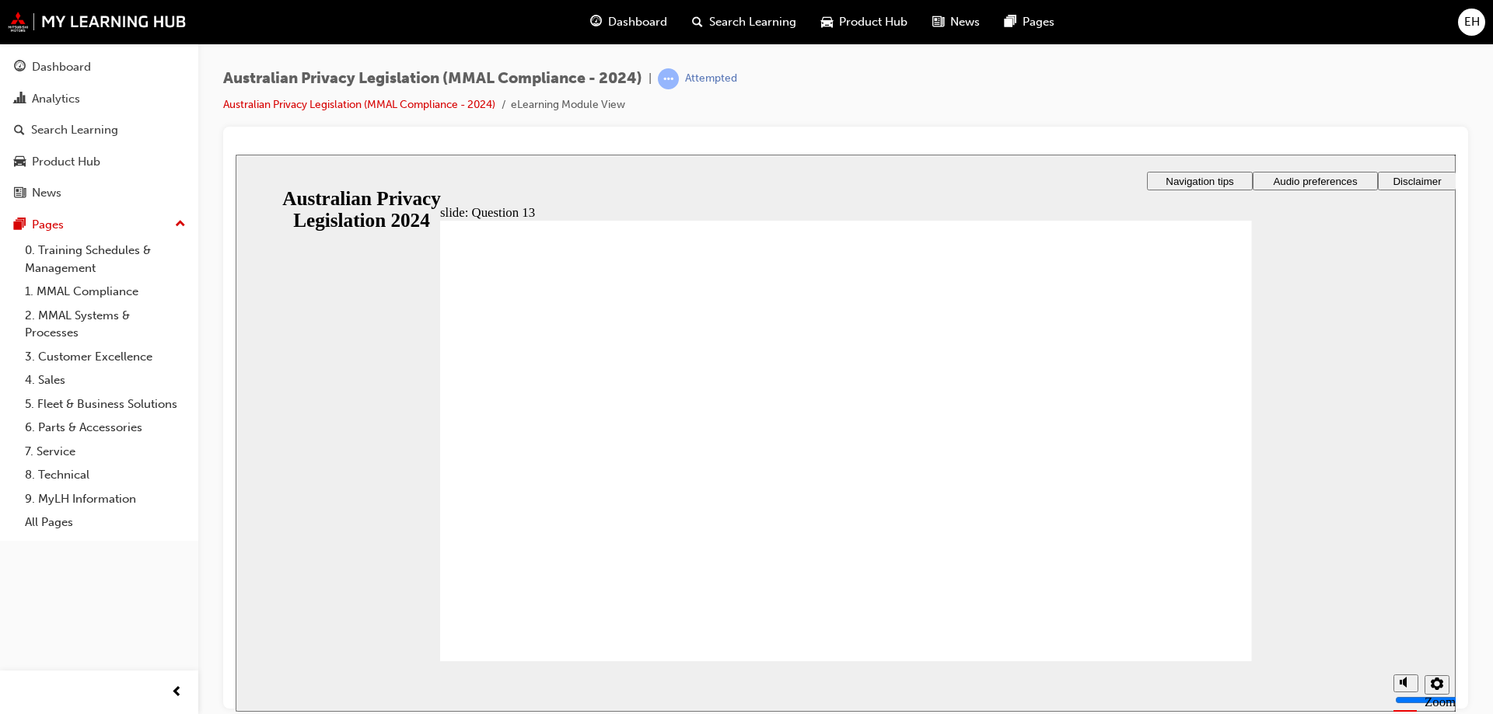
checkbox input "true"
drag, startPoint x: 758, startPoint y: 486, endPoint x: 558, endPoint y: 615, distance: 237.8
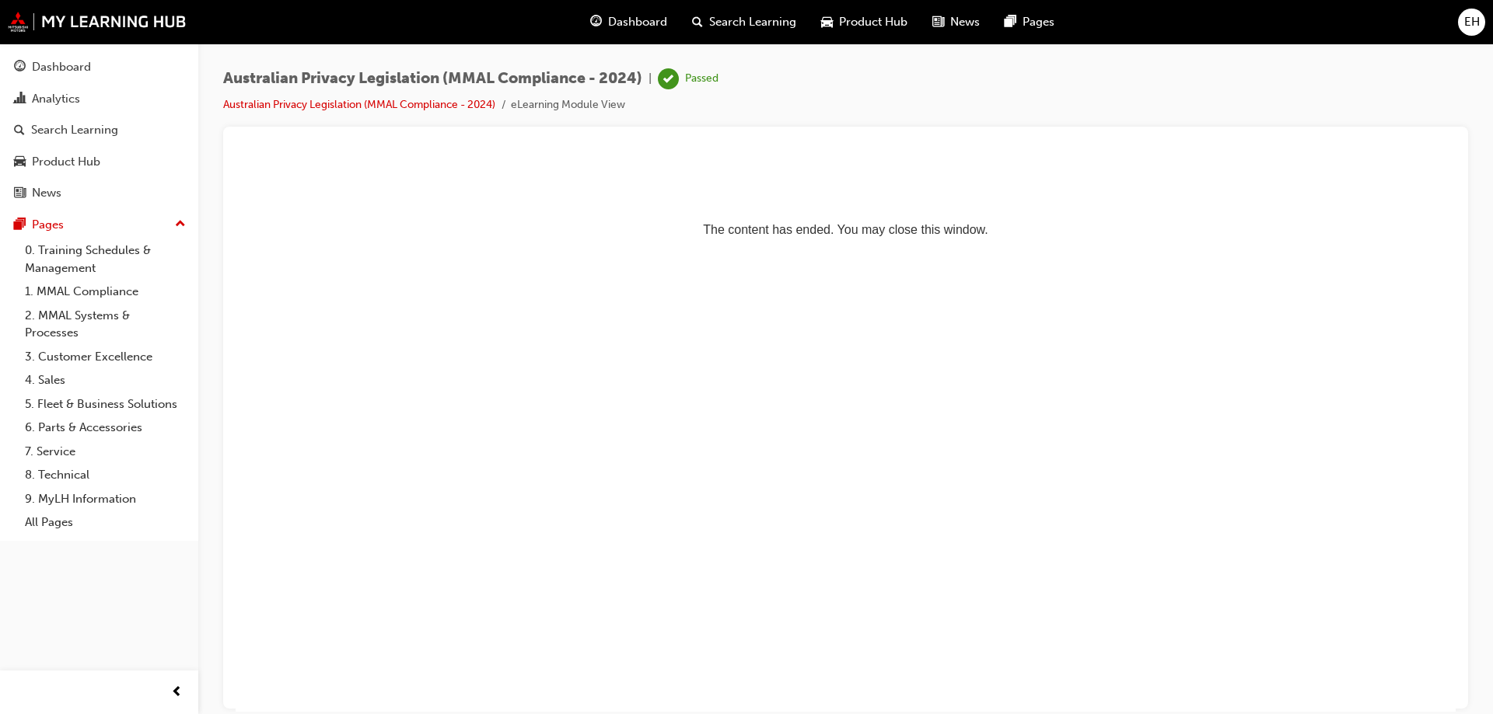
click at [972, 249] on html "The content has ended. You may close this window." at bounding box center [846, 201] width 1220 height 95
